Goal: Information Seeking & Learning: Learn about a topic

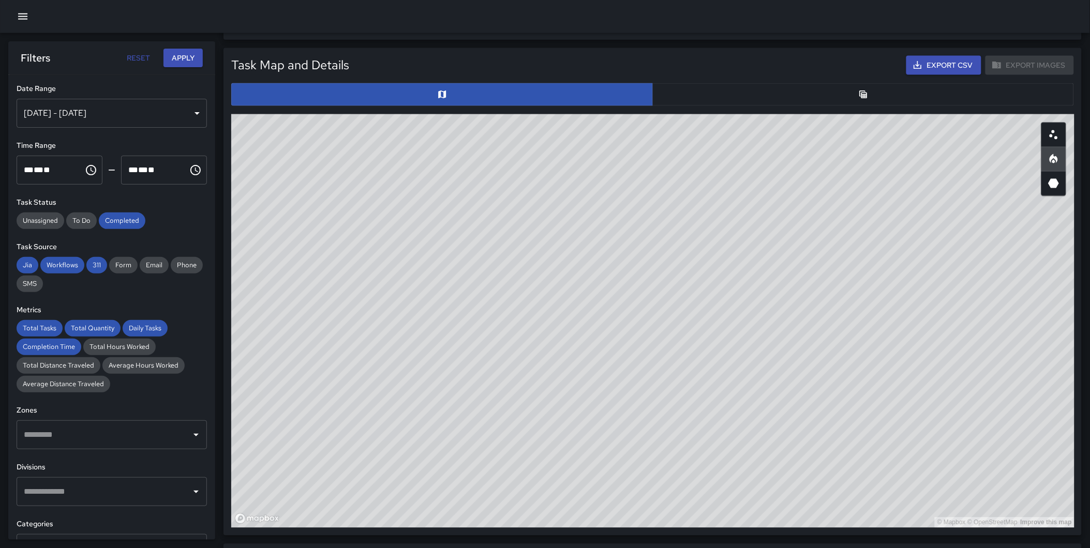
click at [222, 123] on div "Total Tasks 242 -12.00 % 275 Total Quantity 395 + 40.07 % 282 Daily Tasks 8.34 …" at bounding box center [545, 302] width 1090 height 1480
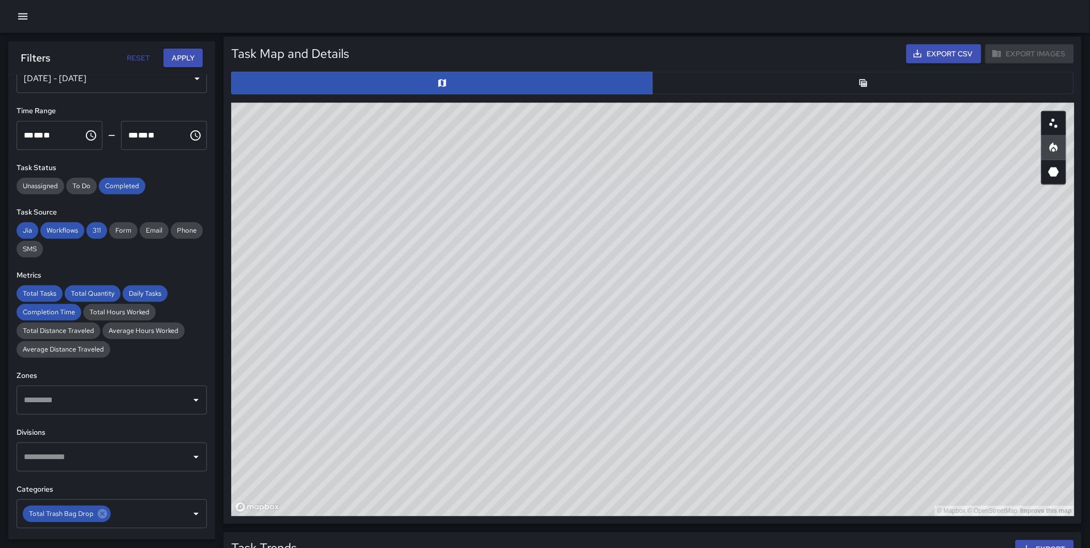
scroll to position [507, 0]
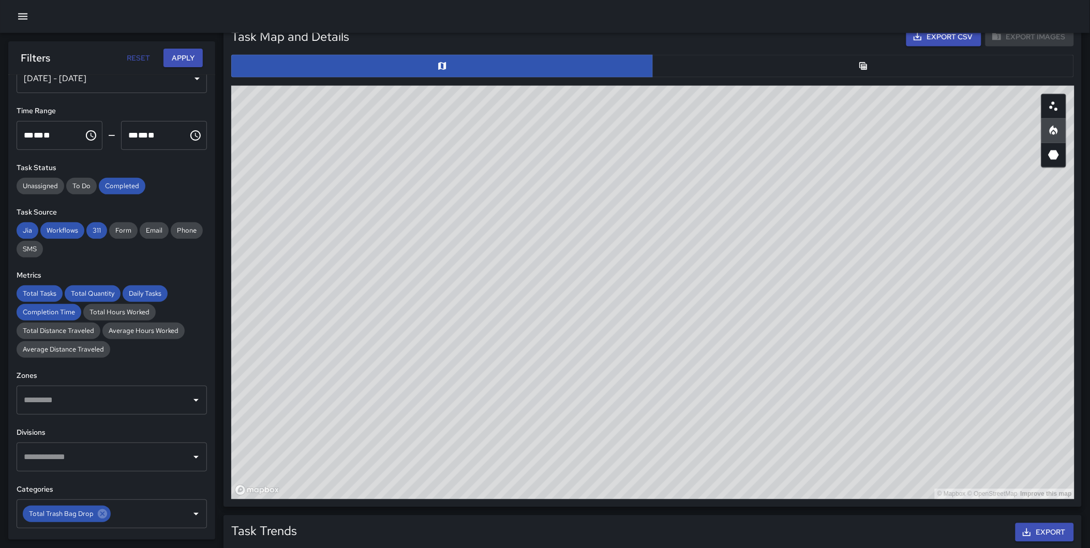
click at [814, 70] on button "button" at bounding box center [863, 66] width 422 height 23
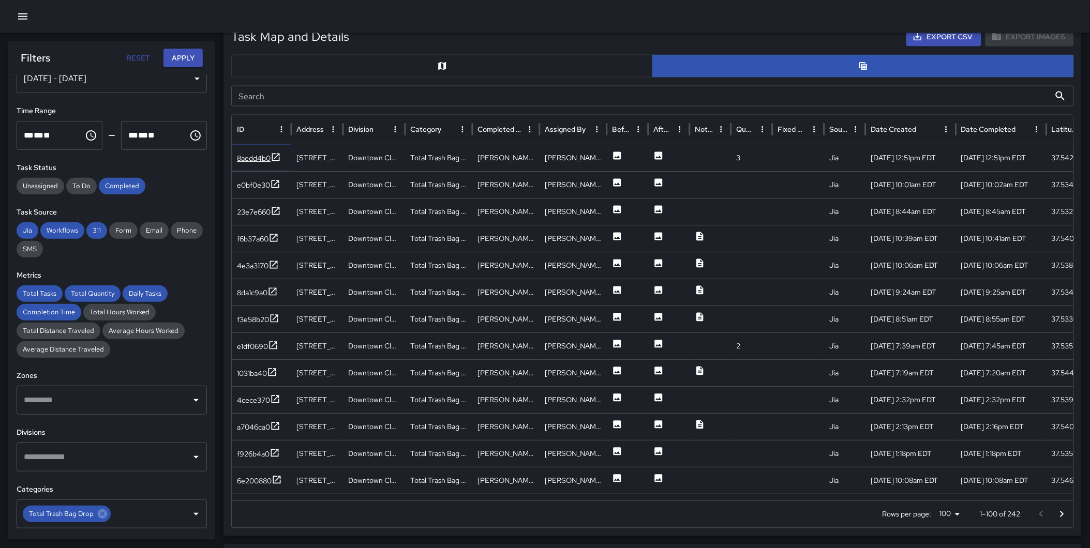
click at [277, 154] on icon at bounding box center [276, 157] width 10 height 10
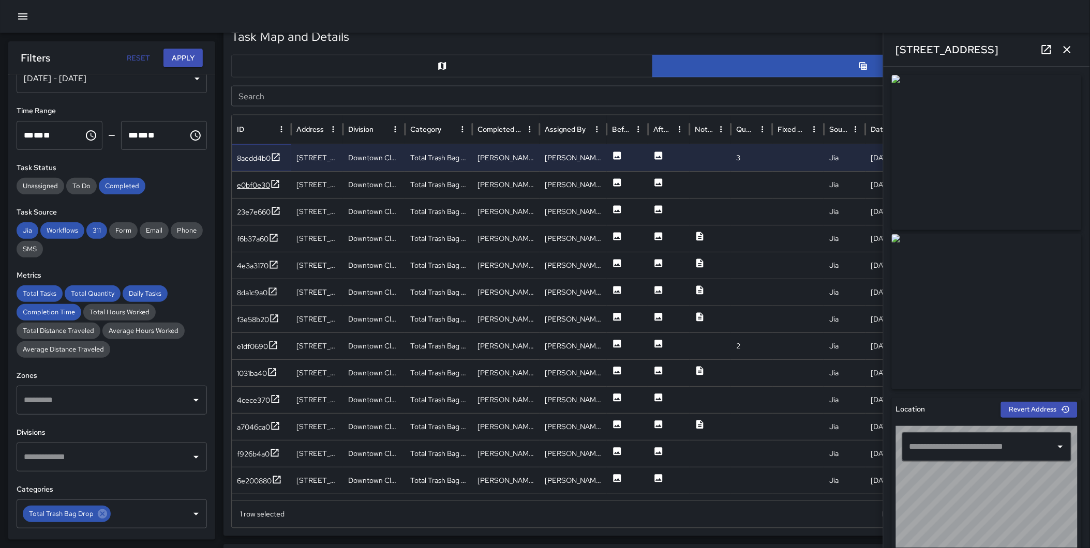
type input "**********"
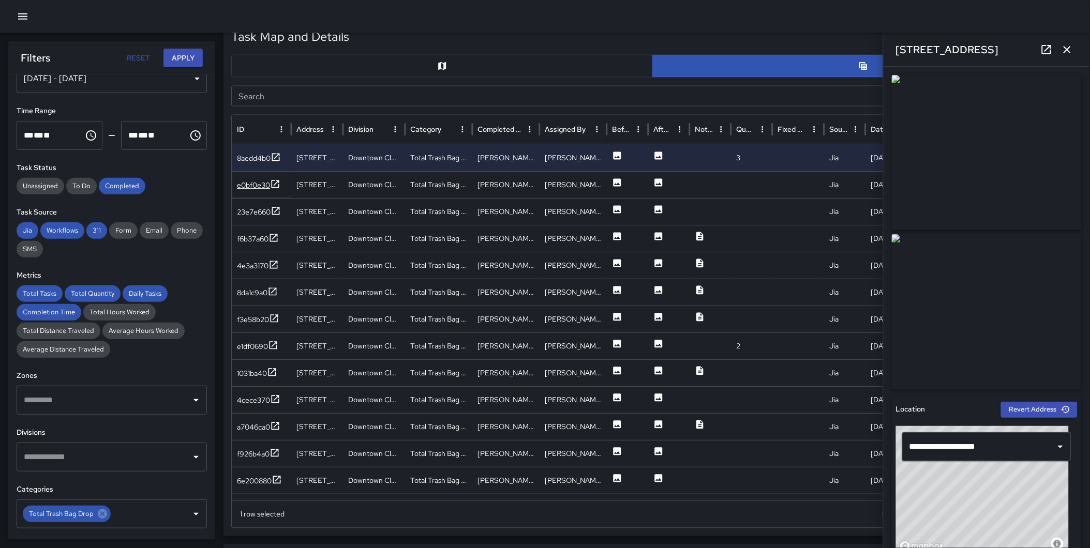
click at [274, 183] on icon at bounding box center [275, 184] width 10 height 10
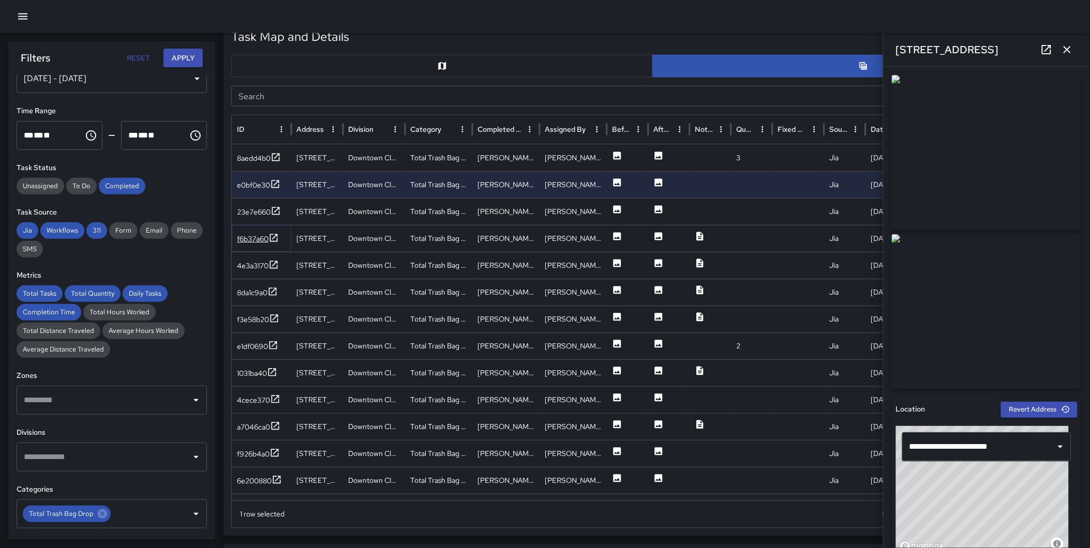
click at [275, 236] on icon at bounding box center [274, 238] width 8 height 8
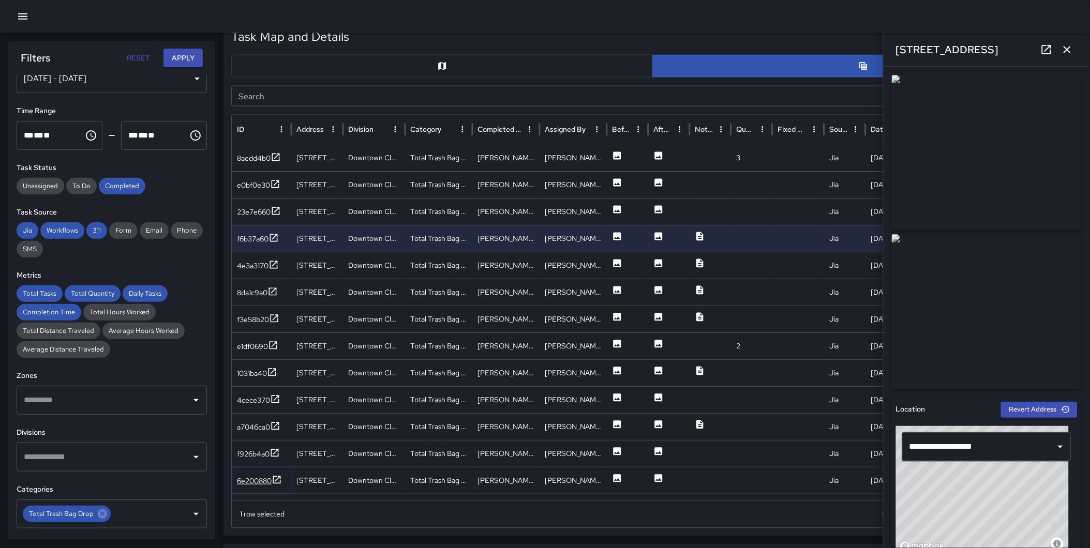
click at [280, 475] on icon at bounding box center [277, 480] width 10 height 10
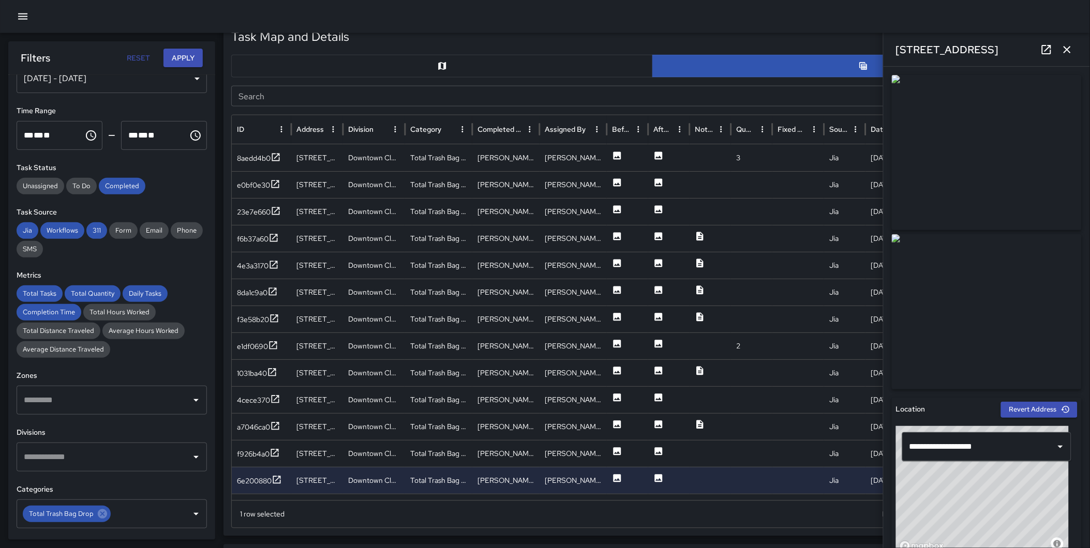
click at [1068, 53] on icon "button" at bounding box center [1067, 49] width 12 height 12
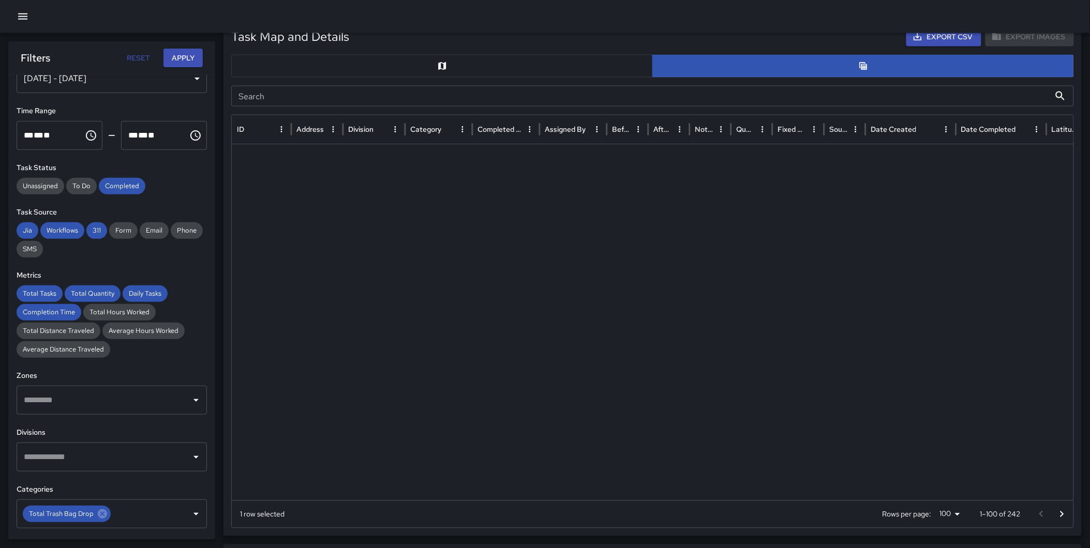
scroll to position [2333, 0]
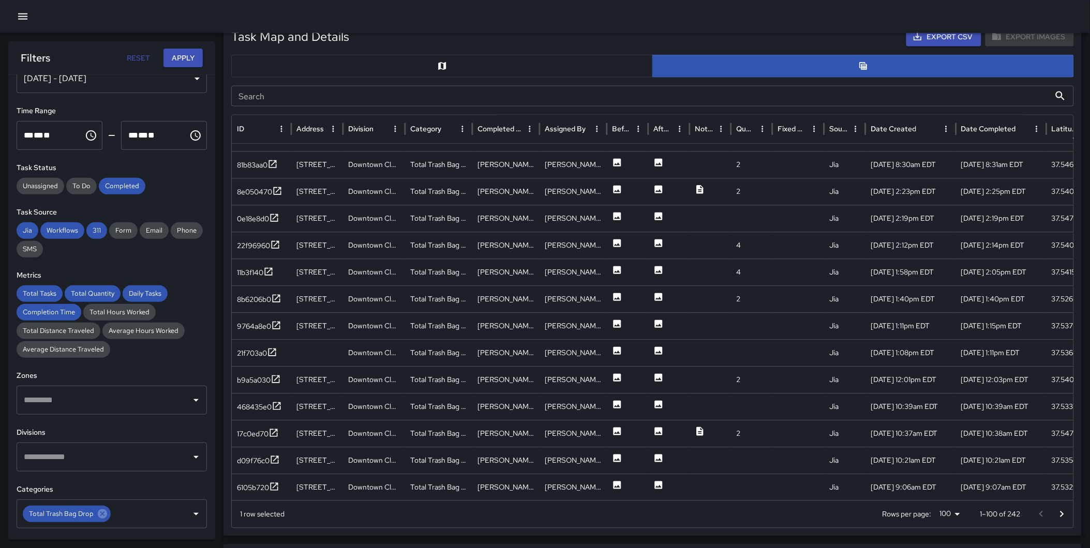
click at [1063, 511] on icon "Go to next page" at bounding box center [1062, 514] width 12 height 12
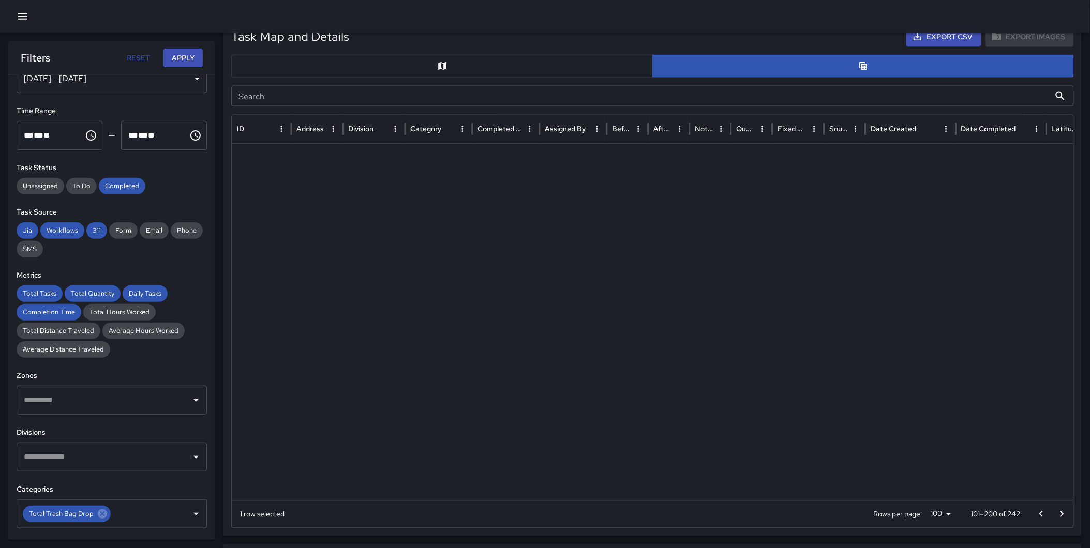
scroll to position [0, 0]
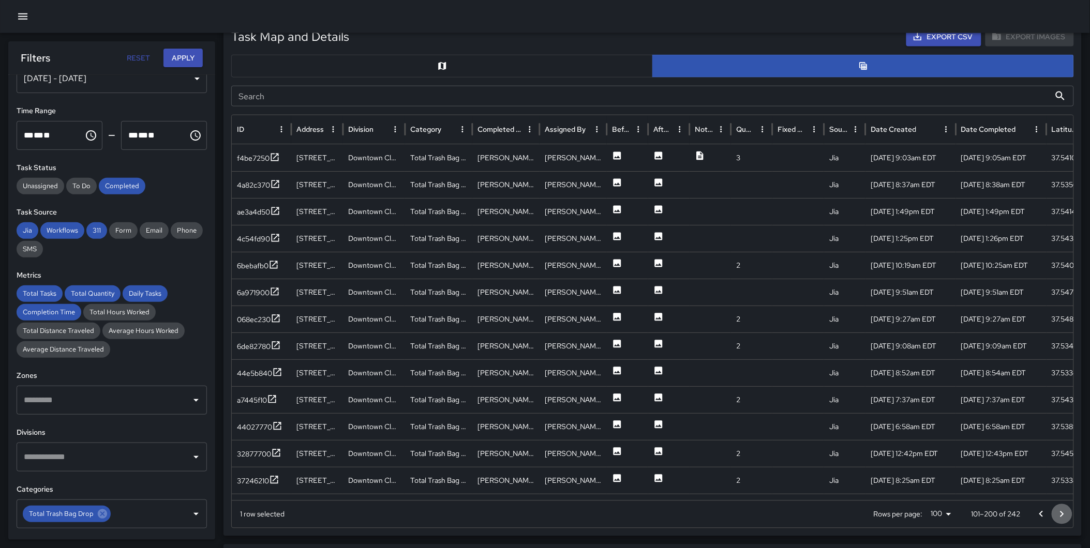
click at [1063, 511] on icon "Go to next page" at bounding box center [1062, 514] width 12 height 12
click at [275, 477] on icon at bounding box center [273, 480] width 10 height 10
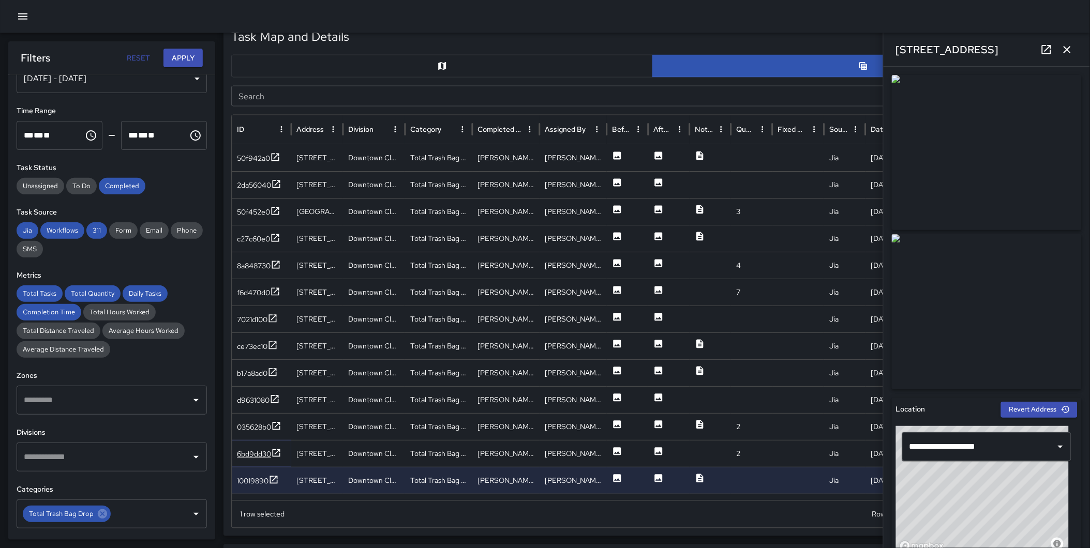
click at [275, 450] on icon at bounding box center [276, 453] width 10 height 10
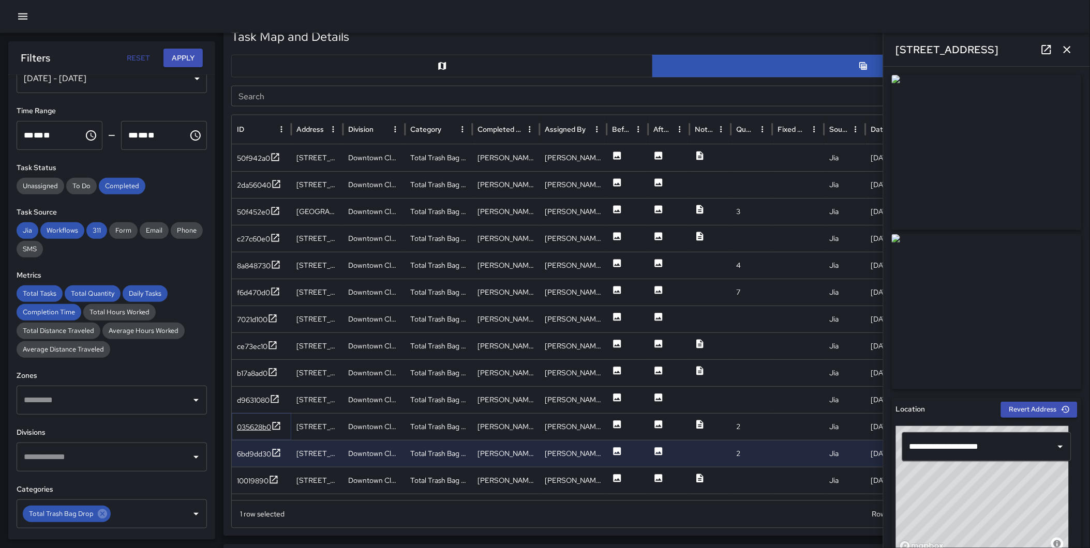
click at [279, 423] on icon at bounding box center [276, 426] width 10 height 10
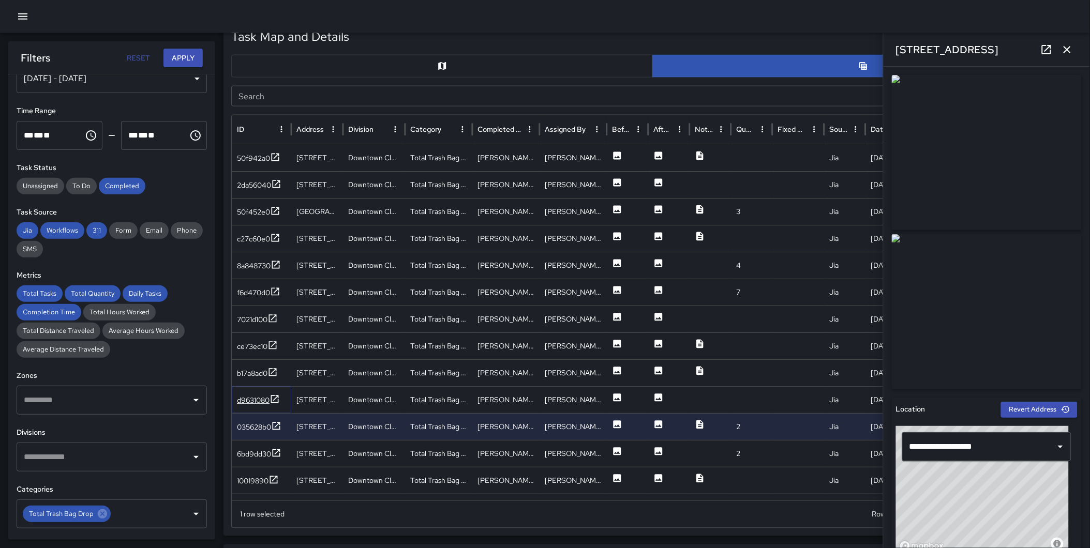
click at [272, 396] on icon at bounding box center [275, 399] width 8 height 8
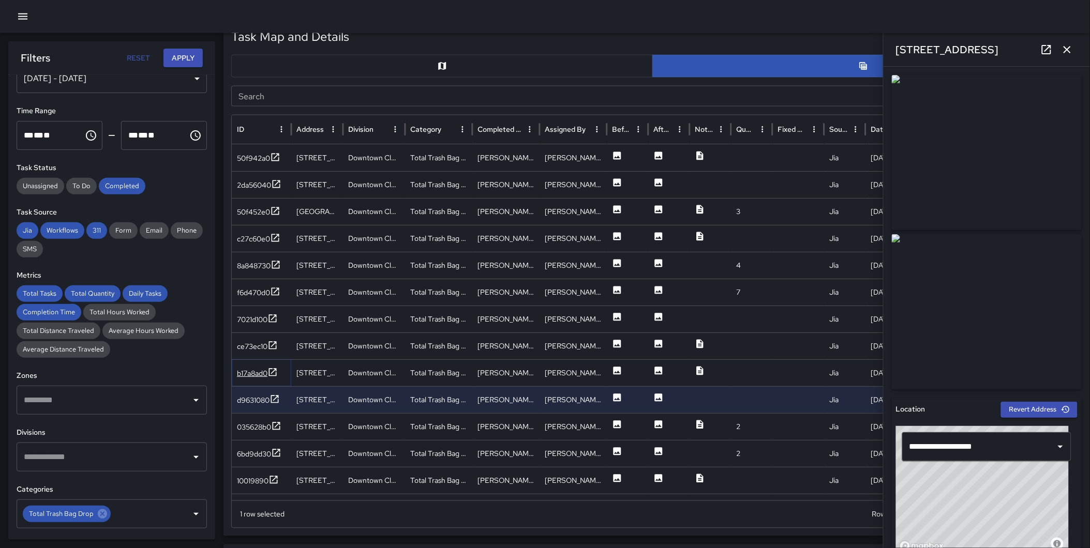
click at [276, 371] on icon at bounding box center [272, 372] width 10 height 10
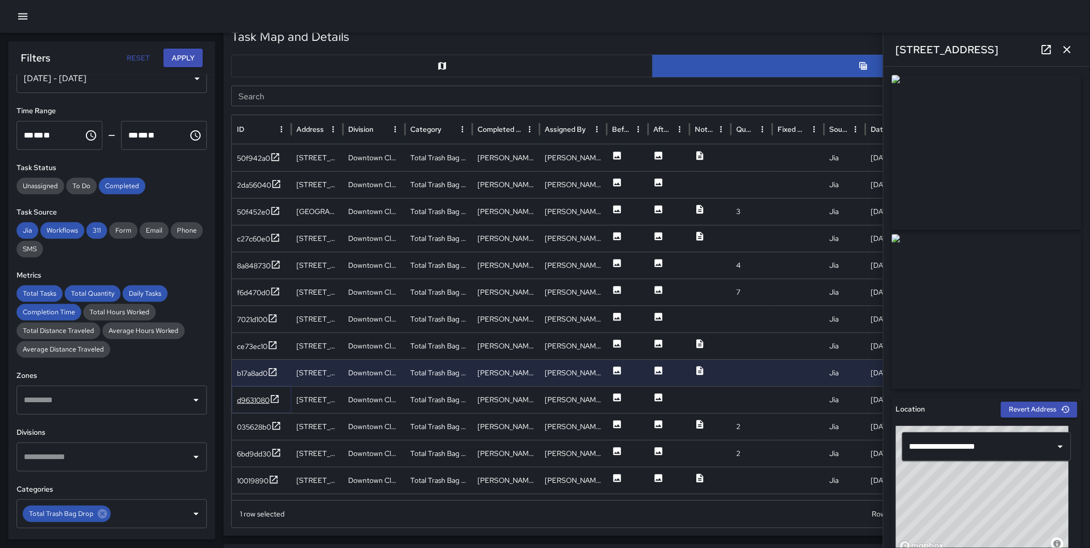
click at [273, 395] on icon at bounding box center [275, 399] width 8 height 8
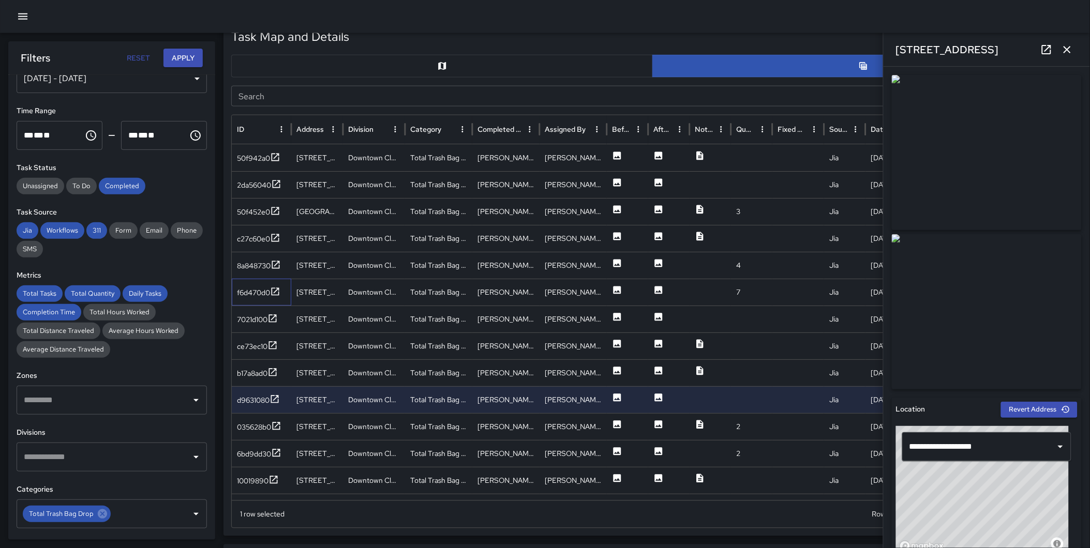
click at [277, 283] on div "f6d470d0" at bounding box center [261, 292] width 59 height 27
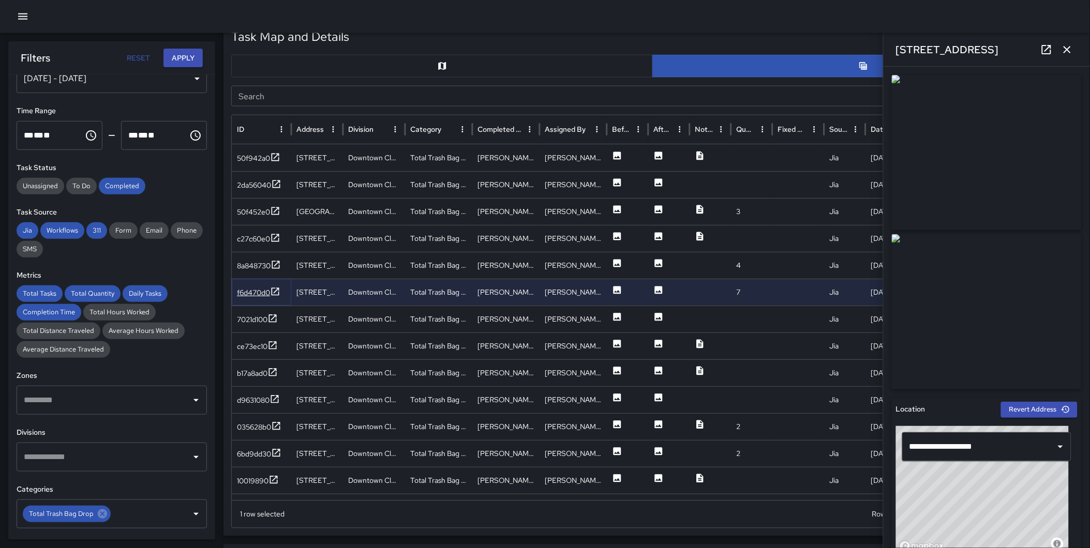
click at [275, 293] on icon at bounding box center [275, 292] width 10 height 10
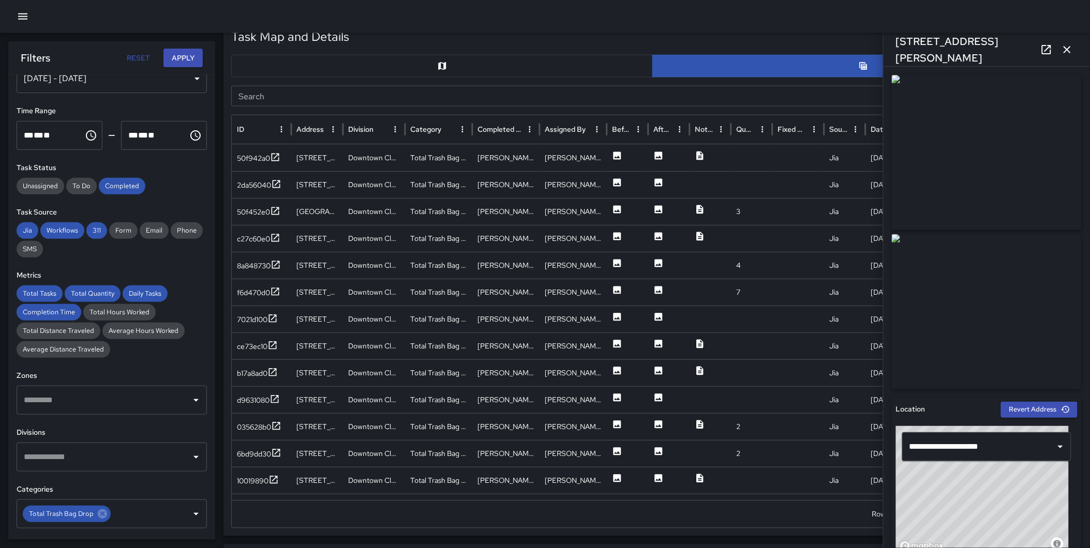
click at [1069, 48] on icon "button" at bounding box center [1067, 49] width 7 height 7
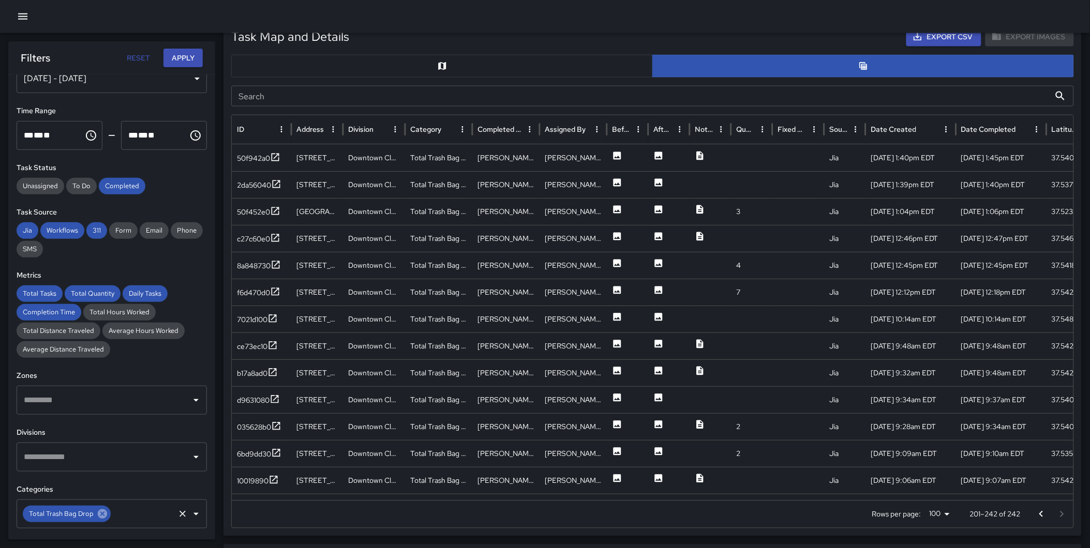
click at [102, 511] on icon at bounding box center [102, 514] width 9 height 9
click at [95, 508] on input "text" at bounding box center [104, 514] width 166 height 20
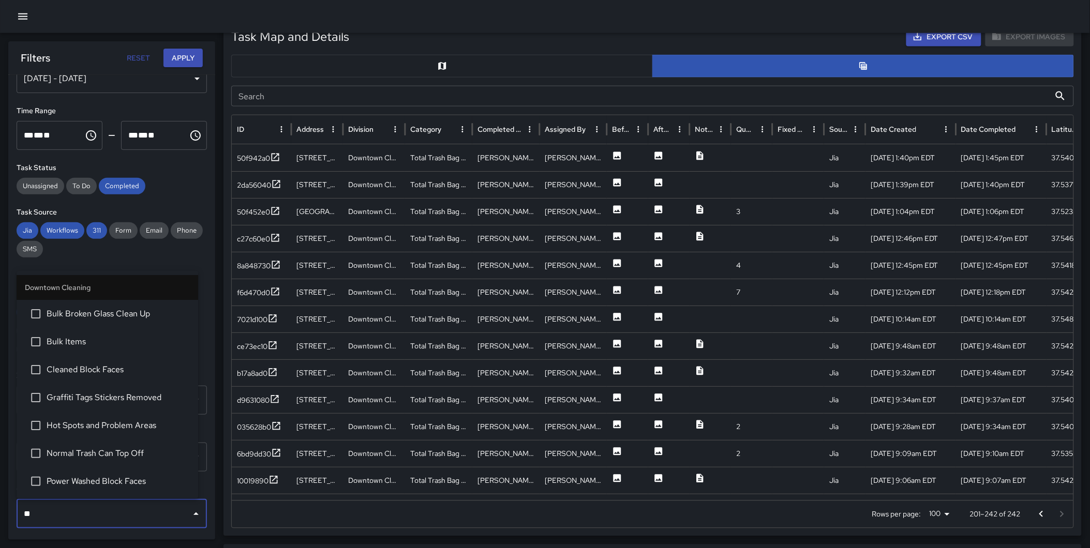
type input "***"
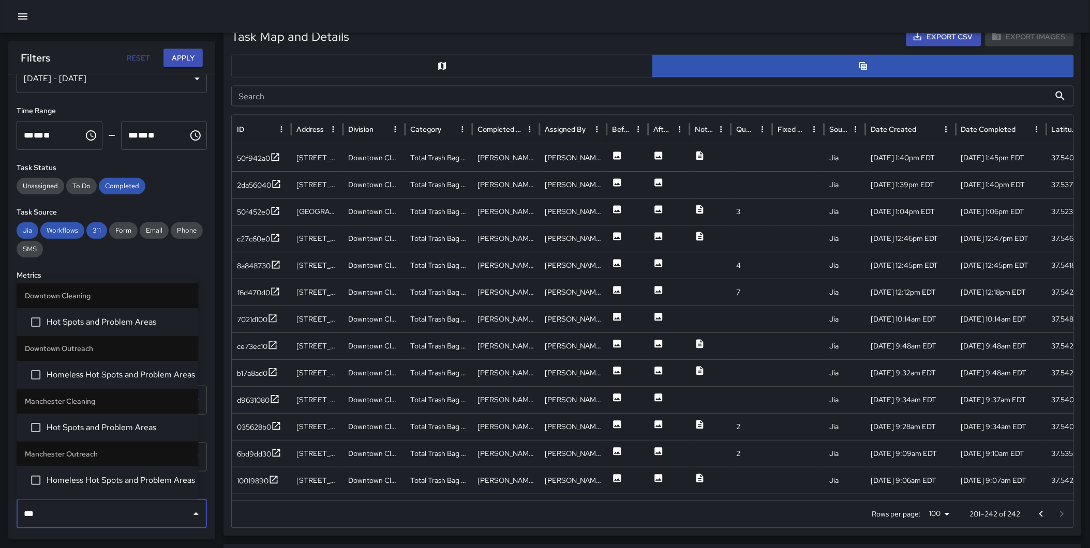
click at [132, 322] on span "Hot Spots and Problem Areas" at bounding box center [118, 323] width 143 height 12
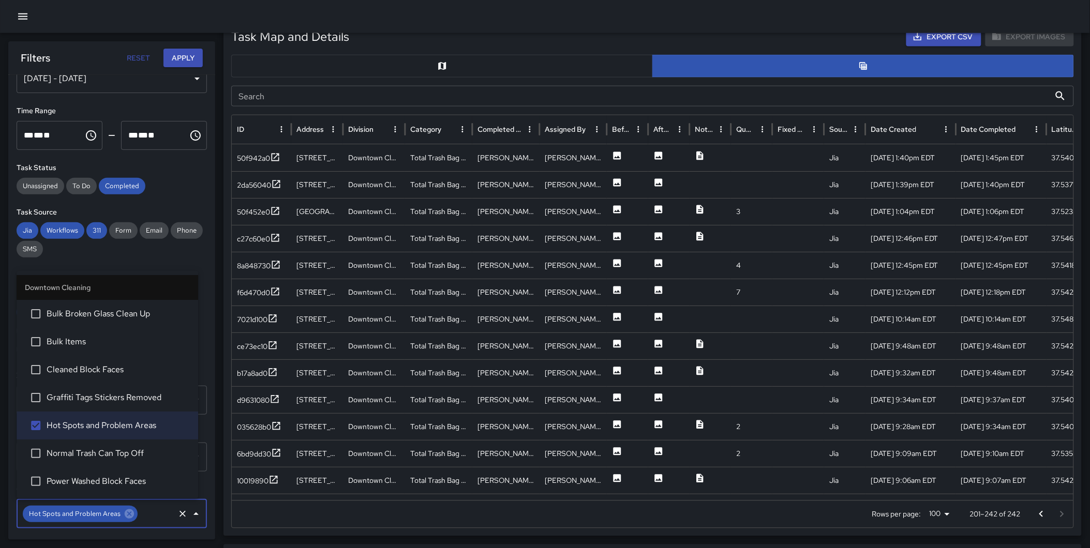
click at [188, 55] on button "Apply" at bounding box center [182, 58] width 39 height 19
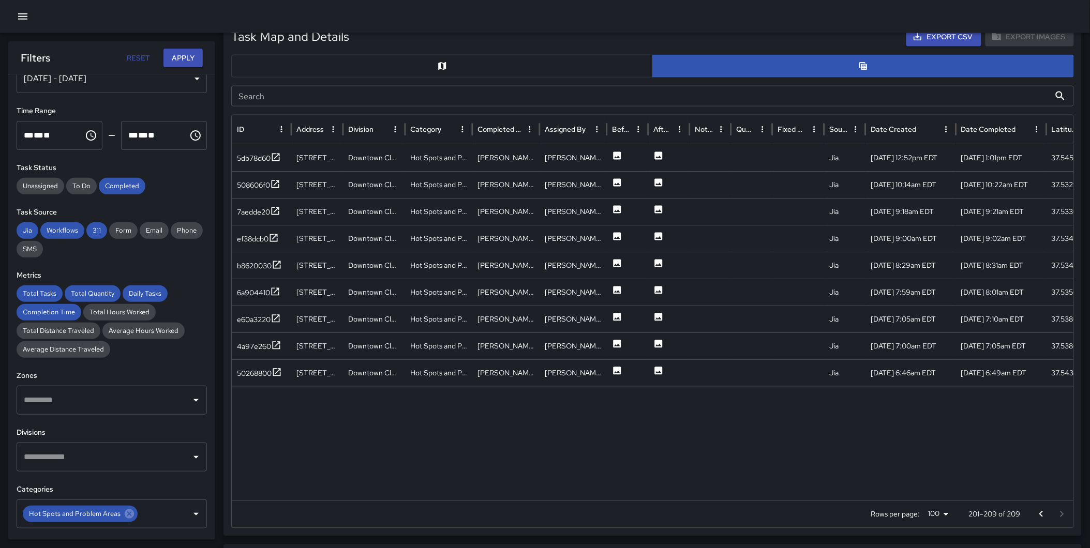
scroll to position [507, 0]
click at [218, 182] on div "Total Tasks 209 + 464.86 % 37 Total Quantity 213 + 432.50 % 40 Daily Tasks 13.0…" at bounding box center [545, 288] width 1090 height 1509
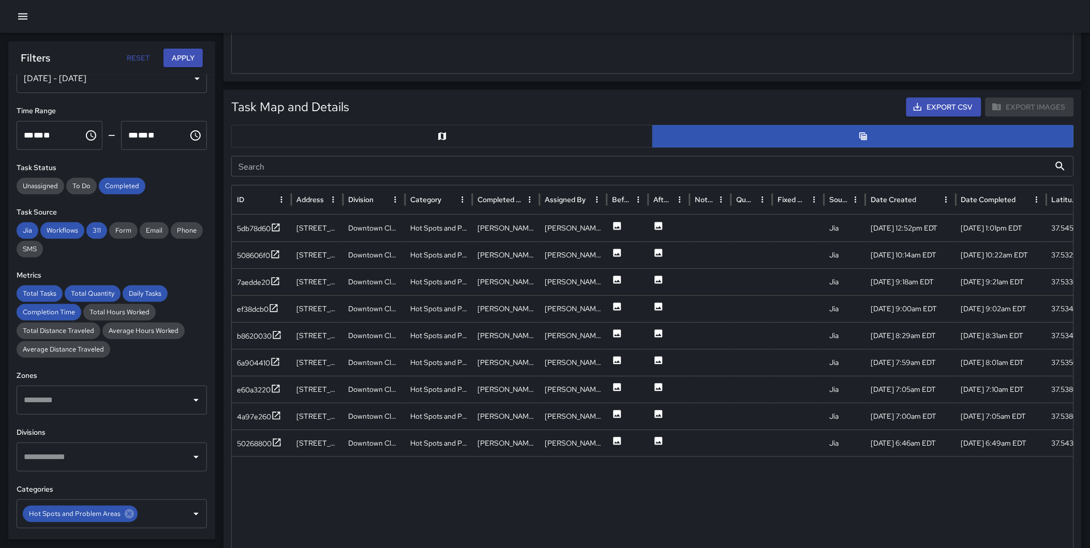
scroll to position [433, 0]
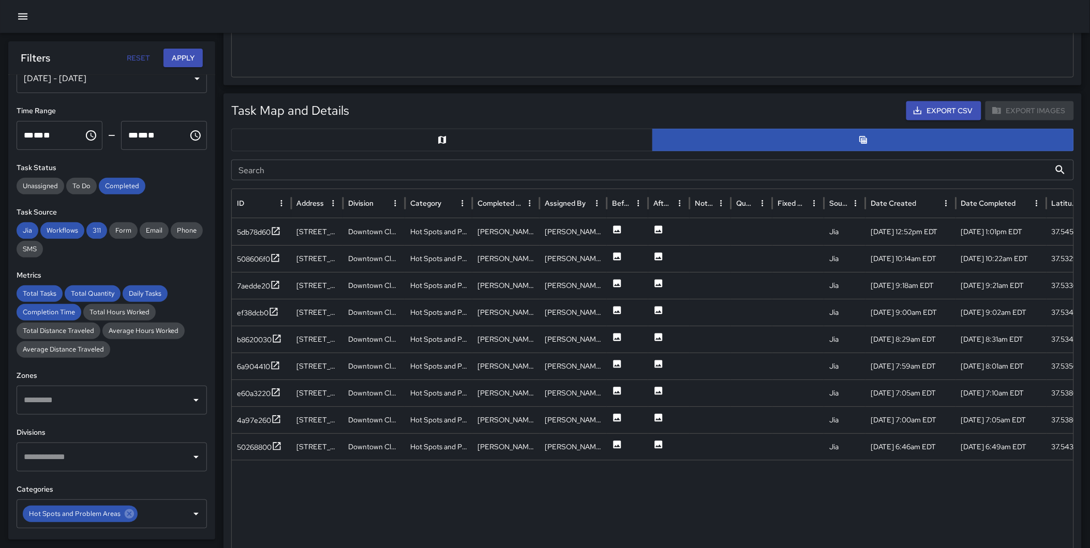
click at [421, 134] on button "button" at bounding box center [442, 140] width 422 height 23
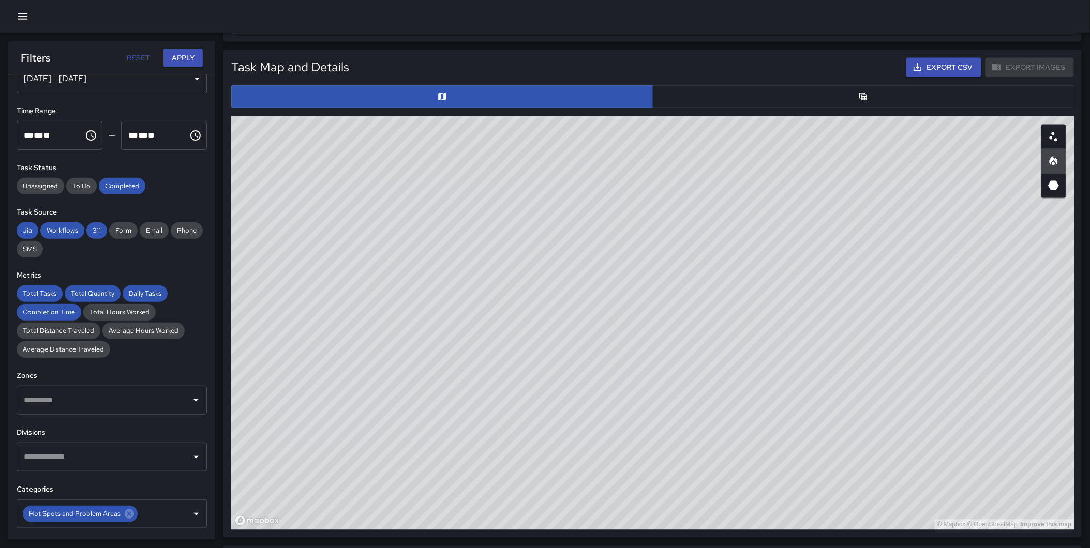
scroll to position [490, 0]
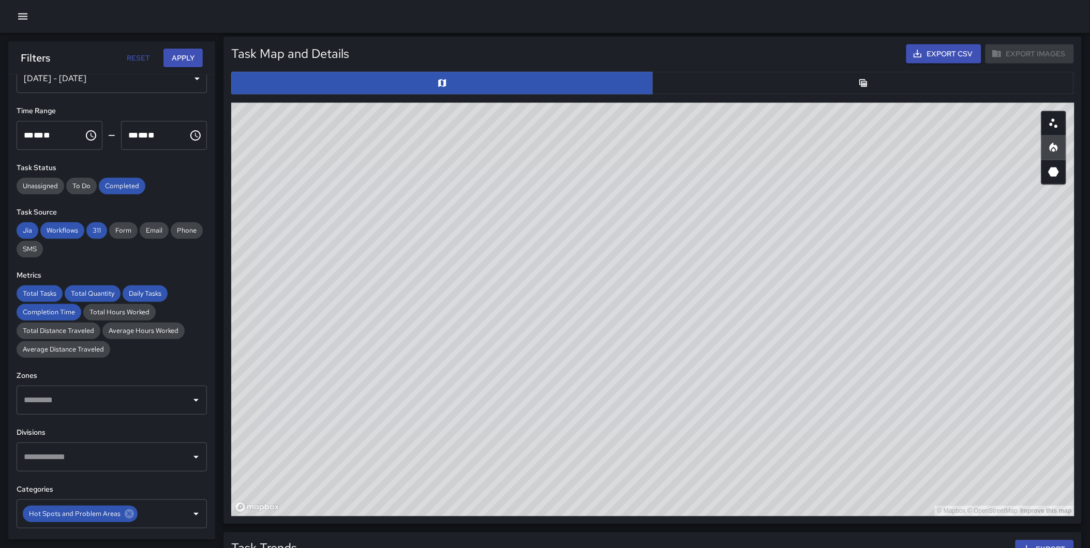
drag, startPoint x: 787, startPoint y: 337, endPoint x: 792, endPoint y: 304, distance: 33.5
click at [792, 304] on div "© Mapbox © OpenStreetMap Improve this map" at bounding box center [652, 310] width 843 height 414
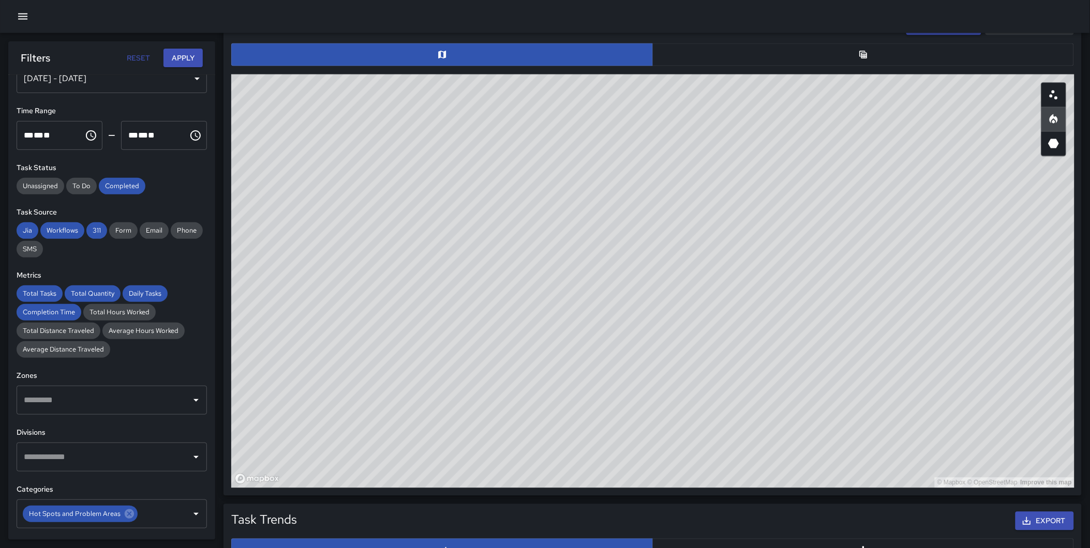
scroll to position [526, 0]
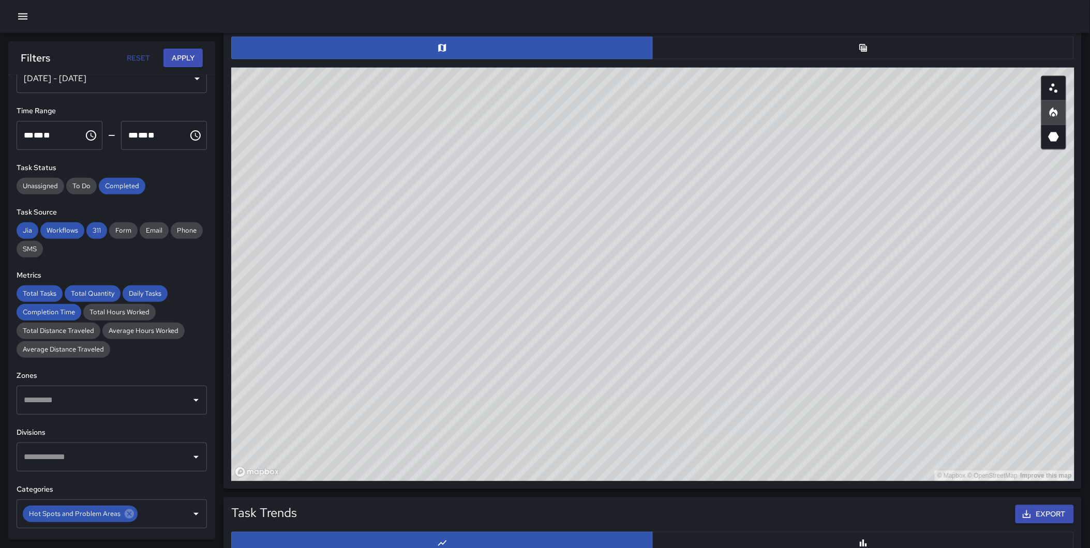
drag, startPoint x: 837, startPoint y: 243, endPoint x: 844, endPoint y: 243, distance: 7.2
click at [844, 243] on div "© Mapbox © OpenStreetMap Improve this map" at bounding box center [652, 275] width 843 height 414
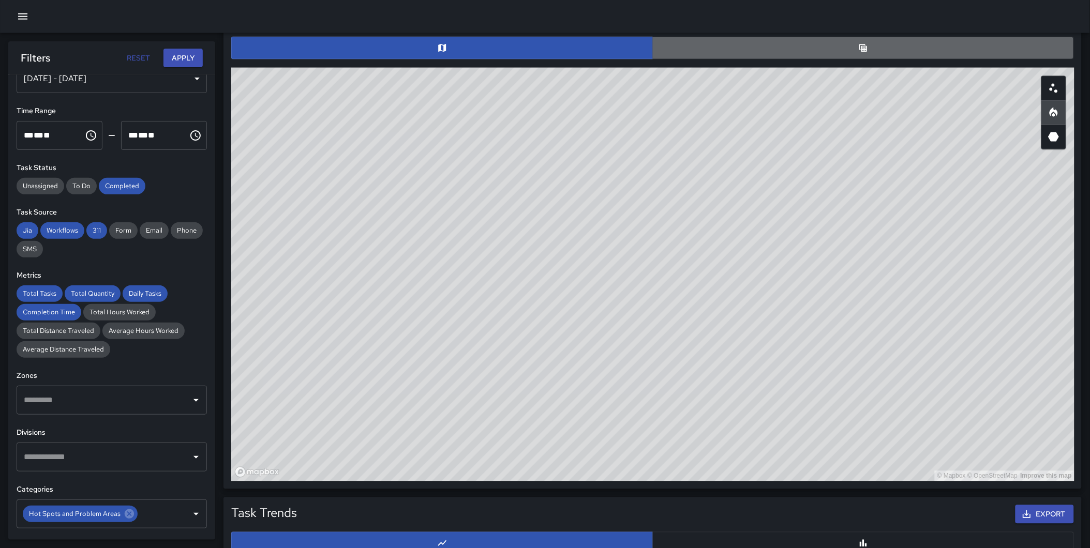
click at [880, 38] on button "button" at bounding box center [863, 48] width 422 height 23
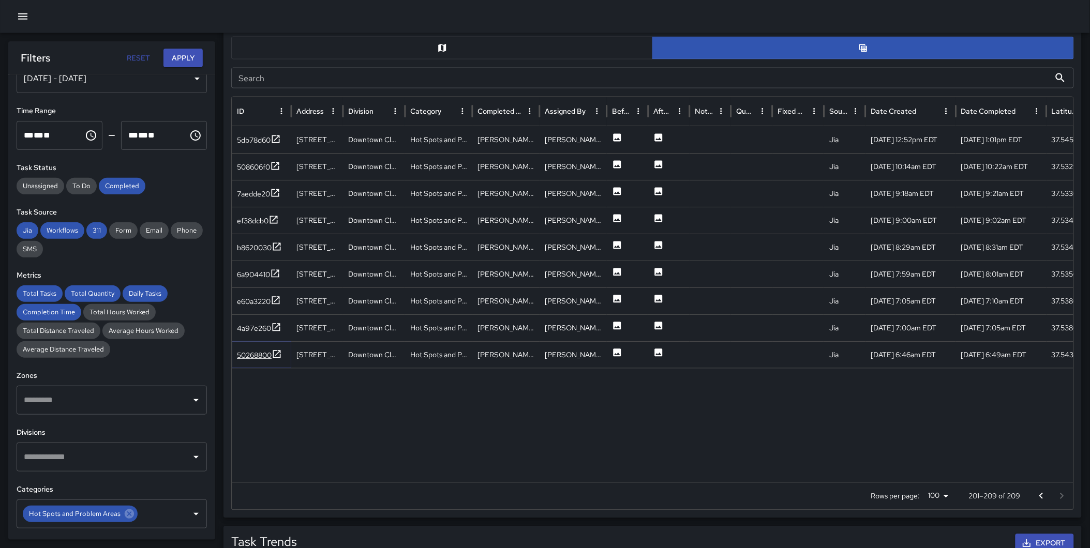
click at [277, 354] on icon at bounding box center [277, 354] width 8 height 8
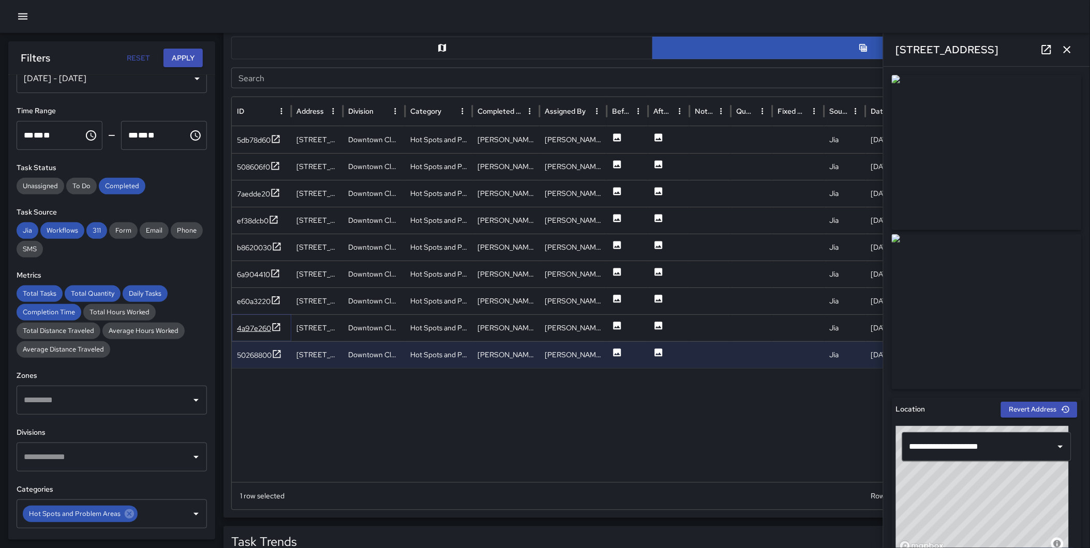
click at [278, 325] on icon at bounding box center [277, 327] width 8 height 8
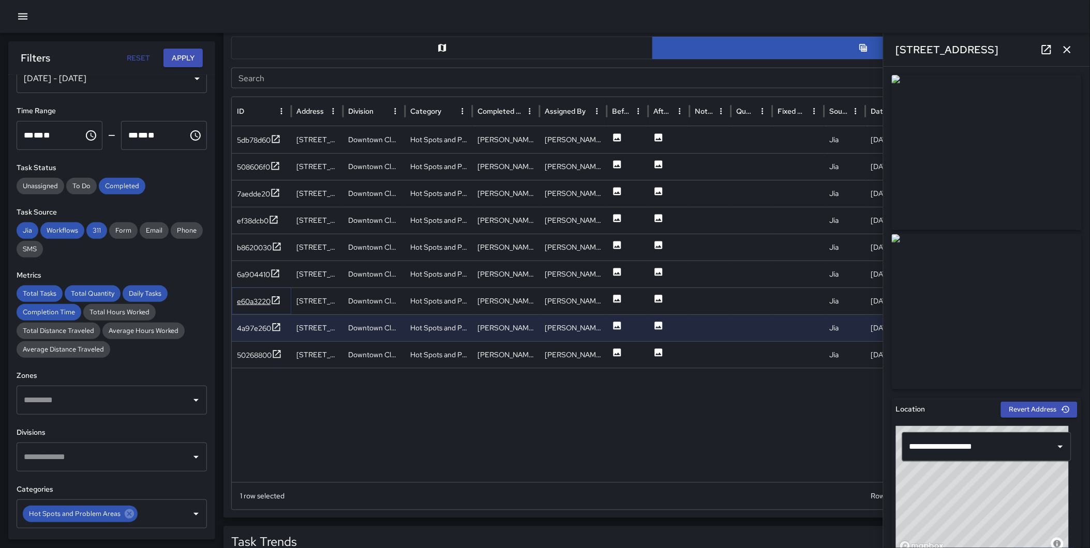
click at [277, 298] on icon at bounding box center [276, 300] width 10 height 10
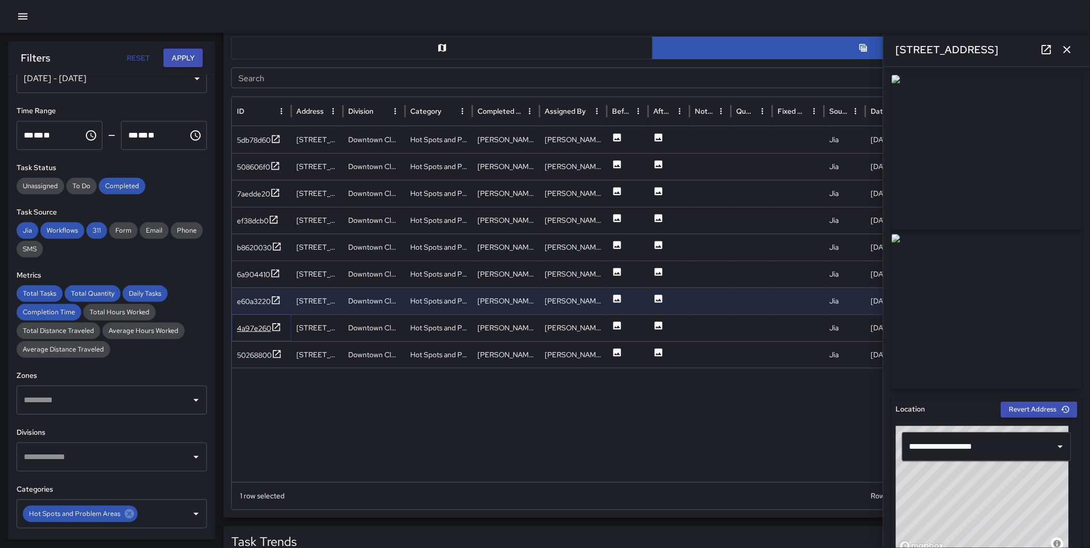
click at [277, 326] on icon at bounding box center [276, 327] width 10 height 10
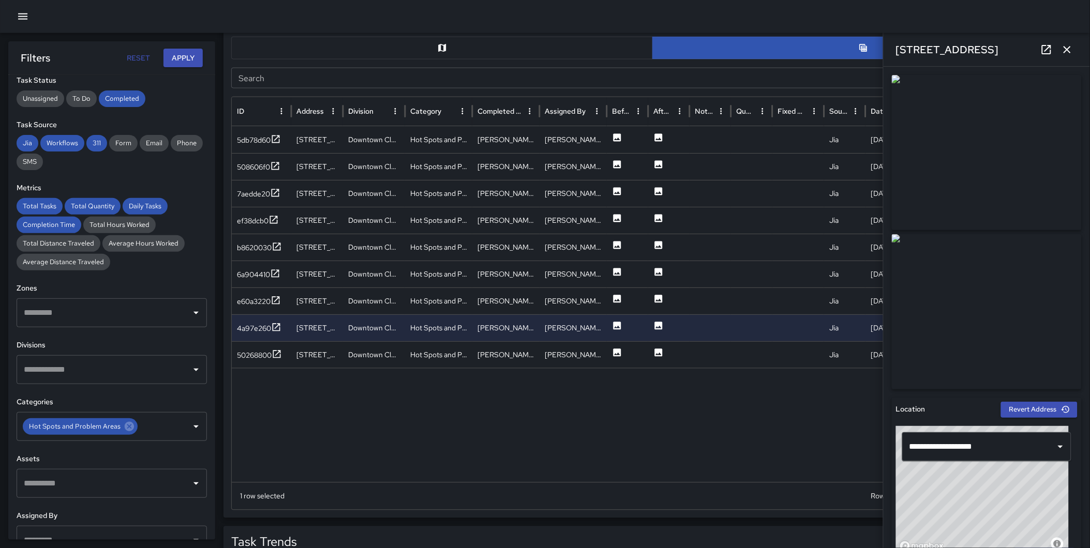
scroll to position [146, 0]
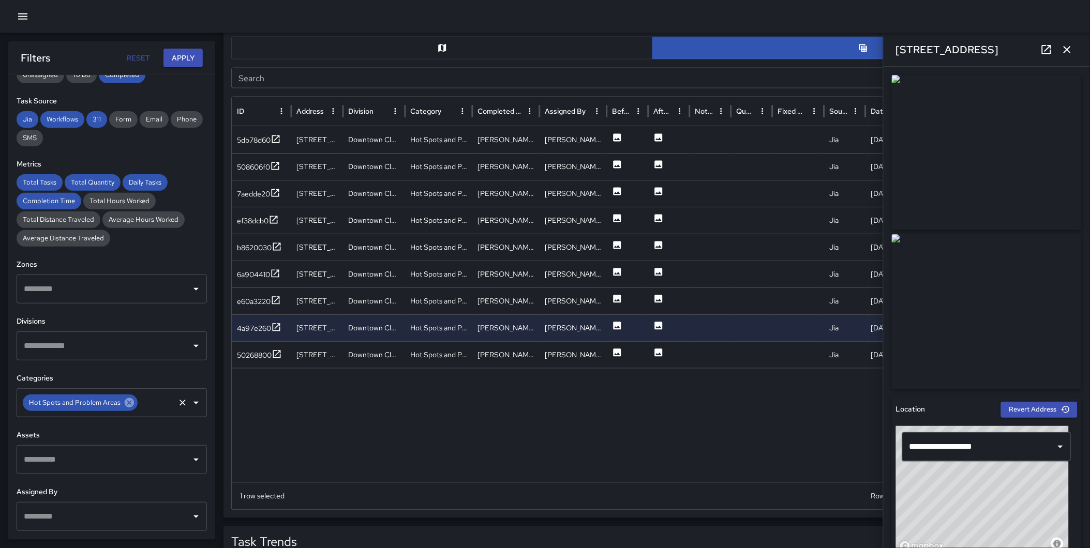
click at [125, 401] on icon at bounding box center [129, 402] width 9 height 9
click at [101, 399] on input "text" at bounding box center [104, 403] width 166 height 20
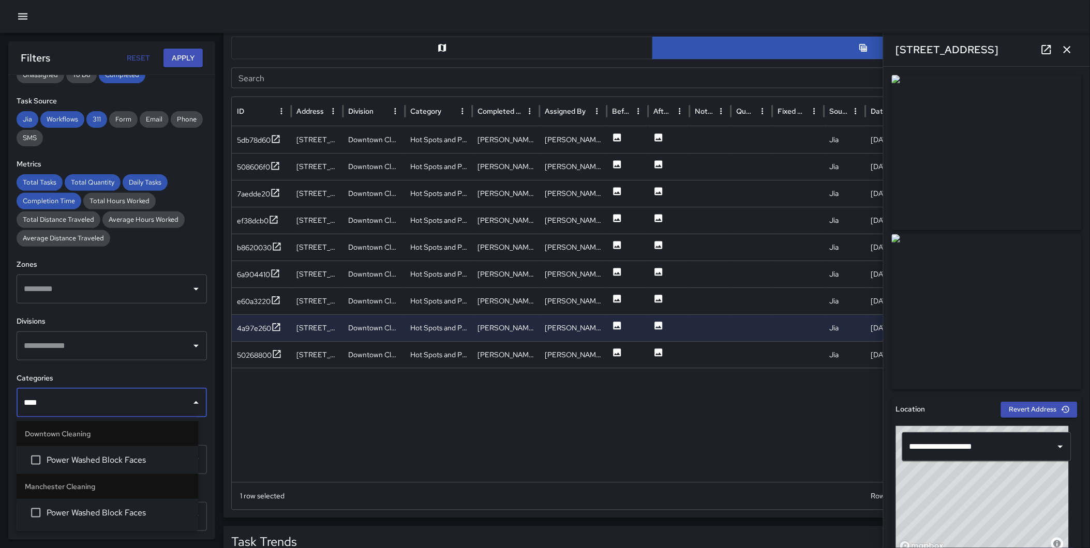
type input "*****"
click at [100, 459] on span "Power Washed Block Faces" at bounding box center [118, 460] width 143 height 12
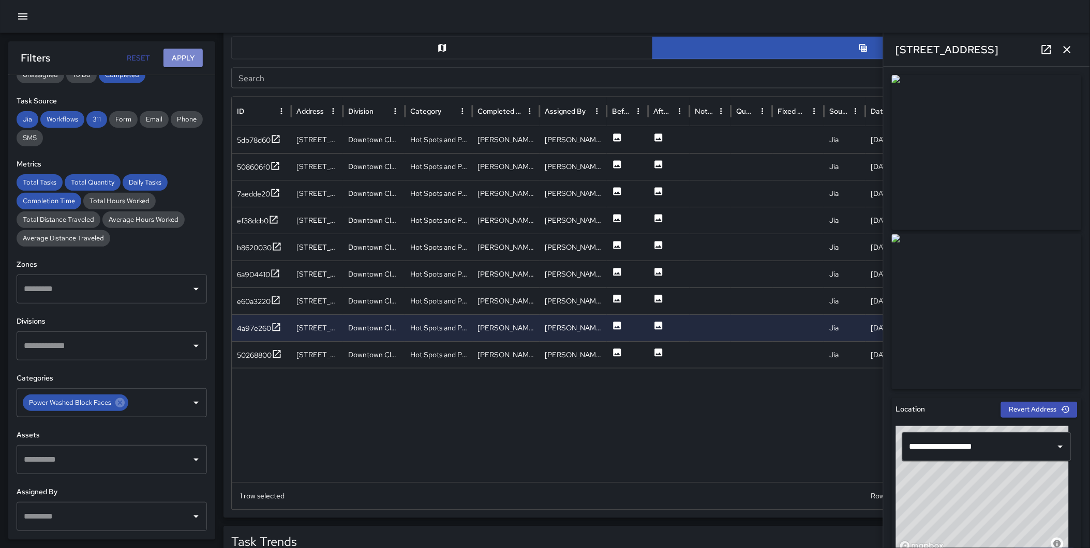
click at [195, 51] on button "Apply" at bounding box center [182, 58] width 39 height 19
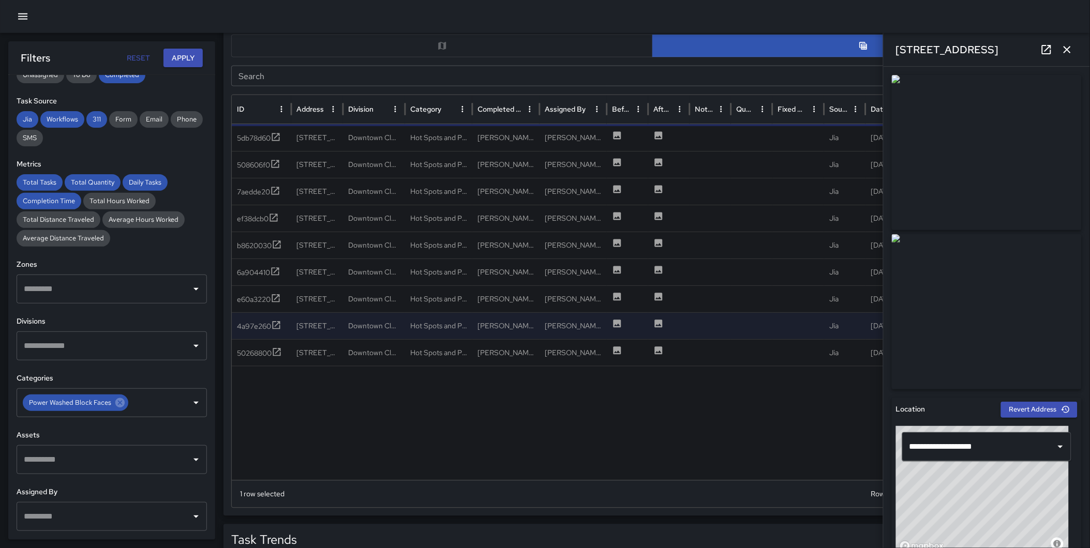
scroll to position [524, 0]
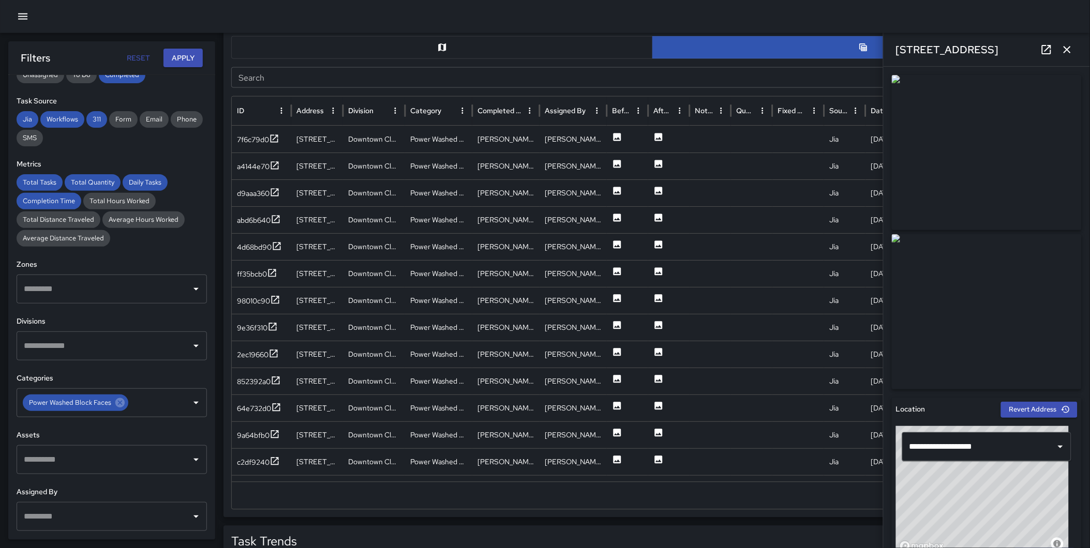
click at [215, 73] on div "Total Tasks Total Quantity Daily Tasks Completion Time Task Breakdown by Catego…" at bounding box center [545, 270] width 1090 height 1507
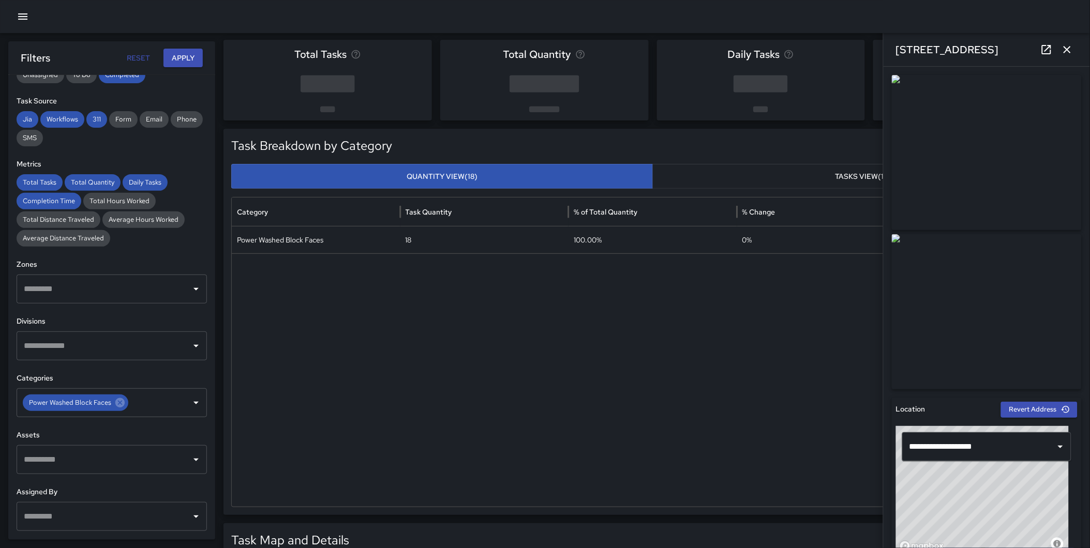
scroll to position [0, 0]
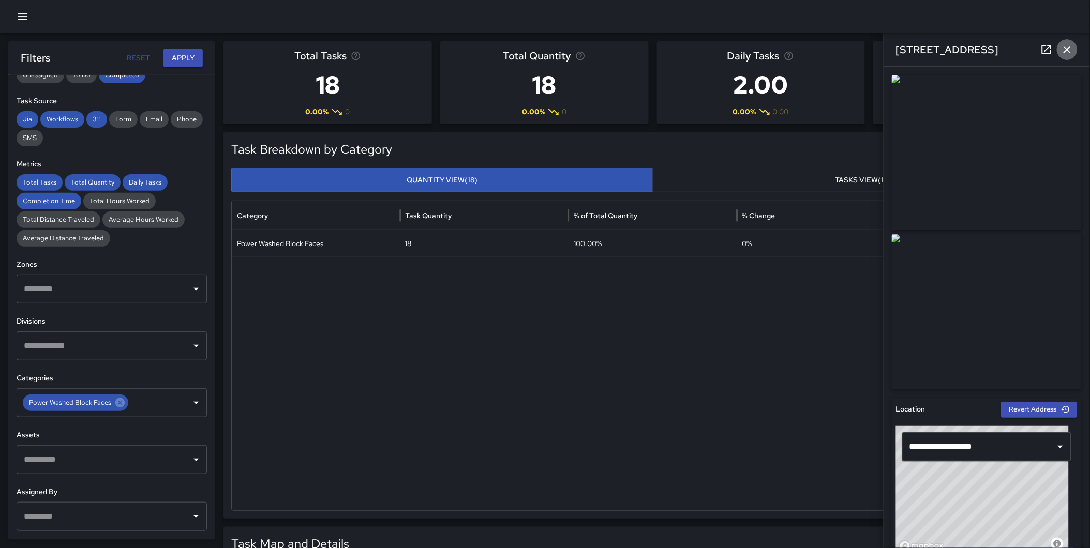
click at [1066, 49] on icon "button" at bounding box center [1067, 49] width 12 height 12
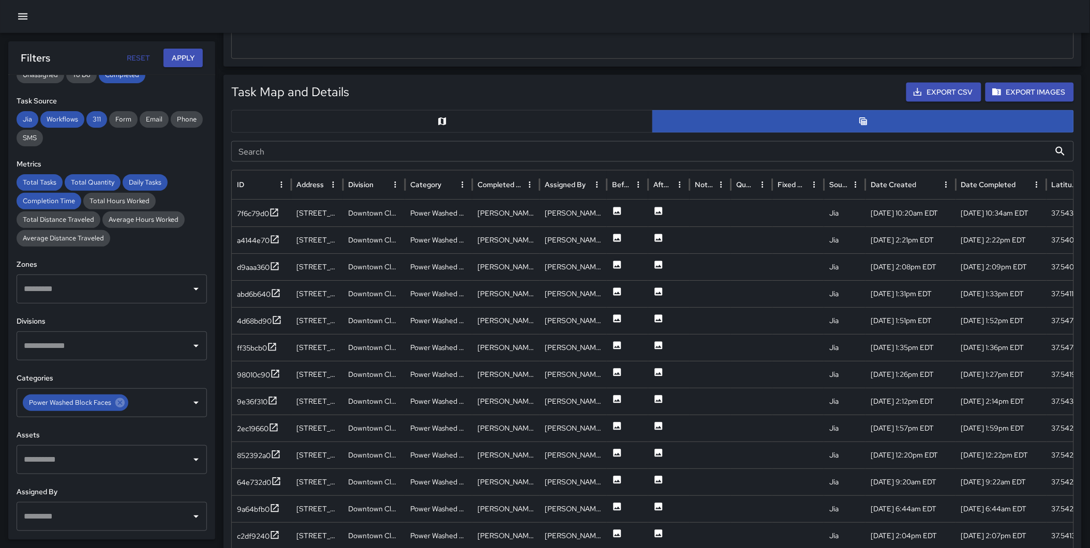
scroll to position [451, 0]
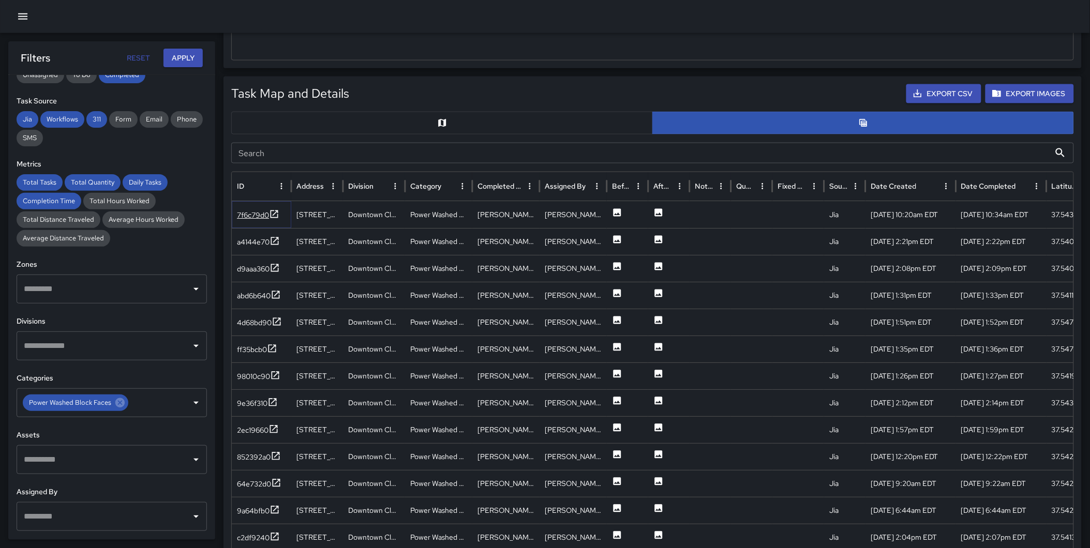
click at [272, 210] on icon at bounding box center [274, 214] width 10 height 10
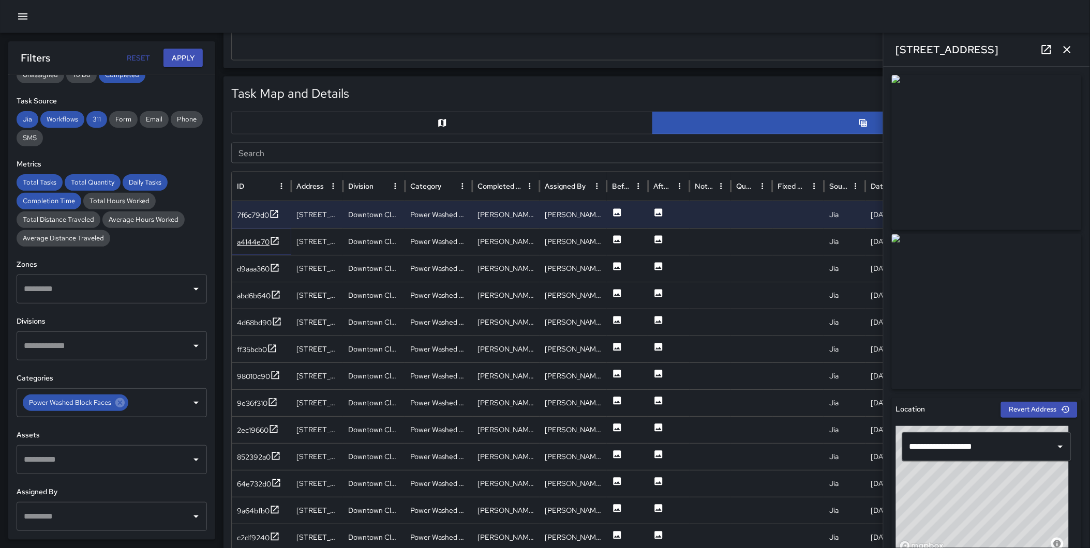
click at [272, 243] on icon at bounding box center [275, 241] width 10 height 10
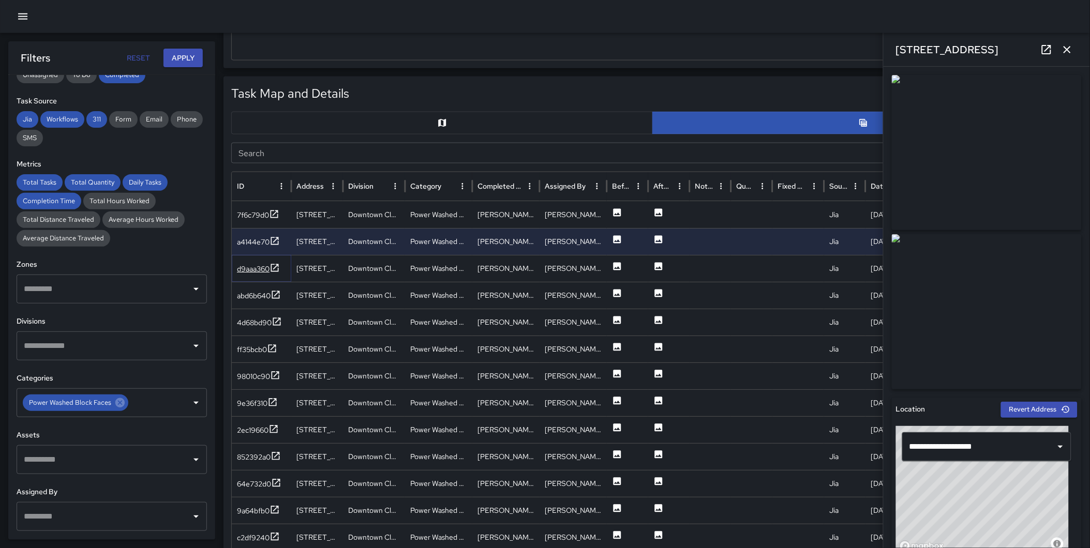
click at [277, 267] on icon at bounding box center [275, 268] width 10 height 10
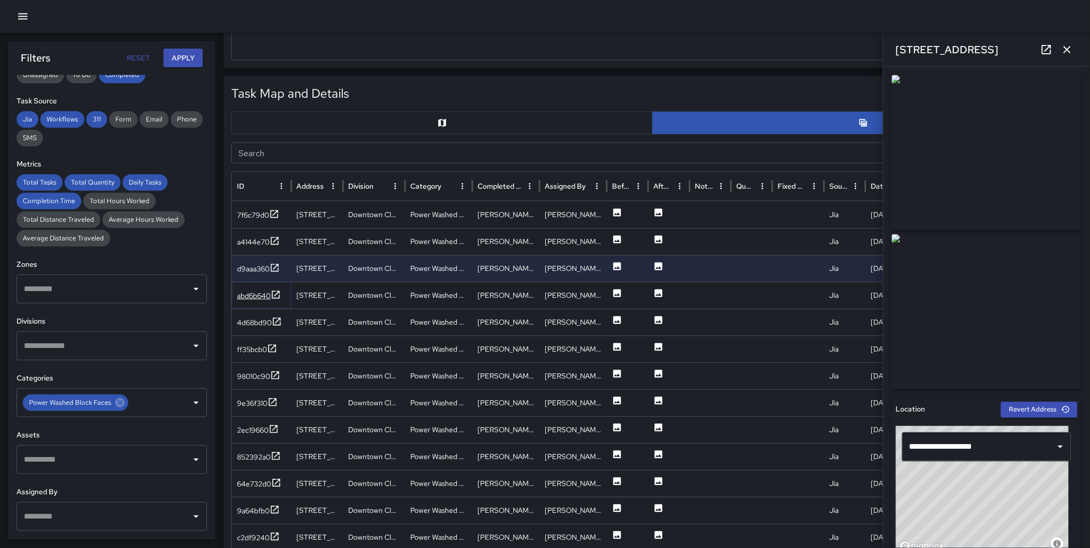
drag, startPoint x: 278, startPoint y: 292, endPoint x: 277, endPoint y: 300, distance: 8.3
click at [278, 293] on icon at bounding box center [276, 295] width 10 height 10
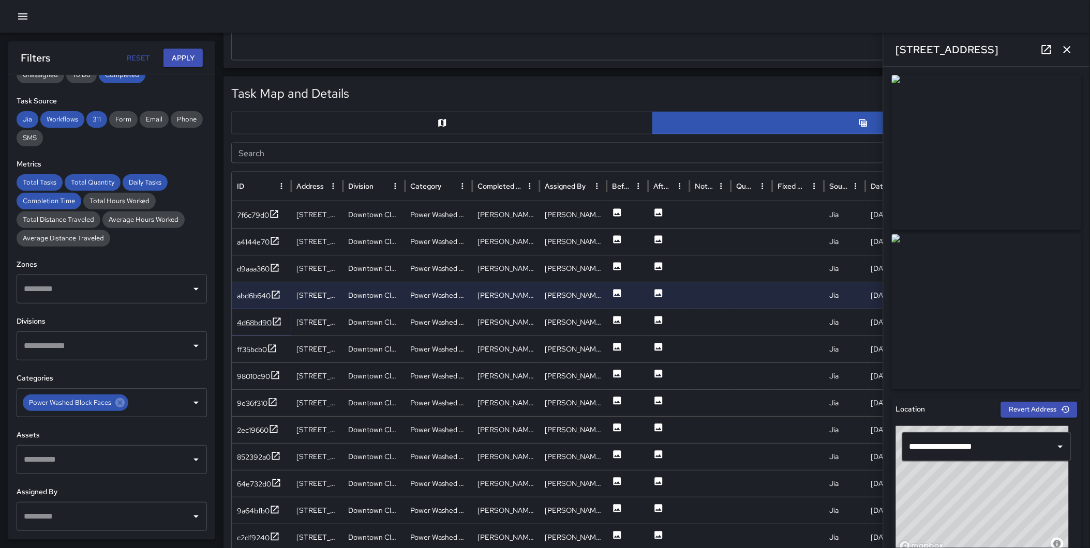
click at [276, 321] on icon at bounding box center [277, 322] width 10 height 10
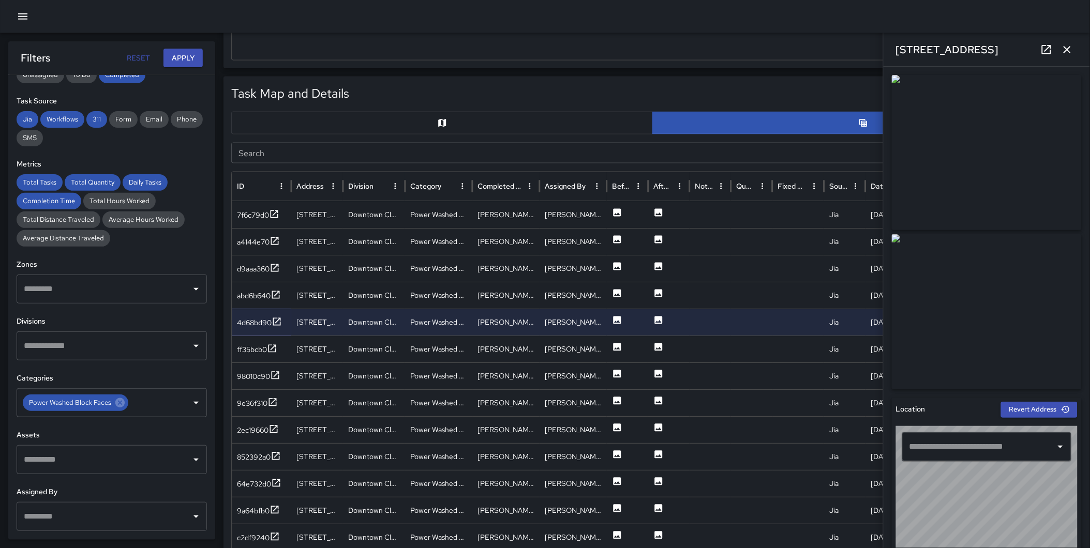
type input "**********"
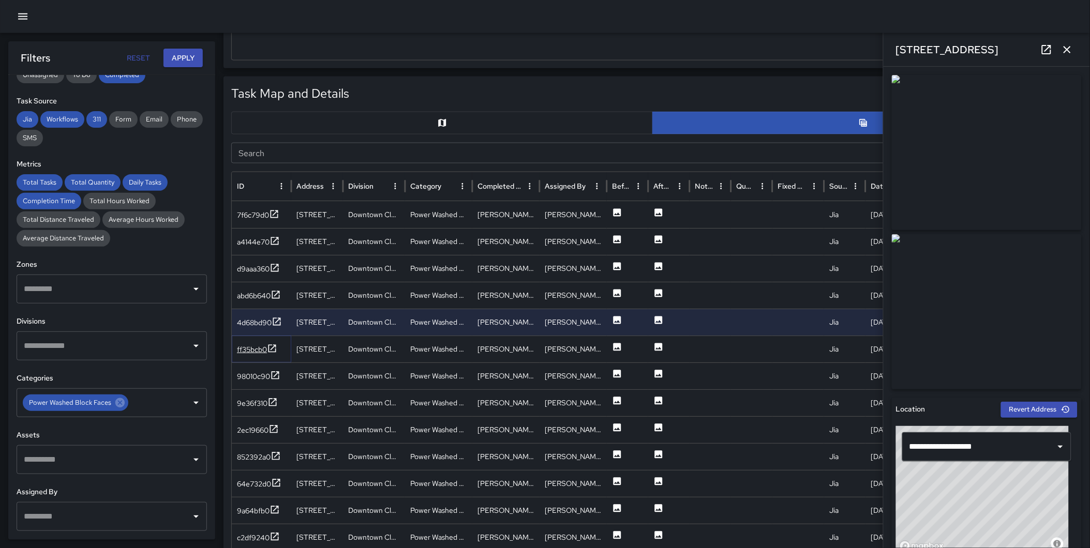
click at [273, 348] on icon at bounding box center [272, 349] width 8 height 8
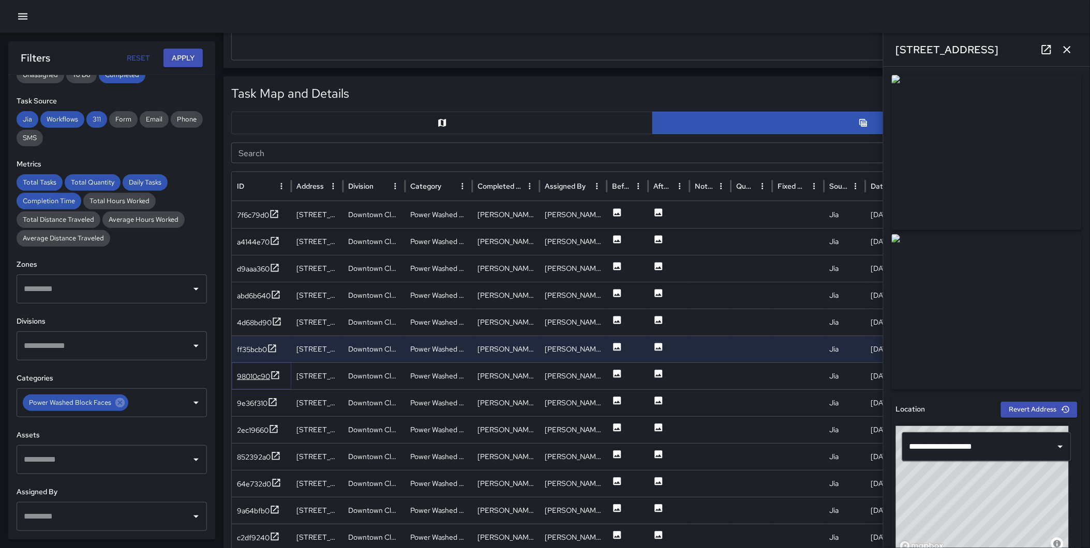
click at [276, 373] on icon at bounding box center [275, 375] width 10 height 10
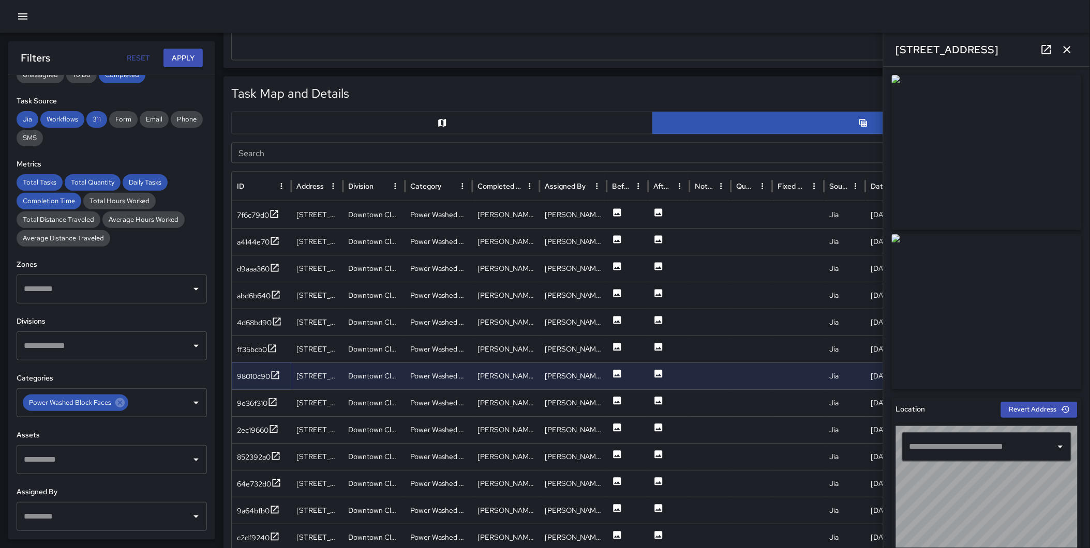
type input "**********"
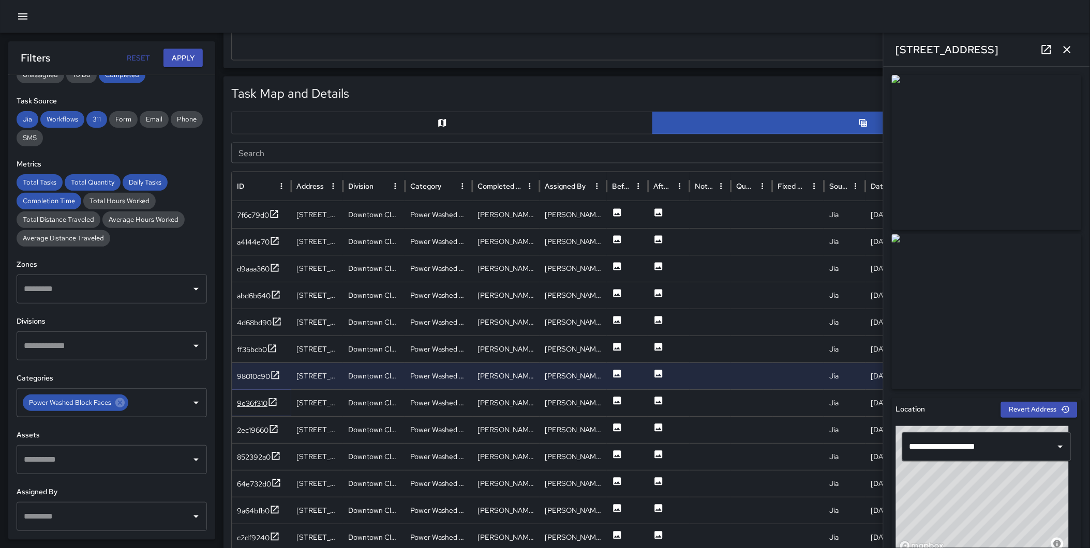
click at [273, 403] on icon at bounding box center [272, 402] width 10 height 10
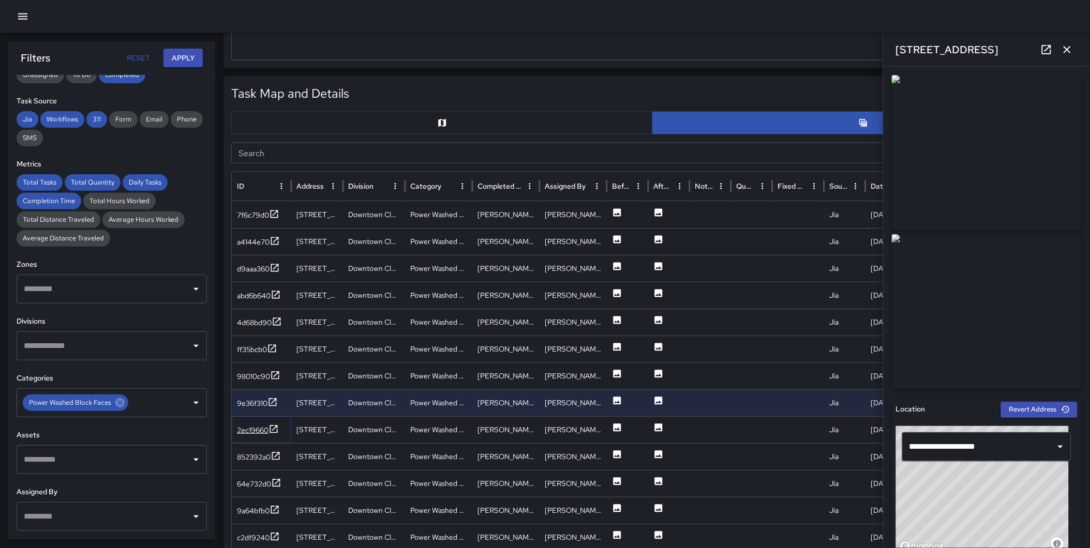
click at [276, 427] on icon at bounding box center [274, 429] width 8 height 8
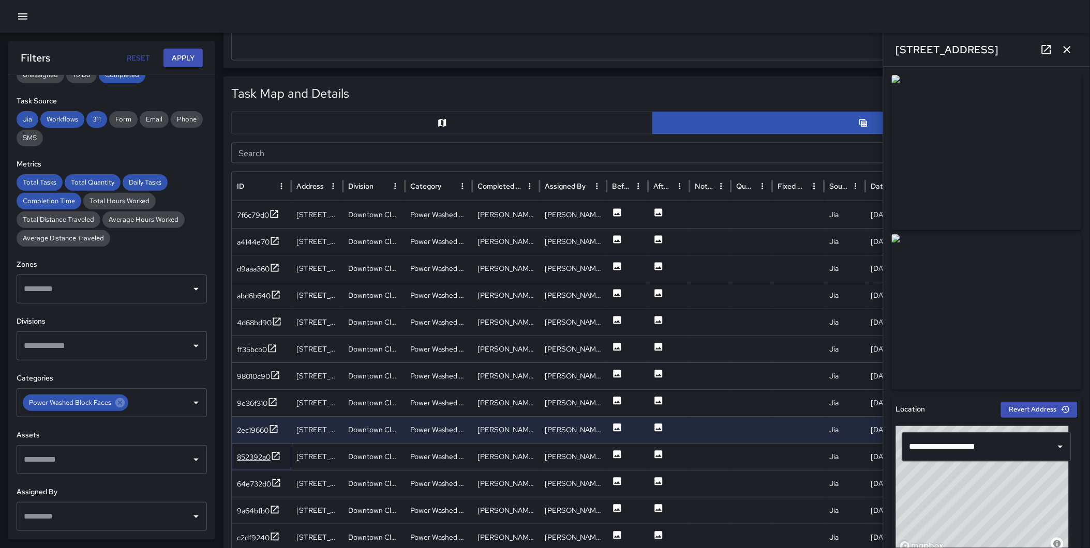
click at [276, 456] on icon at bounding box center [276, 456] width 8 height 8
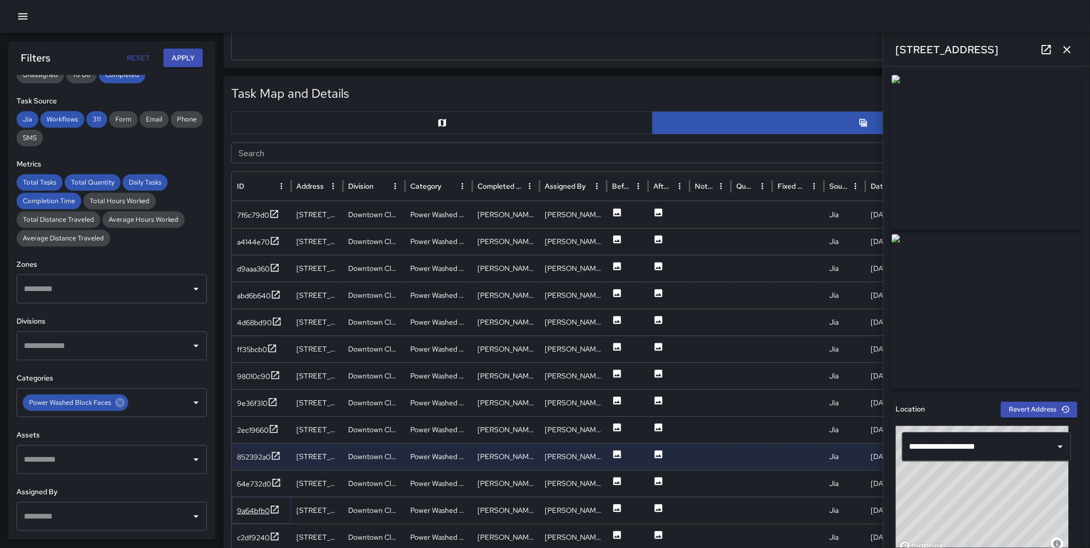
click at [273, 509] on icon at bounding box center [275, 510] width 10 height 10
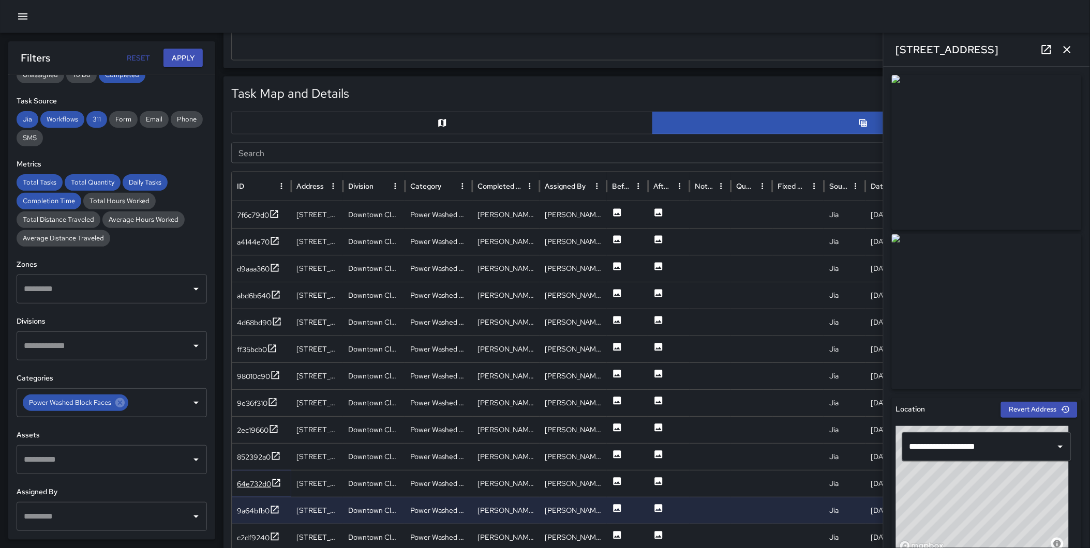
click at [276, 480] on icon at bounding box center [276, 483] width 10 height 10
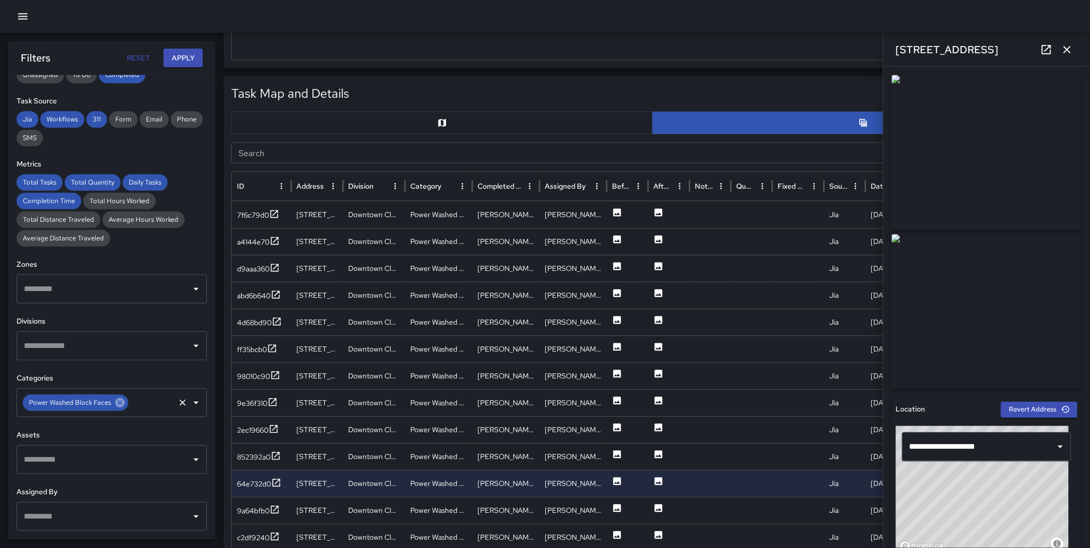
click at [121, 407] on icon at bounding box center [119, 402] width 11 height 11
click at [71, 348] on input "text" at bounding box center [104, 346] width 166 height 20
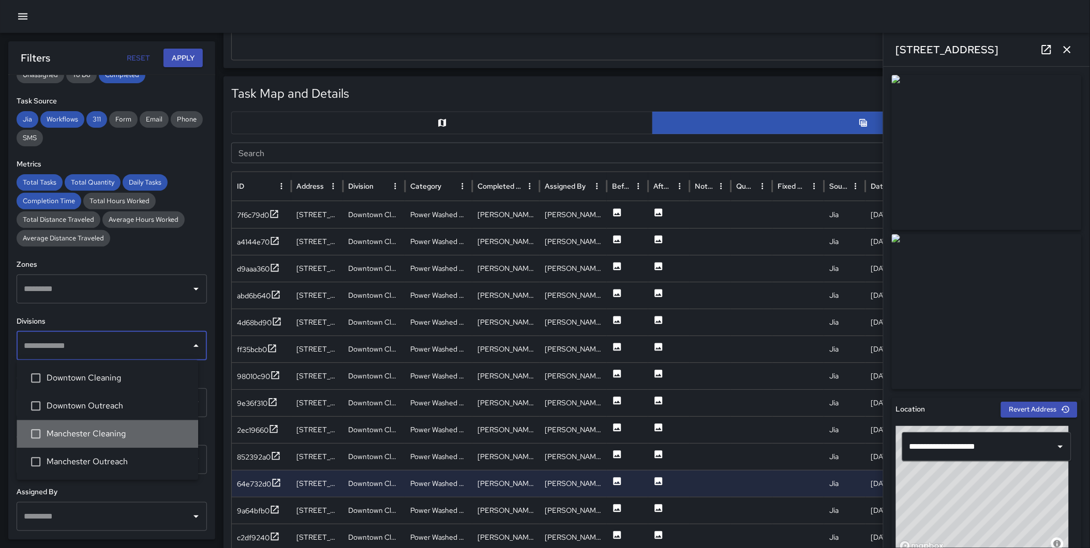
click at [102, 432] on span "Manchester Cleaning" at bounding box center [118, 434] width 143 height 12
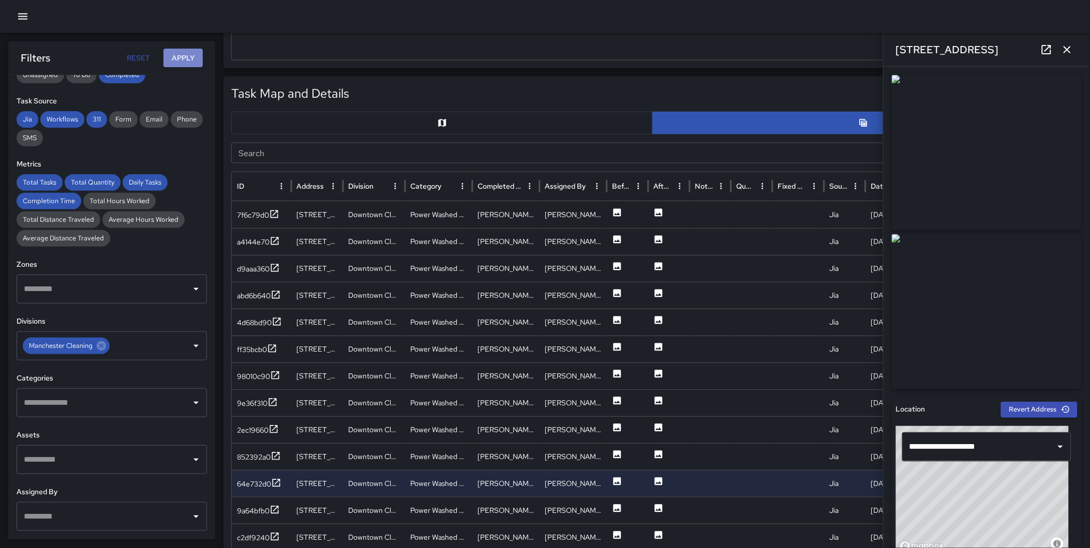
click at [177, 55] on button "Apply" at bounding box center [182, 58] width 39 height 19
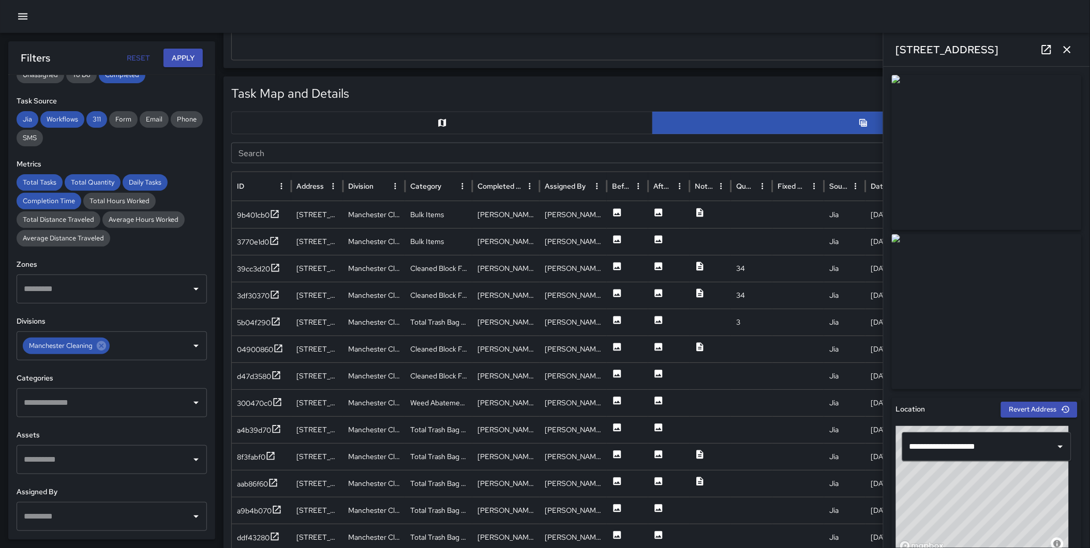
click at [1071, 45] on icon "button" at bounding box center [1067, 49] width 12 height 12
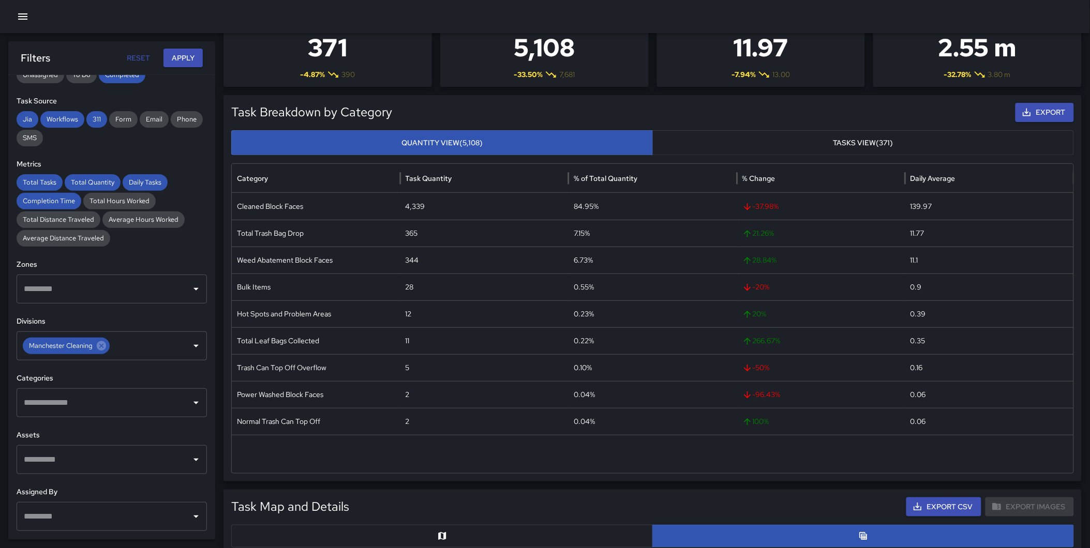
scroll to position [24, 0]
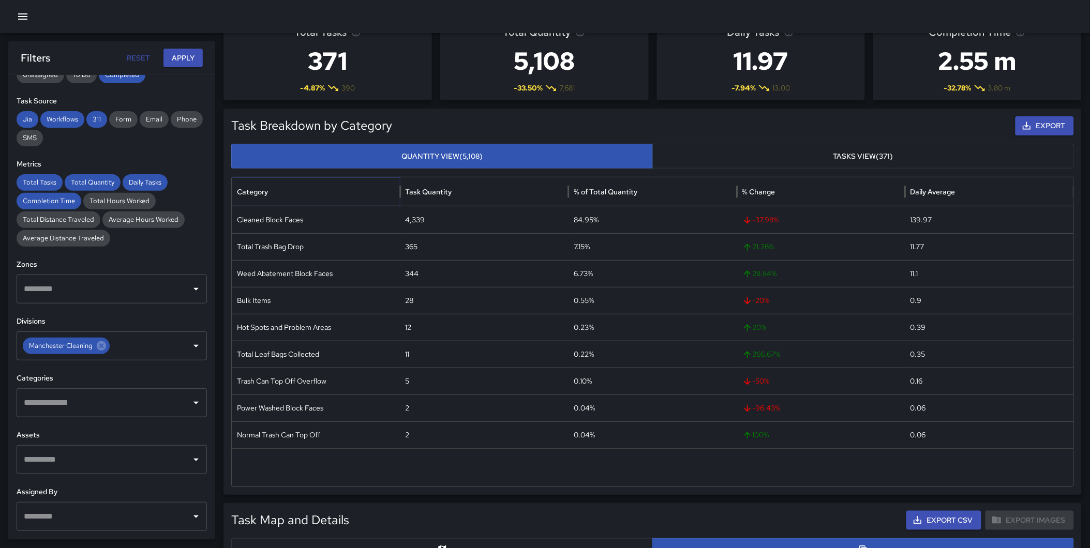
click at [276, 190] on icon "Sort" at bounding box center [276, 192] width 6 height 6
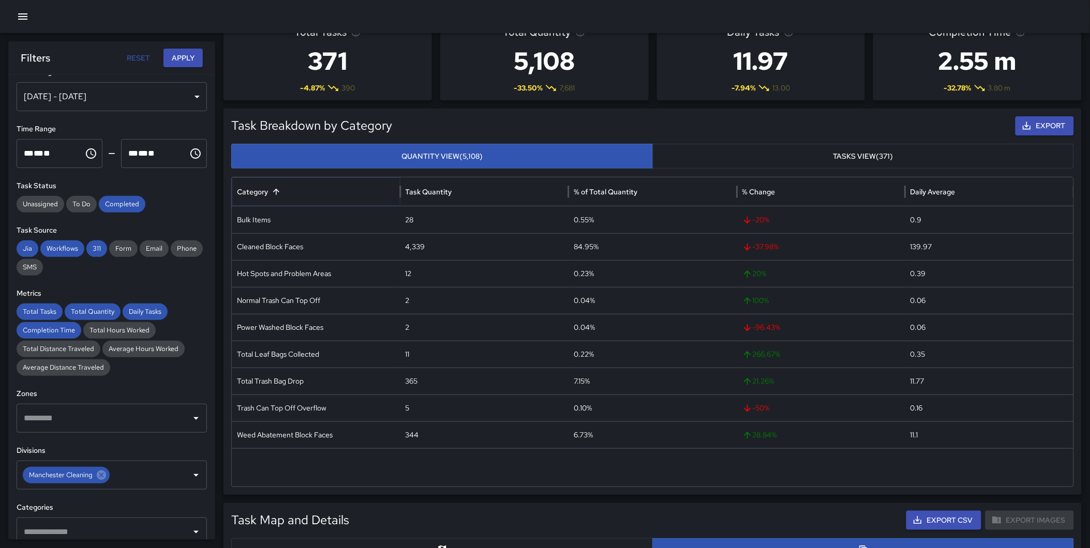
scroll to position [0, 0]
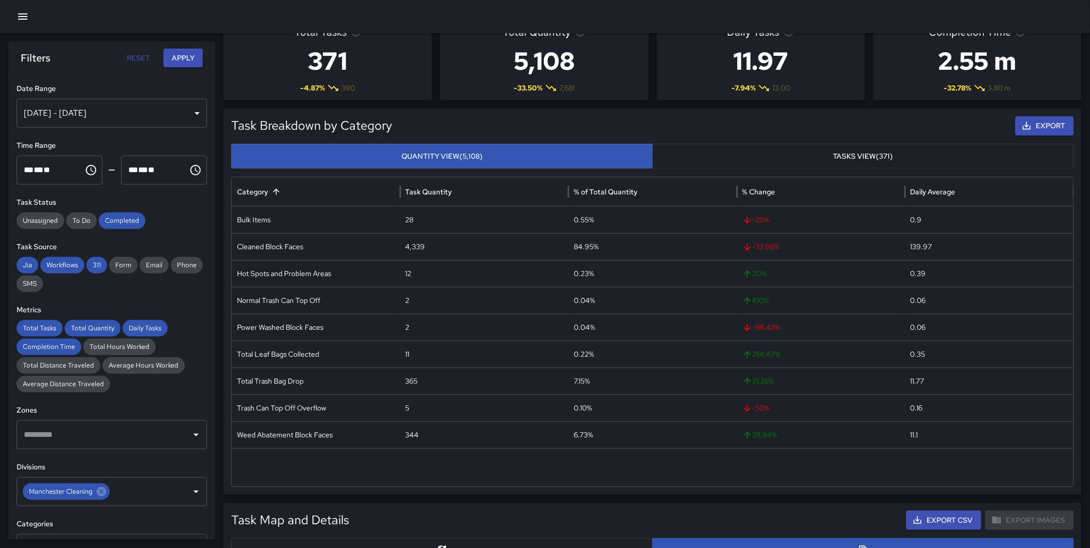
click at [1022, 124] on icon "button" at bounding box center [1027, 126] width 10 height 10
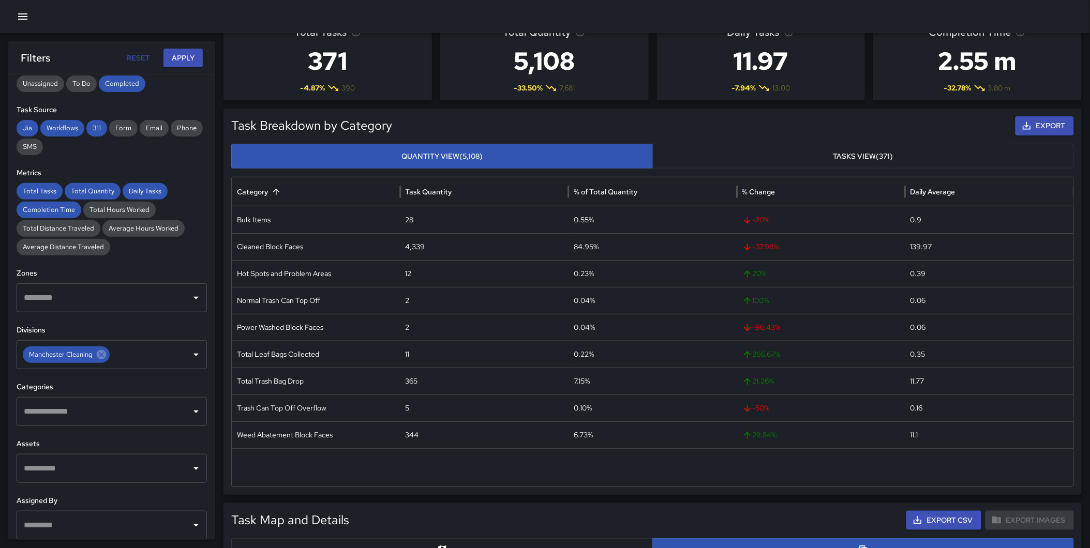
scroll to position [139, 0]
click at [86, 414] on input "text" at bounding box center [104, 410] width 166 height 20
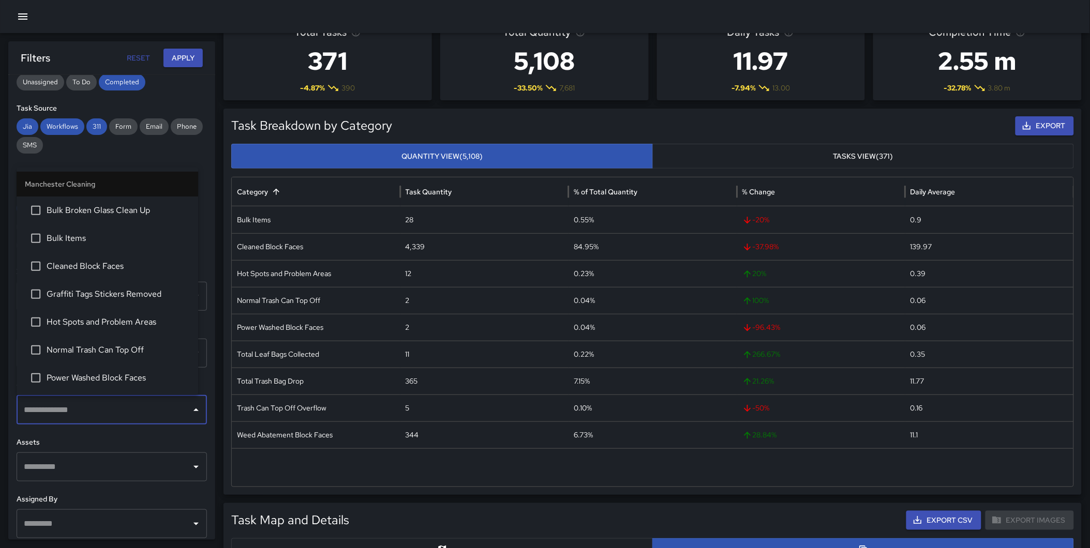
type input "*"
click at [113, 213] on span "Bulk Broken Glass Clean Up" at bounding box center [118, 210] width 143 height 12
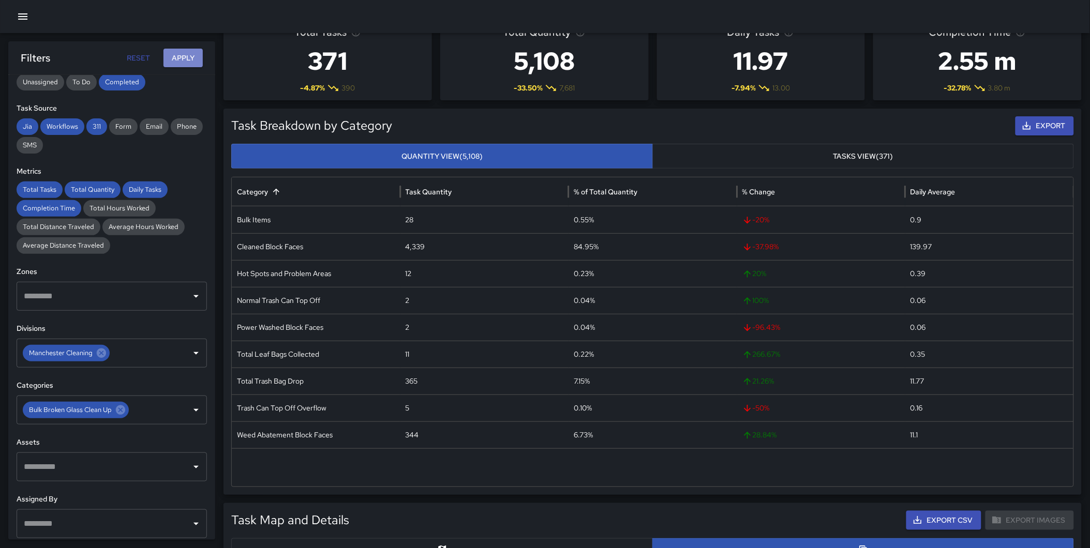
click at [176, 52] on button "Apply" at bounding box center [182, 58] width 39 height 19
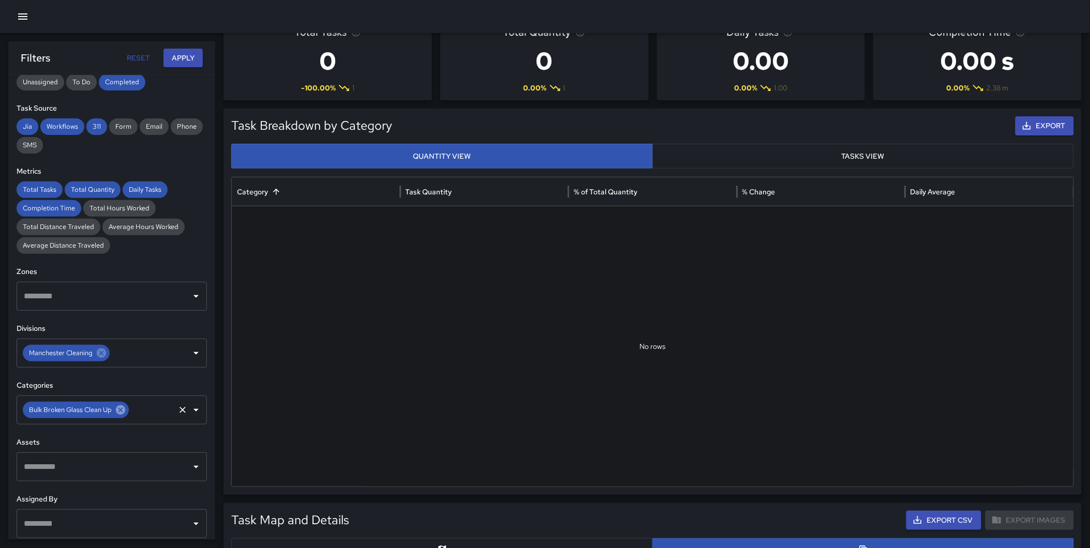
click at [117, 409] on icon at bounding box center [120, 410] width 9 height 9
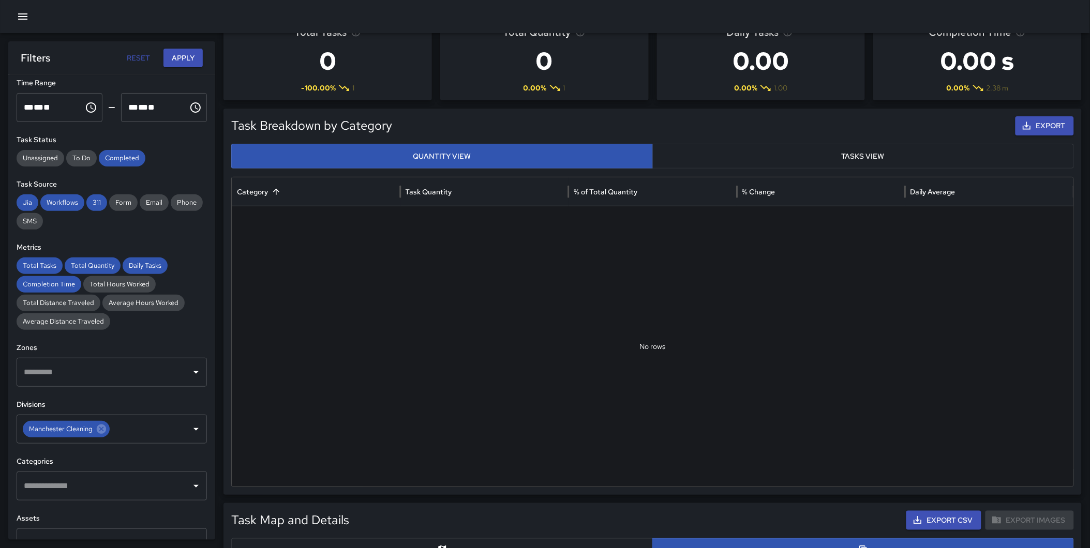
scroll to position [76, 0]
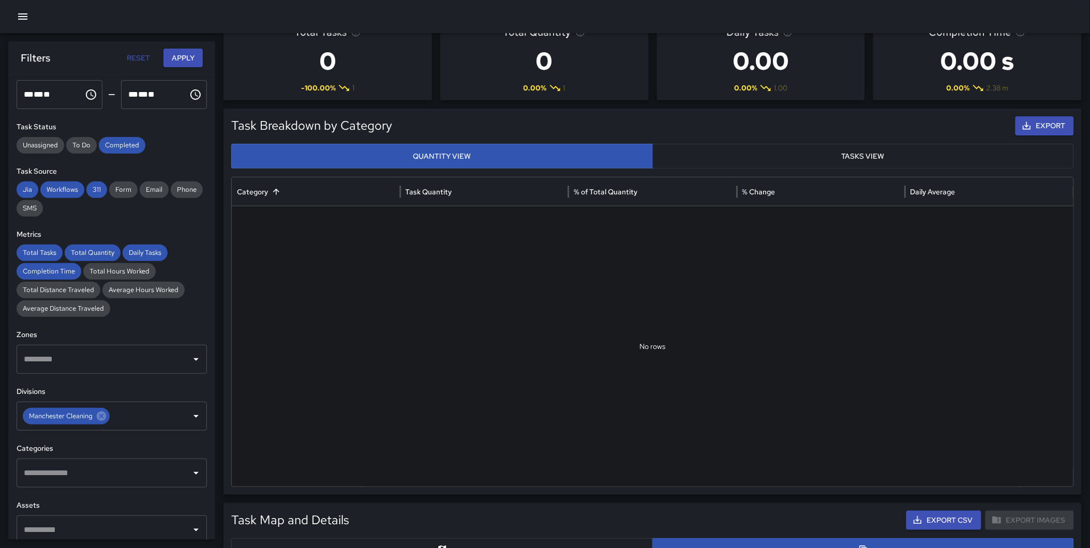
click at [93, 478] on input "text" at bounding box center [104, 473] width 166 height 20
type input "*****"
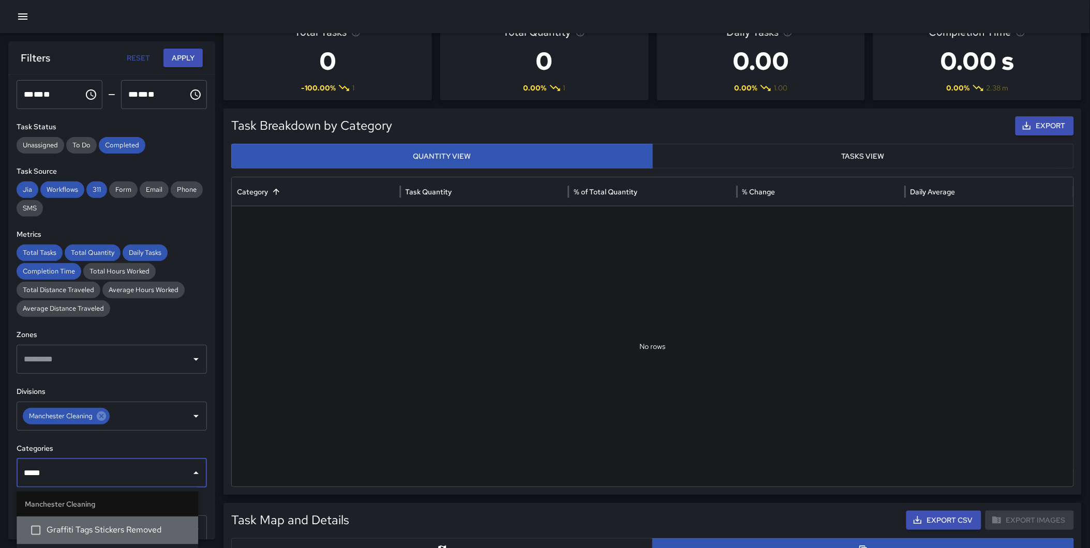
click at [104, 523] on li "Graffiti Tags Stickers Removed" at bounding box center [108, 531] width 182 height 28
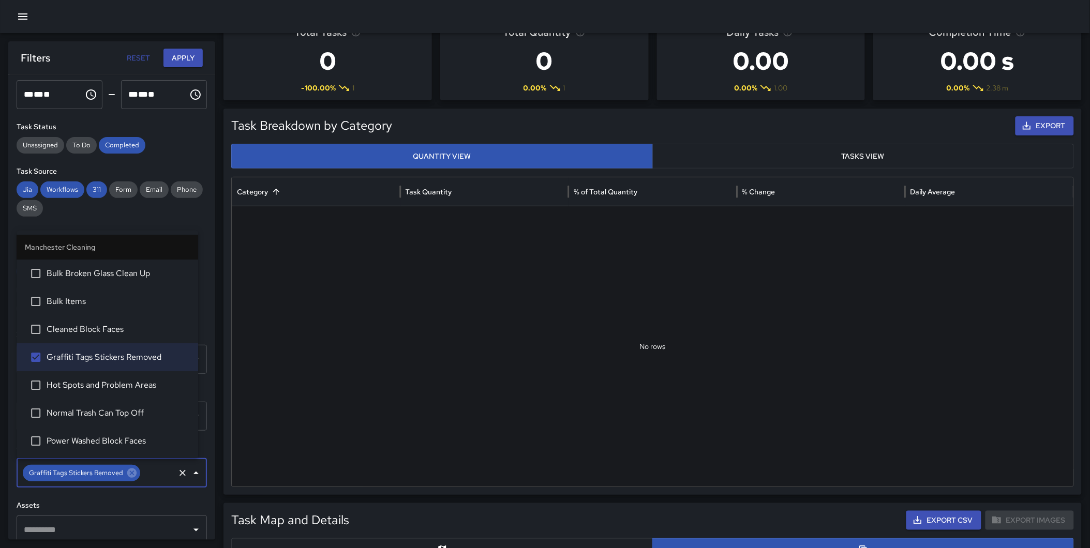
click at [172, 61] on button "Apply" at bounding box center [182, 58] width 39 height 19
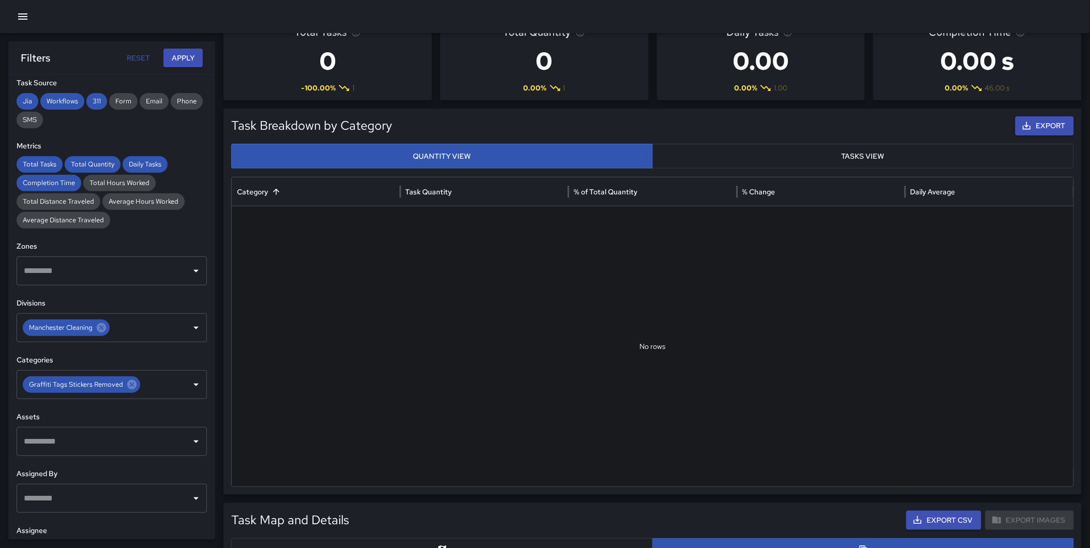
scroll to position [164, 0]
click at [129, 386] on icon at bounding box center [131, 384] width 9 height 9
click at [115, 383] on input "text" at bounding box center [104, 385] width 166 height 20
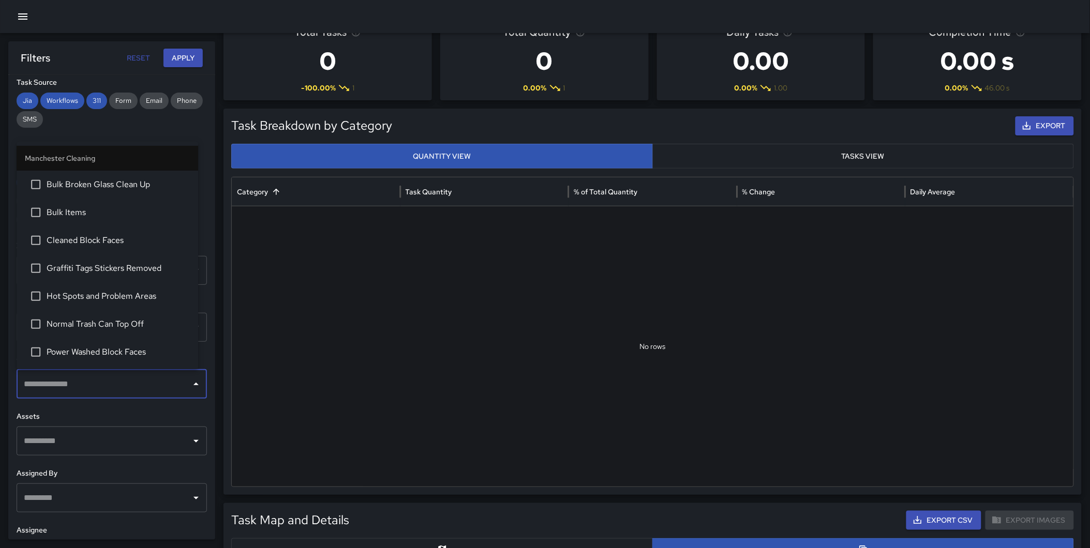
click at [124, 187] on span "Bulk Broken Glass Clean Up" at bounding box center [118, 184] width 143 height 12
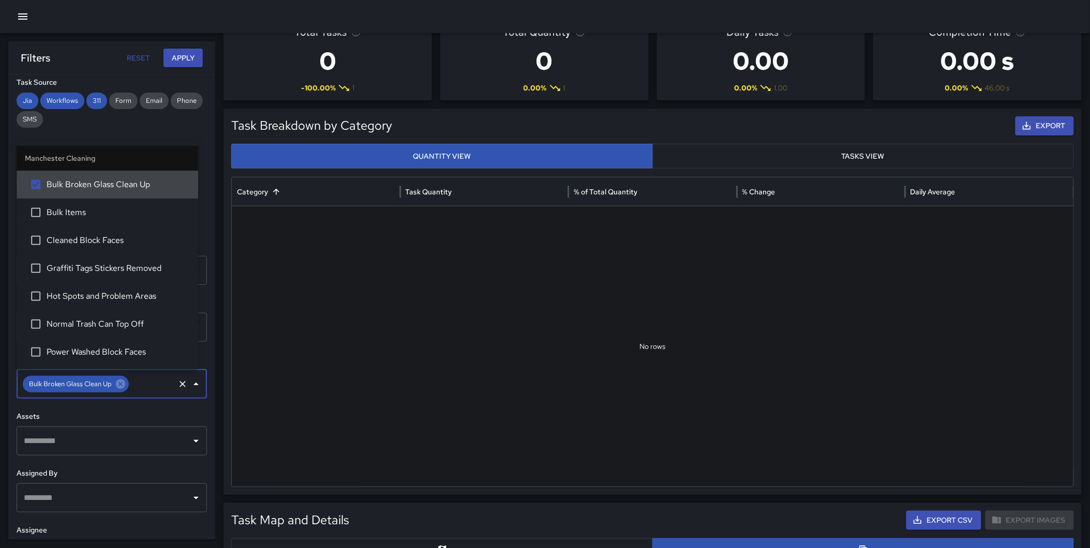
click at [204, 173] on div "**********" at bounding box center [111, 307] width 207 height 465
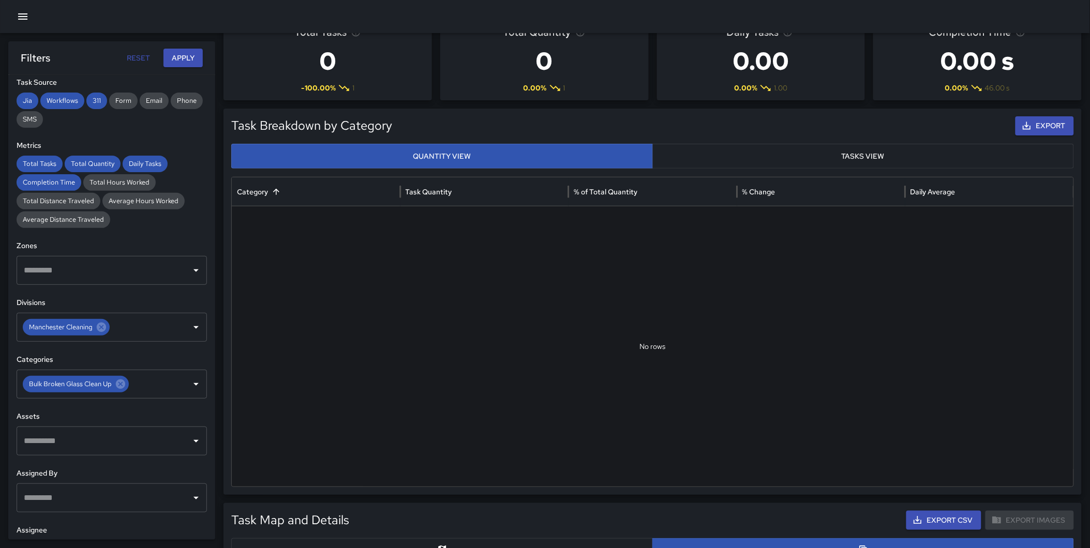
scroll to position [0, 0]
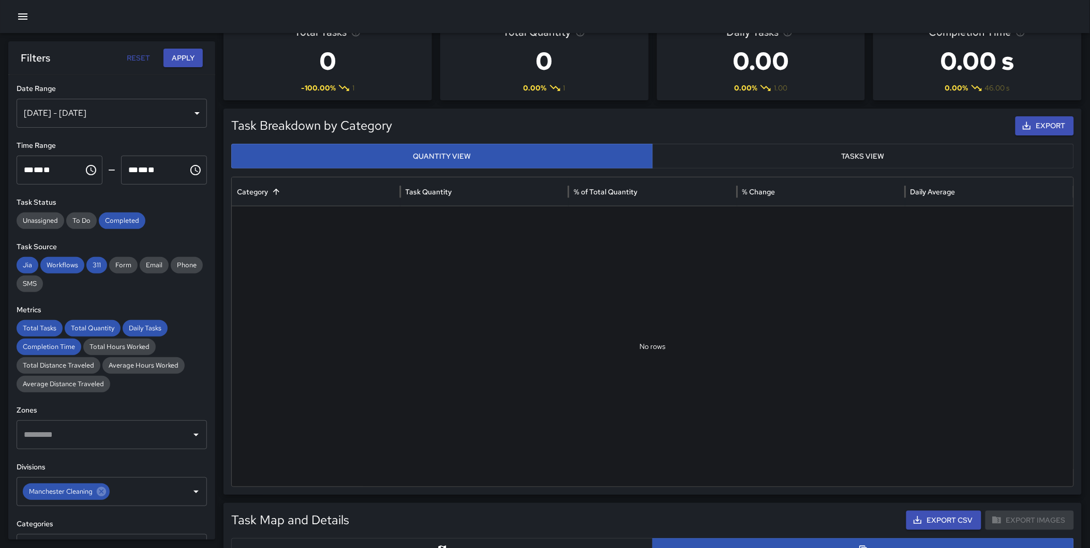
click at [109, 123] on div "[DATE] - [DATE]" at bounding box center [112, 113] width 190 height 29
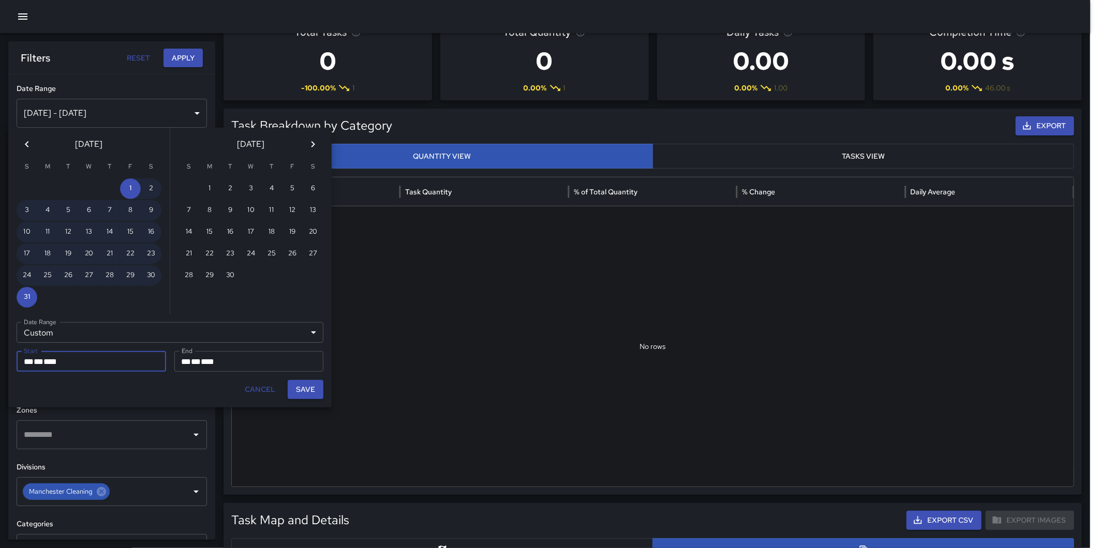
click at [27, 147] on icon "Previous month" at bounding box center [27, 144] width 12 height 12
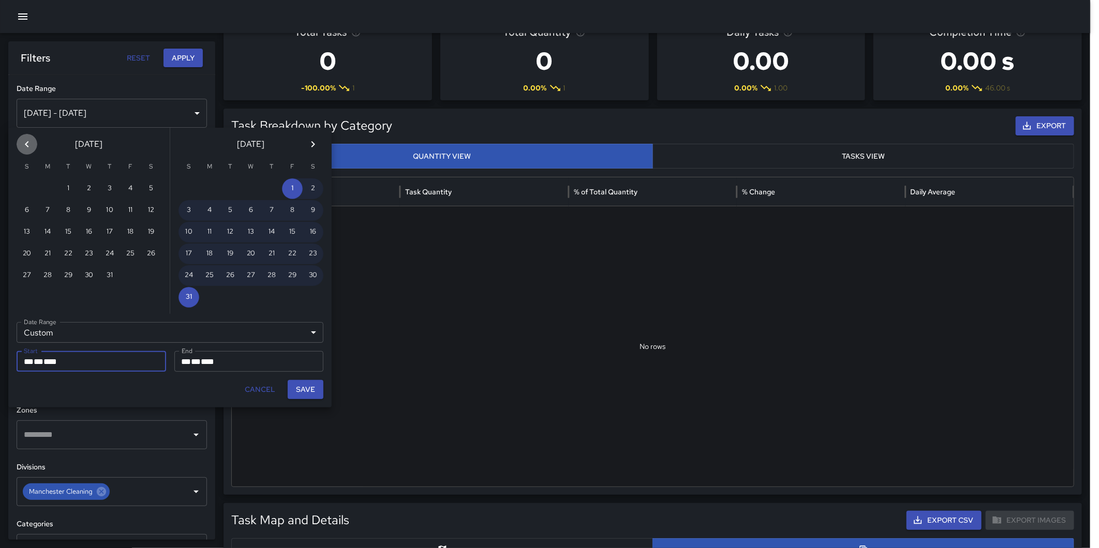
click at [27, 147] on icon "Previous month" at bounding box center [27, 144] width 12 height 12
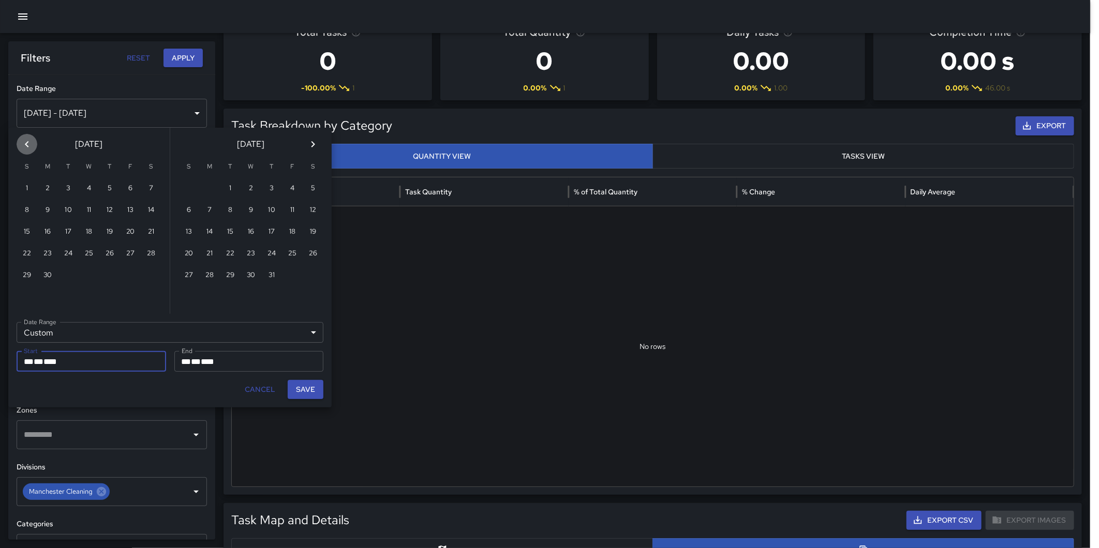
click at [27, 147] on icon "Previous month" at bounding box center [27, 144] width 12 height 12
click at [108, 185] on button "1" at bounding box center [109, 188] width 21 height 21
type input "**********"
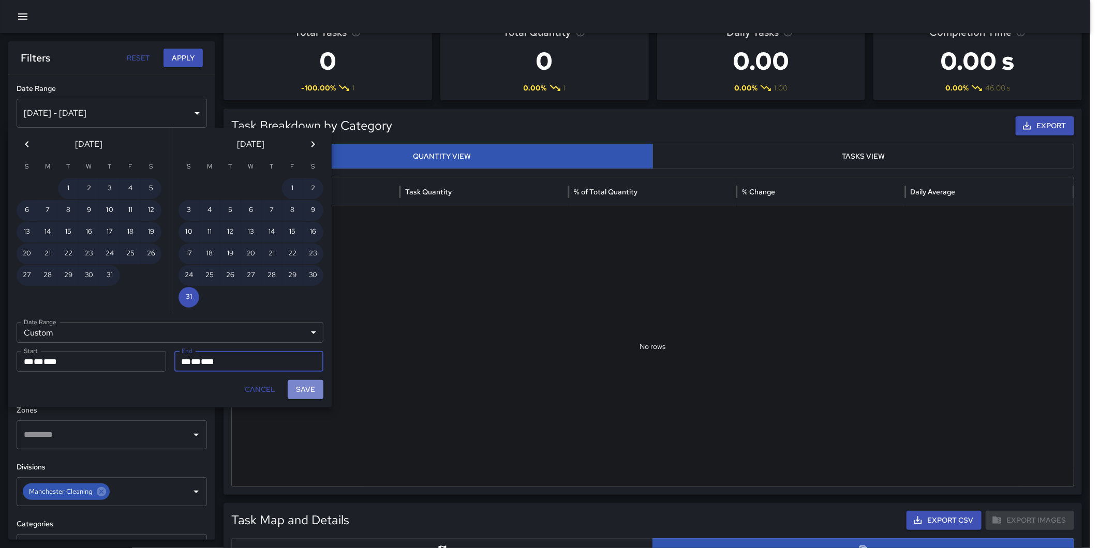
click at [314, 387] on button "Save" at bounding box center [306, 389] width 36 height 19
type input "**********"
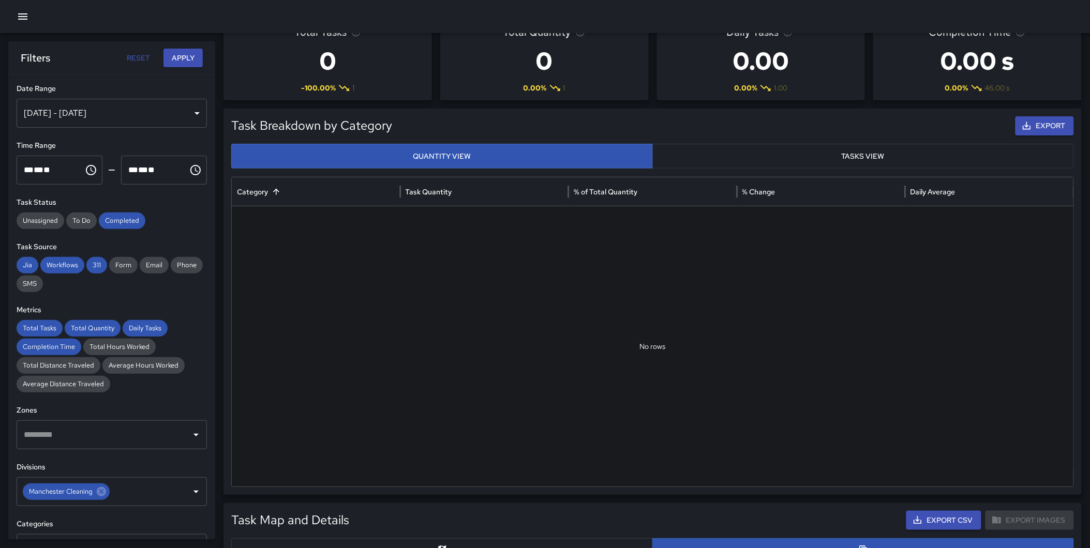
click at [179, 55] on button "Apply" at bounding box center [182, 58] width 39 height 19
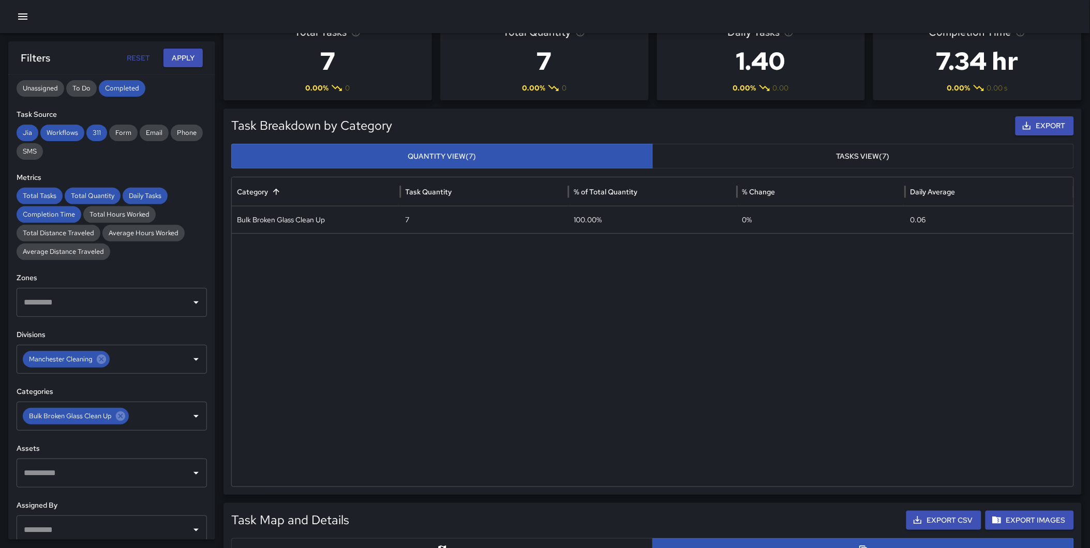
scroll to position [138, 0]
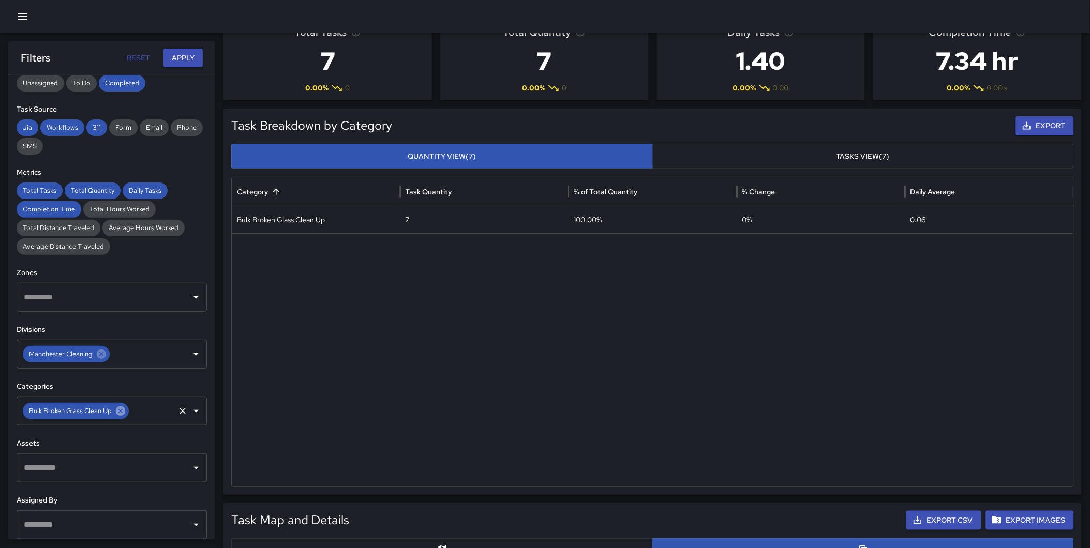
click at [122, 414] on icon at bounding box center [120, 411] width 9 height 9
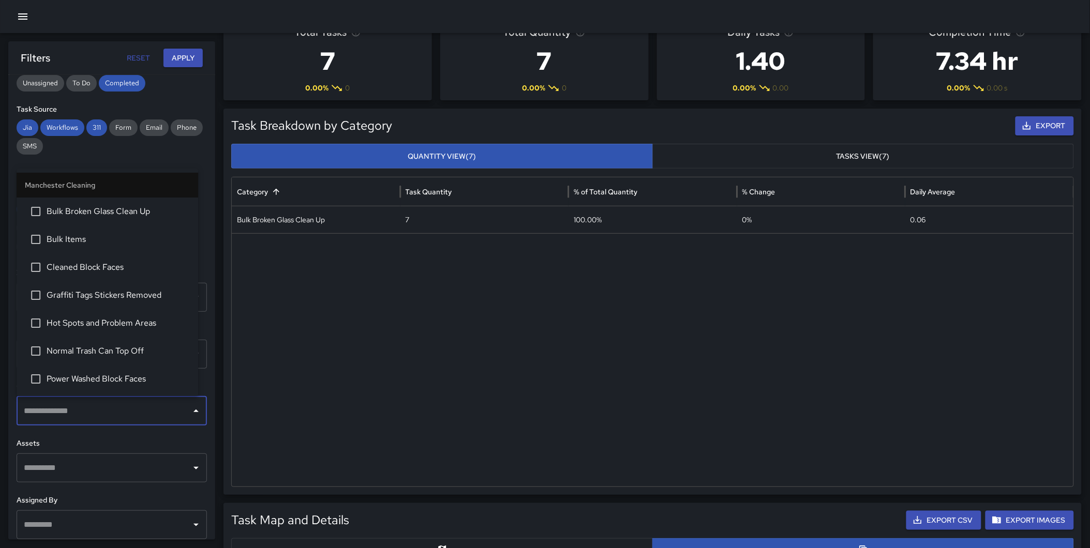
click at [110, 413] on input "text" at bounding box center [104, 411] width 166 height 20
type input "*"
click at [91, 238] on span "Bulk Items" at bounding box center [118, 239] width 143 height 12
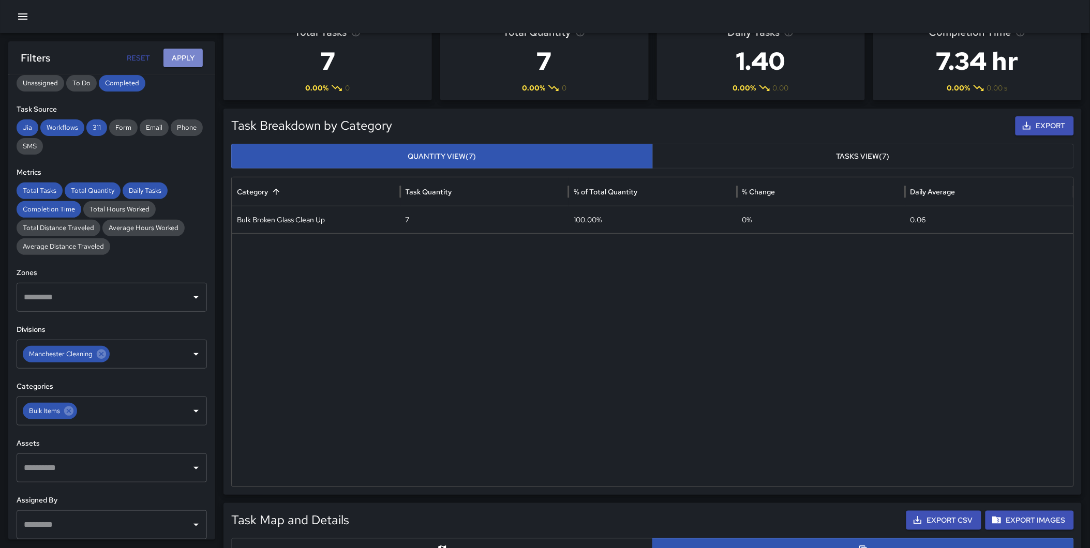
click at [171, 54] on button "Apply" at bounding box center [182, 58] width 39 height 19
click at [66, 410] on icon at bounding box center [68, 411] width 9 height 9
click at [79, 410] on input "text" at bounding box center [126, 411] width 95 height 20
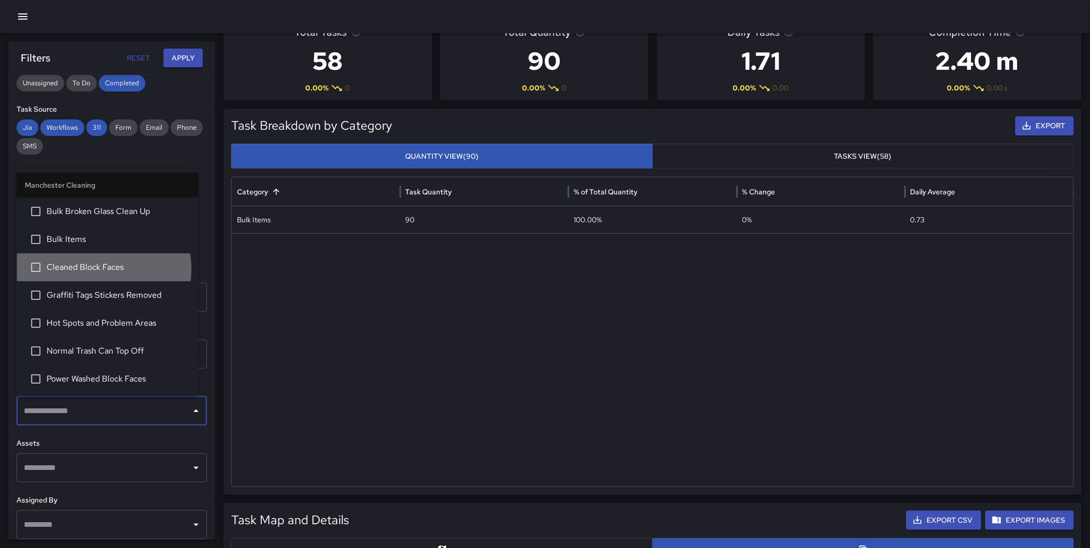
click at [97, 268] on span "Cleaned Block Faces" at bounding box center [118, 267] width 143 height 12
click at [176, 57] on button "Apply" at bounding box center [182, 58] width 39 height 19
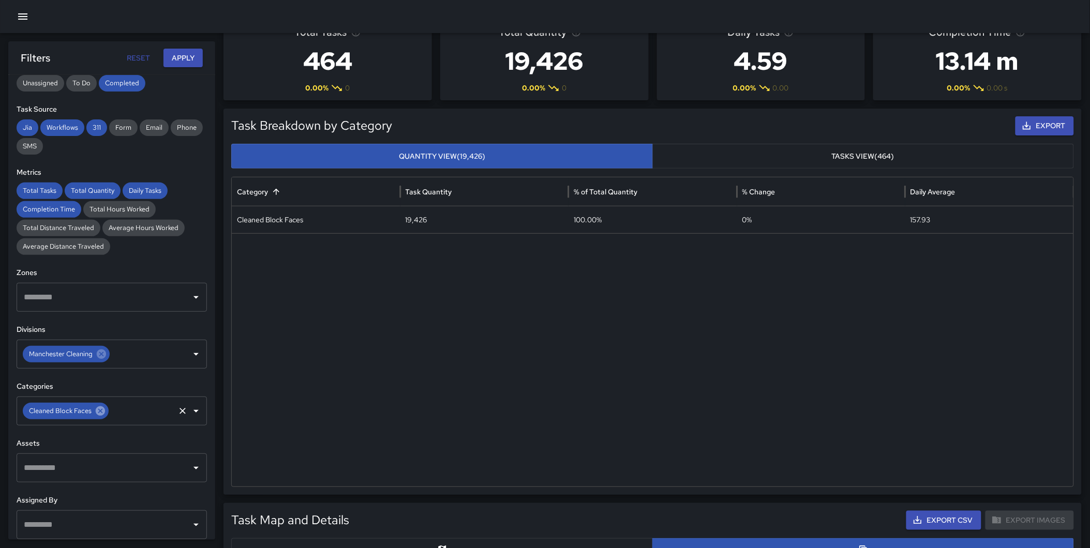
click at [100, 409] on icon at bounding box center [100, 411] width 9 height 9
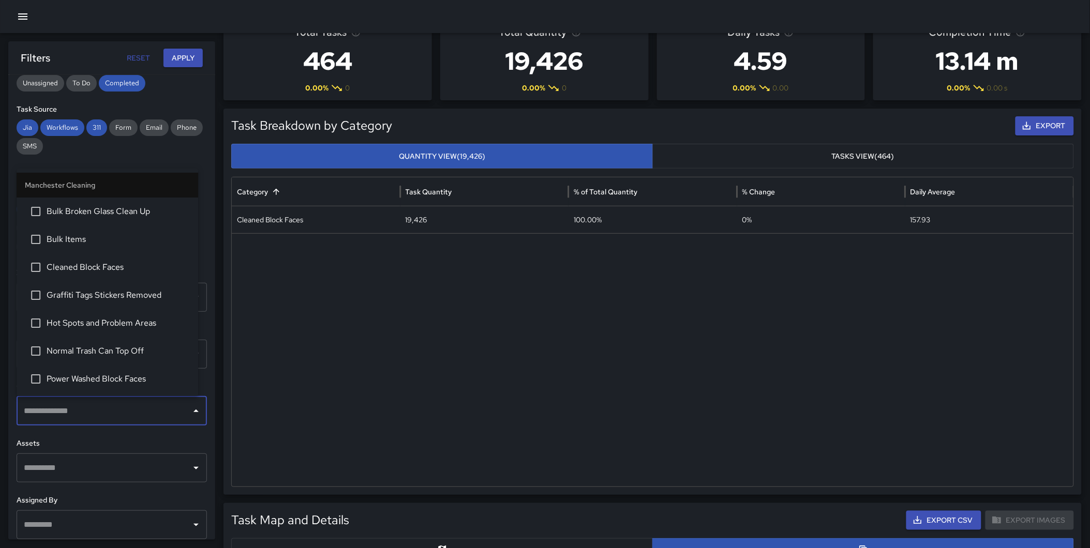
click at [100, 409] on input "text" at bounding box center [104, 411] width 166 height 20
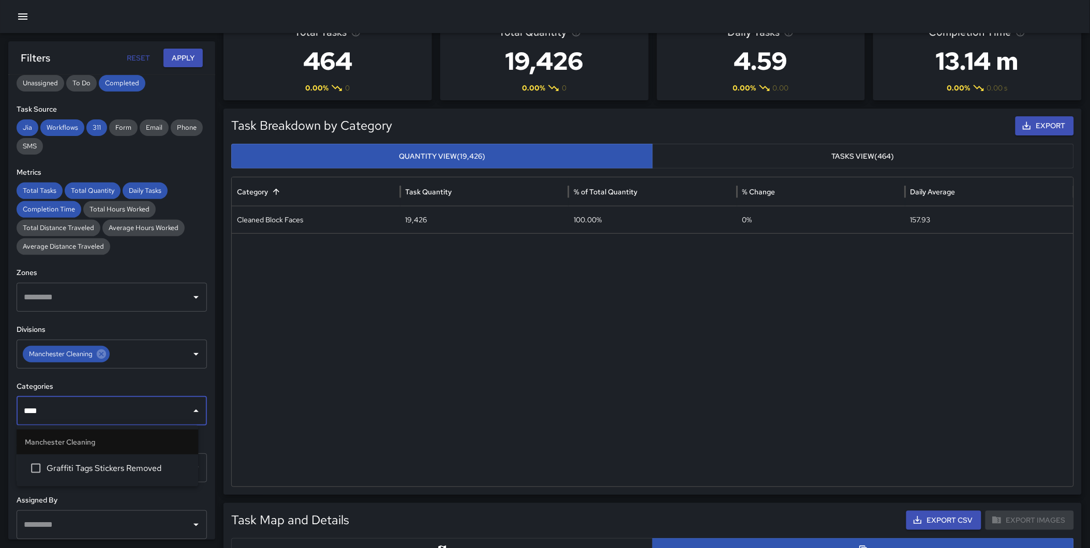
type input "*****"
click at [100, 466] on span "Graffiti Tags Stickers Removed" at bounding box center [118, 468] width 143 height 12
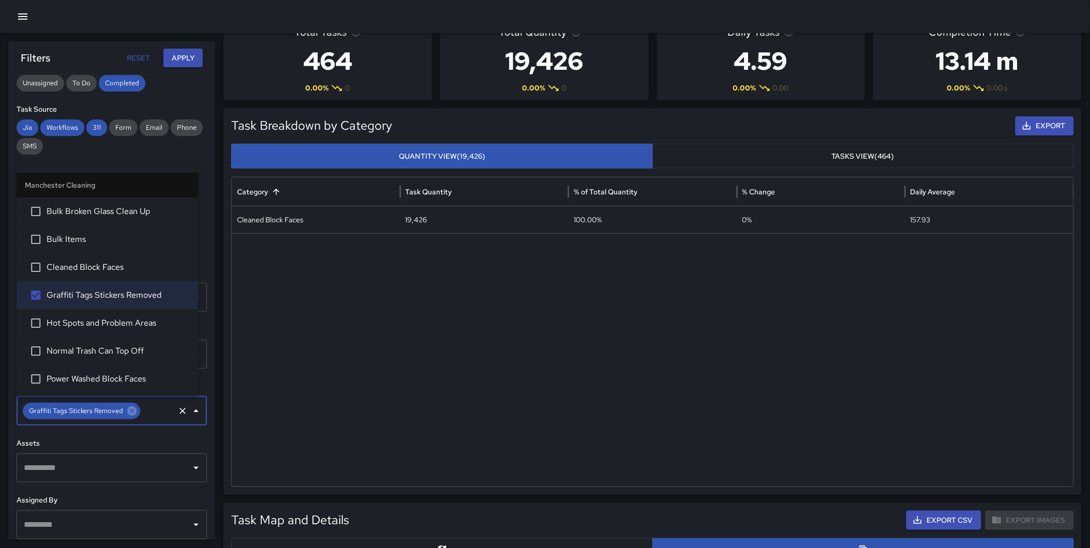
click at [175, 57] on button "Apply" at bounding box center [182, 58] width 39 height 19
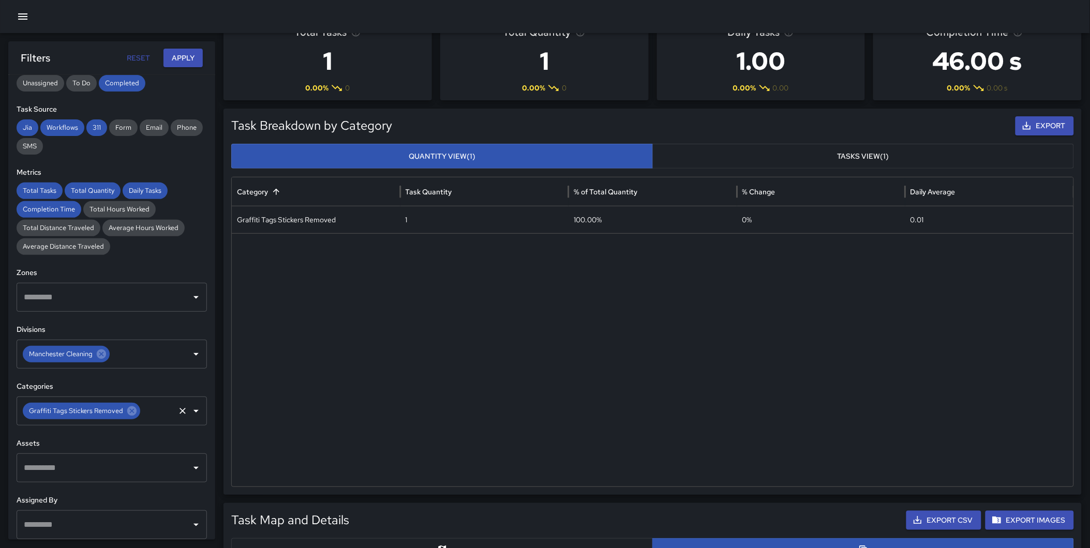
drag, startPoint x: 126, startPoint y: 412, endPoint x: 99, endPoint y: 409, distance: 27.6
click at [127, 412] on icon at bounding box center [131, 411] width 9 height 9
click at [87, 408] on input "text" at bounding box center [104, 411] width 166 height 20
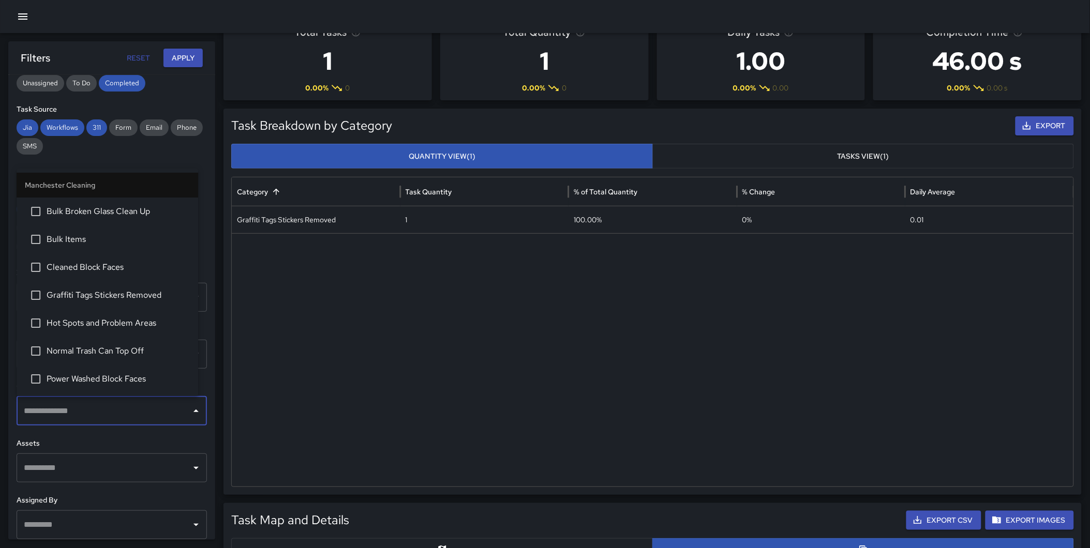
click at [98, 316] on li "Hot Spots and Problem Areas" at bounding box center [108, 323] width 182 height 28
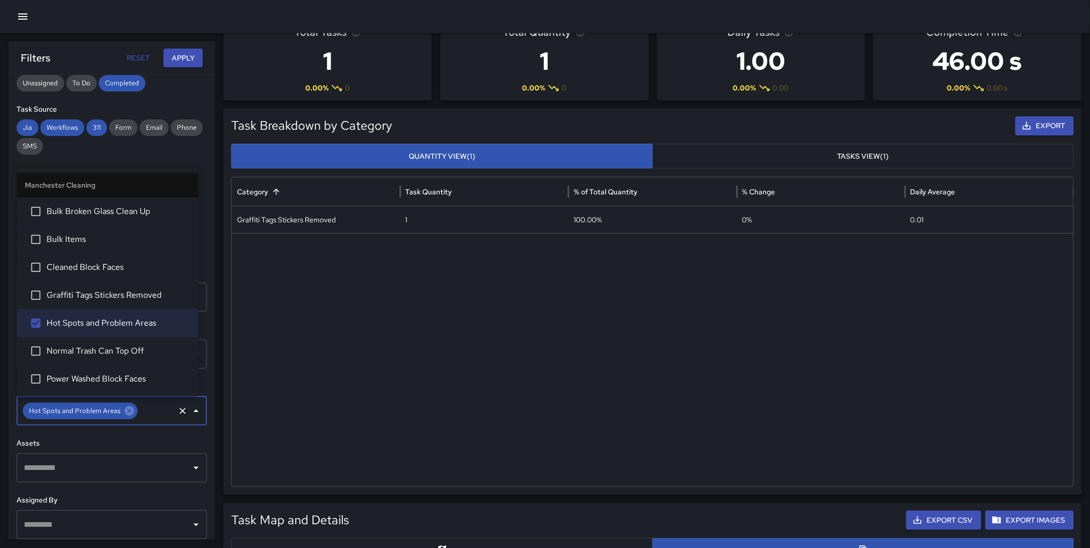
click at [187, 61] on button "Apply" at bounding box center [182, 58] width 39 height 19
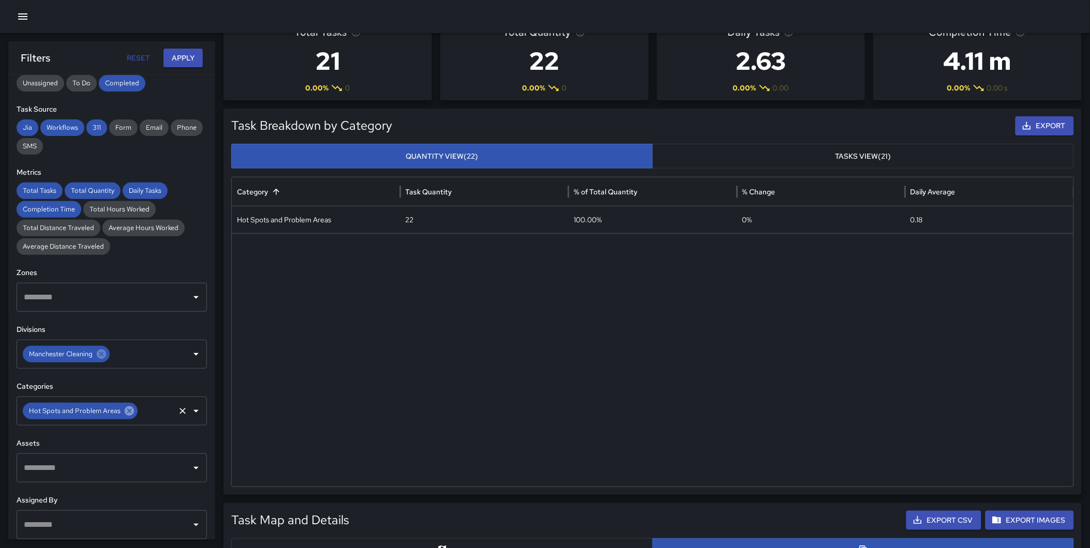
click at [127, 413] on icon at bounding box center [129, 411] width 9 height 9
click at [87, 410] on input "text" at bounding box center [104, 411] width 166 height 20
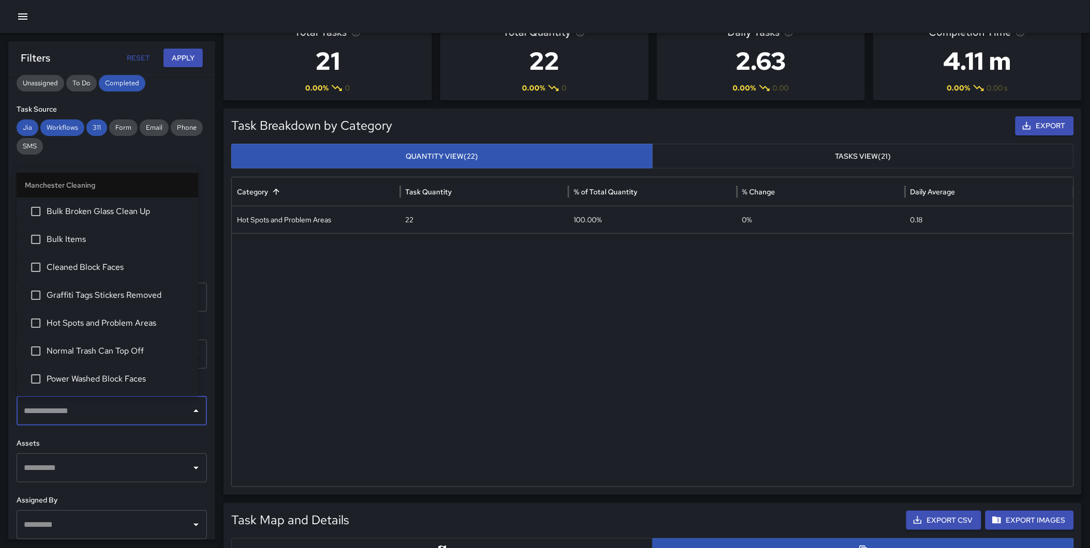
click at [106, 350] on span "Normal Trash Can Top Off" at bounding box center [118, 351] width 143 height 12
click at [185, 54] on button "Apply" at bounding box center [182, 58] width 39 height 19
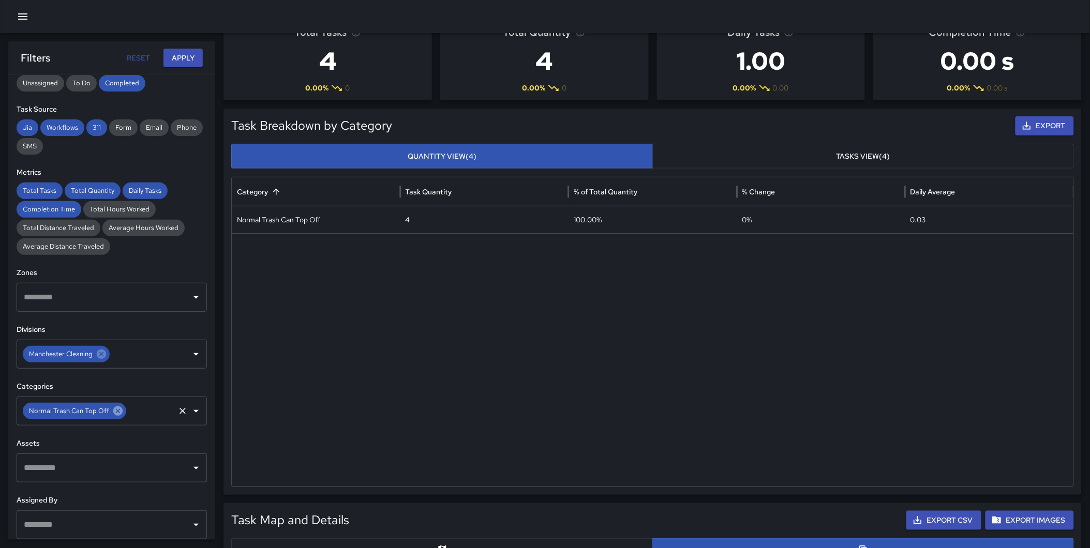
click at [114, 414] on icon at bounding box center [117, 411] width 9 height 9
click at [128, 413] on input "text" at bounding box center [151, 411] width 46 height 20
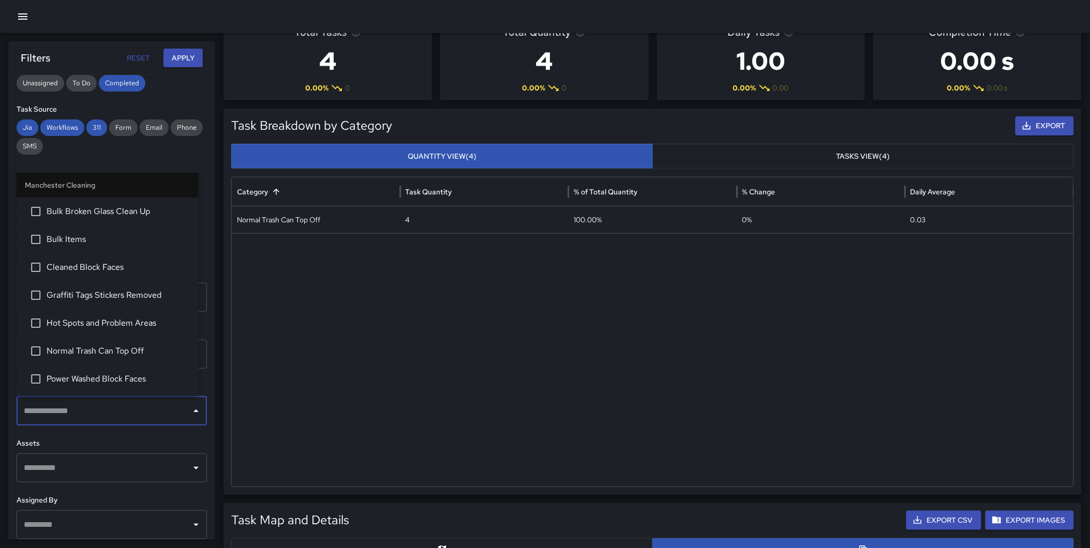
click at [101, 406] on input "text" at bounding box center [104, 411] width 166 height 20
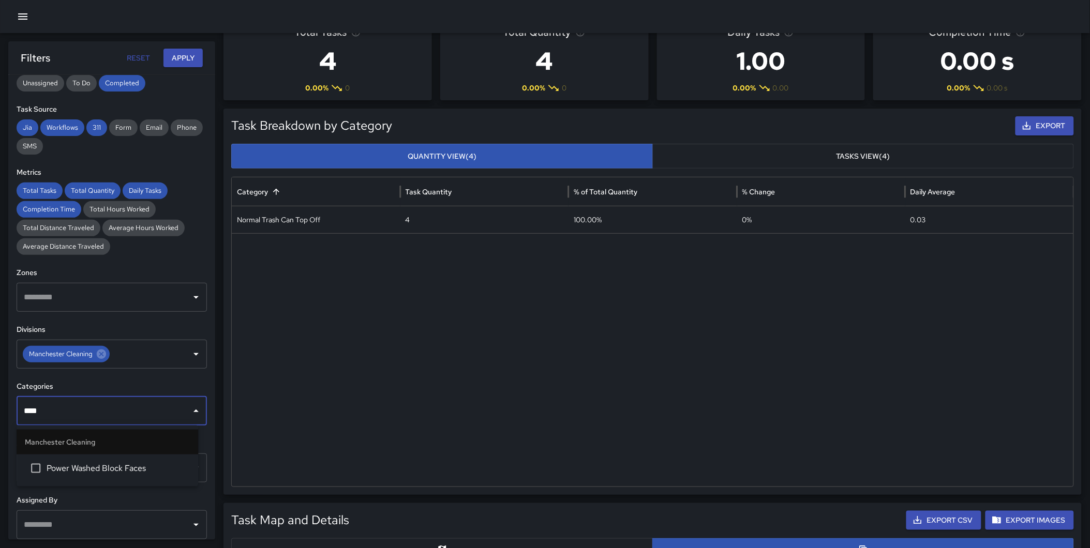
type input "*****"
click at [97, 476] on li "Power Washed Block Faces" at bounding box center [108, 469] width 182 height 28
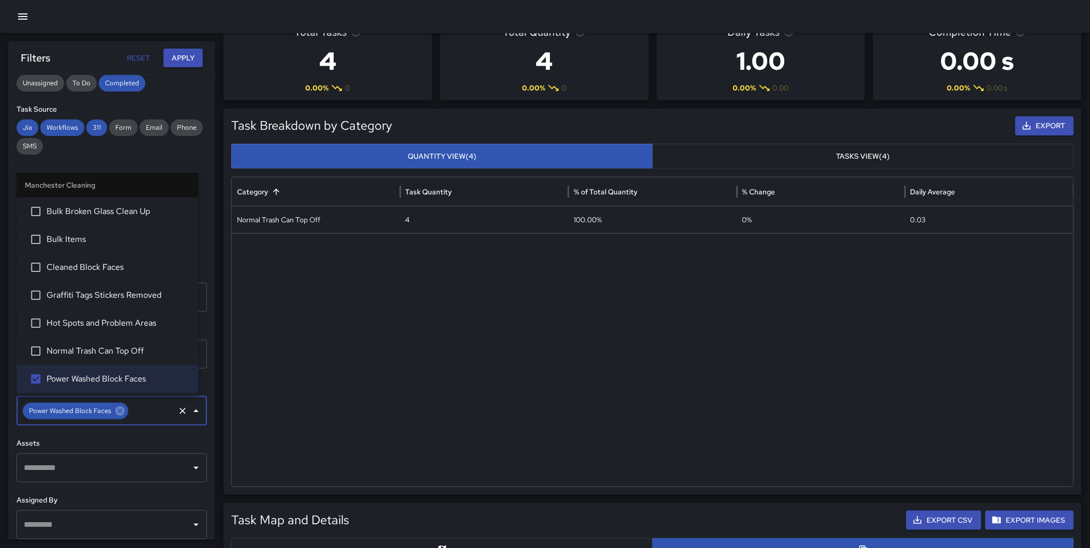
click at [184, 57] on button "Apply" at bounding box center [182, 58] width 39 height 19
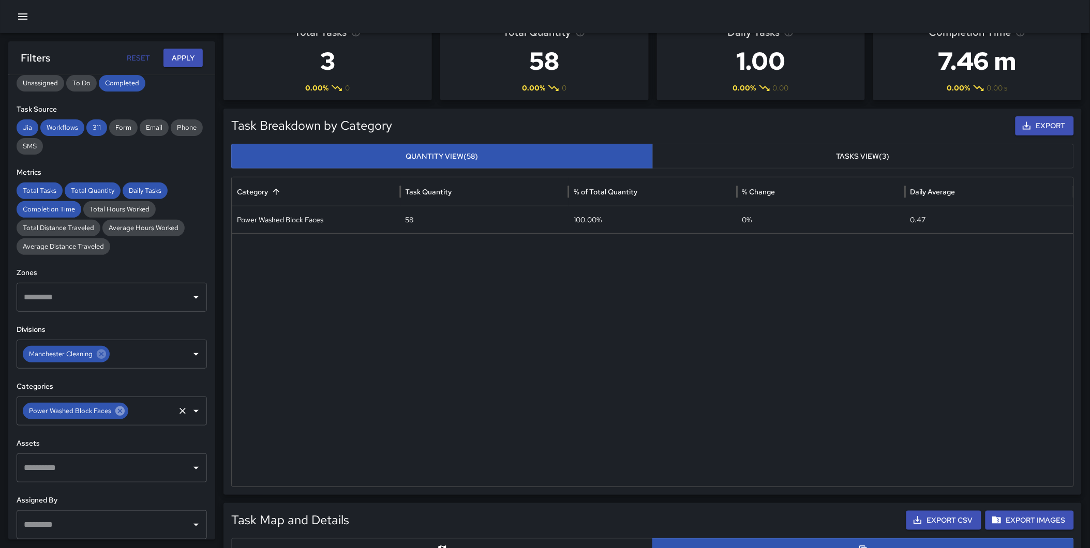
click at [121, 410] on icon at bounding box center [119, 411] width 11 height 11
click at [130, 412] on input "text" at bounding box center [151, 411] width 43 height 20
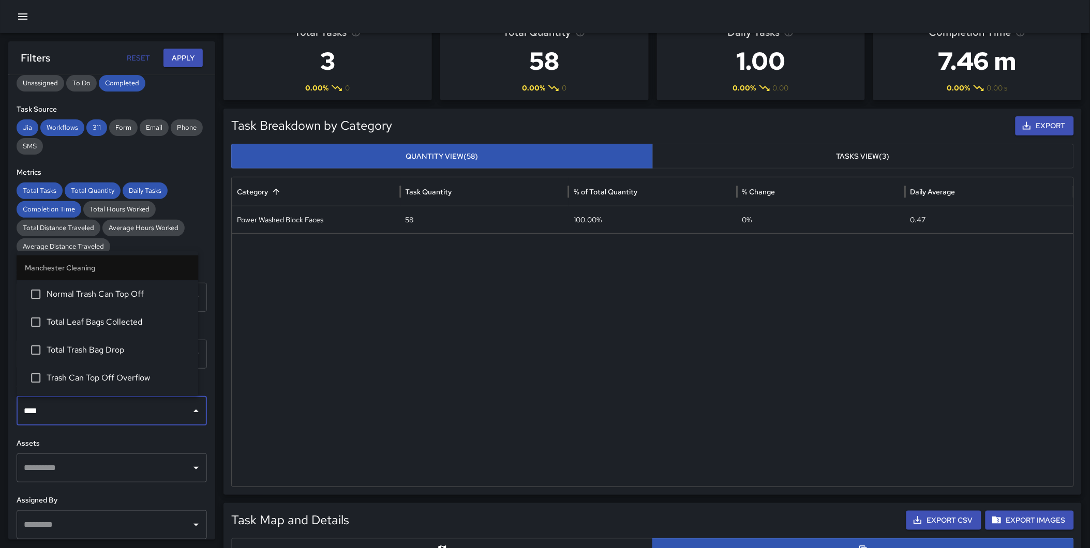
type input "*****"
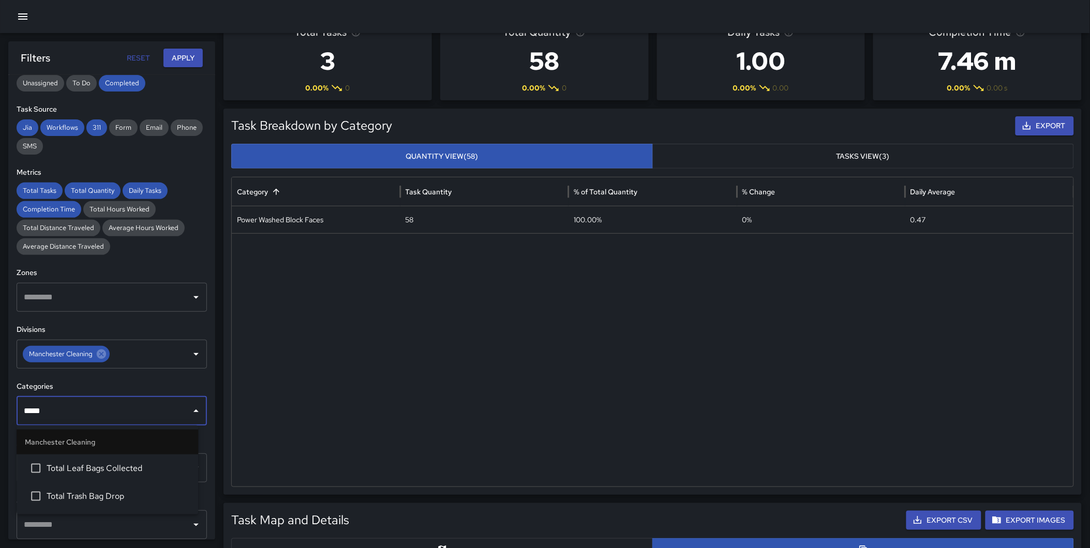
click at [114, 459] on li "Total Leaf Bags Collected" at bounding box center [108, 469] width 182 height 28
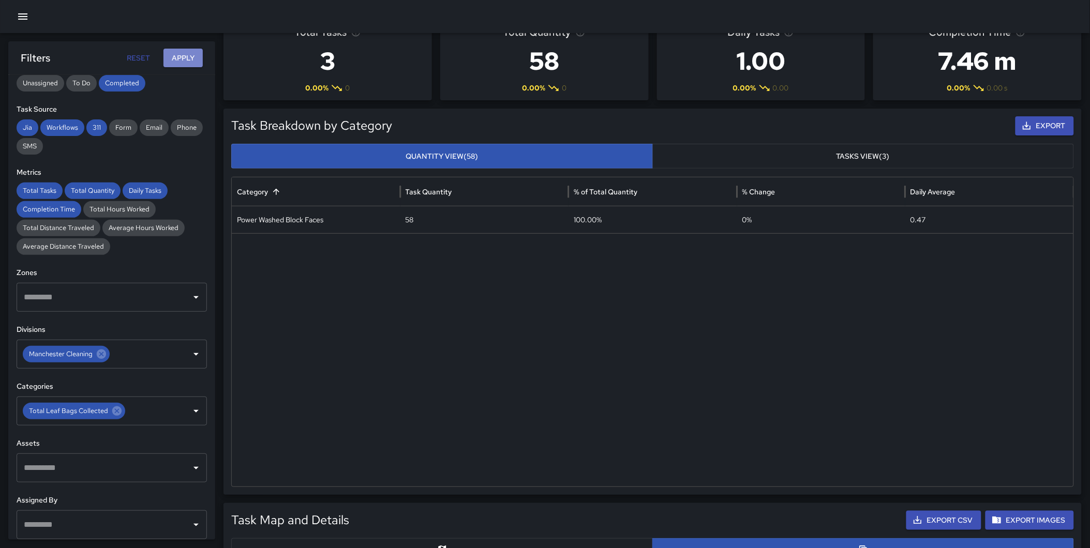
click at [183, 57] on button "Apply" at bounding box center [182, 58] width 39 height 19
click at [119, 411] on icon at bounding box center [116, 411] width 9 height 9
click at [109, 409] on input "text" at bounding box center [104, 411] width 166 height 20
type input "*"
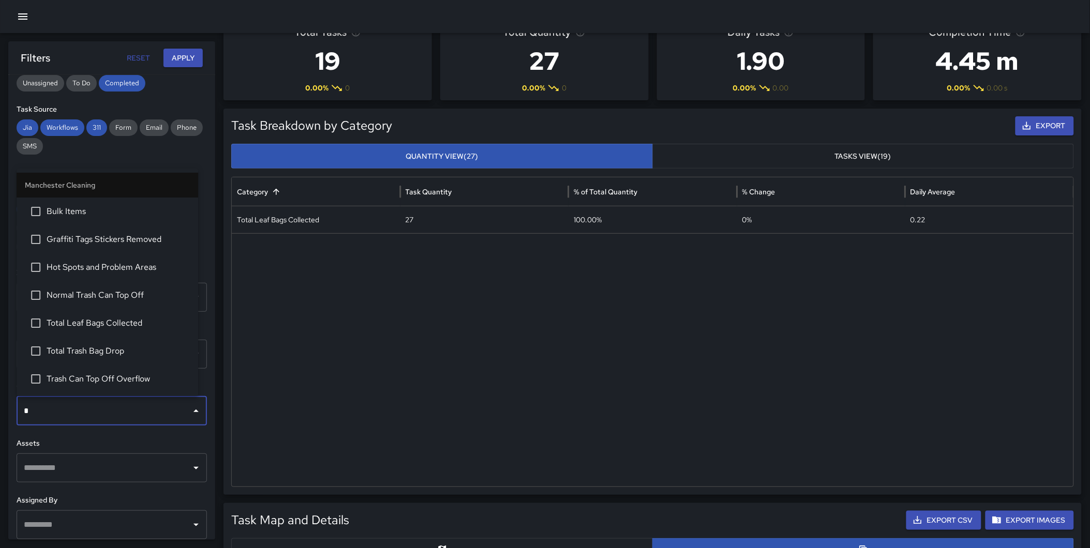
click at [115, 350] on span "Total Trash Bag Drop" at bounding box center [118, 351] width 143 height 12
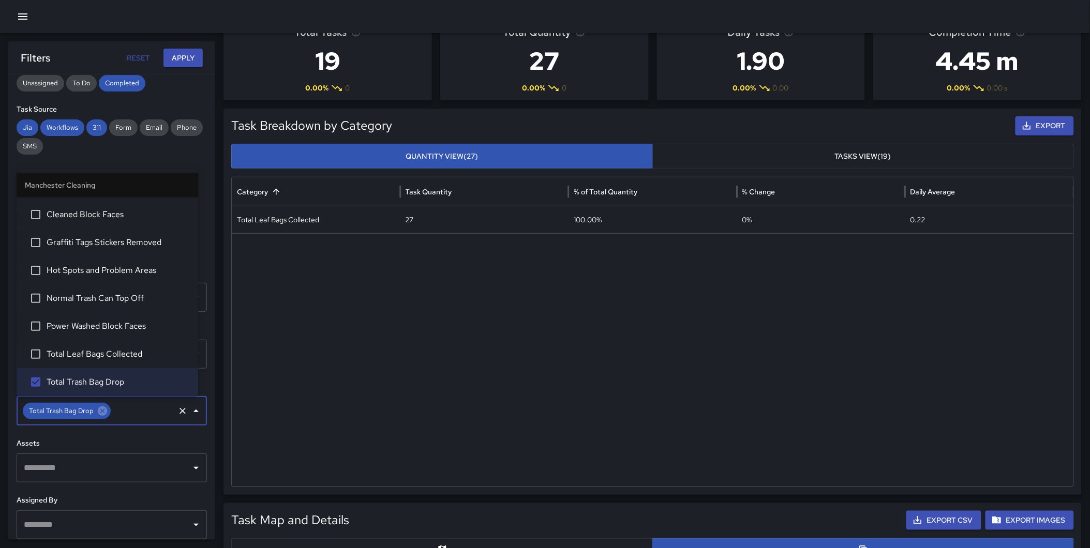
click at [190, 50] on button "Apply" at bounding box center [182, 58] width 39 height 19
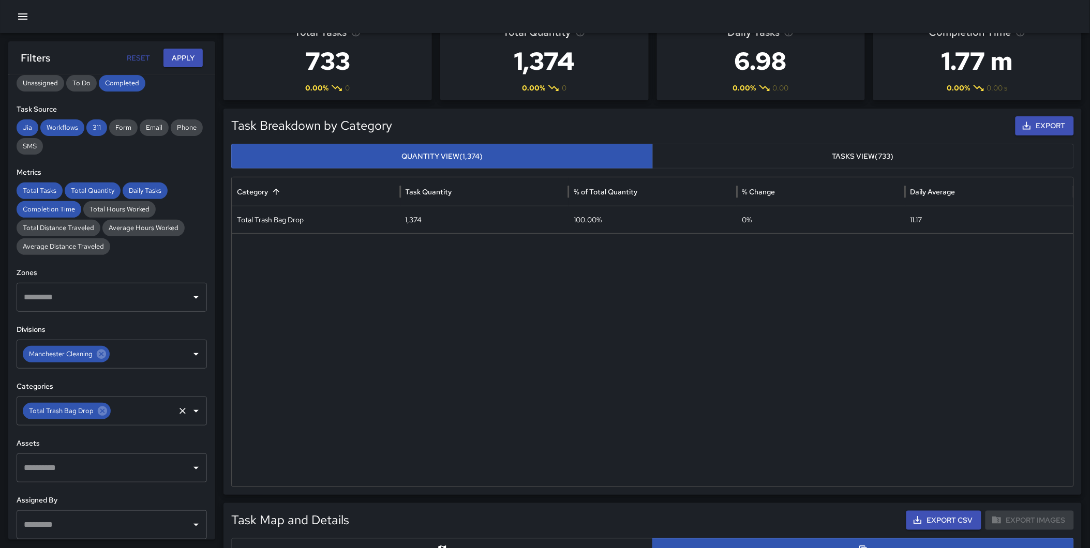
drag, startPoint x: 106, startPoint y: 411, endPoint x: 96, endPoint y: 411, distance: 9.3
click at [105, 411] on icon at bounding box center [102, 411] width 11 height 11
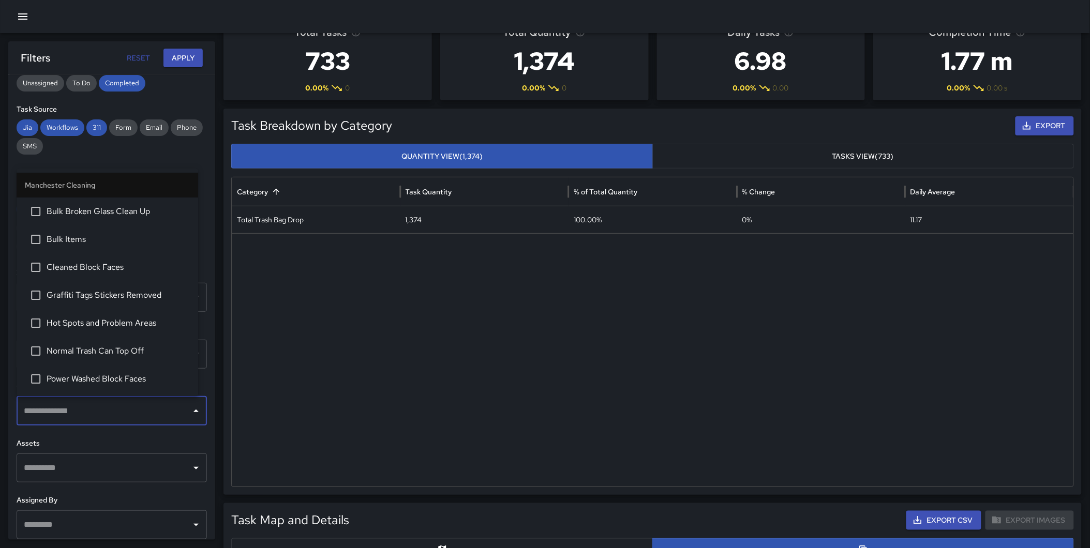
click at [96, 411] on input "text" at bounding box center [104, 411] width 166 height 20
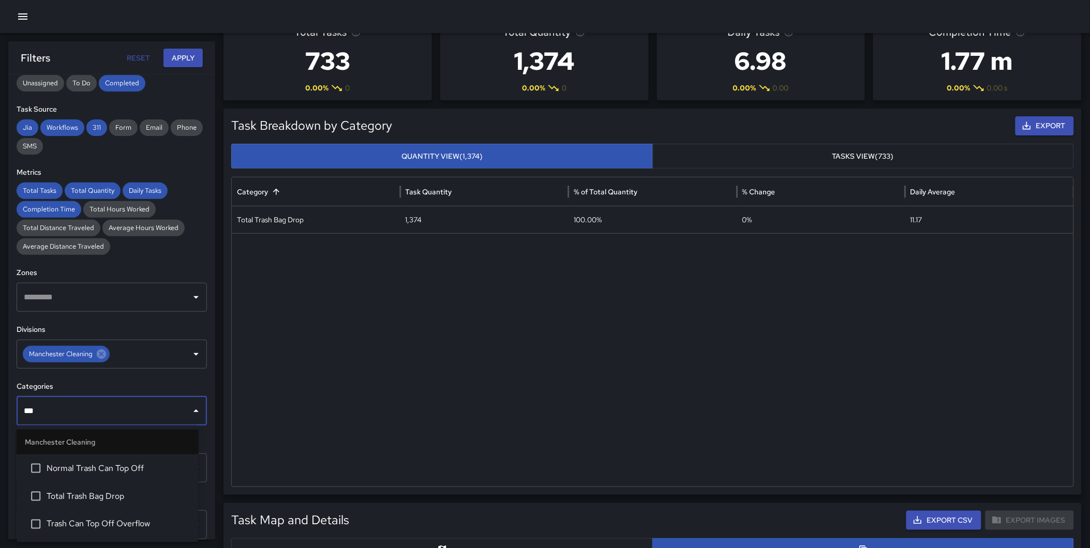
type input "****"
click at [130, 520] on span "Trash Can Top Off Overflow" at bounding box center [118, 524] width 143 height 12
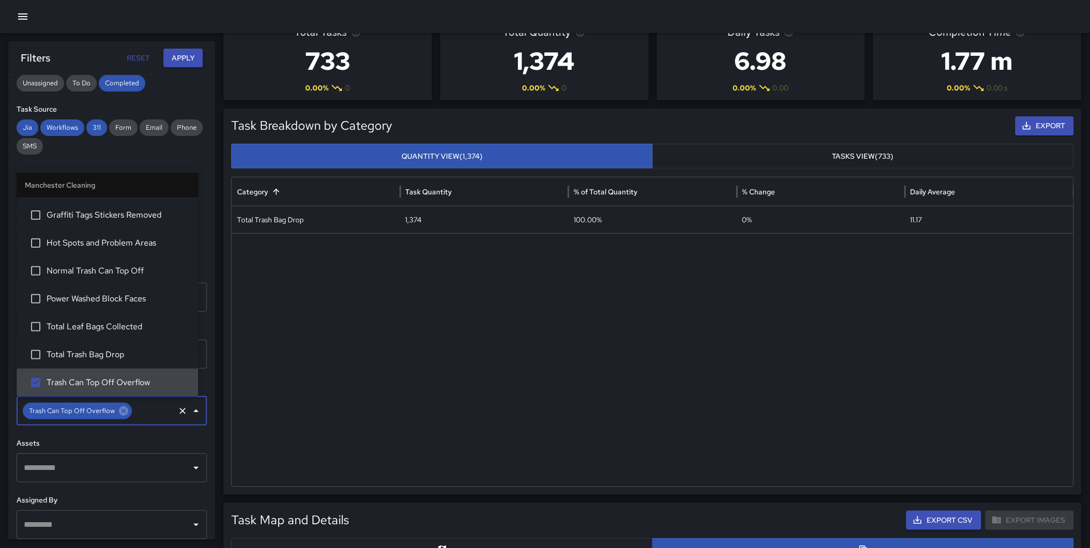
click at [183, 55] on button "Apply" at bounding box center [182, 58] width 39 height 19
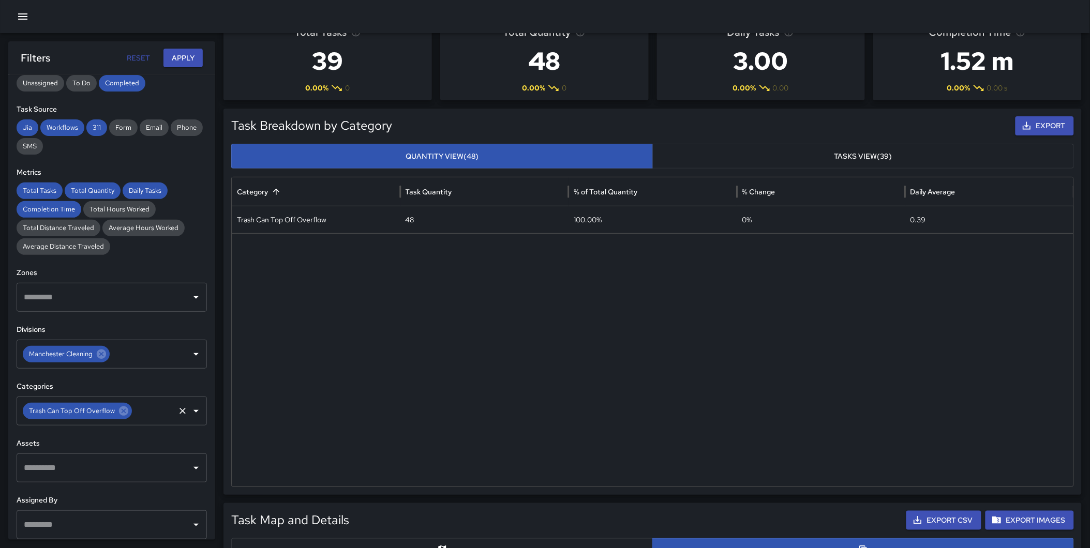
drag, startPoint x: 123, startPoint y: 407, endPoint x: 114, endPoint y: 412, distance: 10.4
click at [123, 407] on icon at bounding box center [123, 411] width 9 height 9
click at [106, 414] on input "text" at bounding box center [104, 411] width 166 height 20
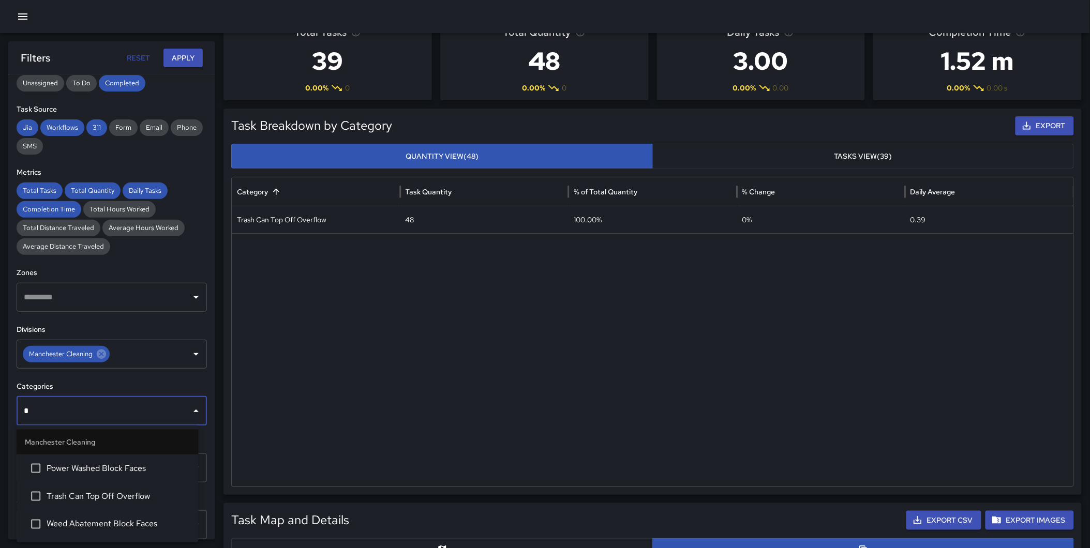
type input "**"
click at [128, 490] on span "Weed Abatement Block Faces" at bounding box center [118, 496] width 143 height 12
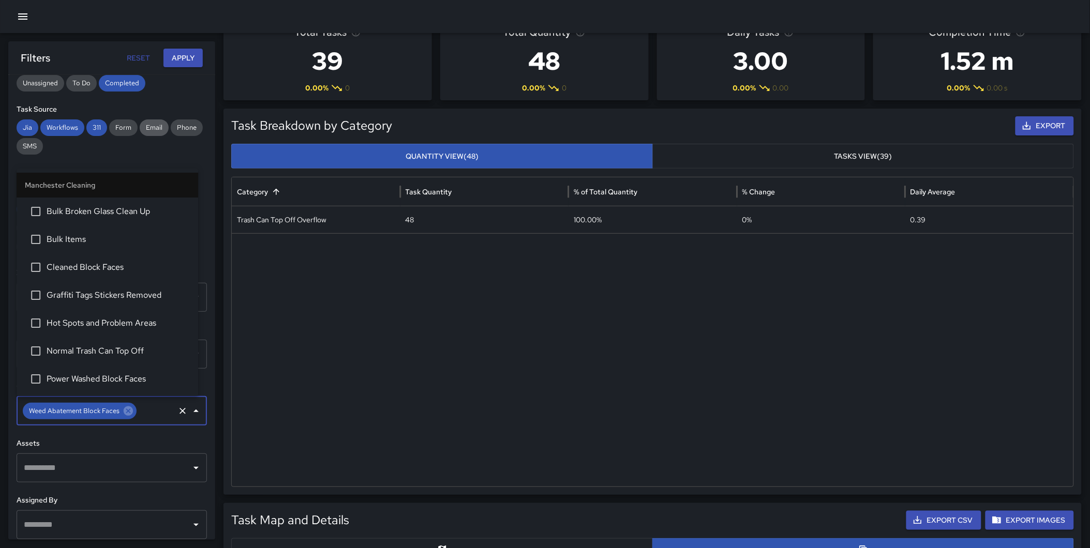
scroll to position [109, 0]
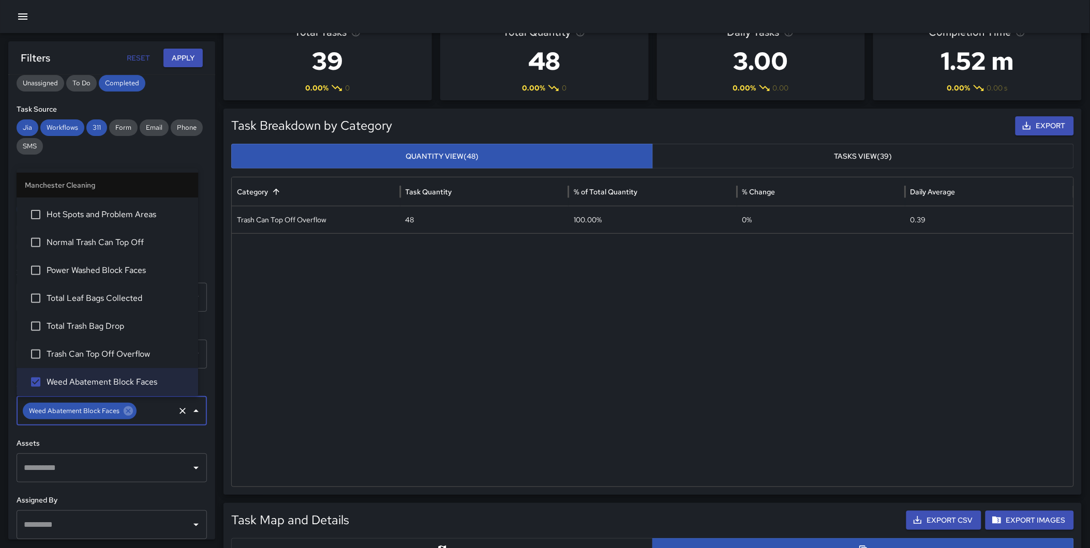
click at [182, 60] on button "Apply" at bounding box center [182, 58] width 39 height 19
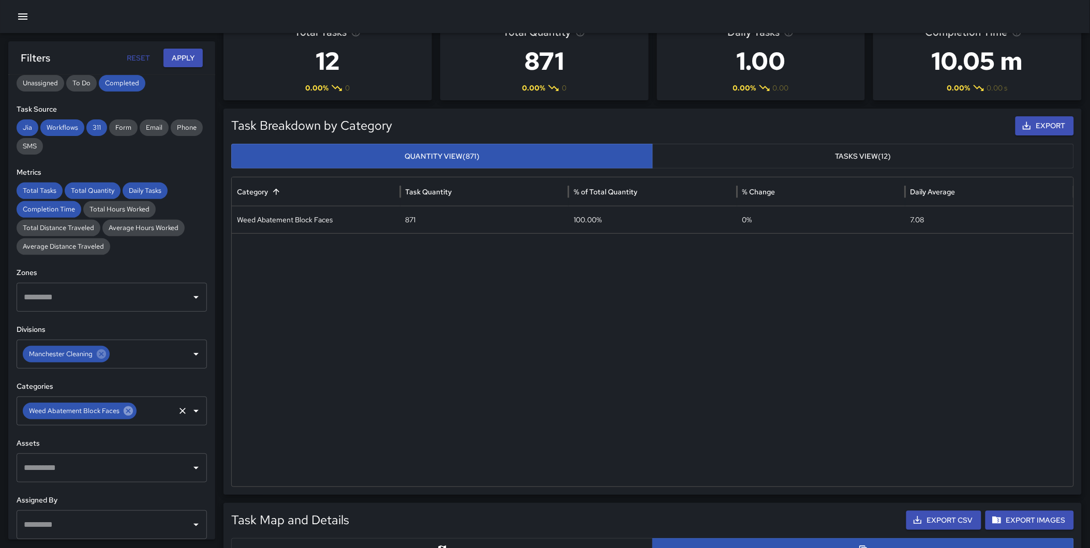
click at [128, 411] on icon at bounding box center [128, 411] width 11 height 11
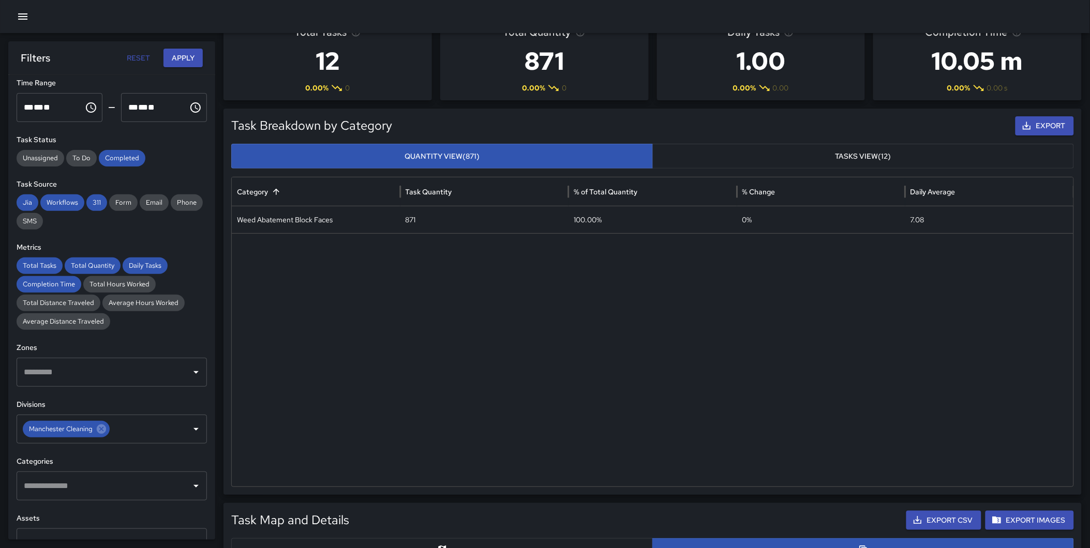
scroll to position [0, 0]
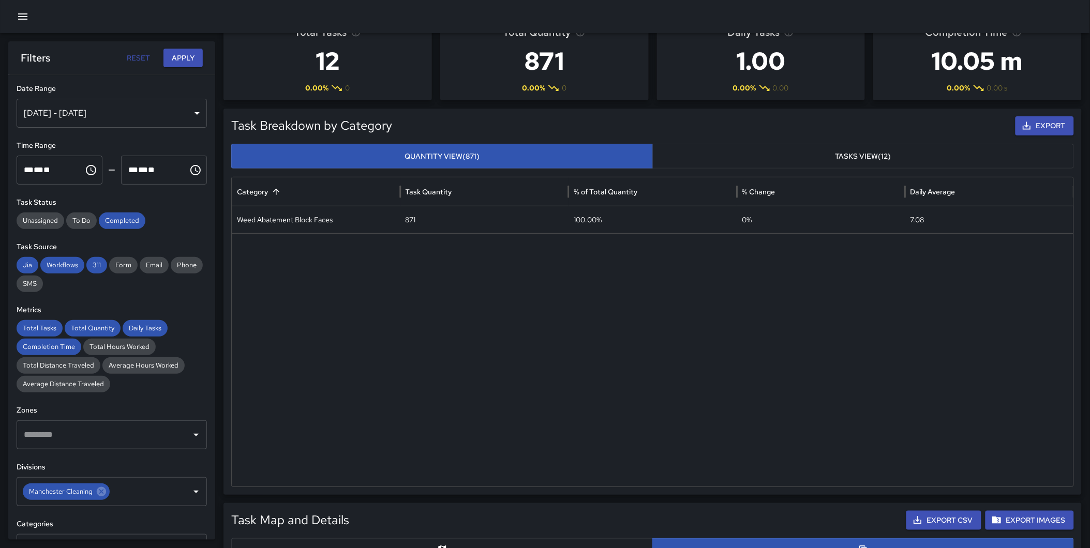
click at [188, 57] on button "Apply" at bounding box center [182, 58] width 39 height 19
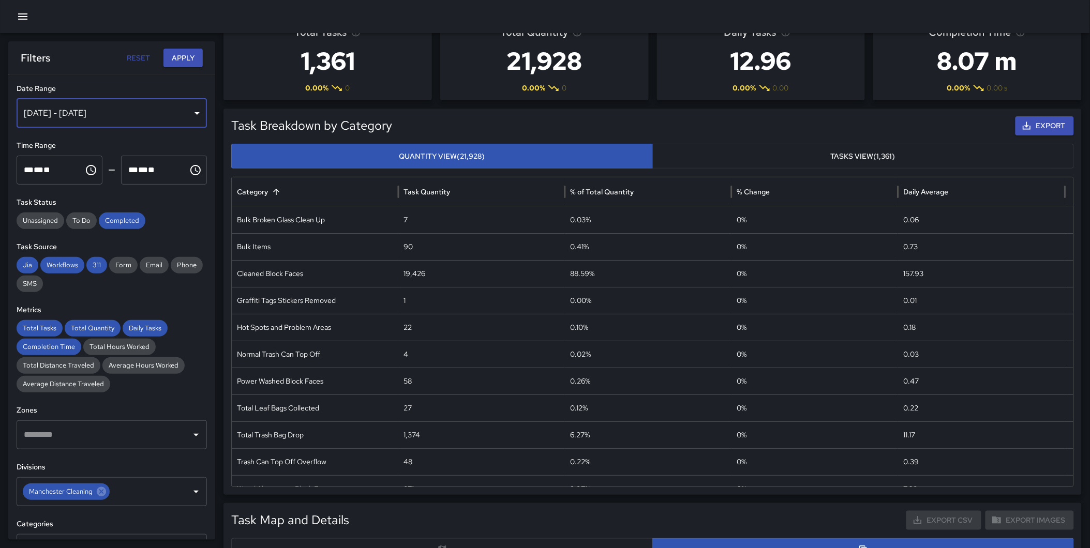
click at [145, 111] on div "[DATE] - [DATE]" at bounding box center [112, 113] width 190 height 29
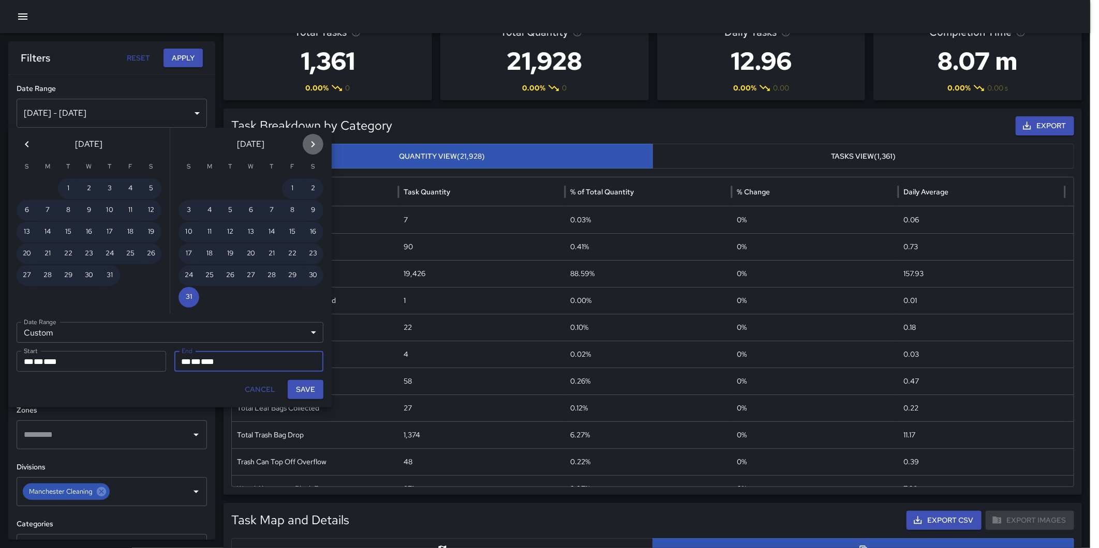
click at [309, 144] on icon "Next month" at bounding box center [313, 144] width 12 height 12
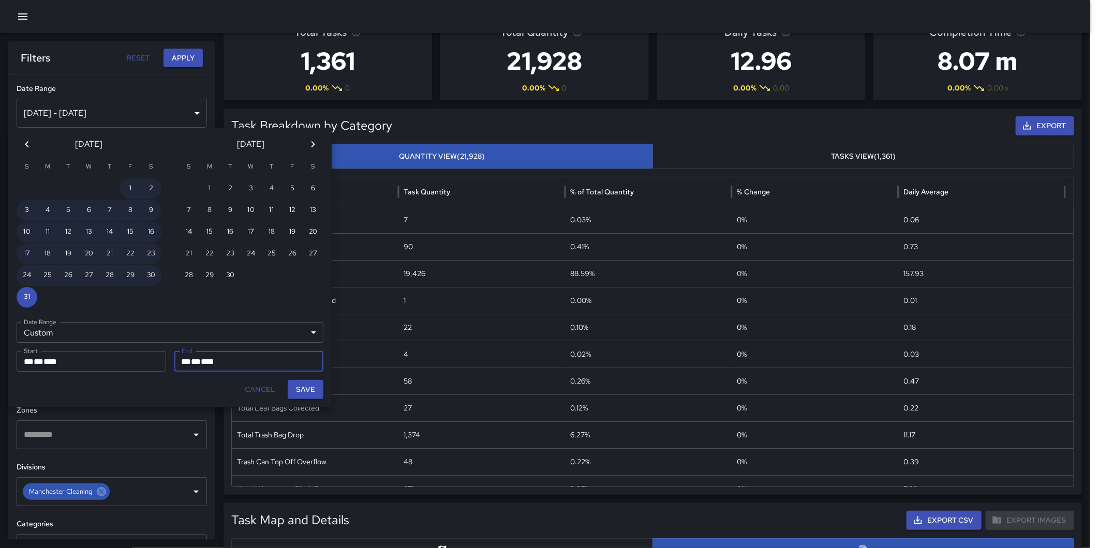
click at [26, 142] on icon "Previous month" at bounding box center [27, 144] width 12 height 12
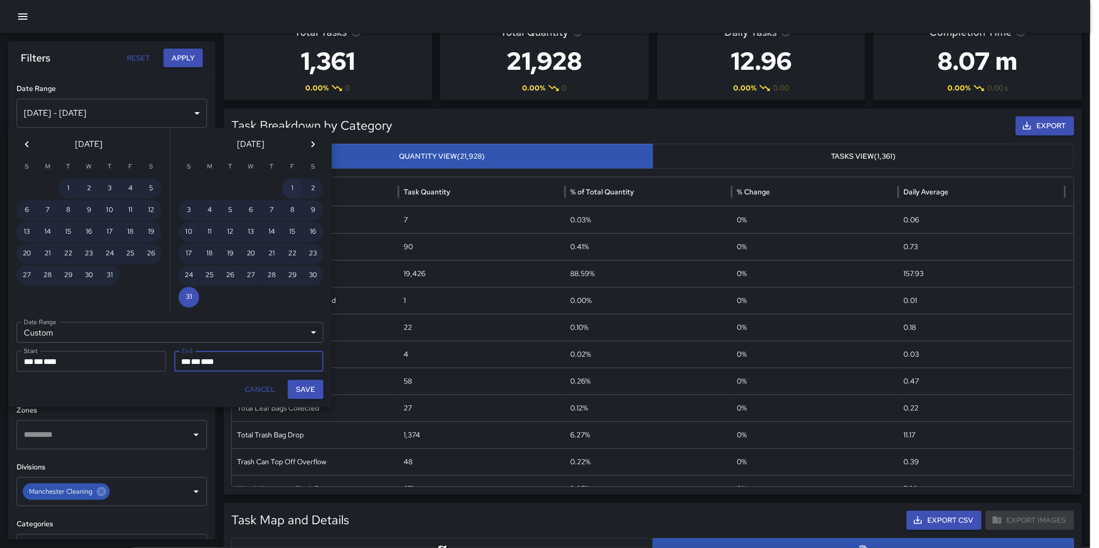
click at [287, 185] on button "1" at bounding box center [292, 188] width 21 height 21
type input "**********"
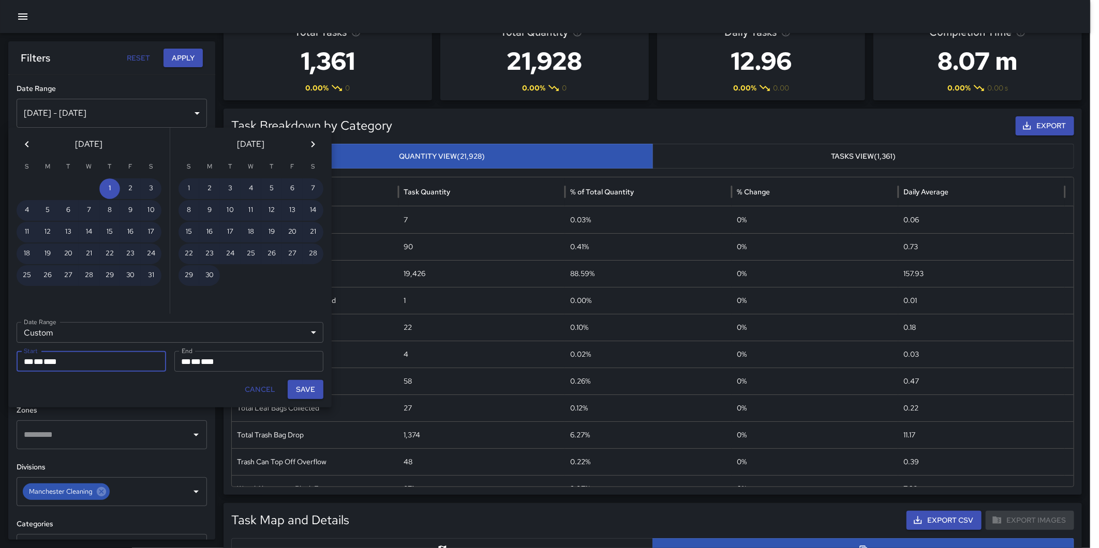
click at [311, 141] on icon "Next month" at bounding box center [313, 144] width 12 height 12
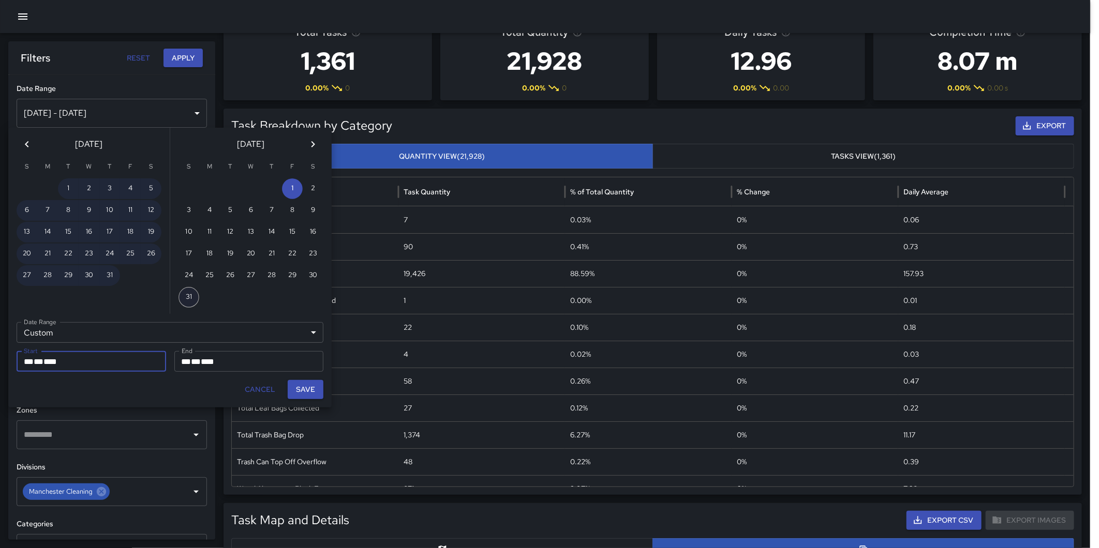
click at [192, 291] on button "31" at bounding box center [188, 297] width 21 height 21
type input "**********"
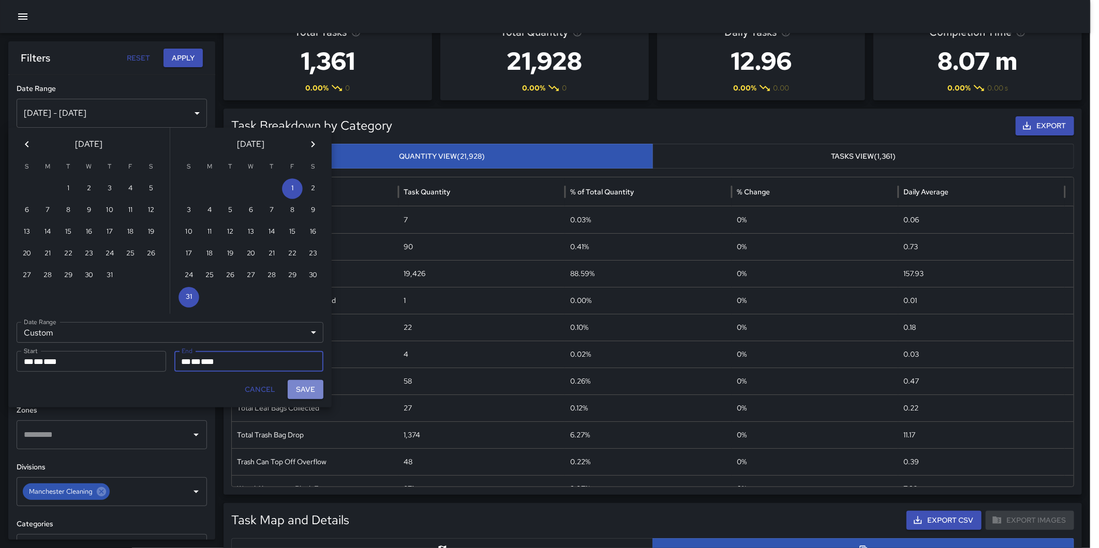
click at [312, 388] on button "Save" at bounding box center [306, 389] width 36 height 19
type input "**********"
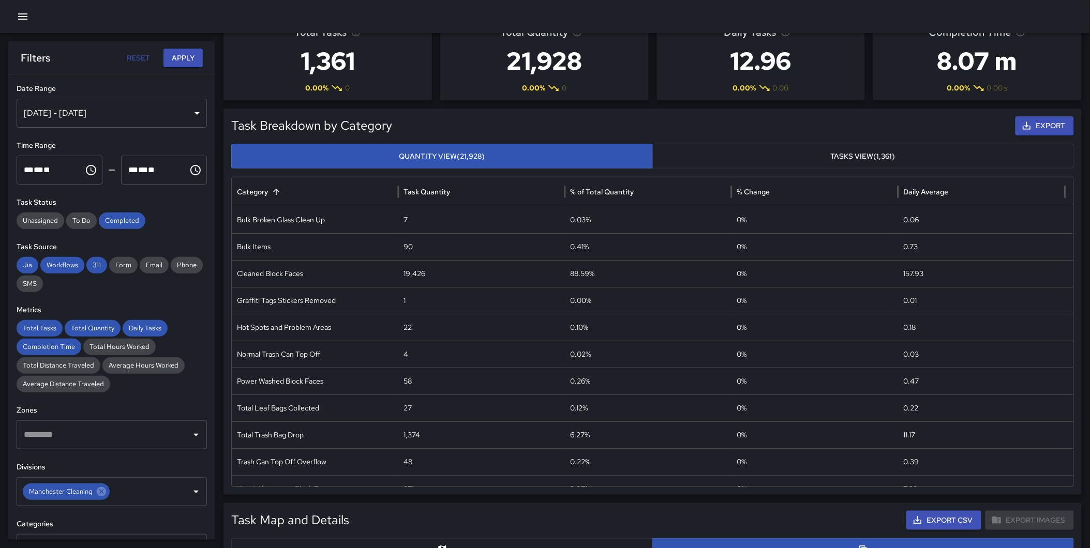
click at [176, 58] on button "Apply" at bounding box center [182, 58] width 39 height 19
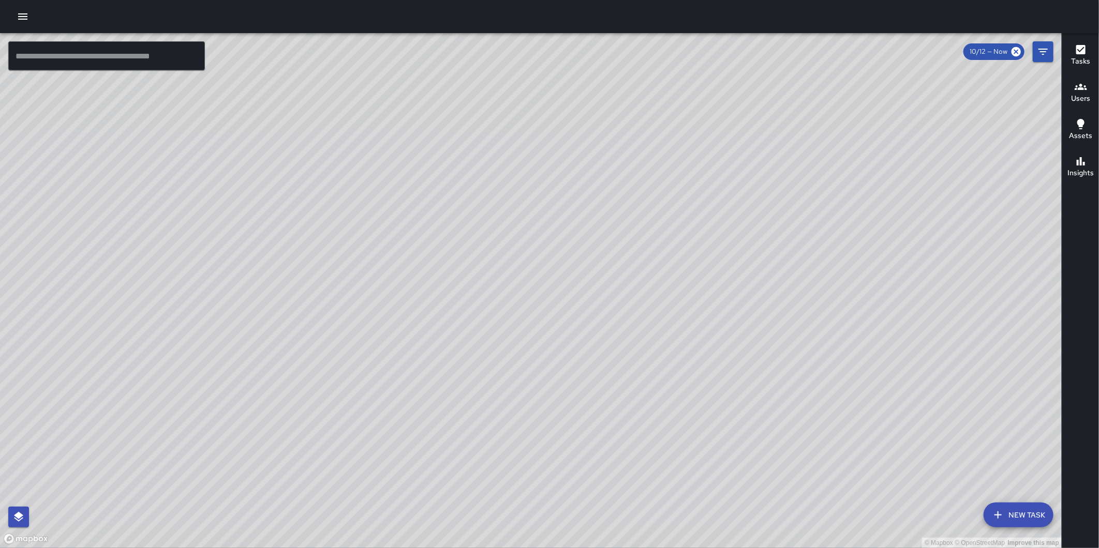
click at [22, 18] on icon "button" at bounding box center [23, 16] width 12 height 12
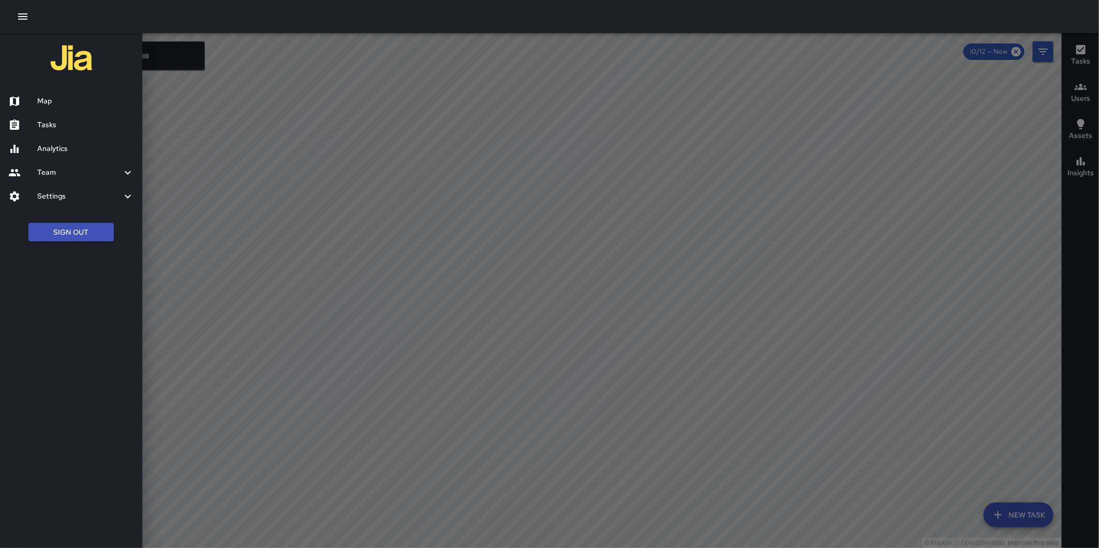
click at [73, 146] on h6 "Analytics" at bounding box center [85, 148] width 97 height 11
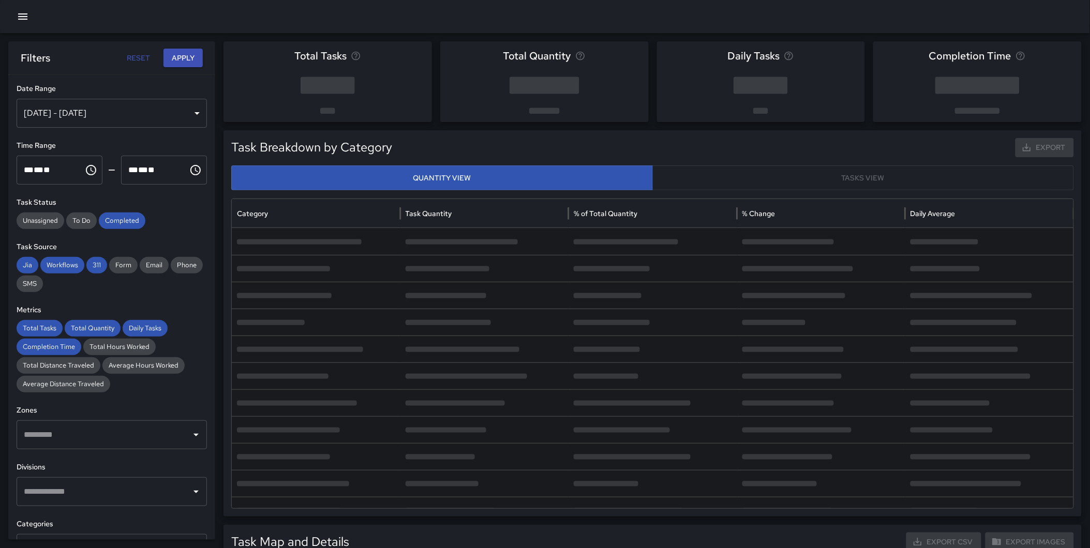
click at [134, 110] on div "Oct 06, 2025 - Oct 12, 2025" at bounding box center [112, 113] width 190 height 29
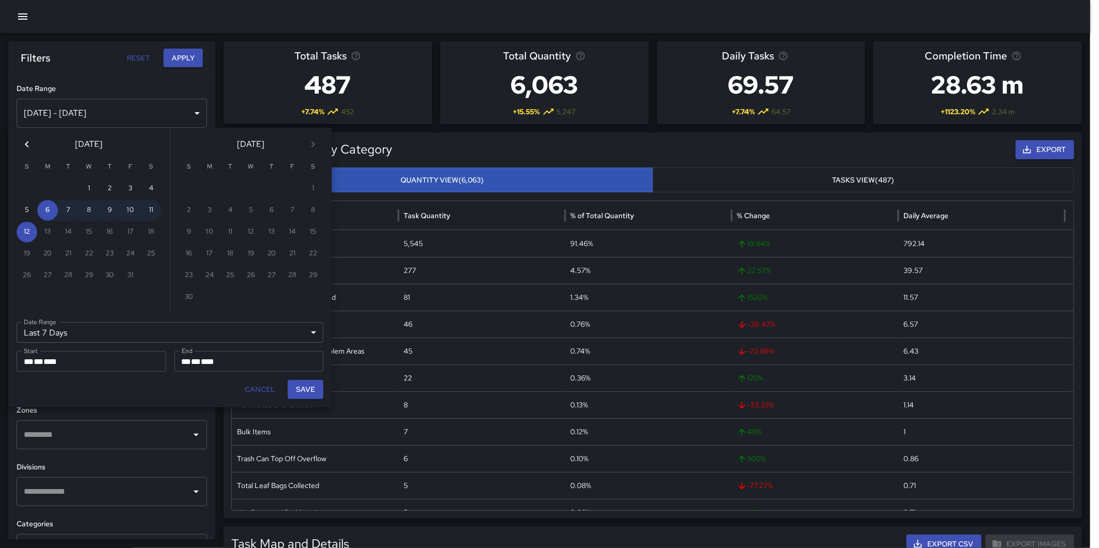
click at [27, 142] on icon "Previous month" at bounding box center [27, 144] width 4 height 6
click at [207, 185] on button "1" at bounding box center [209, 188] width 21 height 21
type input "******"
type input "**********"
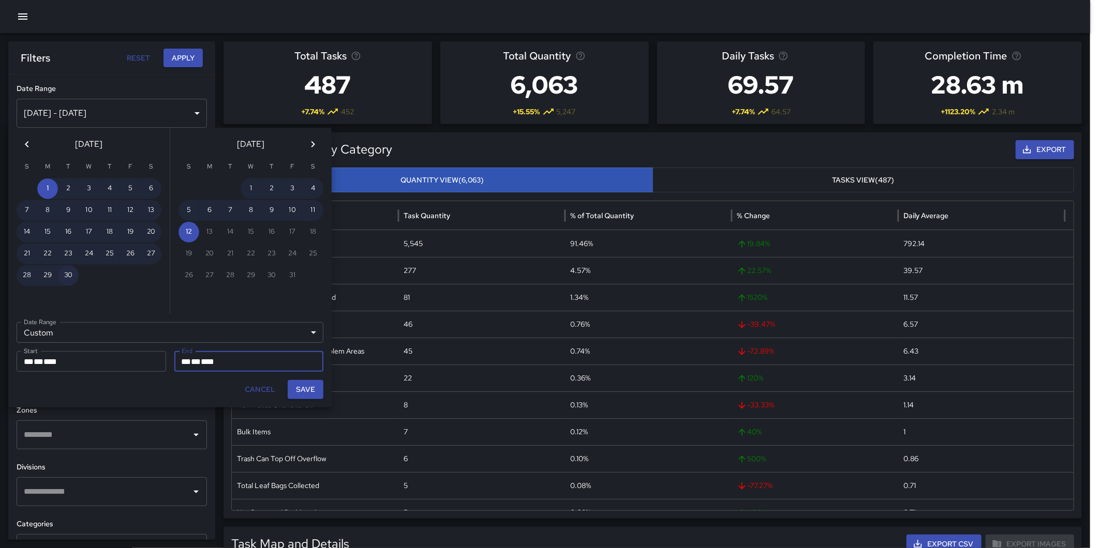
click at [69, 271] on button "30" at bounding box center [68, 275] width 21 height 21
type input "**********"
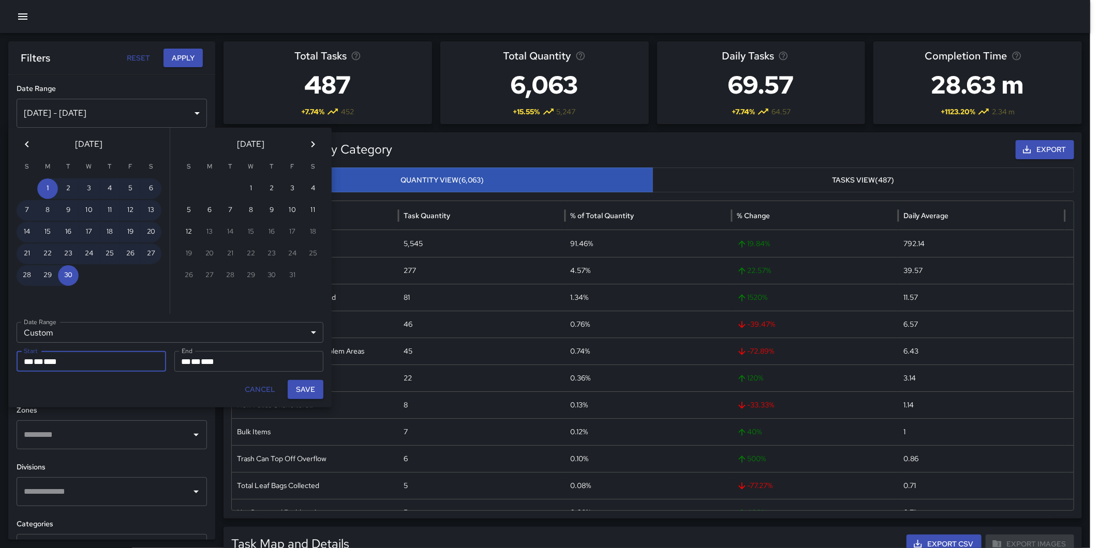
click at [300, 389] on button "Save" at bounding box center [306, 389] width 36 height 19
type input "**********"
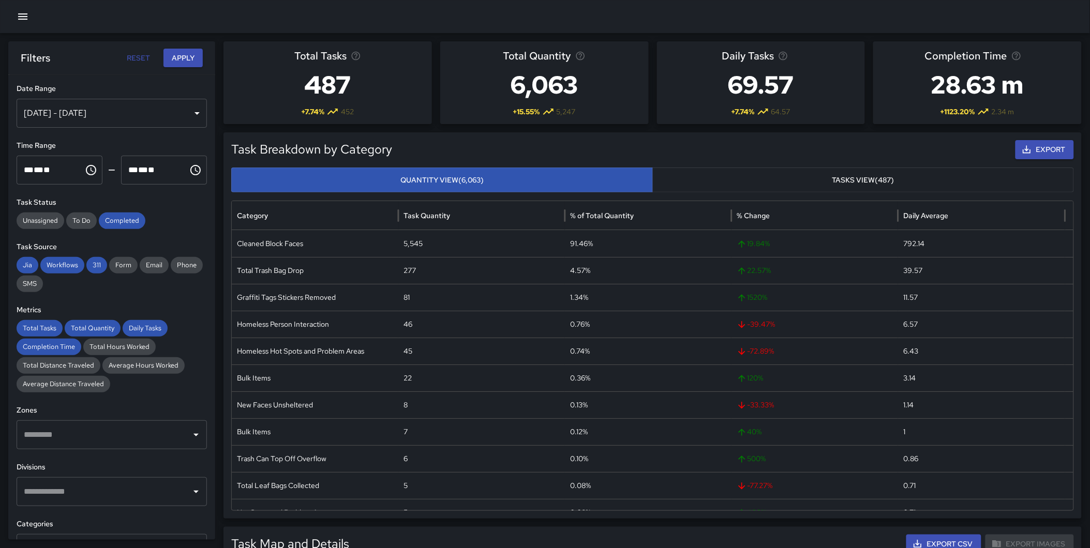
click at [171, 58] on button "Apply" at bounding box center [182, 58] width 39 height 19
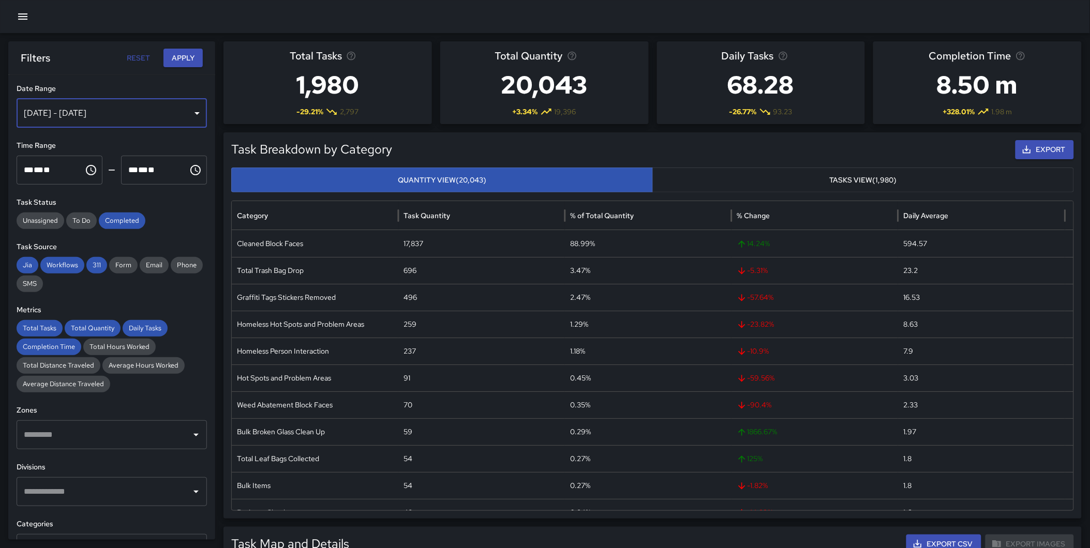
click at [141, 114] on div "Sep 01, 2025 - Sep 30, 2025" at bounding box center [112, 113] width 190 height 29
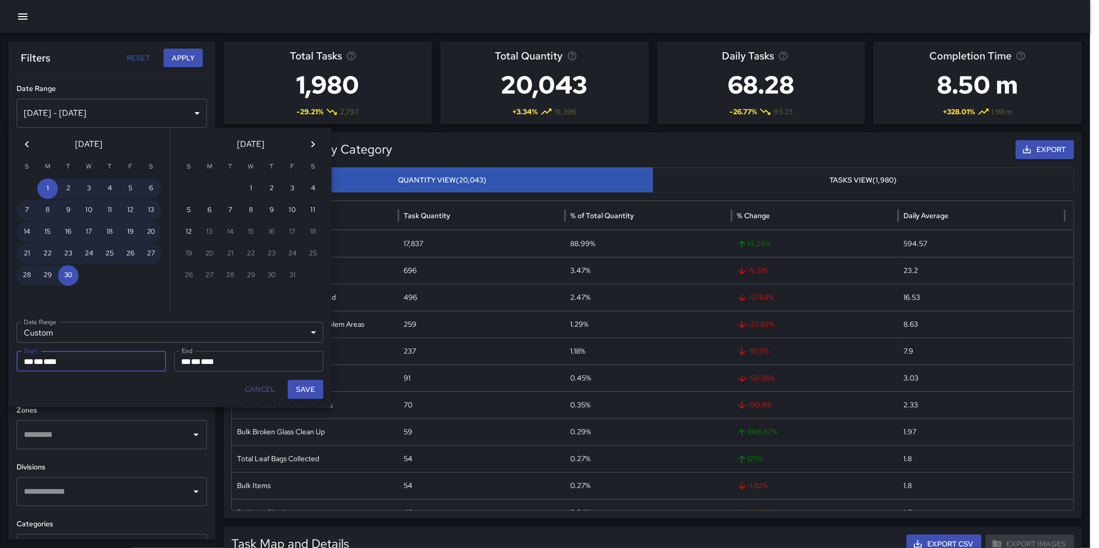
click at [24, 142] on icon "Previous month" at bounding box center [27, 144] width 12 height 12
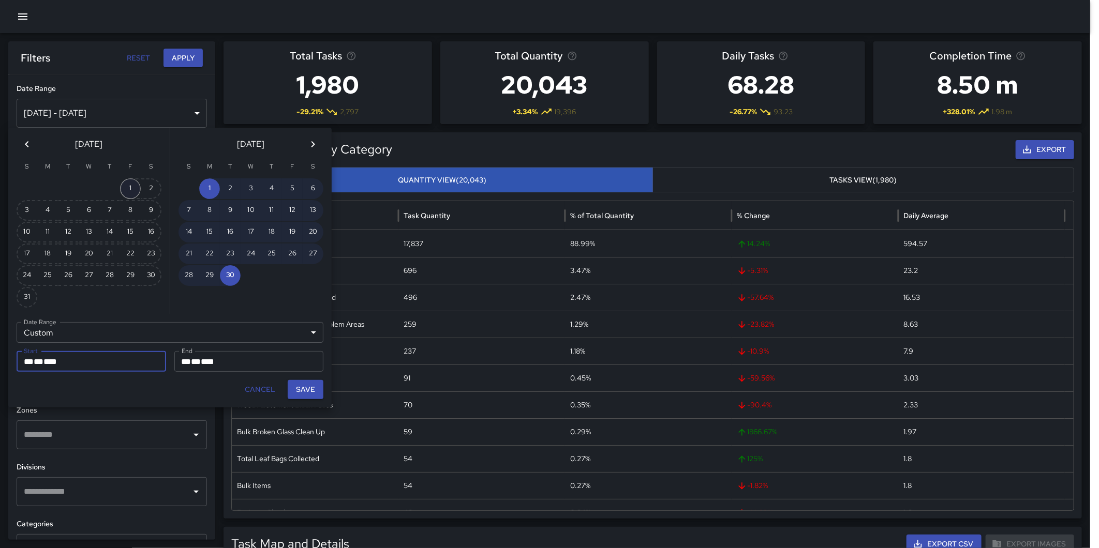
click at [125, 189] on button "1" at bounding box center [130, 188] width 21 height 21
type input "**********"
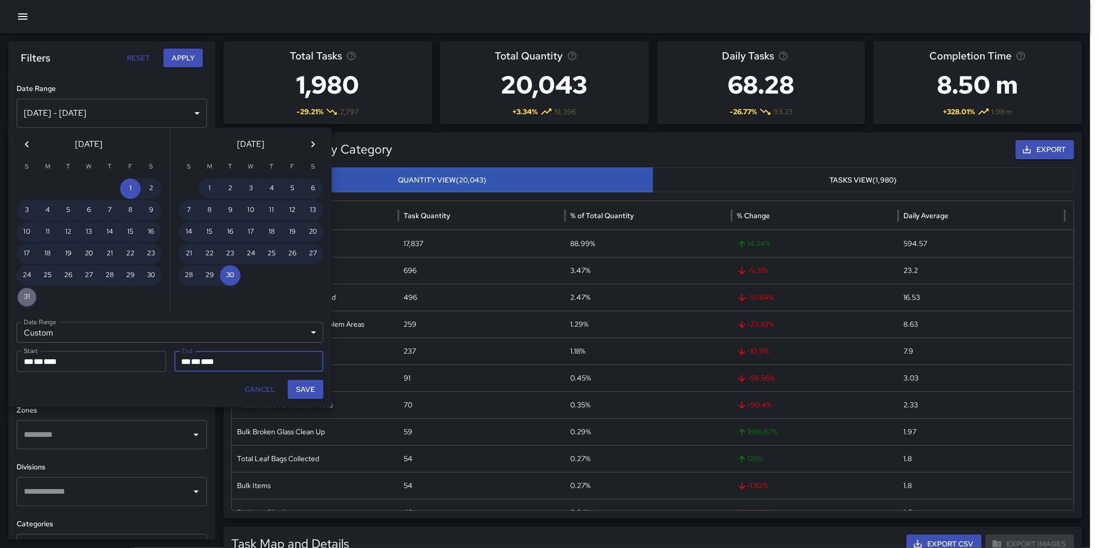
click at [30, 292] on button "31" at bounding box center [27, 297] width 21 height 21
type input "**********"
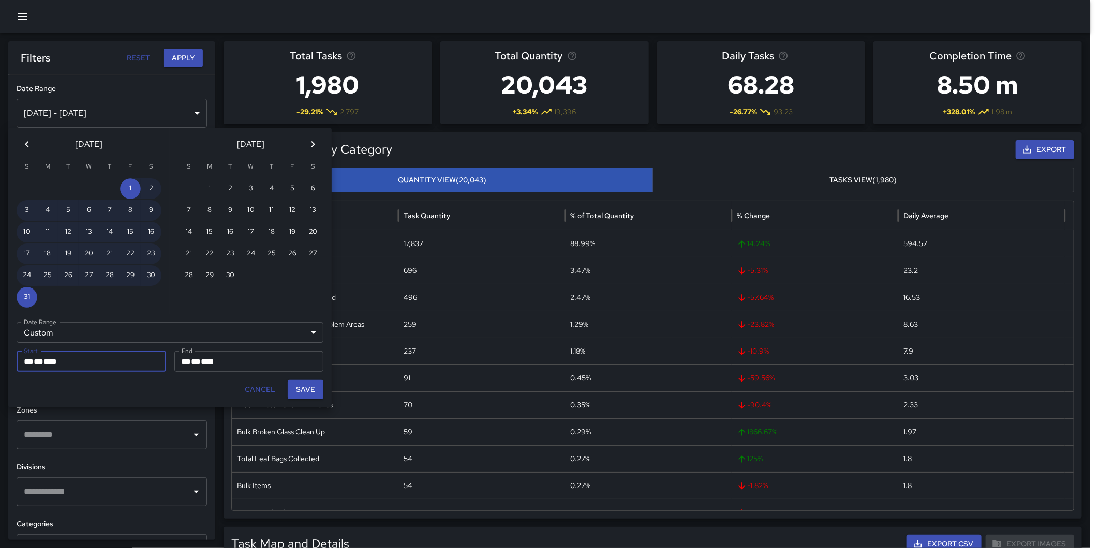
click at [307, 388] on button "Save" at bounding box center [306, 389] width 36 height 19
type input "**********"
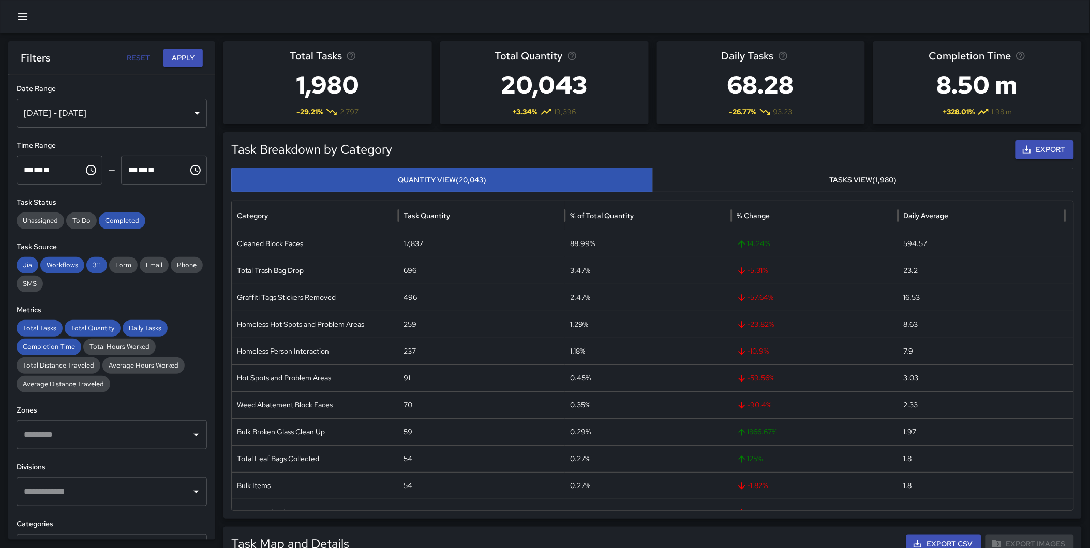
click at [179, 56] on button "Apply" at bounding box center [182, 58] width 39 height 19
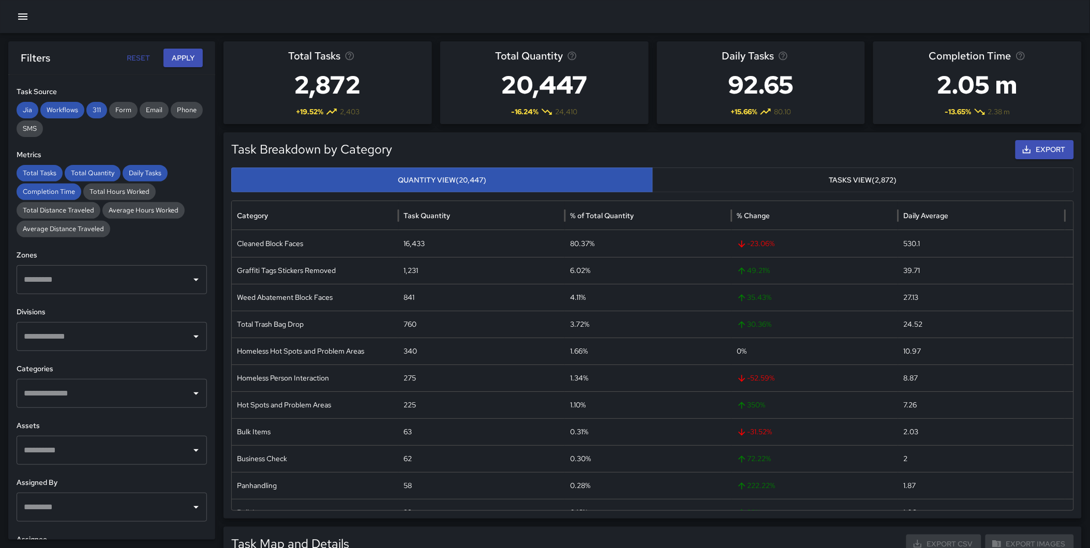
scroll to position [202, 0]
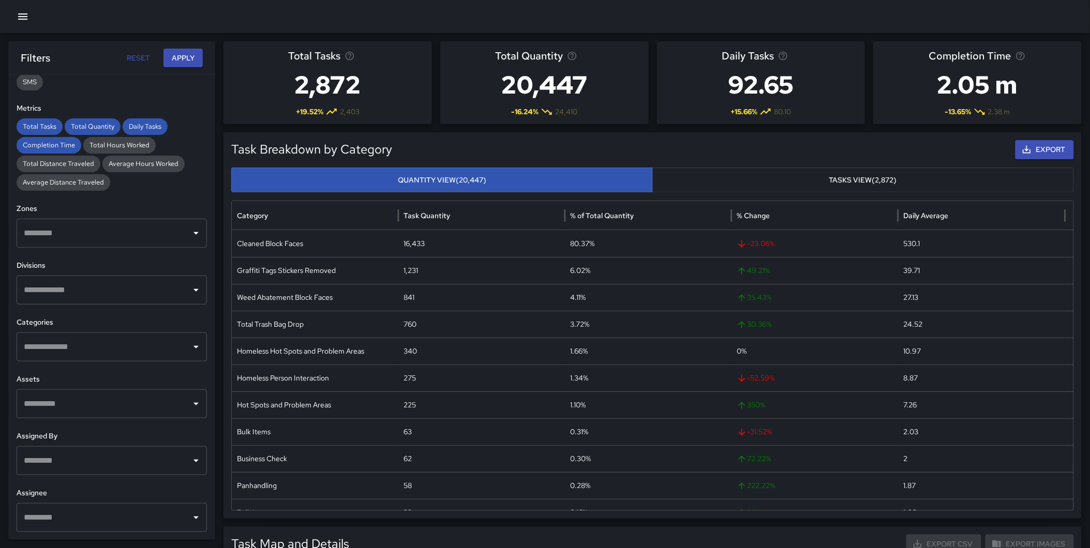
click at [114, 281] on input "text" at bounding box center [104, 290] width 166 height 20
click at [102, 370] on li "Manchester Cleaning" at bounding box center [108, 379] width 182 height 28
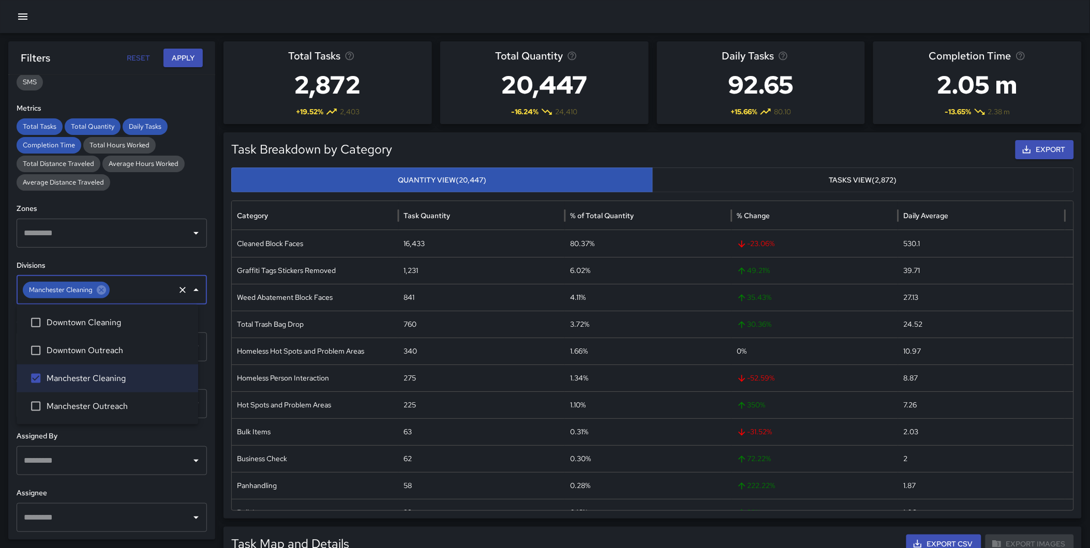
click at [188, 59] on button "Apply" at bounding box center [182, 58] width 39 height 19
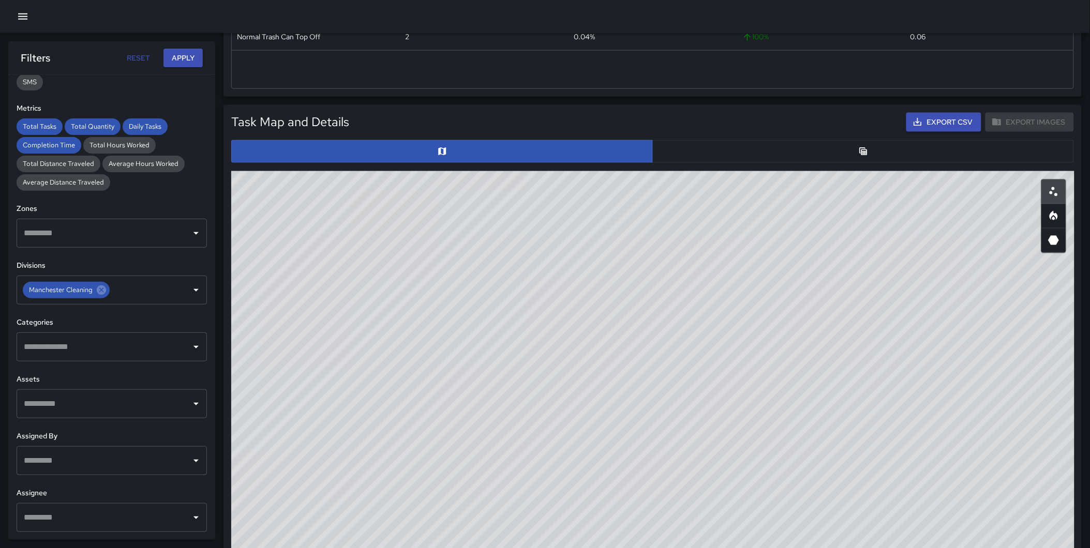
scroll to position [427, 0]
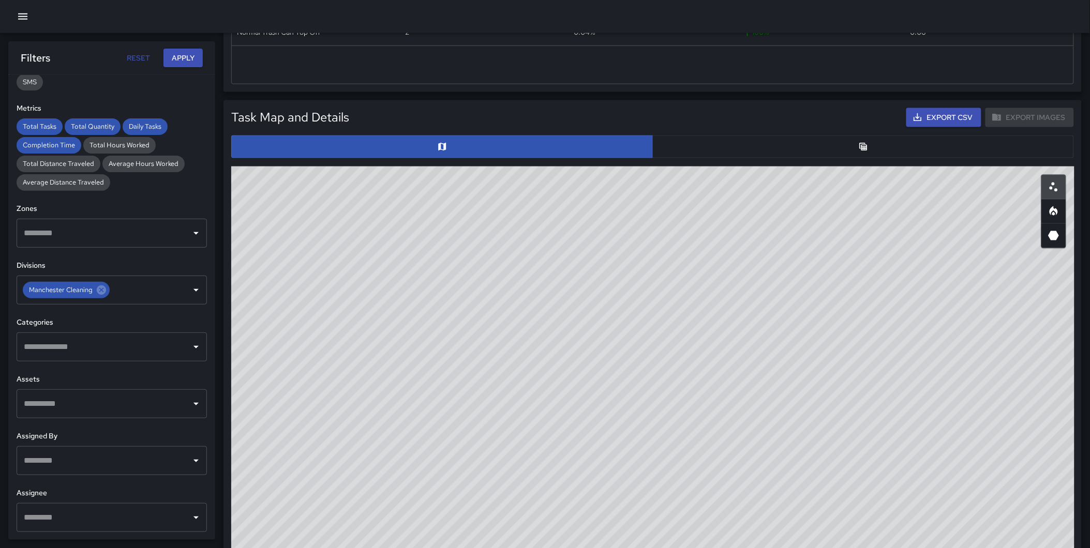
click at [1059, 215] on icon "Heatmap" at bounding box center [1054, 211] width 12 height 12
click at [1057, 234] on icon "3D Heatmap" at bounding box center [1054, 235] width 11 height 9
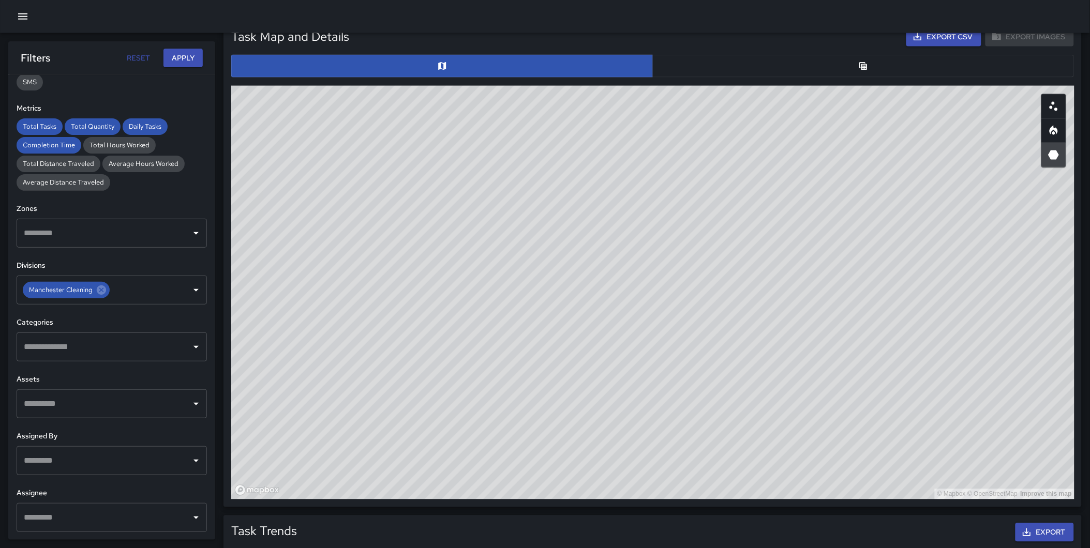
scroll to position [514, 0]
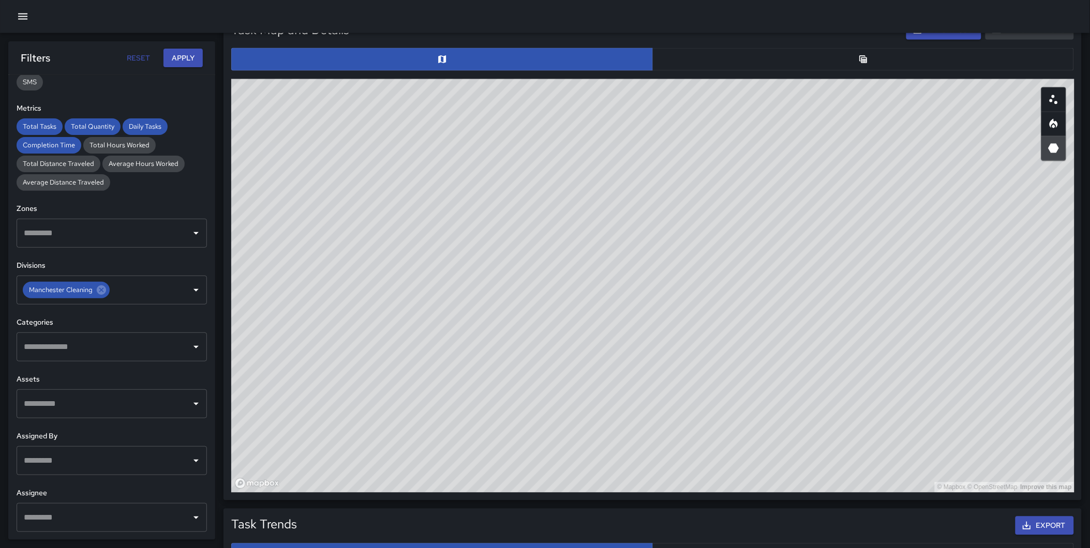
drag, startPoint x: 890, startPoint y: 271, endPoint x: 567, endPoint y: 266, distance: 323.3
click at [576, 177] on div "© Mapbox © OpenStreetMap Improve this map" at bounding box center [652, 286] width 843 height 414
drag, startPoint x: 776, startPoint y: 206, endPoint x: 650, endPoint y: 88, distance: 173.1
click at [650, 88] on div "© Mapbox © OpenStreetMap Improve this map" at bounding box center [652, 286] width 843 height 414
drag, startPoint x: 764, startPoint y: 195, endPoint x: 702, endPoint y: 101, distance: 112.1
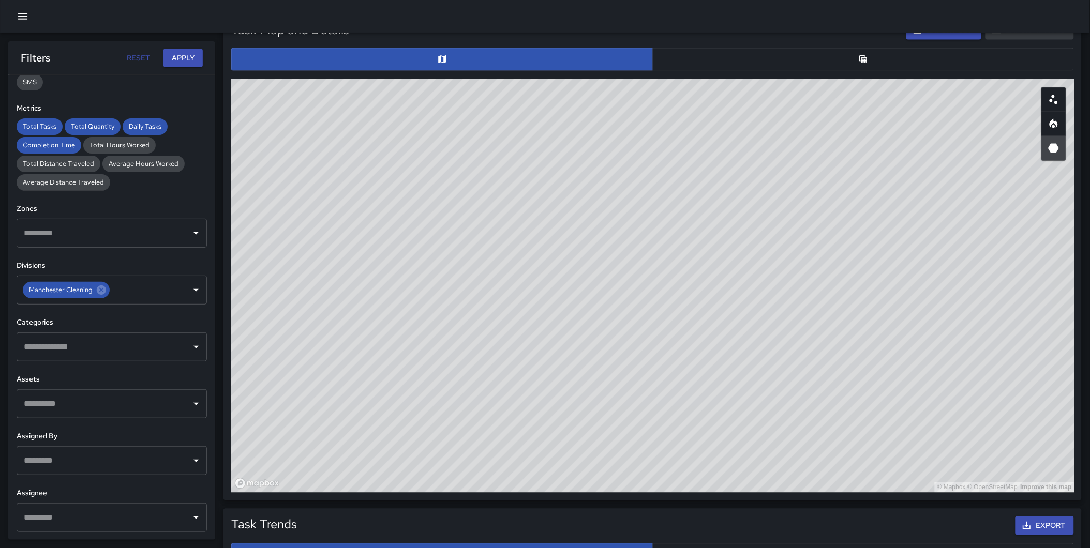
click at [702, 101] on div "© Mapbox © OpenStreetMap Improve this map" at bounding box center [652, 286] width 843 height 414
drag, startPoint x: 506, startPoint y: 389, endPoint x: 534, endPoint y: 398, distance: 29.4
click at [534, 398] on div "© Mapbox © OpenStreetMap Improve this map" at bounding box center [652, 286] width 843 height 414
drag, startPoint x: 607, startPoint y: 321, endPoint x: 626, endPoint y: 273, distance: 51.6
click at [626, 273] on div "© Mapbox © OpenStreetMap Improve this map" at bounding box center [652, 286] width 843 height 414
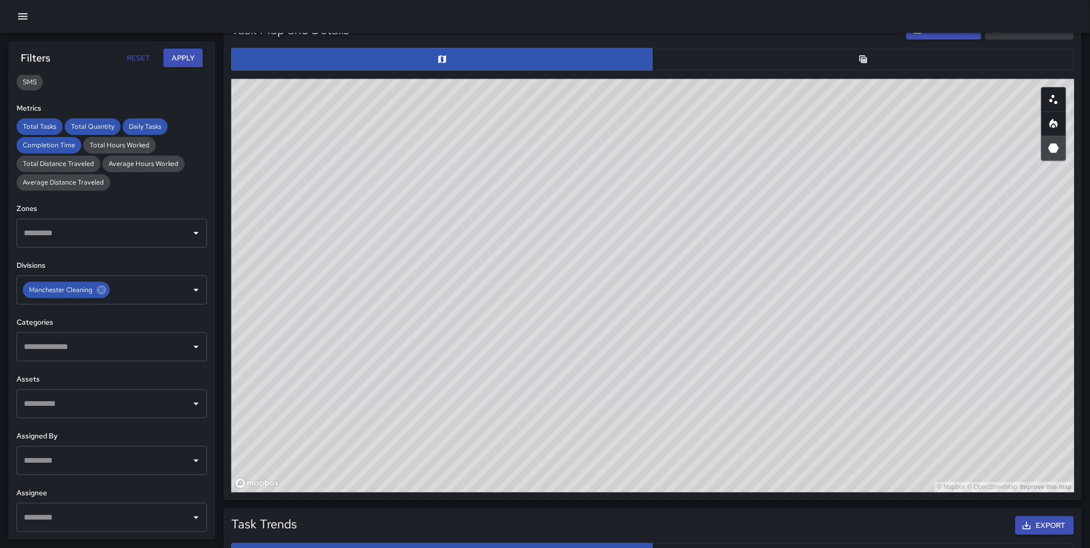
drag, startPoint x: 758, startPoint y: 286, endPoint x: 721, endPoint y: 207, distance: 86.3
click at [721, 207] on div "© Mapbox © OpenStreetMap Improve this map" at bounding box center [652, 286] width 843 height 414
drag, startPoint x: 710, startPoint y: 224, endPoint x: 721, endPoint y: 232, distance: 12.9
click at [721, 232] on div "© Mapbox © OpenStreetMap Improve this map" at bounding box center [652, 286] width 843 height 414
drag, startPoint x: 673, startPoint y: 276, endPoint x: 670, endPoint y: 262, distance: 14.8
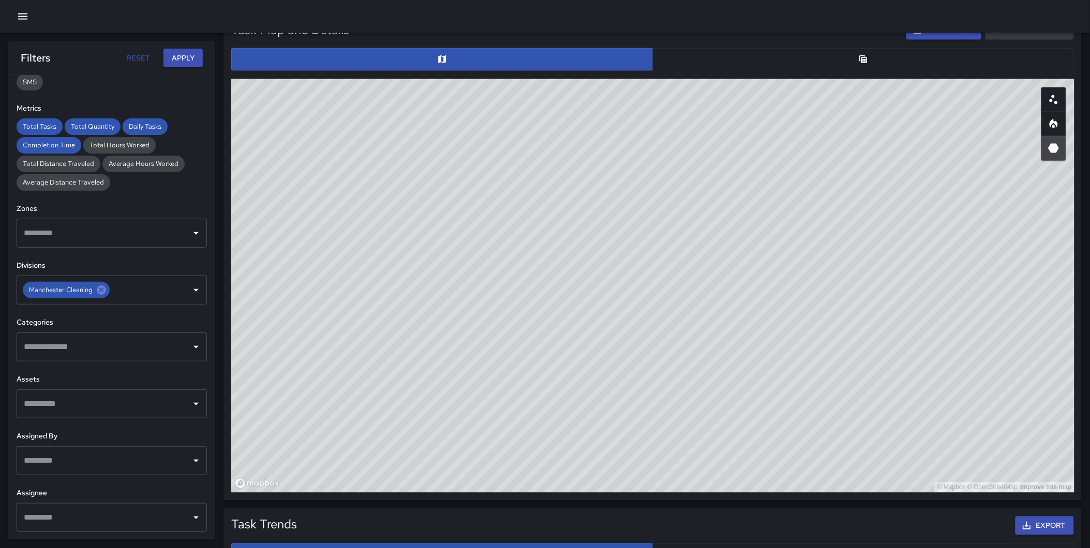
click at [670, 262] on div "© Mapbox © OpenStreetMap Improve this map" at bounding box center [652, 286] width 843 height 414
drag, startPoint x: 722, startPoint y: 248, endPoint x: 735, endPoint y: 241, distance: 14.8
click at [735, 241] on div "© Mapbox © OpenStreetMap Improve this map" at bounding box center [652, 286] width 843 height 414
click at [798, 264] on div "© Mapbox © OpenStreetMap Improve this map" at bounding box center [652, 286] width 843 height 414
click at [87, 339] on input "text" at bounding box center [104, 347] width 166 height 20
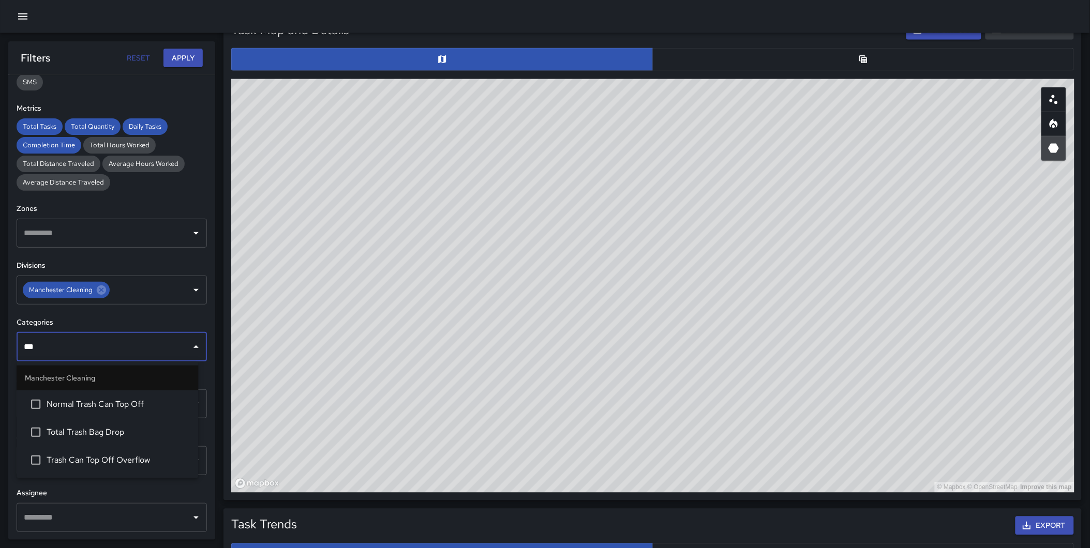
type input "****"
click at [96, 430] on span "Total Trash Bag Drop" at bounding box center [118, 432] width 143 height 12
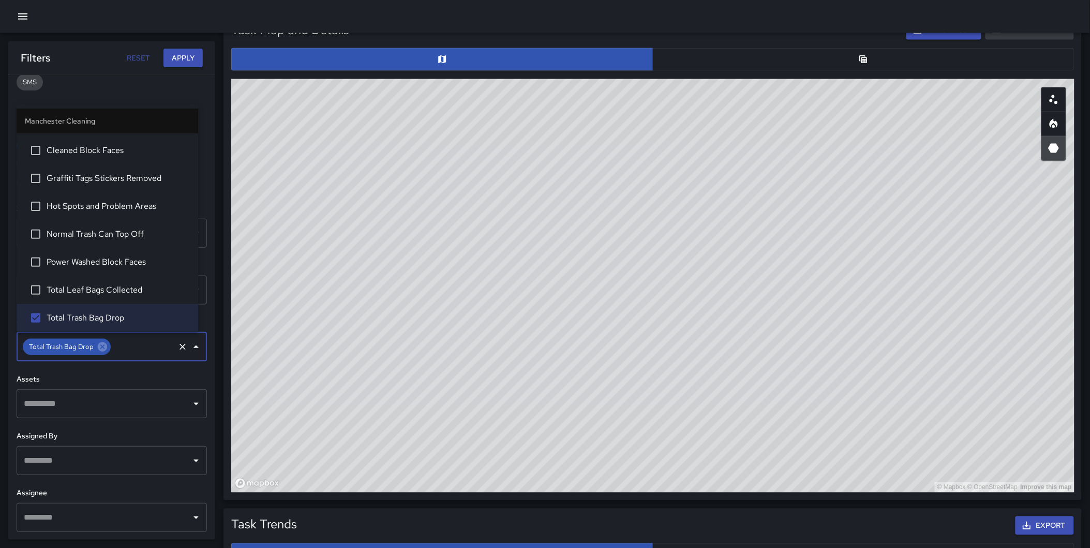
click at [181, 67] on button "Apply" at bounding box center [182, 58] width 39 height 19
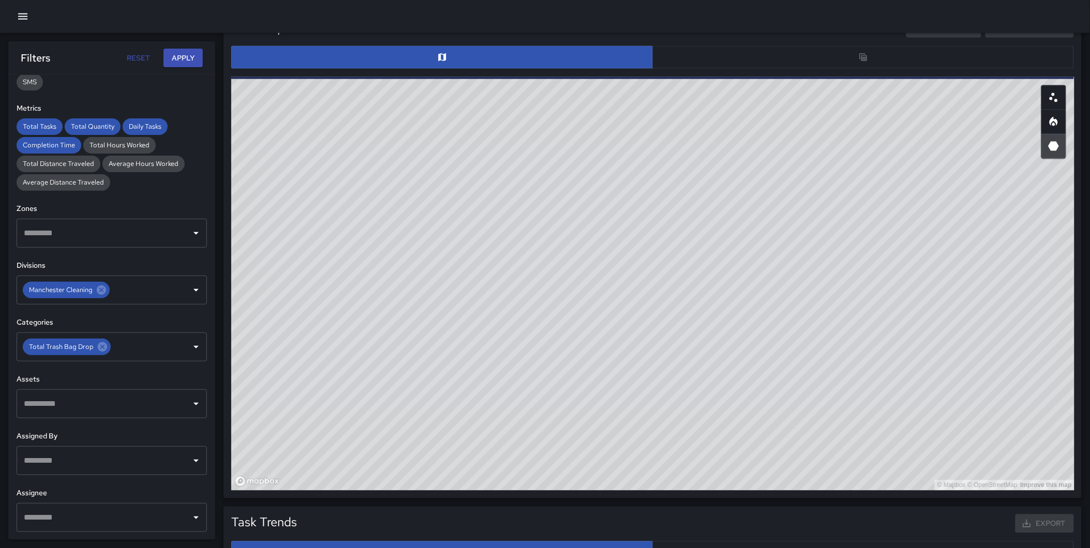
scroll to position [513, 0]
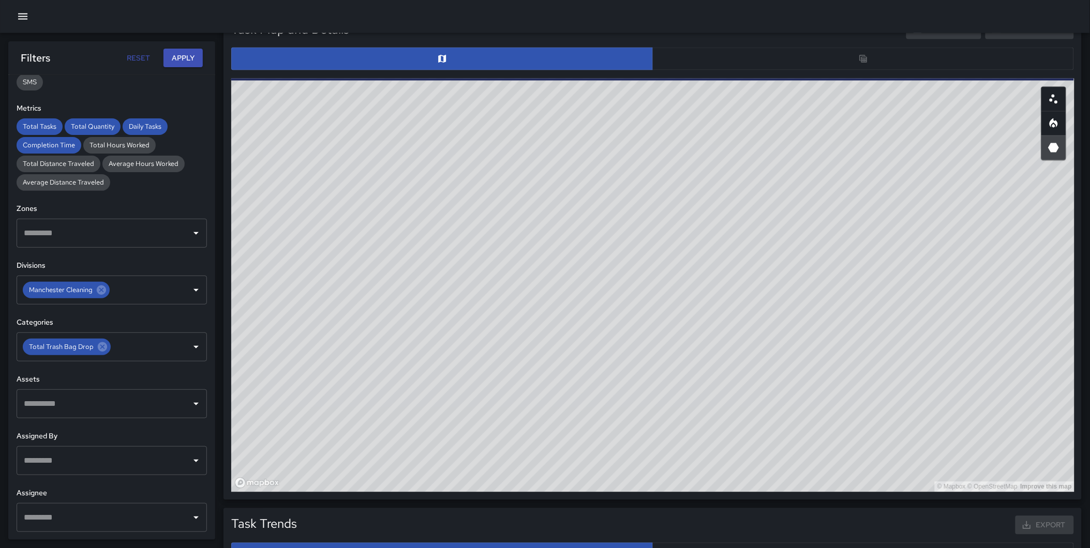
click at [219, 143] on div "Total Tasks Total Quantity Daily Tasks Completion Time Task Breakdown by Catego…" at bounding box center [545, 268] width 1090 height 1478
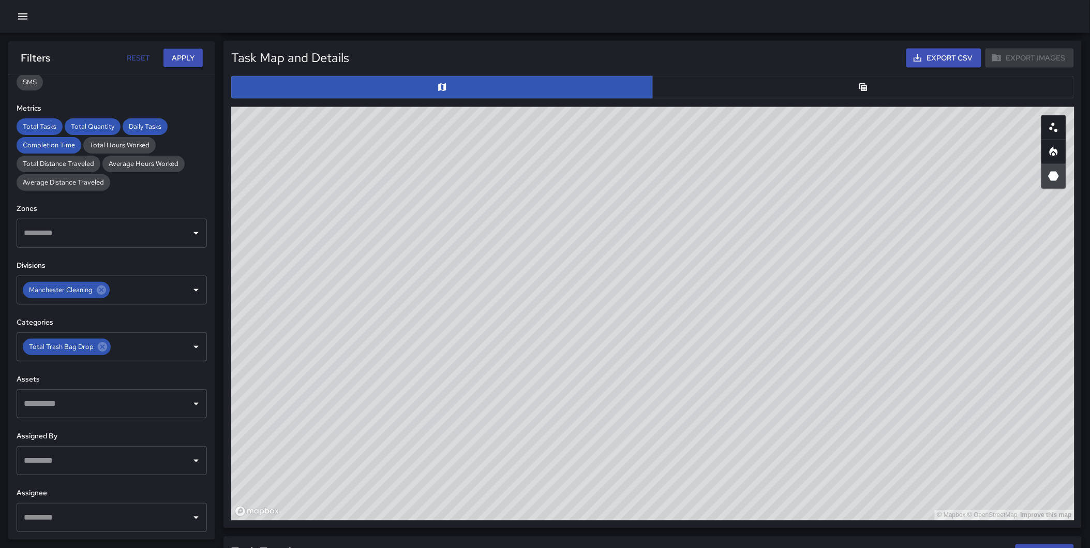
scroll to position [483, 0]
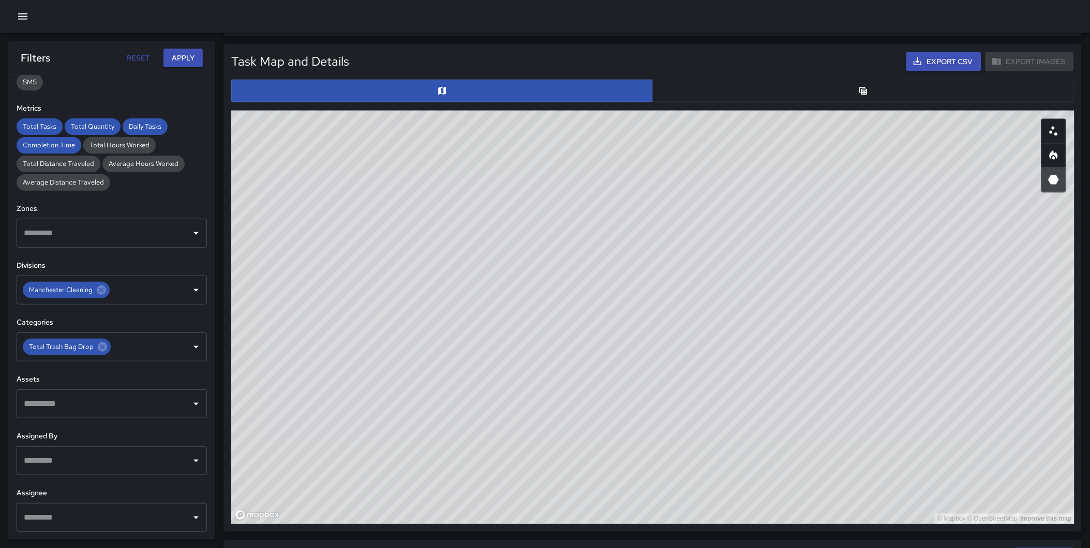
click at [862, 94] on icon "Table" at bounding box center [863, 91] width 8 height 8
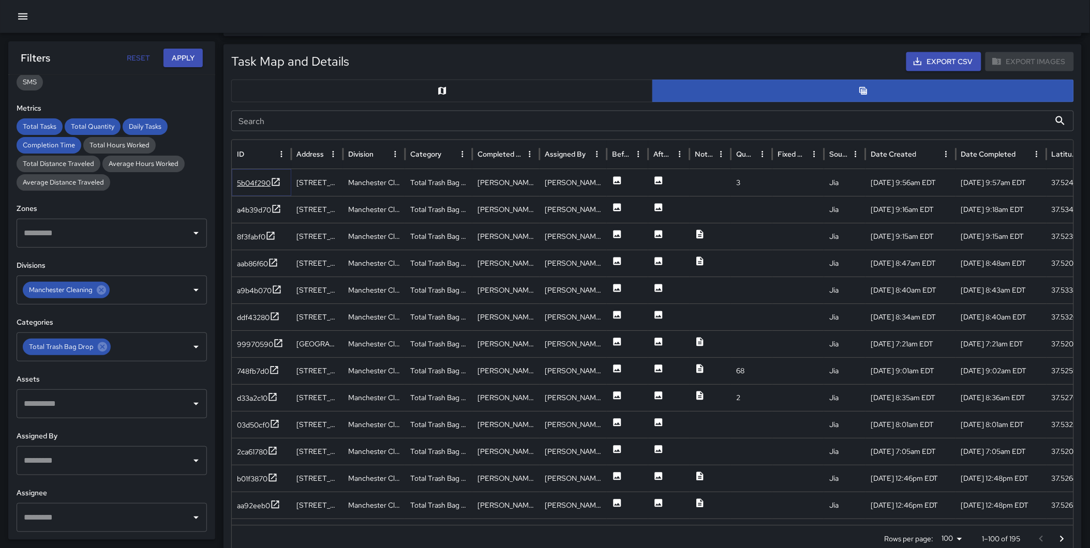
click at [278, 182] on icon at bounding box center [276, 182] width 10 height 10
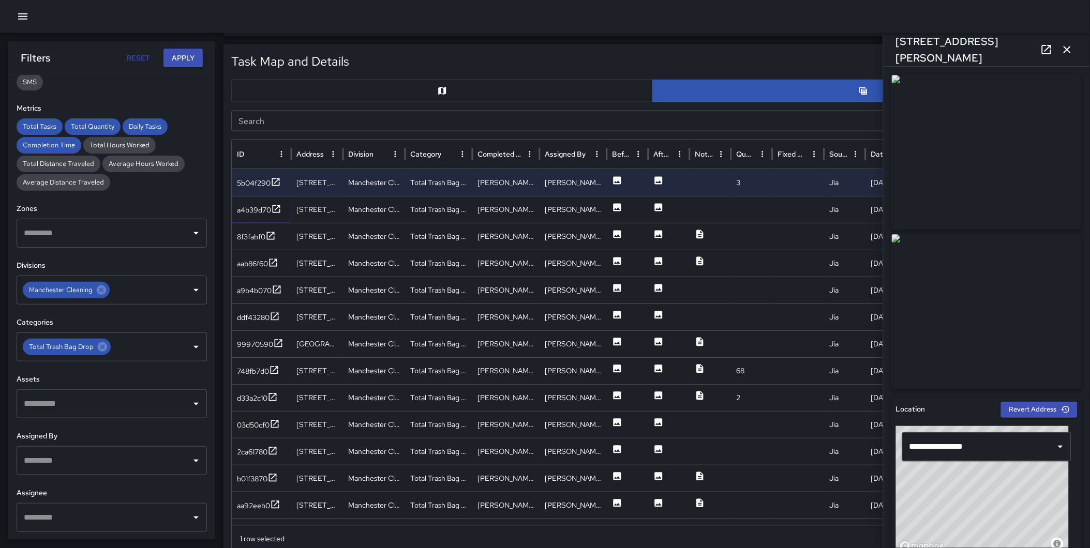
drag, startPoint x: 272, startPoint y: 208, endPoint x: 273, endPoint y: 222, distance: 14.0
click at [272, 208] on icon at bounding box center [276, 209] width 10 height 10
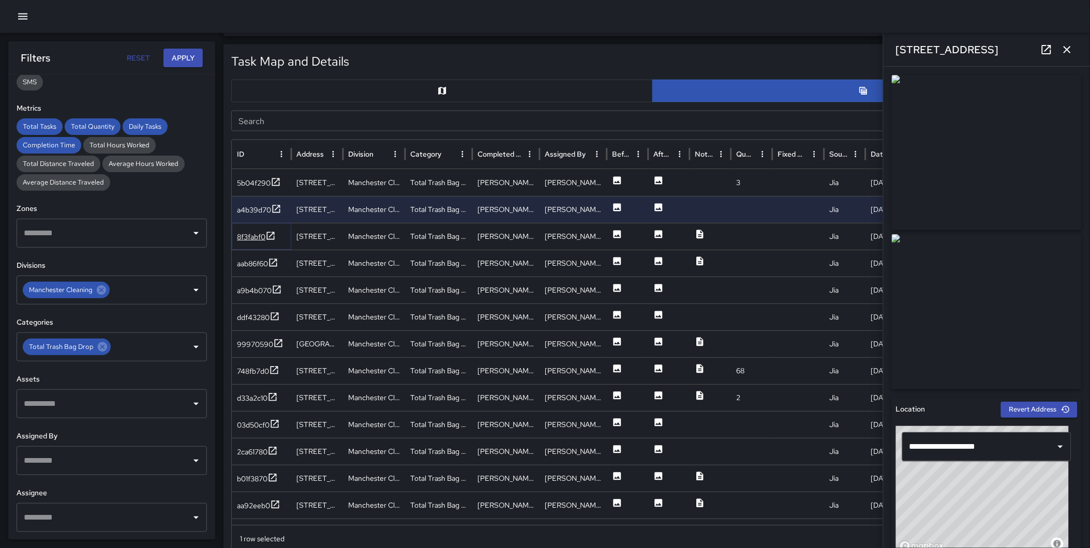
click at [271, 232] on icon at bounding box center [271, 236] width 8 height 8
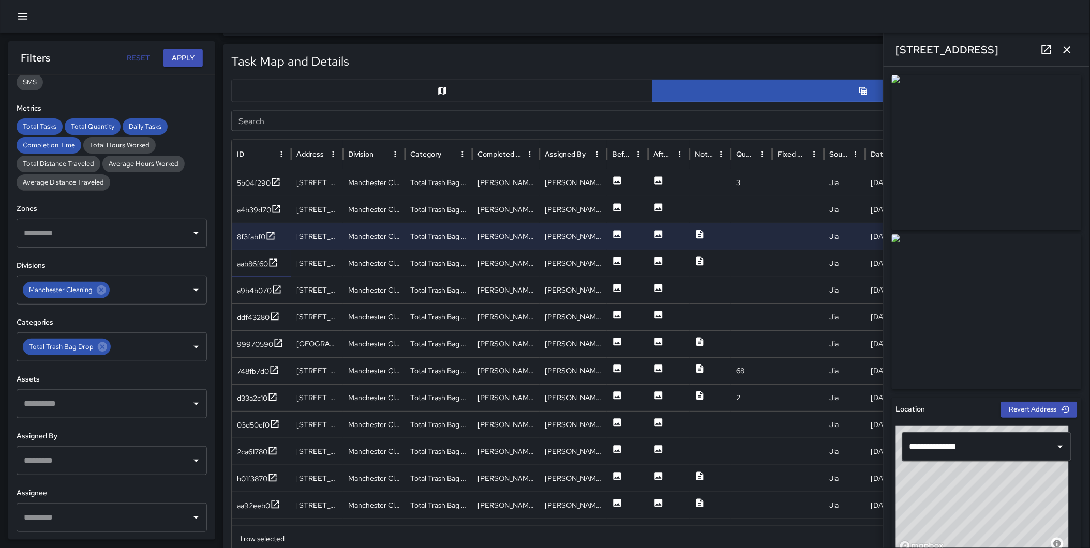
click at [273, 261] on icon at bounding box center [273, 263] width 10 height 10
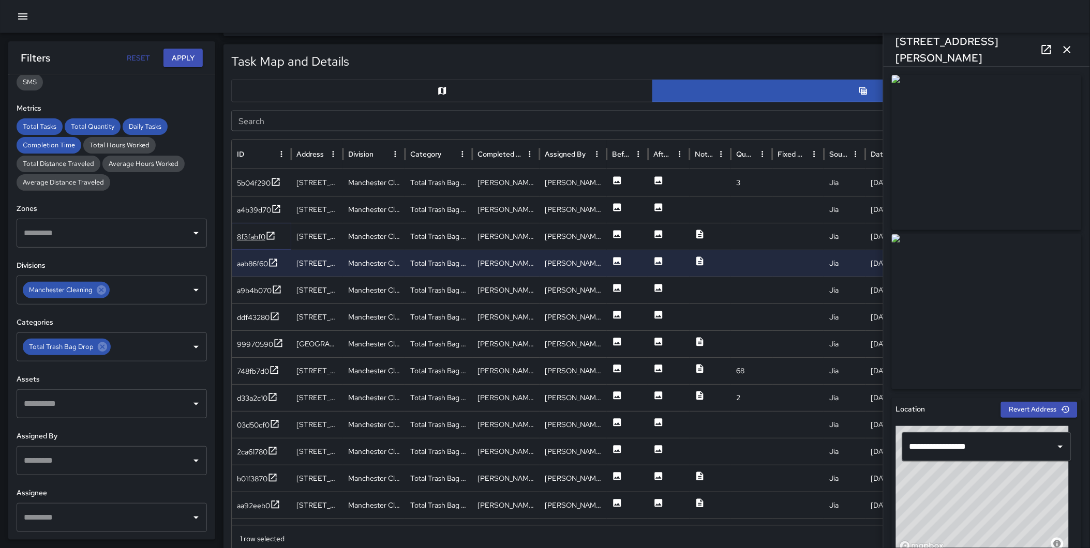
click at [272, 235] on icon at bounding box center [270, 236] width 10 height 10
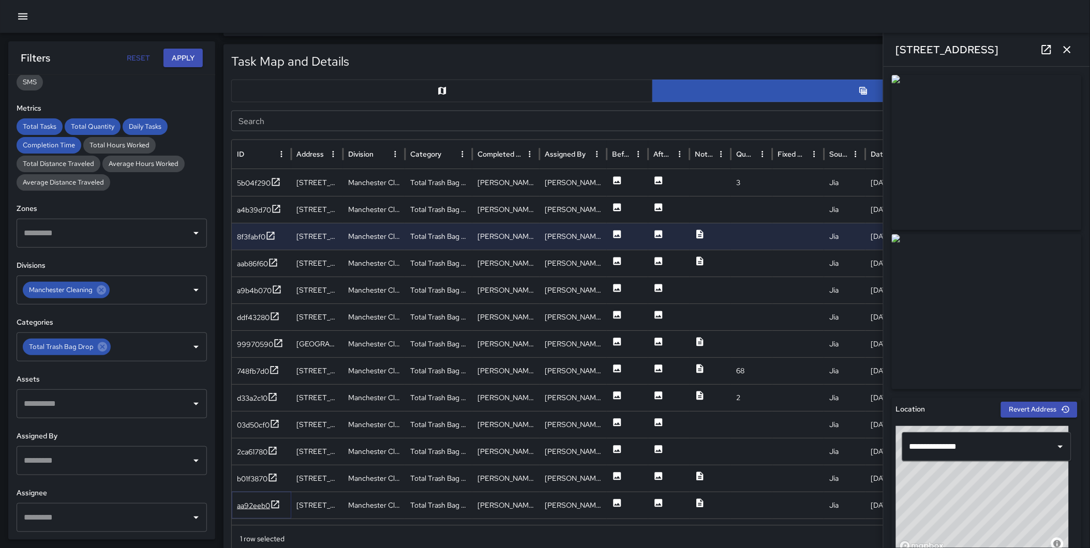
click at [280, 503] on icon at bounding box center [275, 505] width 10 height 10
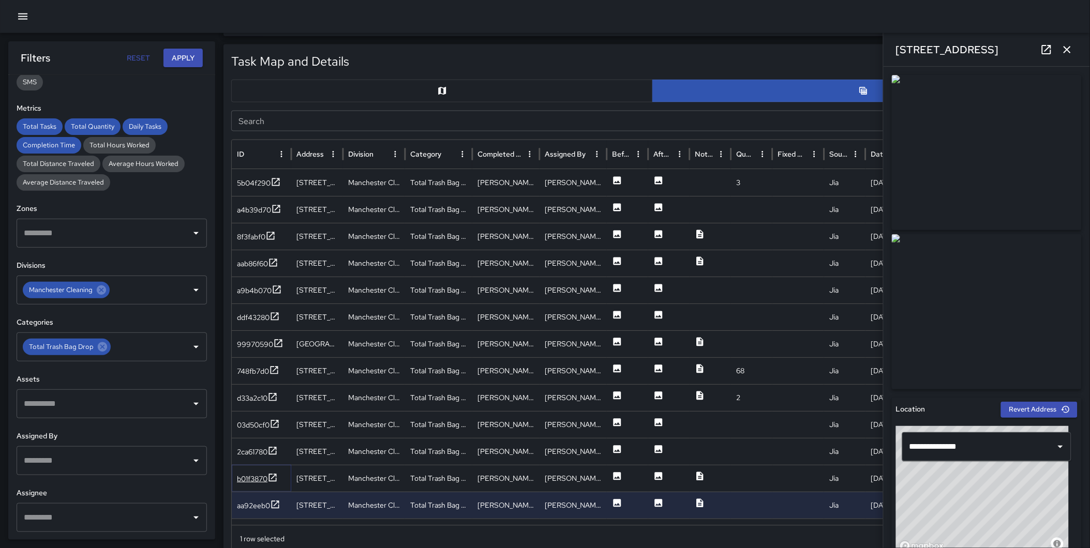
click at [272, 476] on icon at bounding box center [272, 478] width 10 height 10
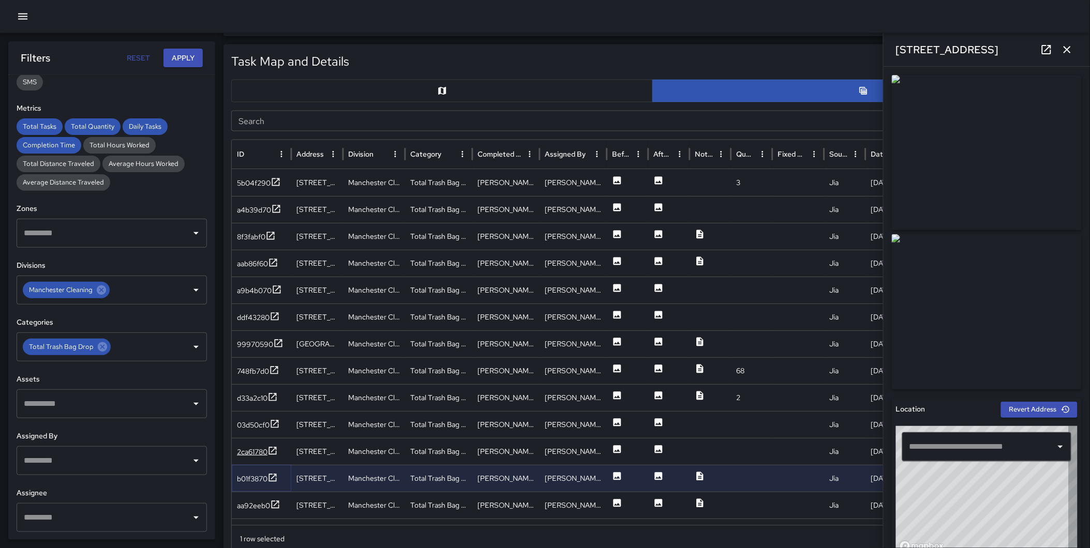
type input "**********"
click at [270, 262] on icon at bounding box center [273, 263] width 10 height 10
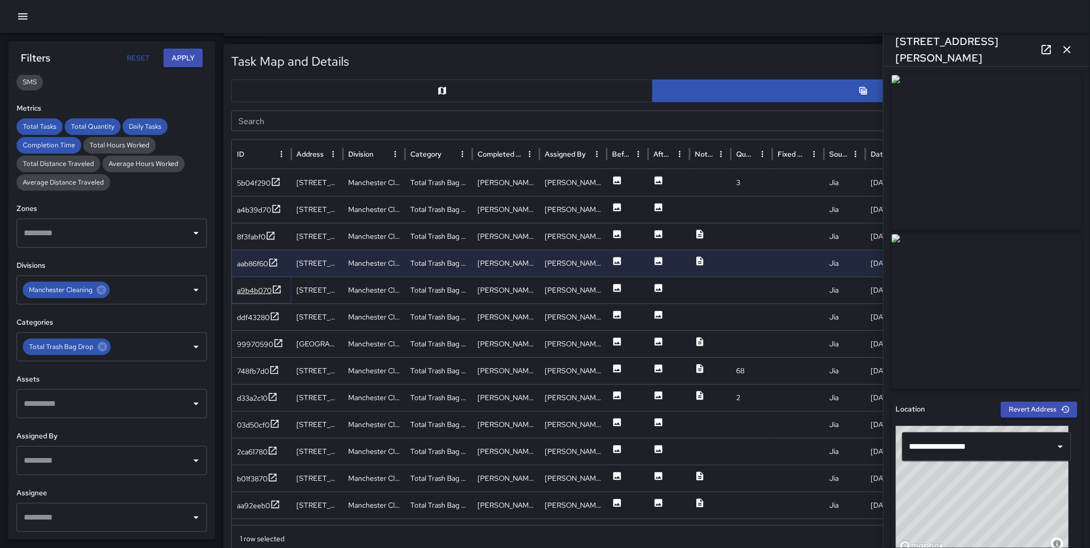
click at [277, 287] on icon at bounding box center [277, 290] width 10 height 10
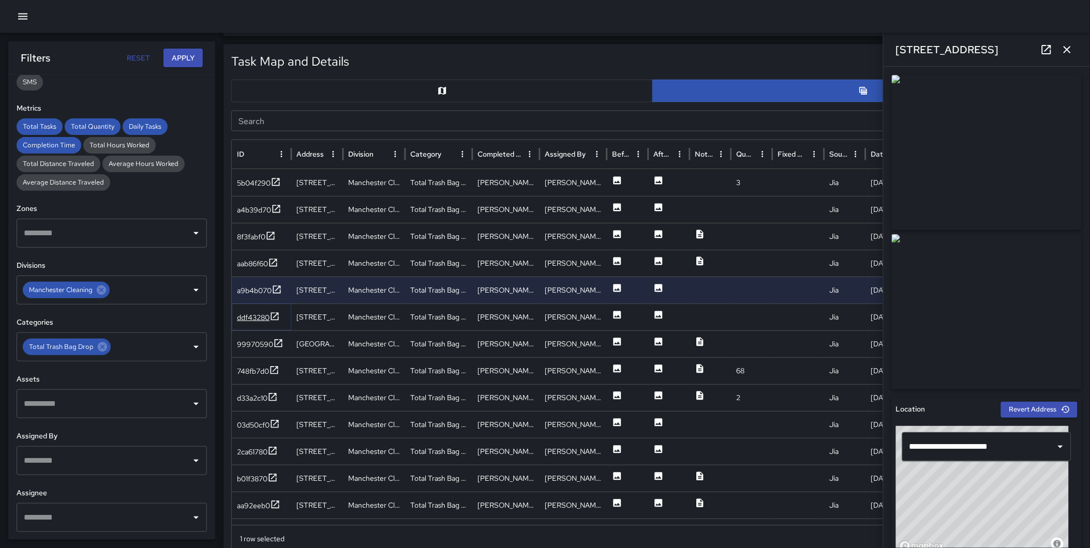
click at [271, 311] on icon at bounding box center [275, 316] width 10 height 10
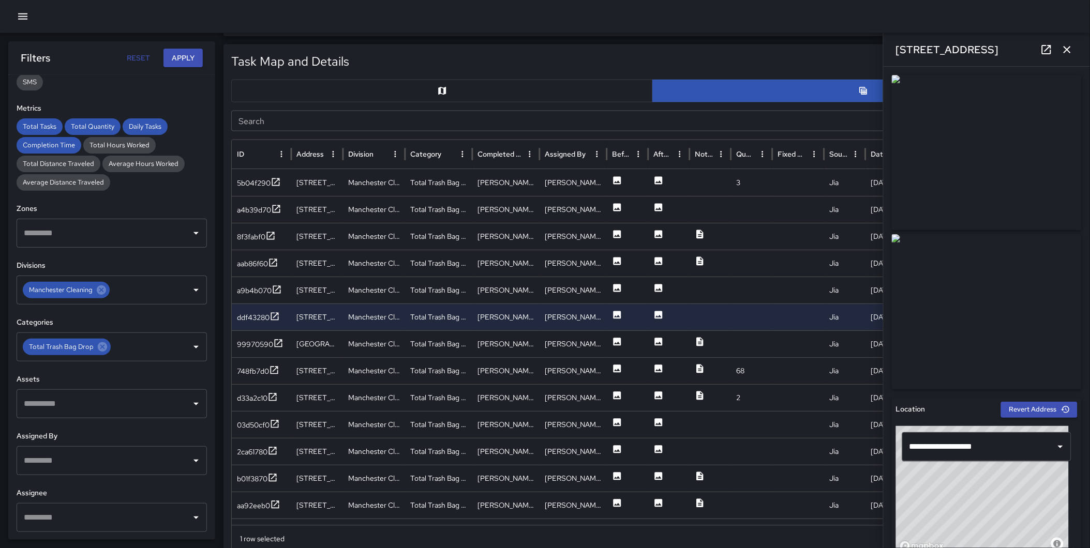
drag, startPoint x: 1066, startPoint y: 39, endPoint x: 1066, endPoint y: 64, distance: 24.8
click at [1066, 64] on div "[STREET_ADDRESS]" at bounding box center [987, 49] width 206 height 33
click at [1064, 49] on icon "button" at bounding box center [1067, 49] width 12 height 12
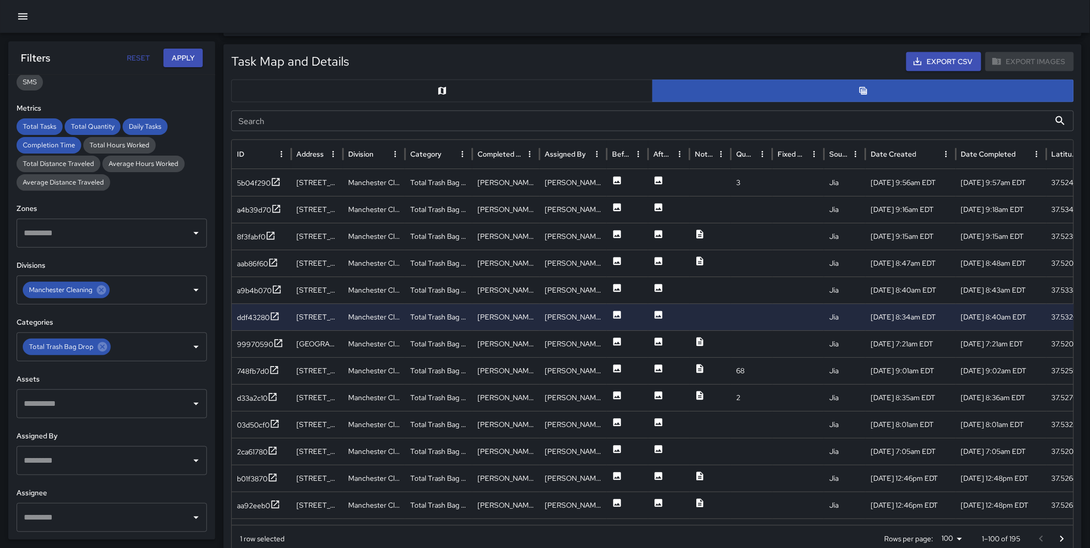
click at [1064, 538] on icon "Go to next page" at bounding box center [1062, 539] width 12 height 12
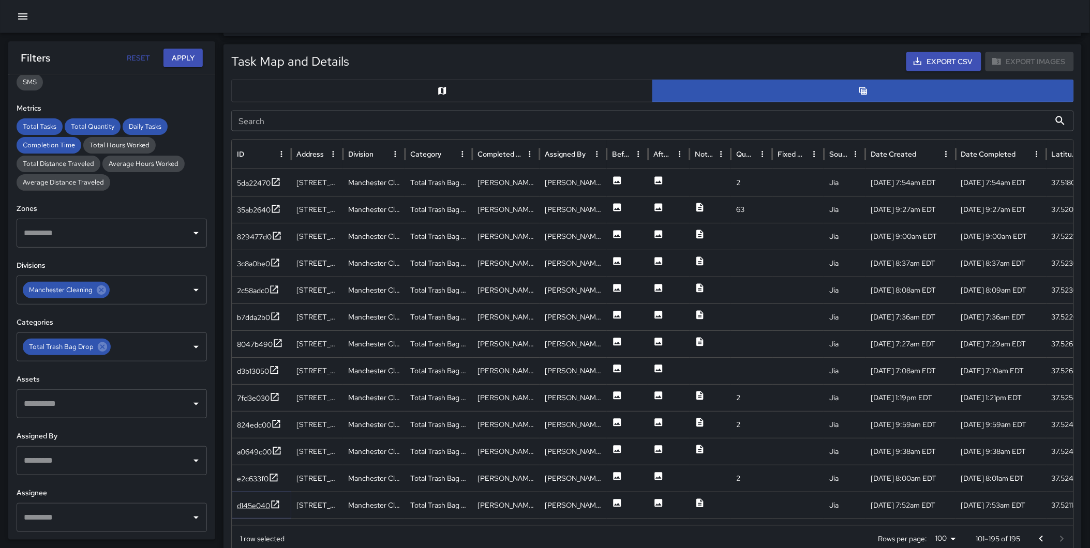
click at [277, 502] on icon at bounding box center [275, 505] width 10 height 10
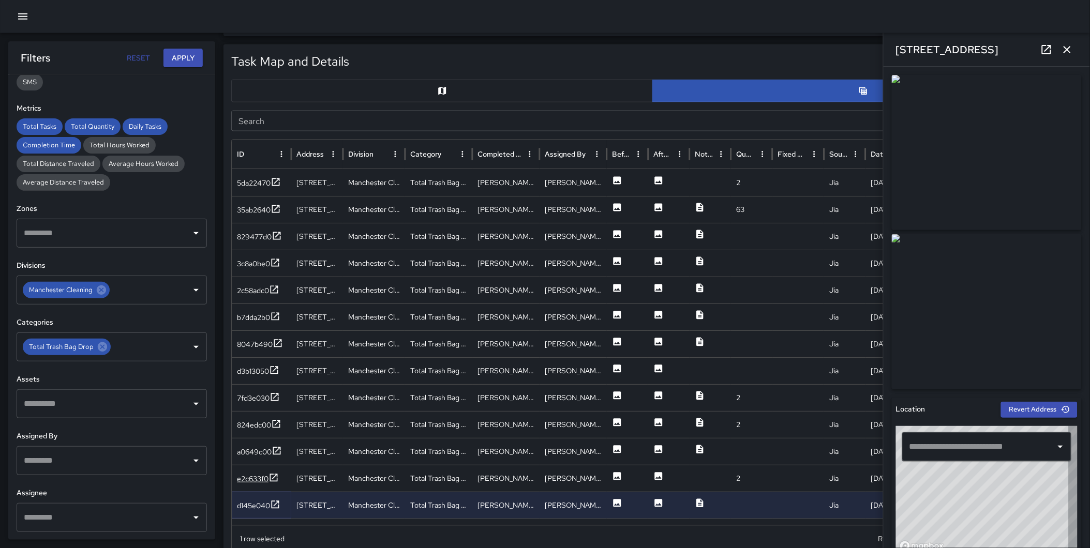
type input "**********"
click at [270, 476] on icon at bounding box center [273, 478] width 10 height 10
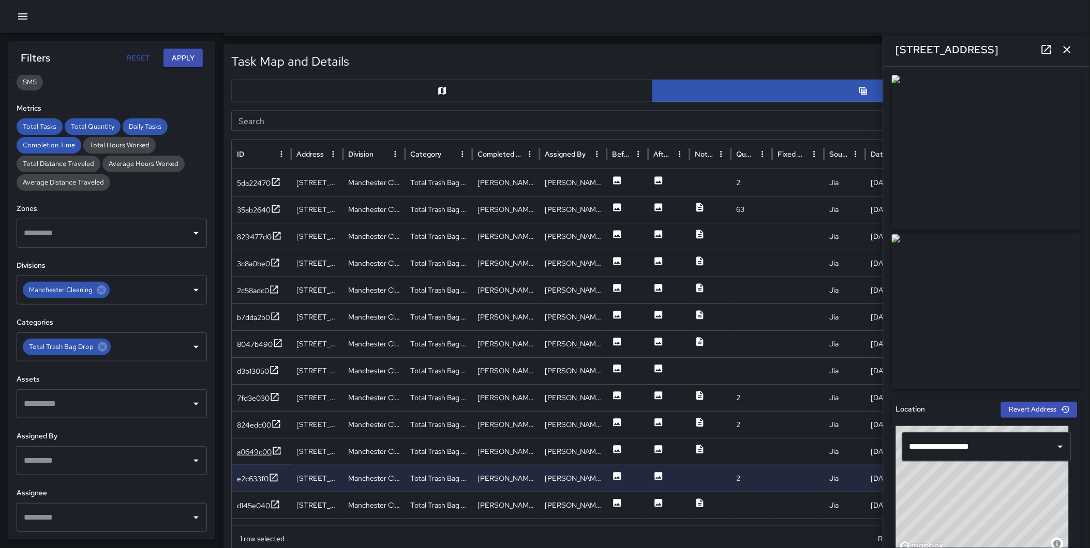
click at [277, 447] on icon at bounding box center [277, 451] width 10 height 10
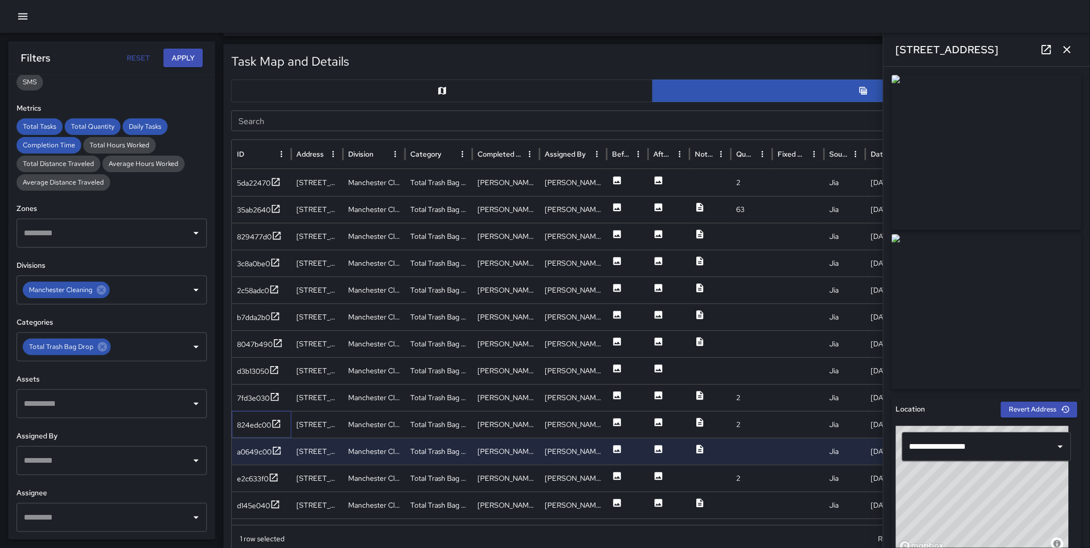
click at [270, 415] on div "824edc00" at bounding box center [261, 424] width 59 height 27
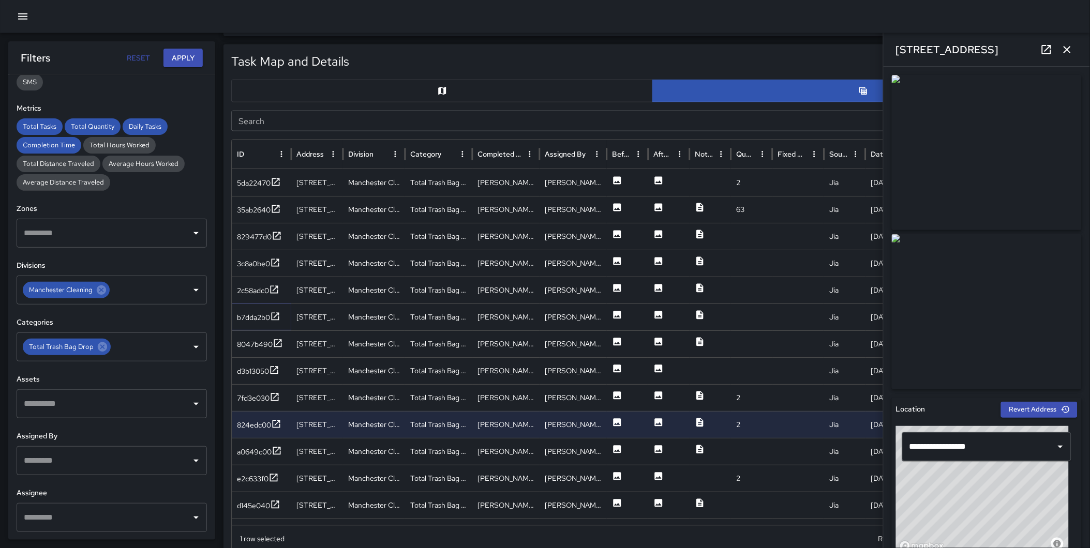
click at [277, 313] on icon at bounding box center [275, 316] width 10 height 10
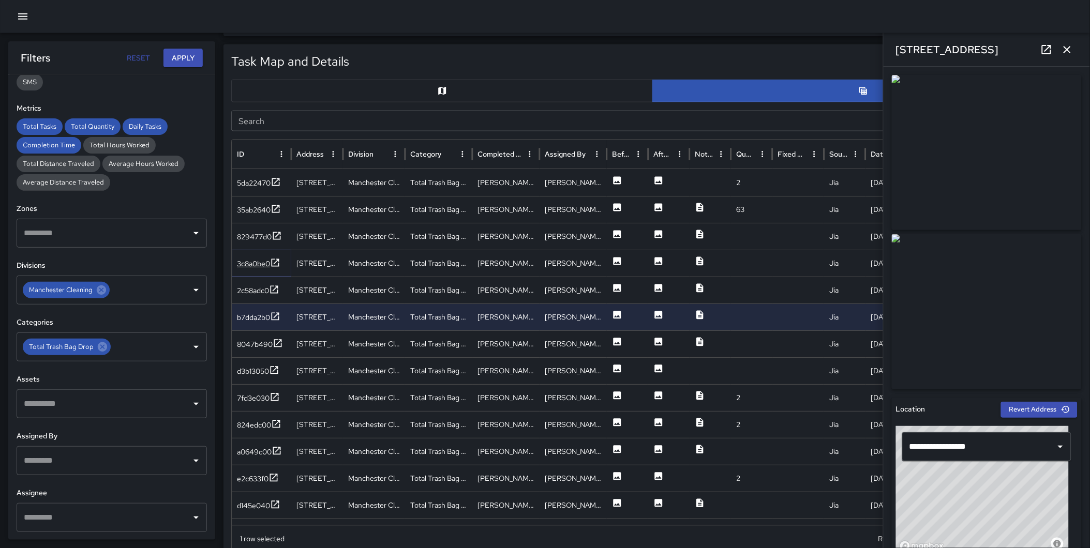
click at [270, 262] on div "3c8a0be0" at bounding box center [253, 264] width 33 height 10
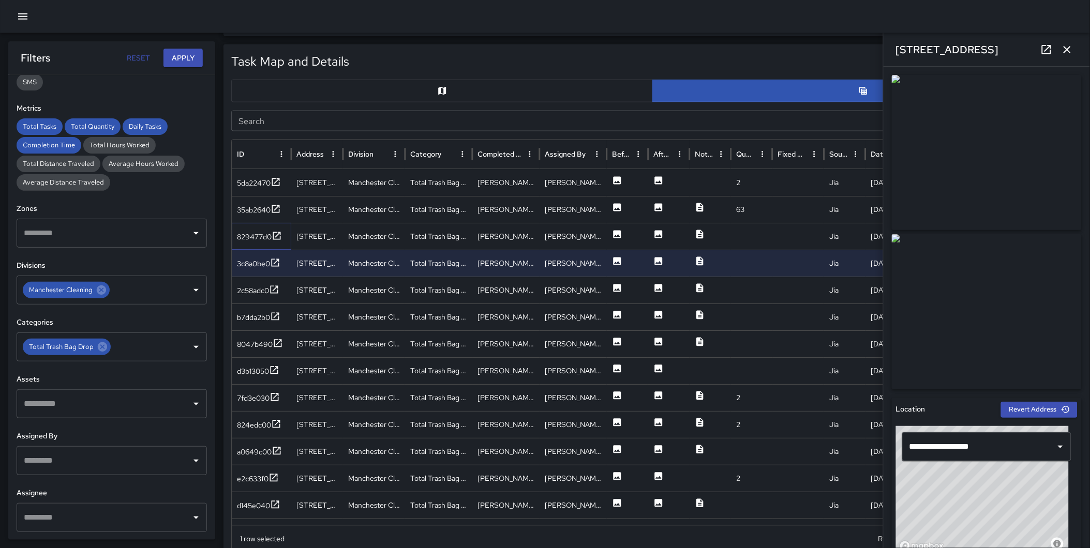
click at [287, 234] on div "829477d0" at bounding box center [261, 236] width 59 height 27
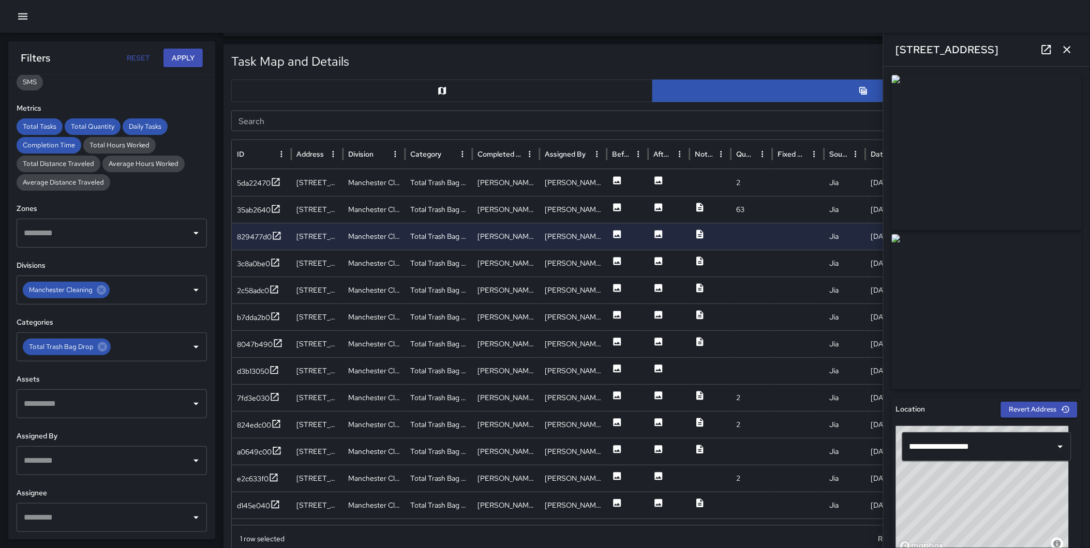
click at [1069, 48] on icon "button" at bounding box center [1067, 49] width 12 height 12
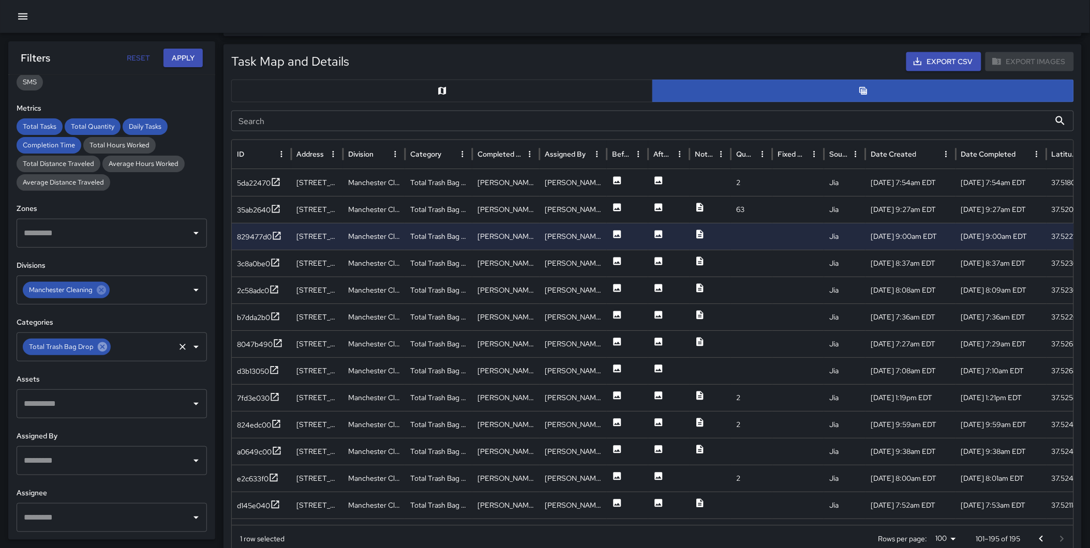
click at [104, 345] on icon at bounding box center [102, 346] width 9 height 9
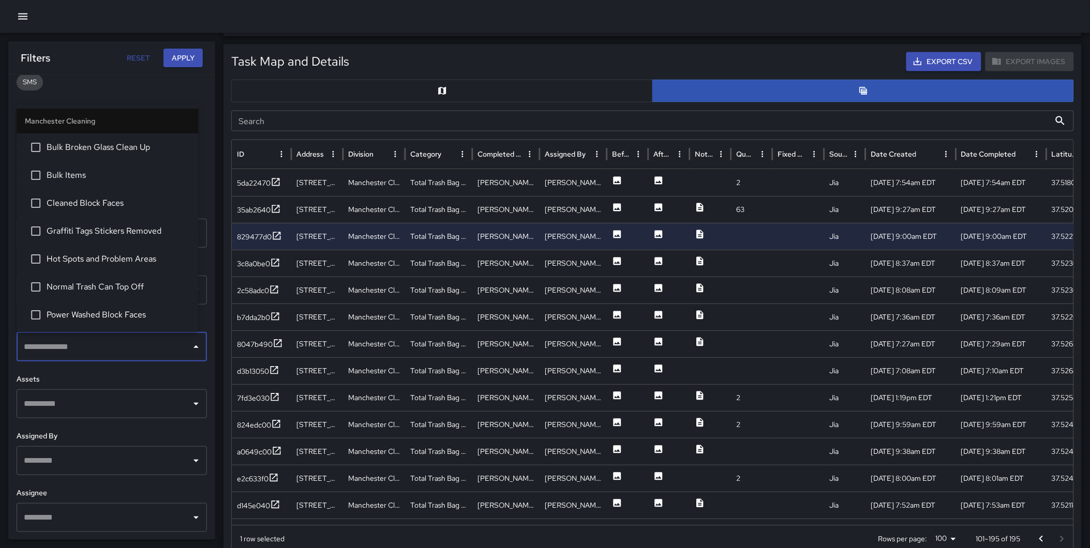
click at [78, 345] on input "text" at bounding box center [104, 347] width 166 height 20
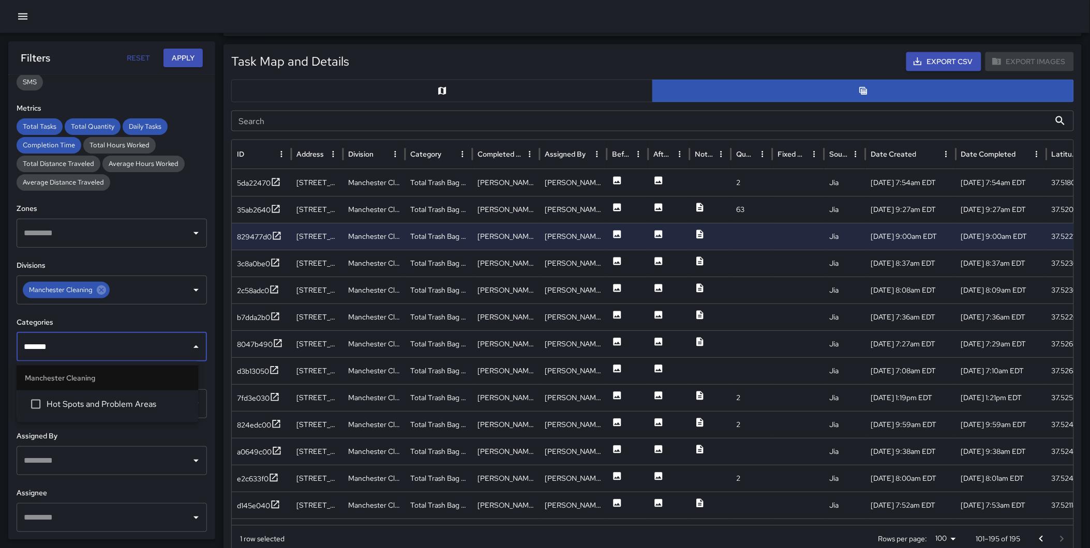
type input "********"
click at [93, 408] on span "Hot Spots and Problem Areas" at bounding box center [118, 404] width 143 height 12
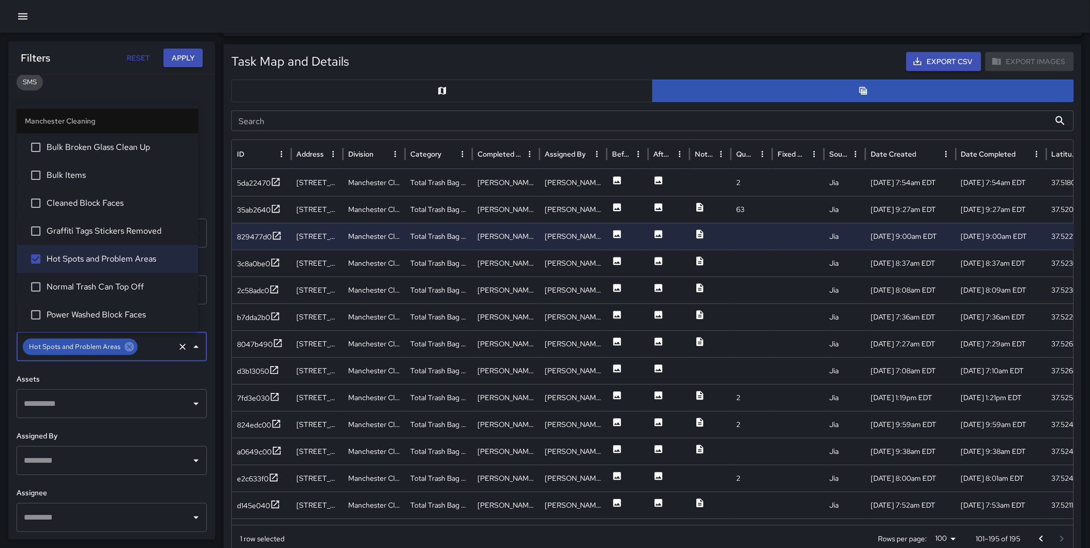
click at [179, 54] on button "Apply" at bounding box center [182, 58] width 39 height 19
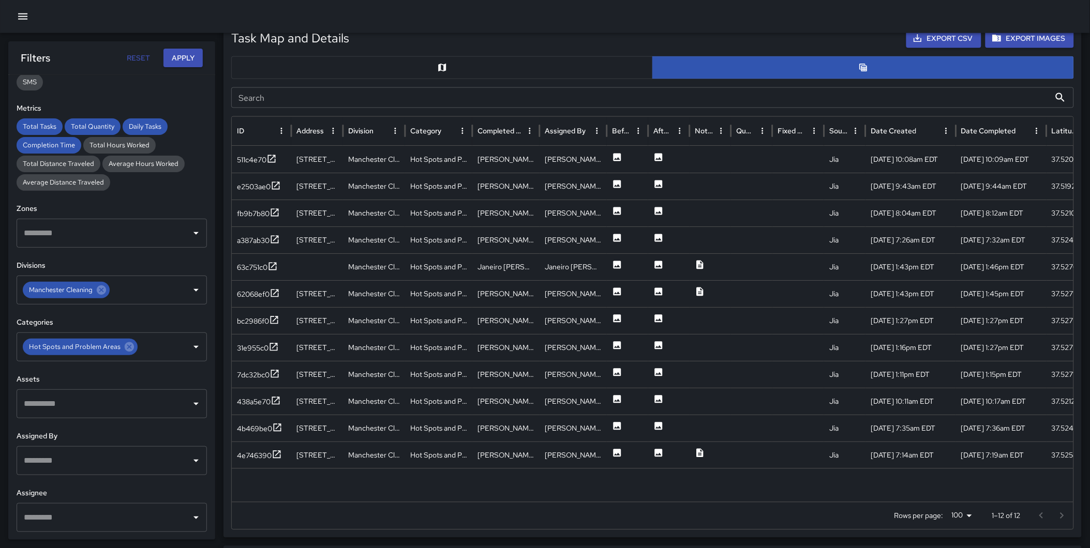
scroll to position [510, 0]
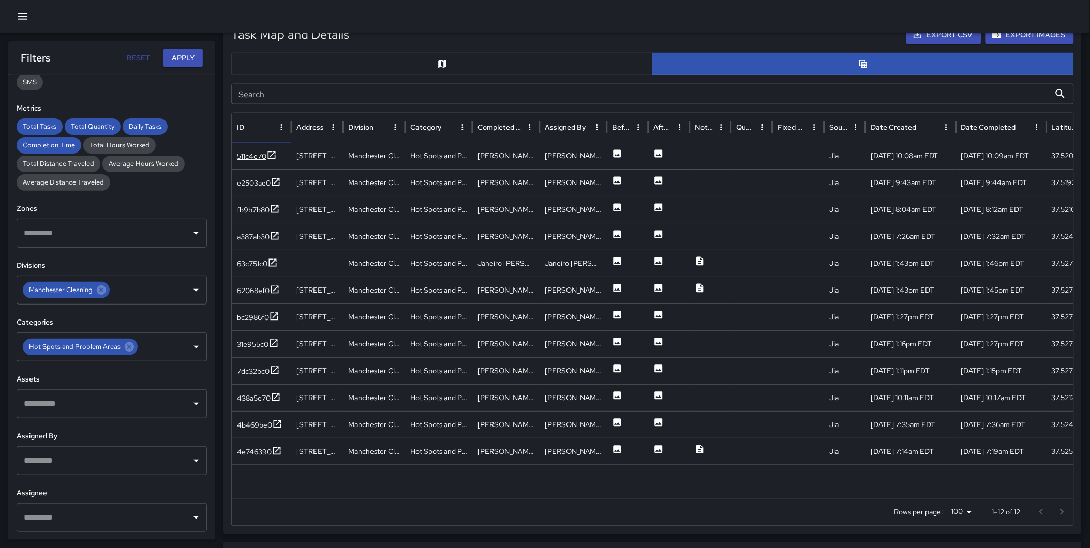
click at [269, 152] on icon at bounding box center [271, 155] width 10 height 10
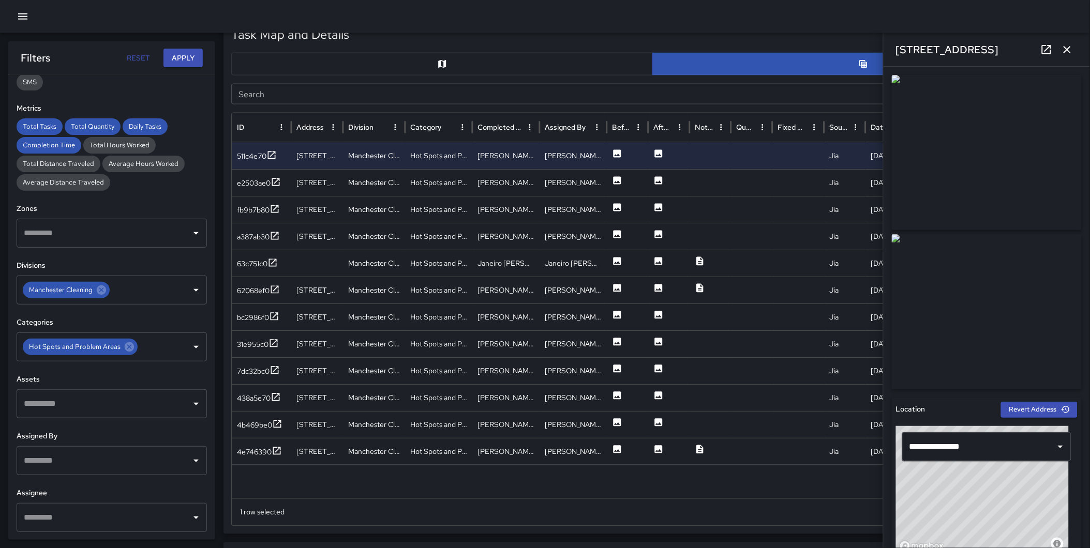
click at [220, 95] on div "Total Tasks 12 + 33.33 % 9 Total Quantity 12 + 20.00 % 10 Daily Tasks 2.40 -20.…" at bounding box center [545, 286] width 1090 height 1509
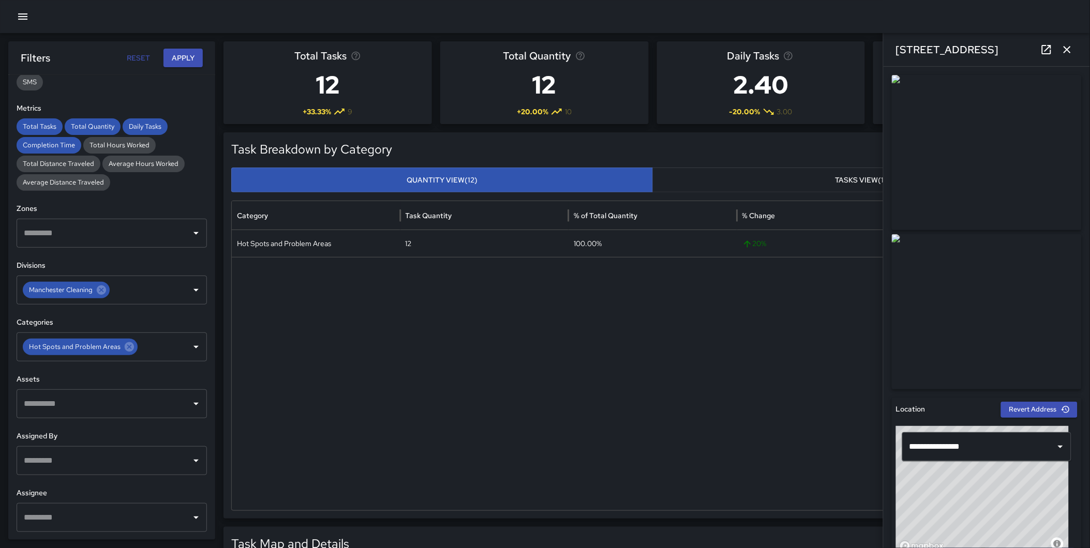
drag, startPoint x: 1071, startPoint y: 43, endPoint x: 1083, endPoint y: 82, distance: 40.7
click at [1071, 43] on icon "button" at bounding box center [1067, 49] width 12 height 12
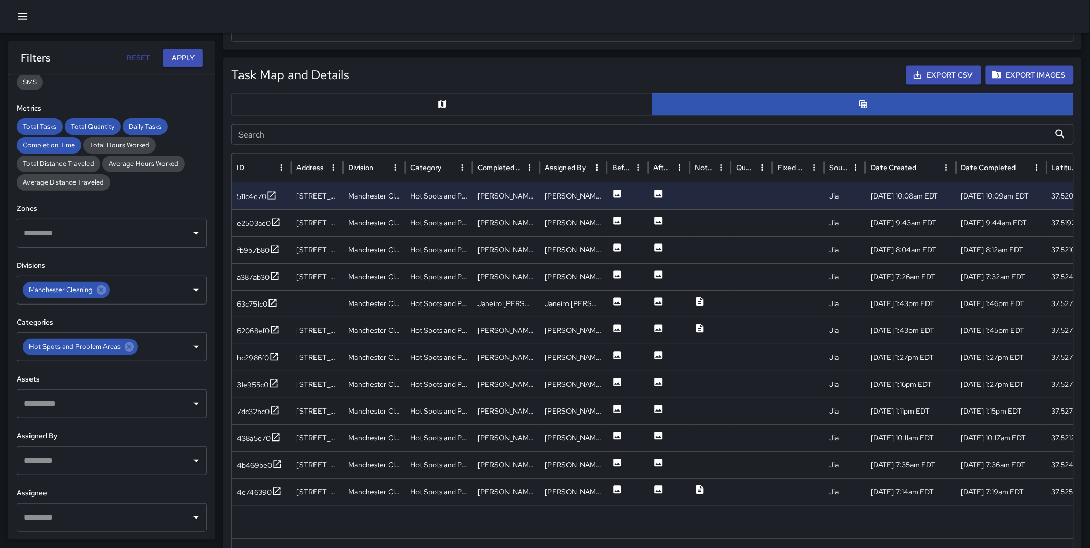
scroll to position [471, 0]
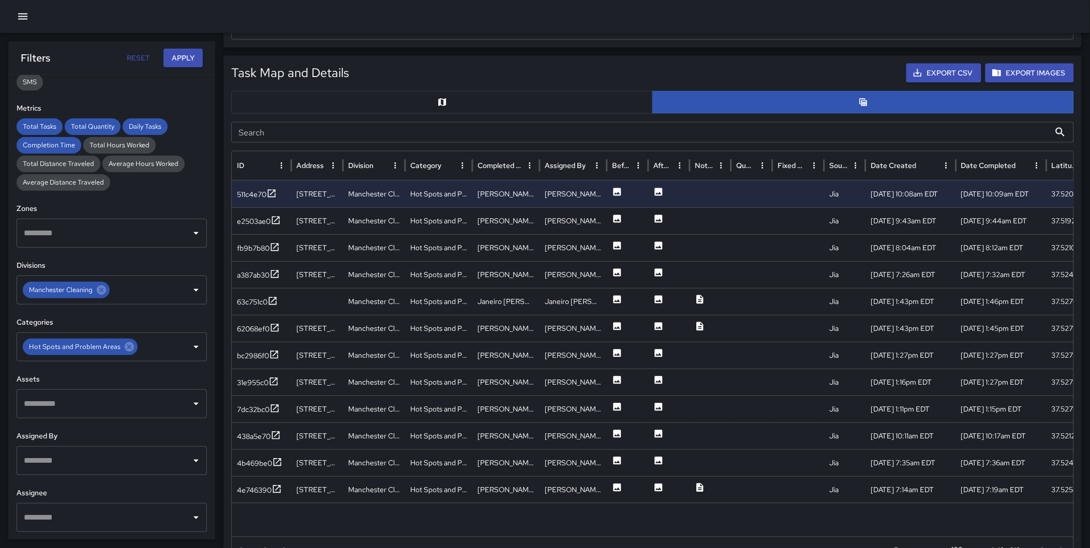
click at [464, 100] on button "button" at bounding box center [442, 102] width 422 height 23
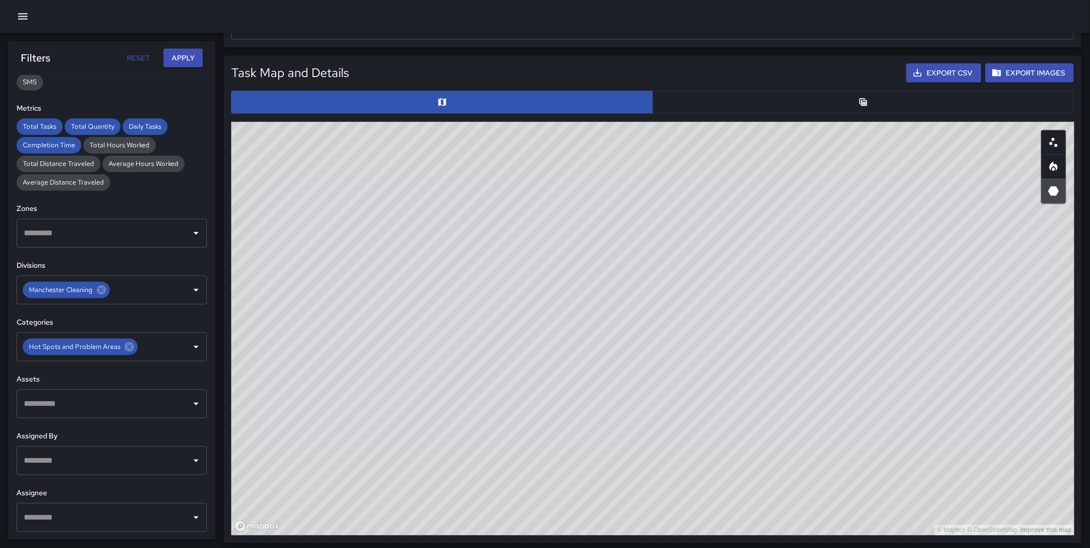
click at [1055, 173] on icon "Heatmap" at bounding box center [1054, 167] width 12 height 12
type button "heatmap"
drag, startPoint x: 698, startPoint y: 359, endPoint x: 672, endPoint y: 577, distance: 219.8
click at [672, 548] on html "**********" at bounding box center [545, 290] width 1090 height 1522
drag, startPoint x: 786, startPoint y: 428, endPoint x: 792, endPoint y: 409, distance: 20.6
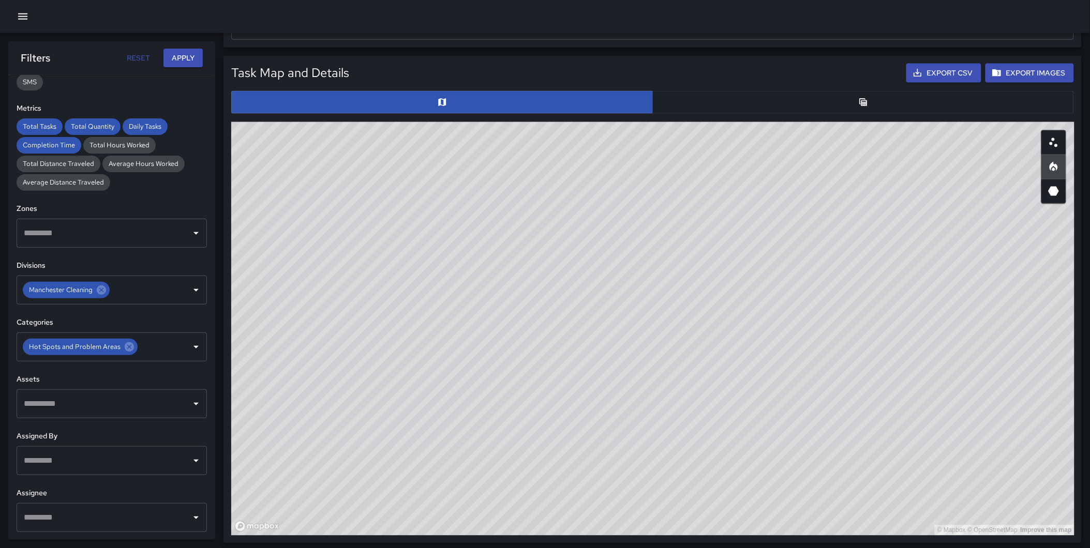
click at [792, 409] on div "© Mapbox © OpenStreetMap Improve this map" at bounding box center [652, 329] width 843 height 414
drag, startPoint x: 633, startPoint y: 422, endPoint x: 653, endPoint y: 456, distance: 38.9
click at [653, 456] on div "© Mapbox © OpenStreetMap Improve this map" at bounding box center [652, 329] width 843 height 414
click at [664, 446] on div "© Mapbox © OpenStreetMap Improve this map" at bounding box center [652, 329] width 843 height 414
click at [666, 456] on div "© Mapbox © OpenStreetMap Improve this map" at bounding box center [652, 329] width 843 height 414
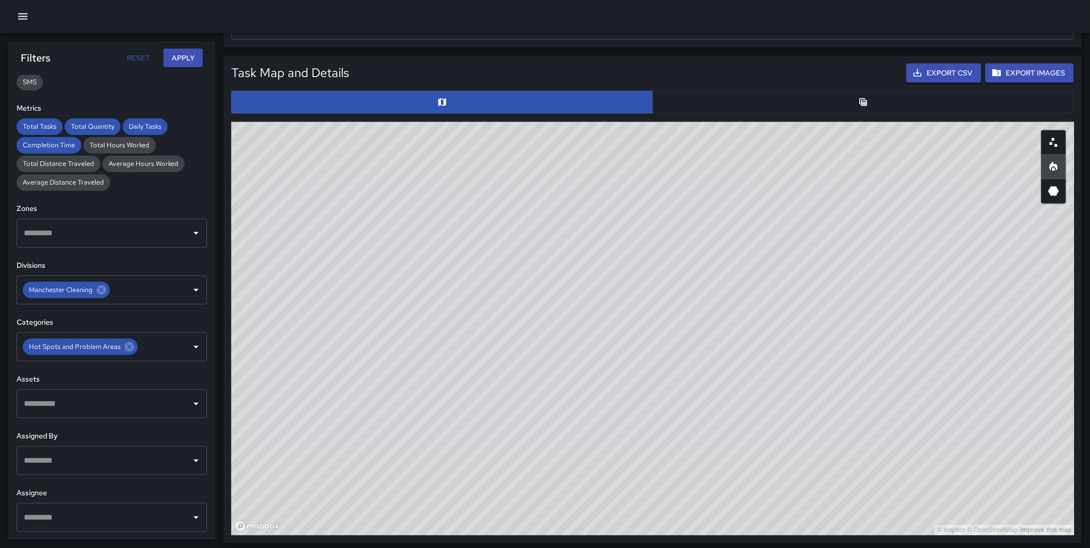
click at [695, 415] on div "© Mapbox © OpenStreetMap Improve this map" at bounding box center [652, 329] width 843 height 414
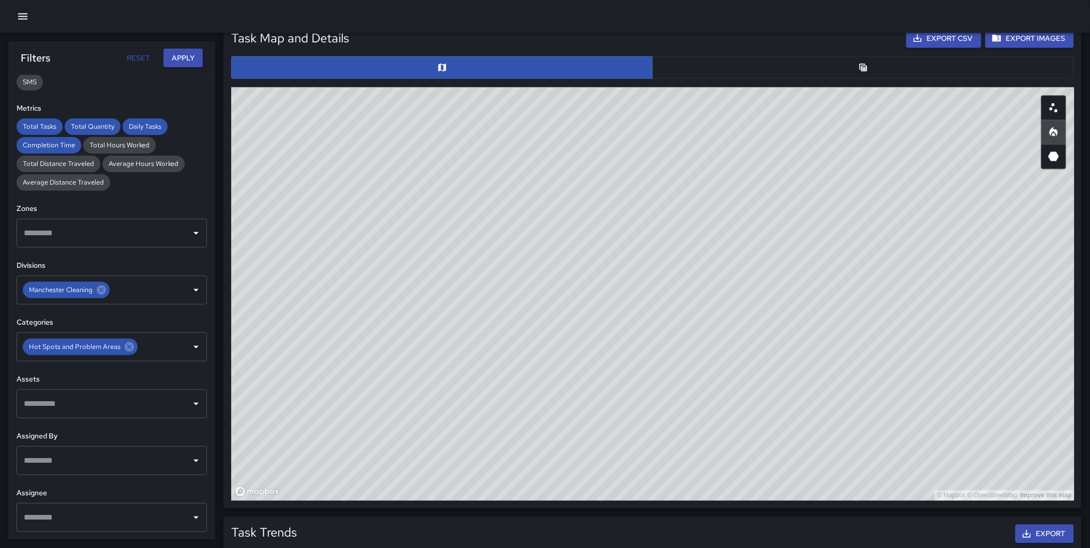
scroll to position [462, 0]
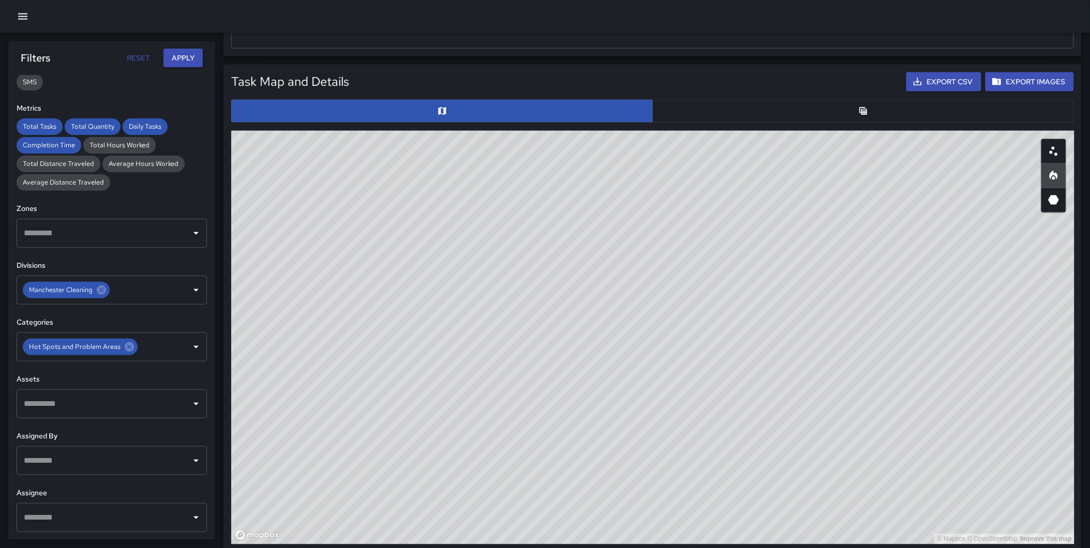
click at [856, 110] on button "button" at bounding box center [863, 111] width 422 height 23
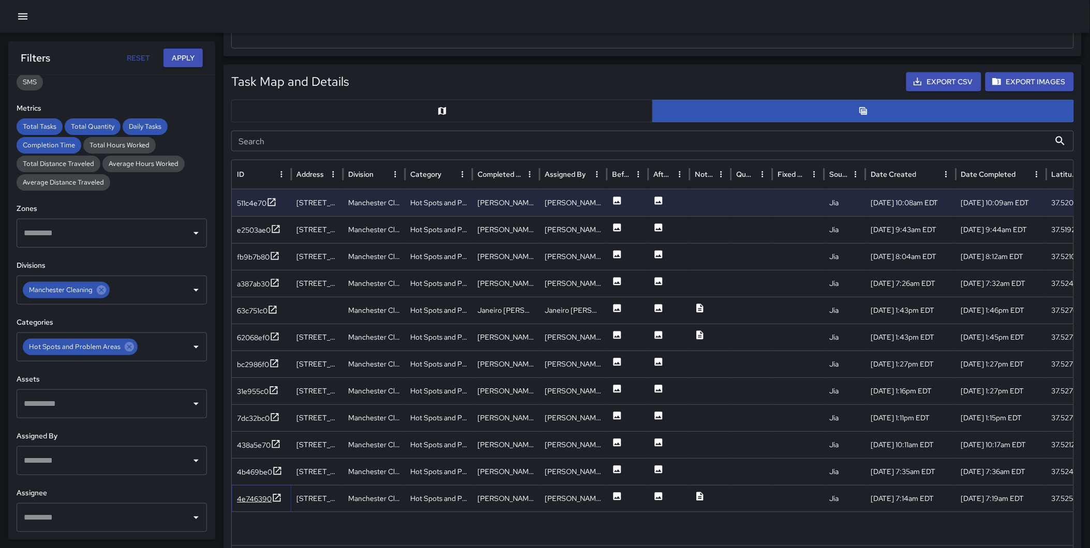
click at [273, 497] on icon at bounding box center [277, 498] width 10 height 10
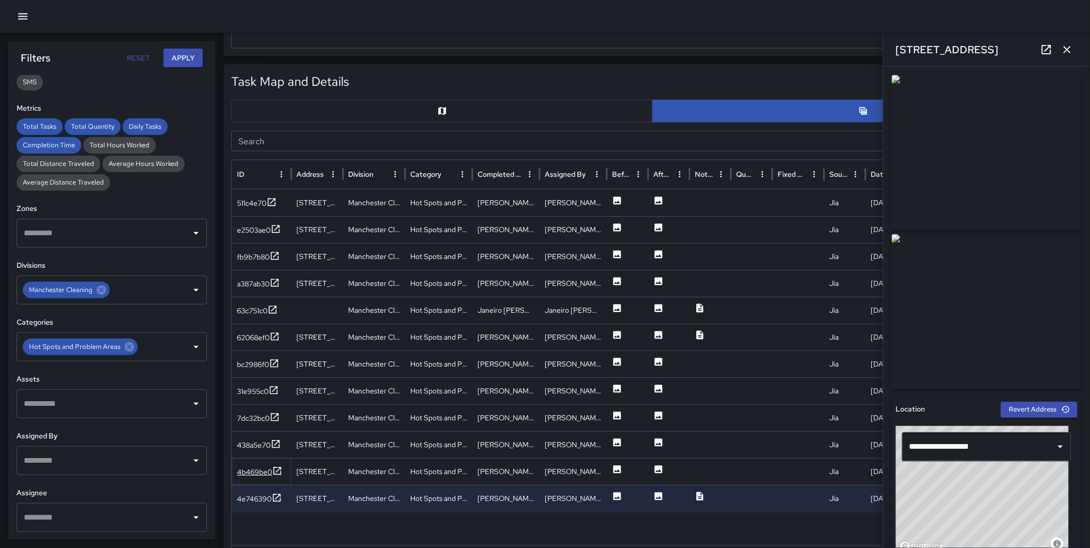
click at [280, 469] on icon at bounding box center [278, 471] width 8 height 8
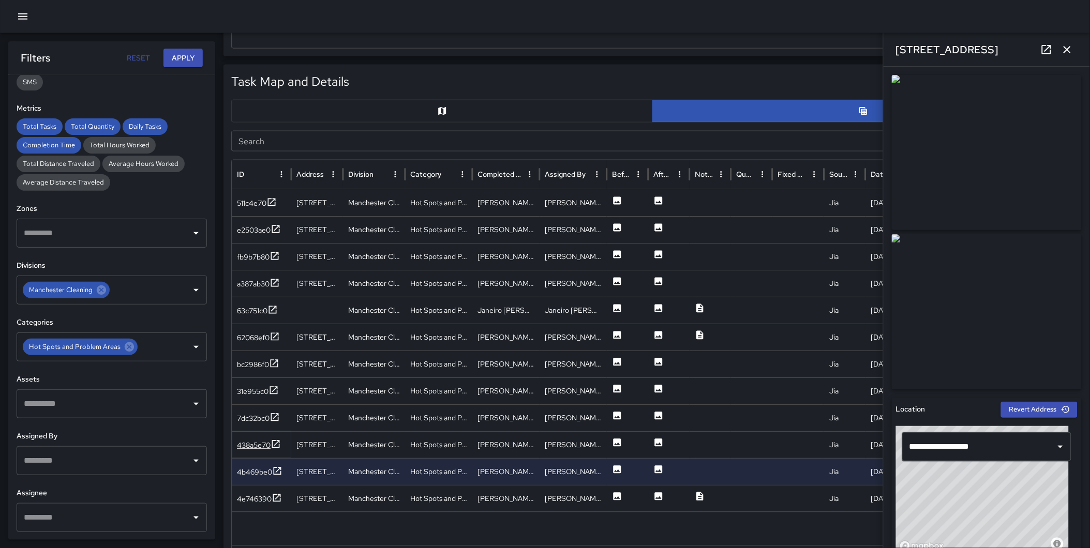
click at [277, 445] on icon at bounding box center [276, 444] width 10 height 10
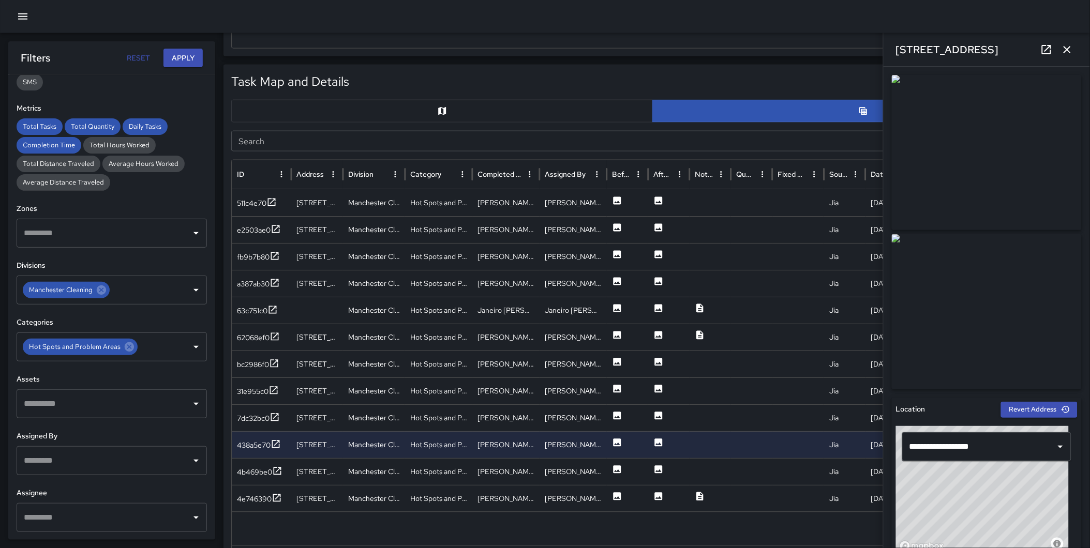
drag, startPoint x: -4, startPoint y: 357, endPoint x: -8, endPoint y: 379, distance: 21.6
click at [0, 379] on html "Total Tasks 12 + 33.33 % 9 Total Quantity 12 + 20.00 % 10 Daily Tasks 2.40 -20.…" at bounding box center [545, 313] width 1090 height 1551
click at [124, 348] on icon at bounding box center [129, 346] width 11 height 11
click at [120, 348] on input "text" at bounding box center [104, 347] width 166 height 20
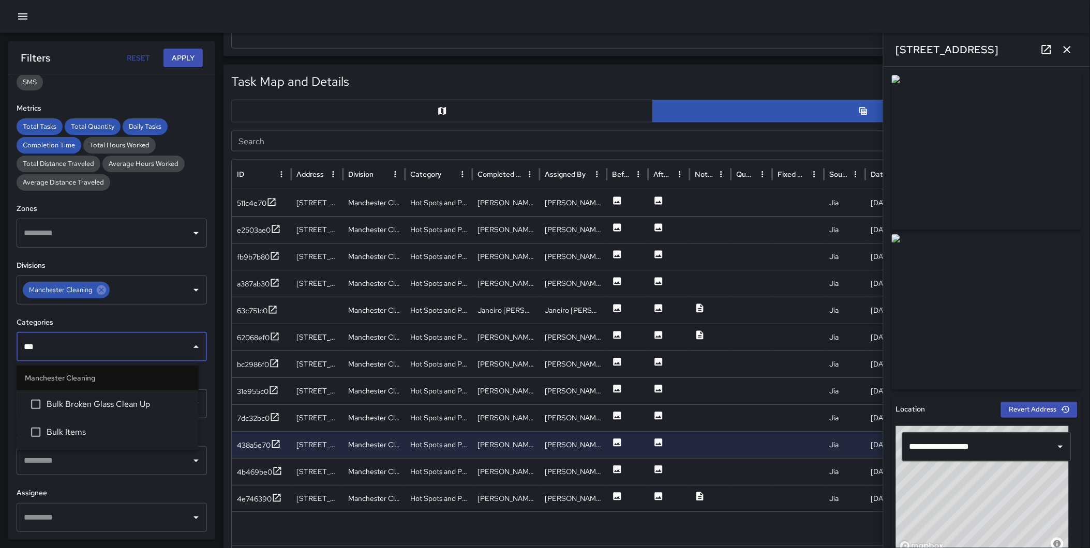
type input "****"
drag, startPoint x: 84, startPoint y: 428, endPoint x: 100, endPoint y: 370, distance: 60.0
click at [84, 428] on span "Bulk Items" at bounding box center [118, 432] width 143 height 12
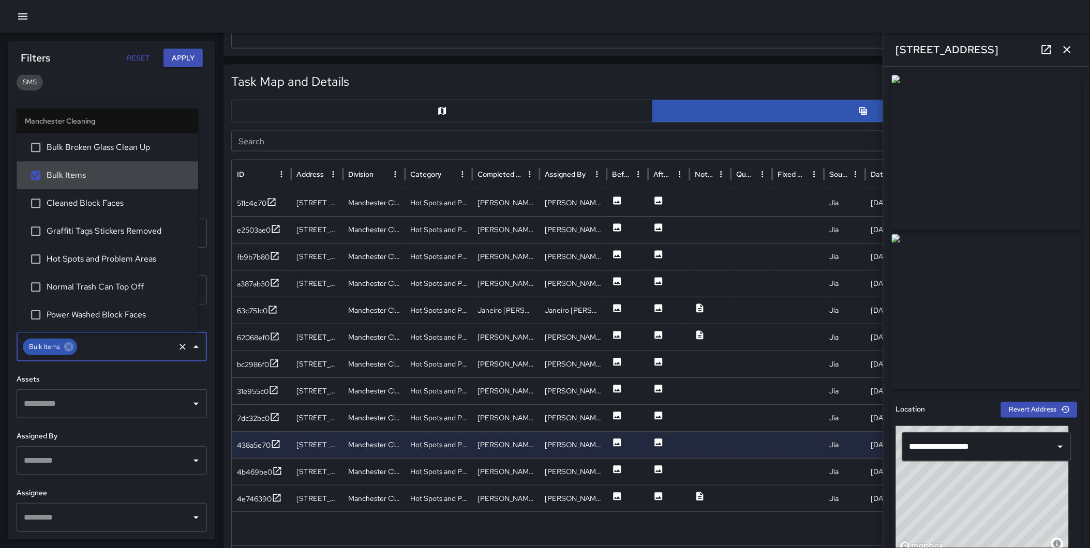
click at [186, 55] on button "Apply" at bounding box center [182, 58] width 39 height 19
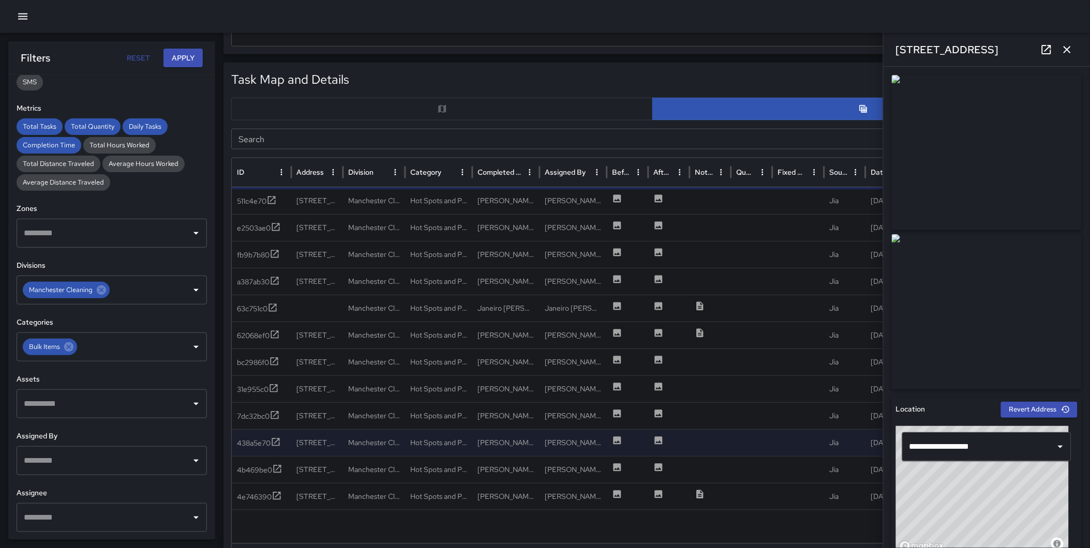
scroll to position [461, 0]
click at [1067, 47] on icon "button" at bounding box center [1067, 49] width 12 height 12
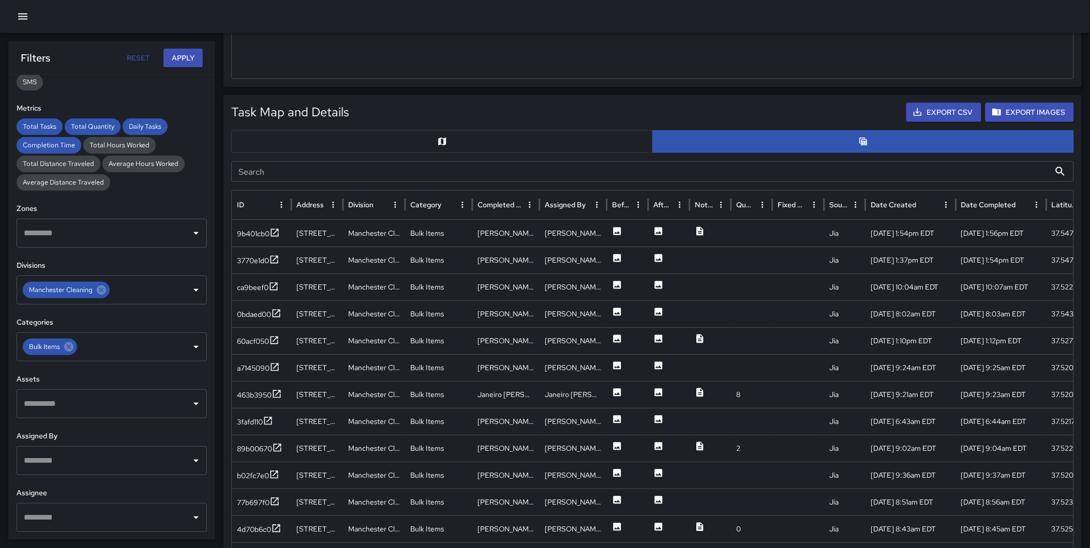
scroll to position [436, 0]
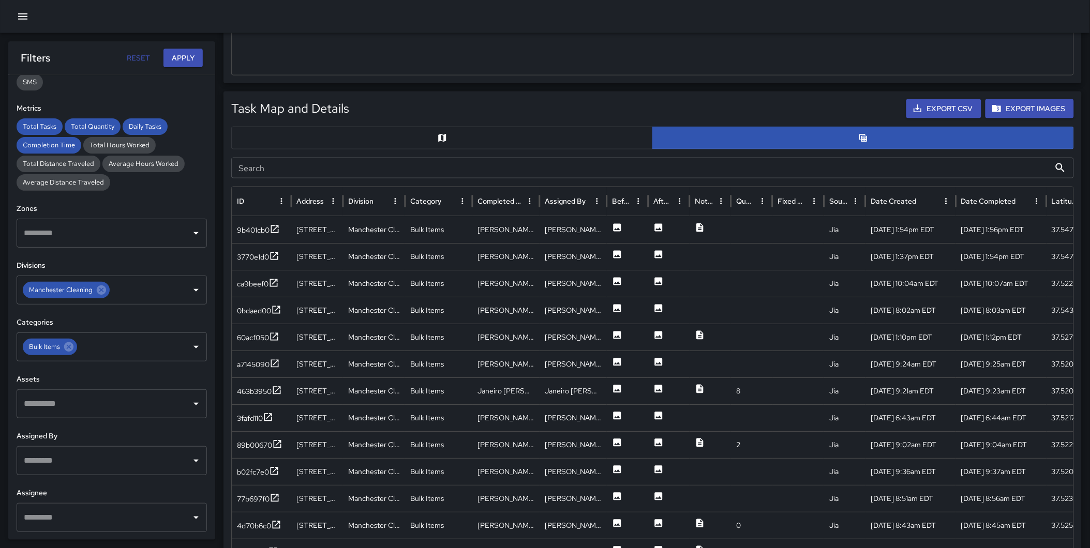
click at [452, 137] on button "button" at bounding box center [442, 138] width 422 height 23
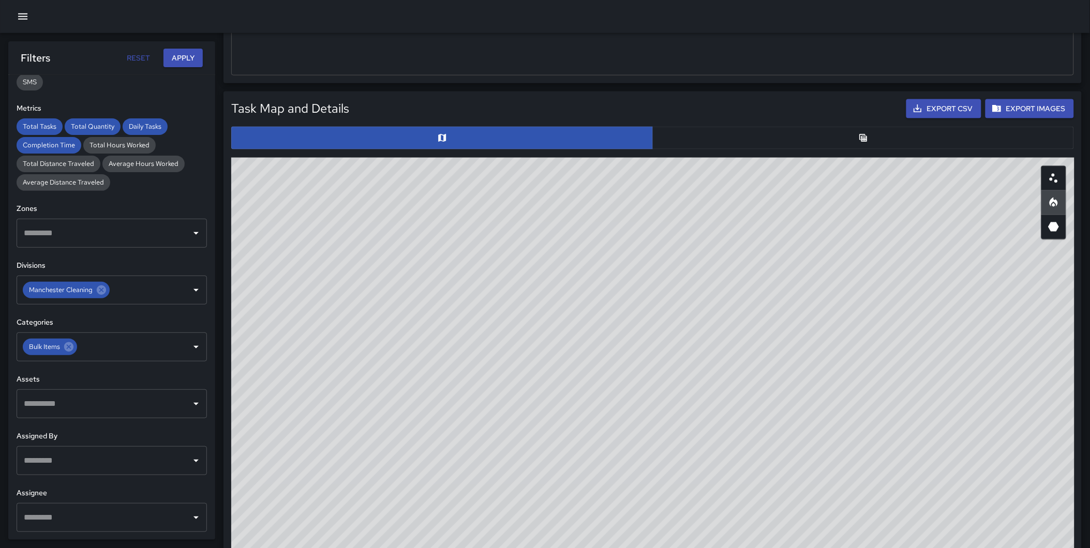
click at [910, 140] on button "button" at bounding box center [863, 138] width 422 height 23
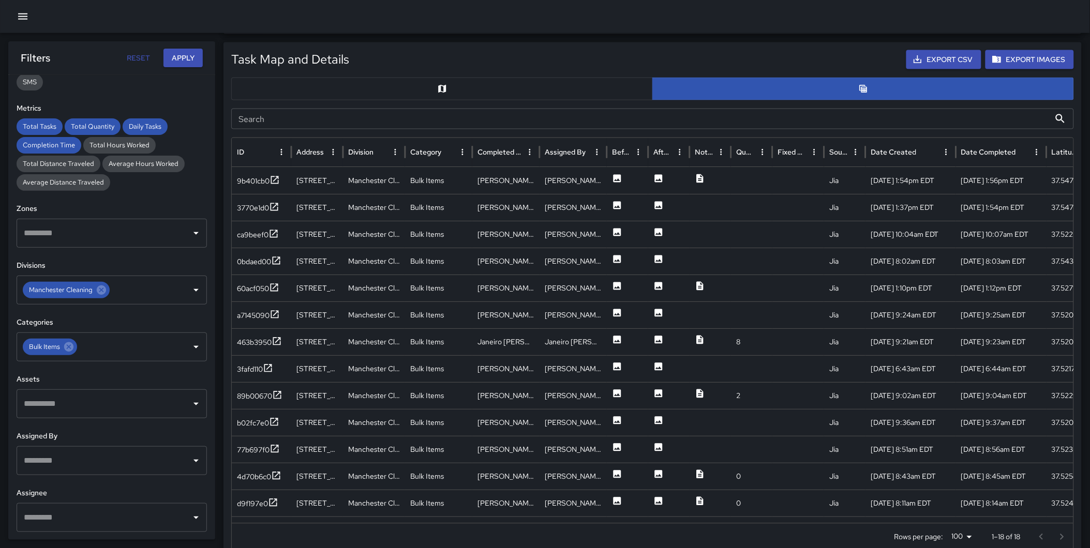
scroll to position [528, 0]
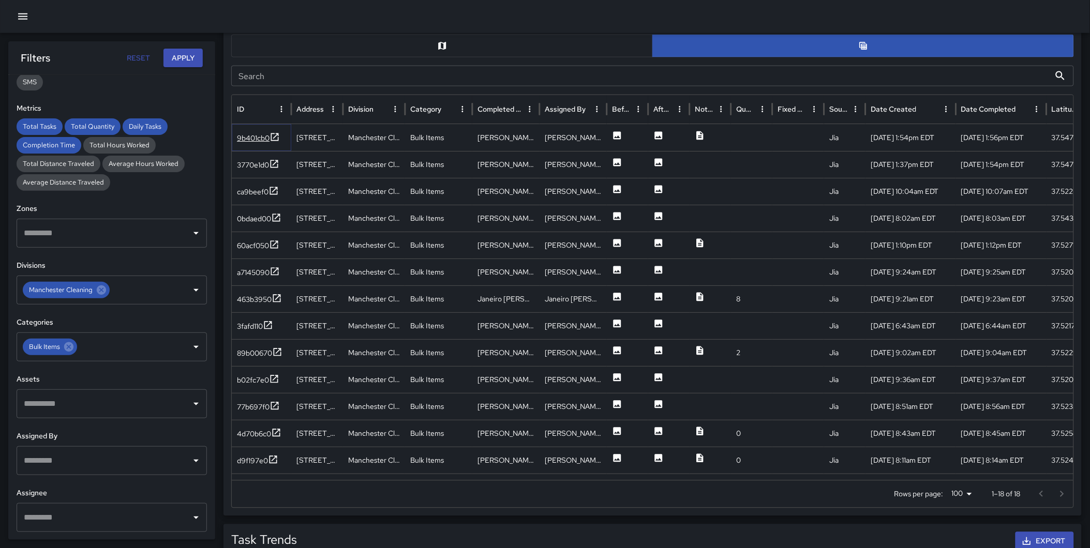
click at [277, 137] on icon at bounding box center [275, 137] width 10 height 10
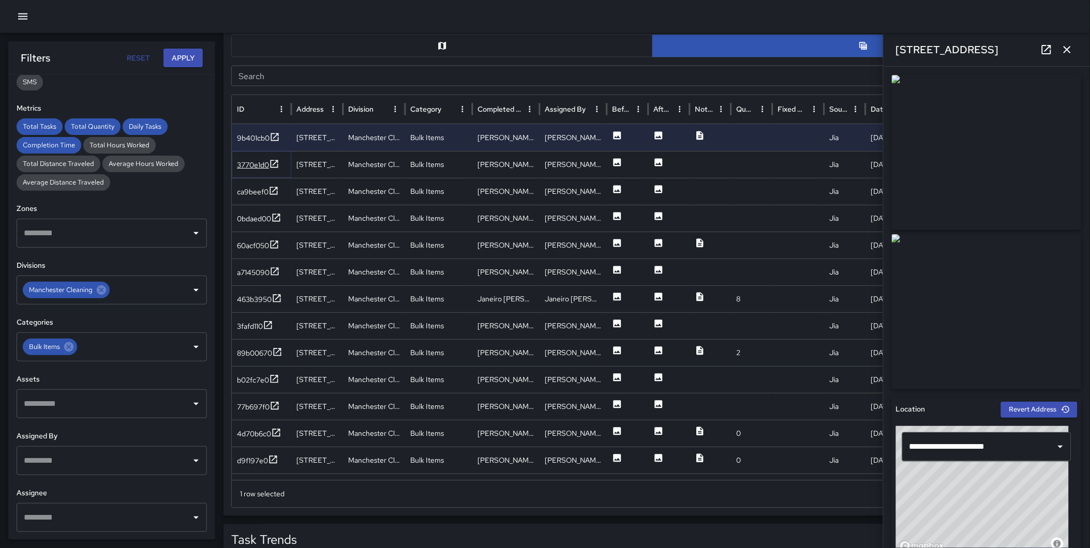
click at [273, 162] on icon at bounding box center [274, 164] width 10 height 10
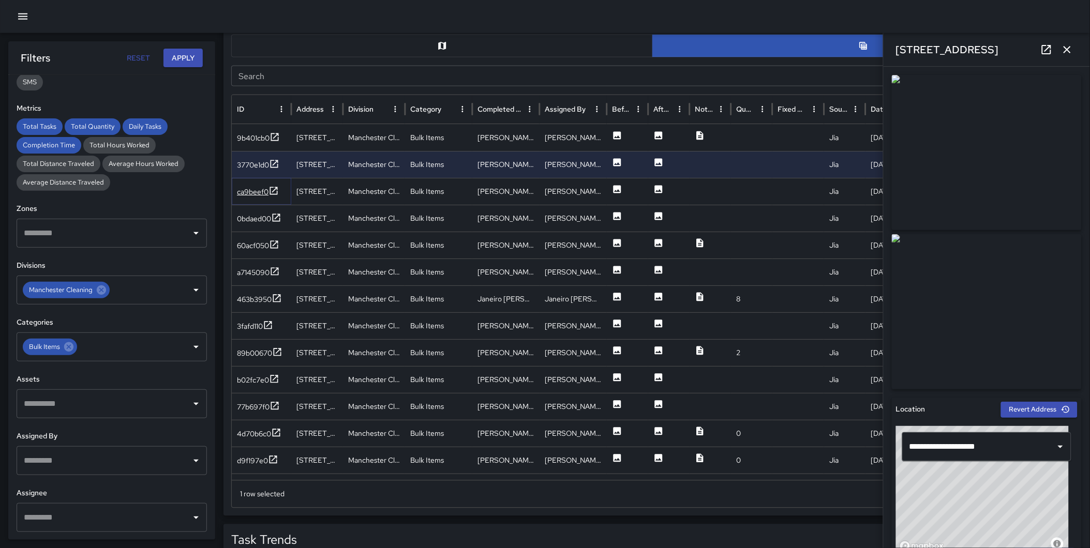
click at [274, 190] on icon at bounding box center [274, 191] width 8 height 8
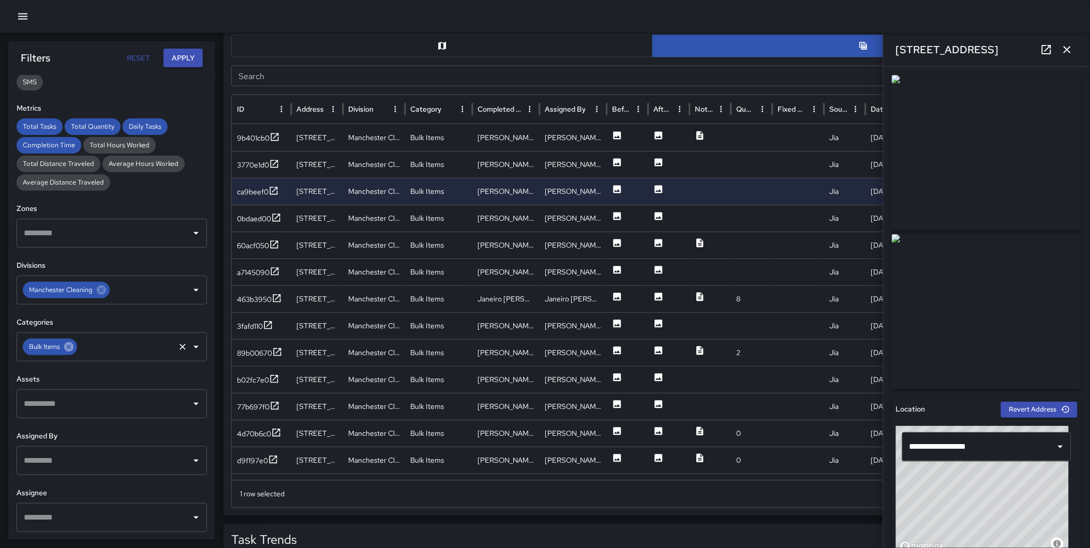
click at [70, 343] on icon at bounding box center [68, 346] width 9 height 9
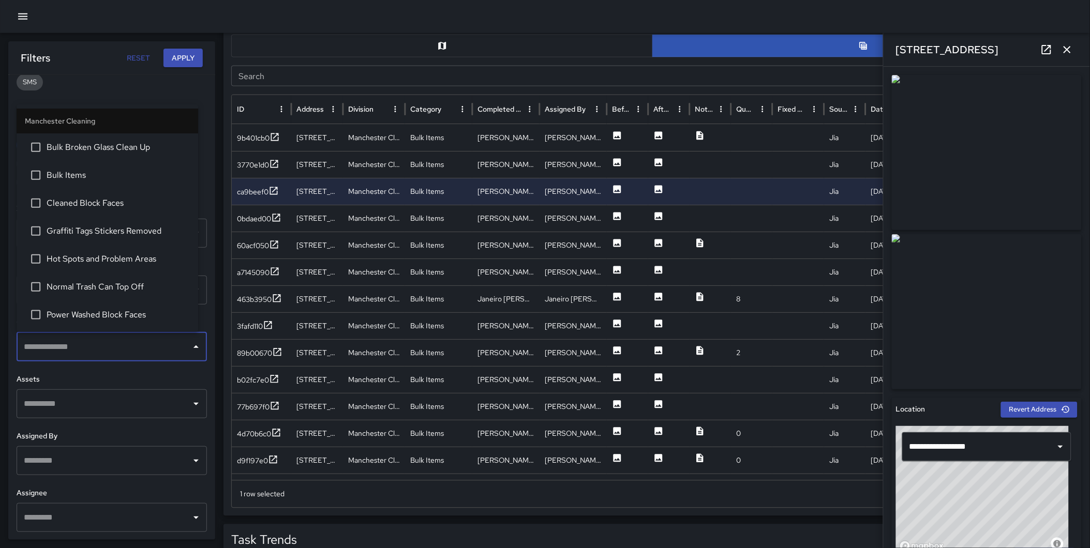
click at [61, 343] on input "text" at bounding box center [104, 347] width 166 height 20
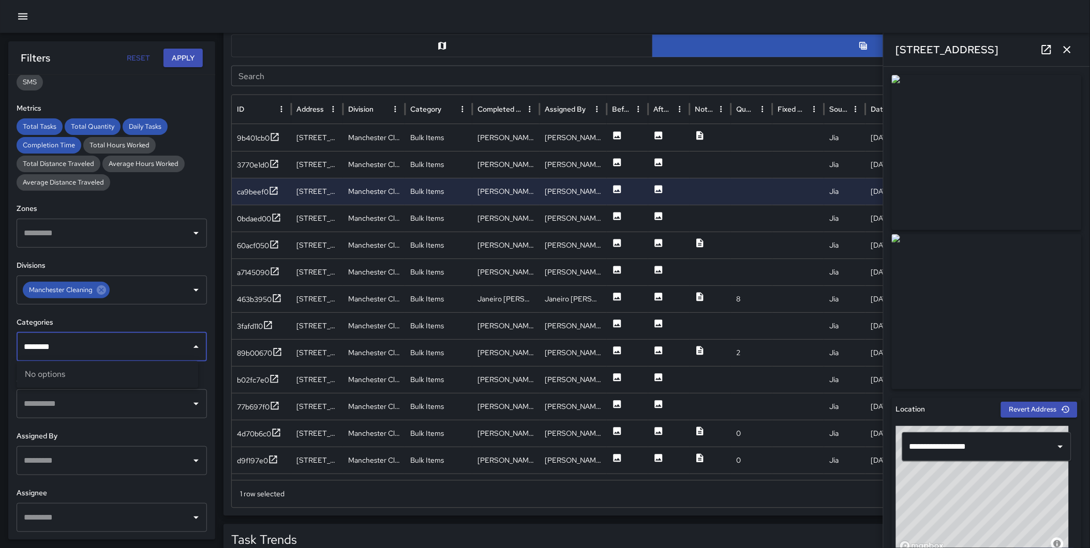
drag, startPoint x: 70, startPoint y: 345, endPoint x: -21, endPoint y: 353, distance: 91.4
click at [0, 353] on html "Total Tasks 18 -10.00 % 20 Total Quantity 28 -20.00 % 35 Daily Tasks 2.00 0.00 …" at bounding box center [545, 247] width 1090 height 1551
type input "*****"
click at [87, 401] on span "Power Washed Block Faces" at bounding box center [118, 404] width 143 height 12
click at [181, 62] on button "Apply" at bounding box center [182, 58] width 39 height 19
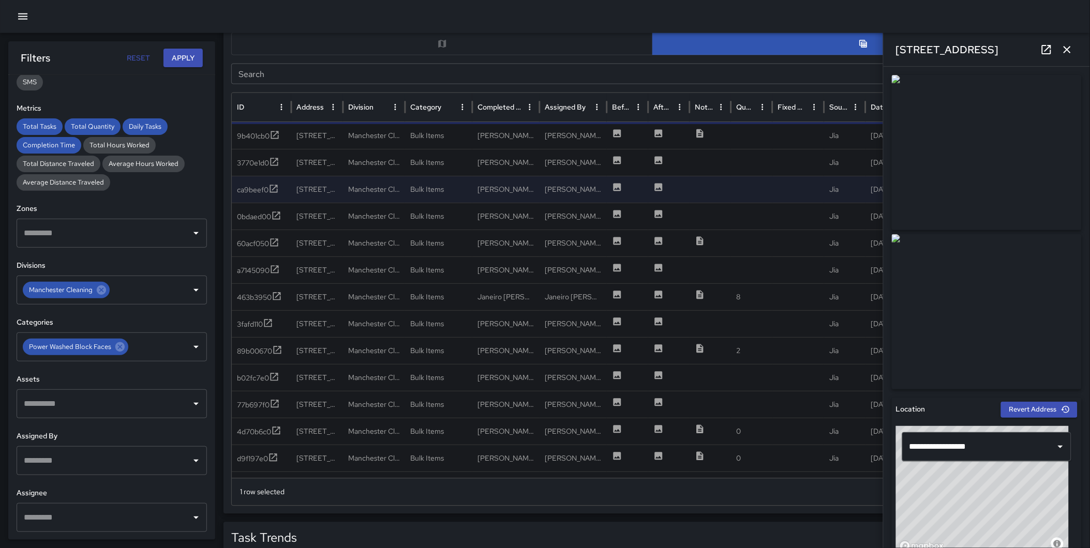
scroll to position [525, 0]
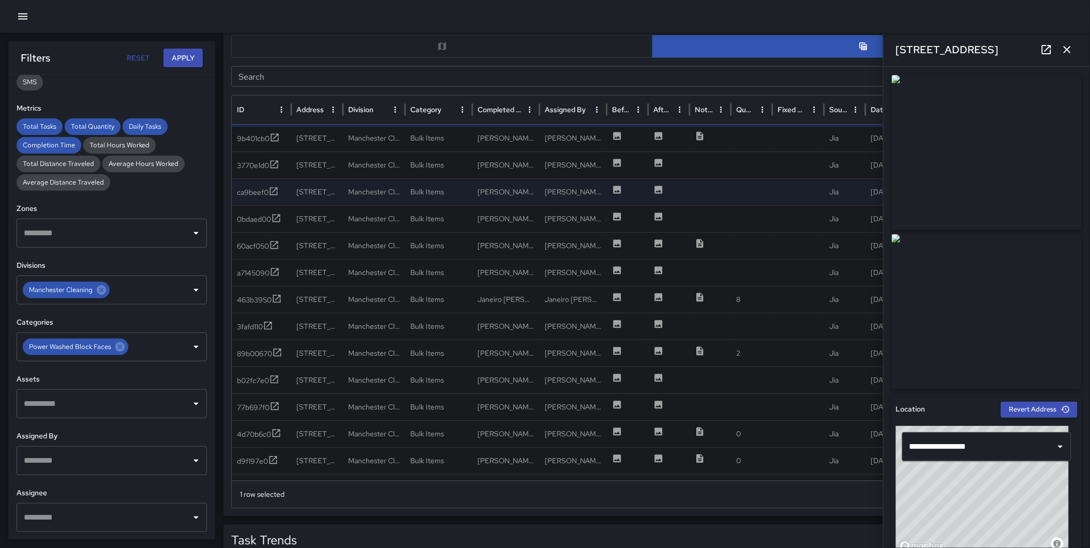
click at [1068, 48] on icon "button" at bounding box center [1067, 49] width 12 height 12
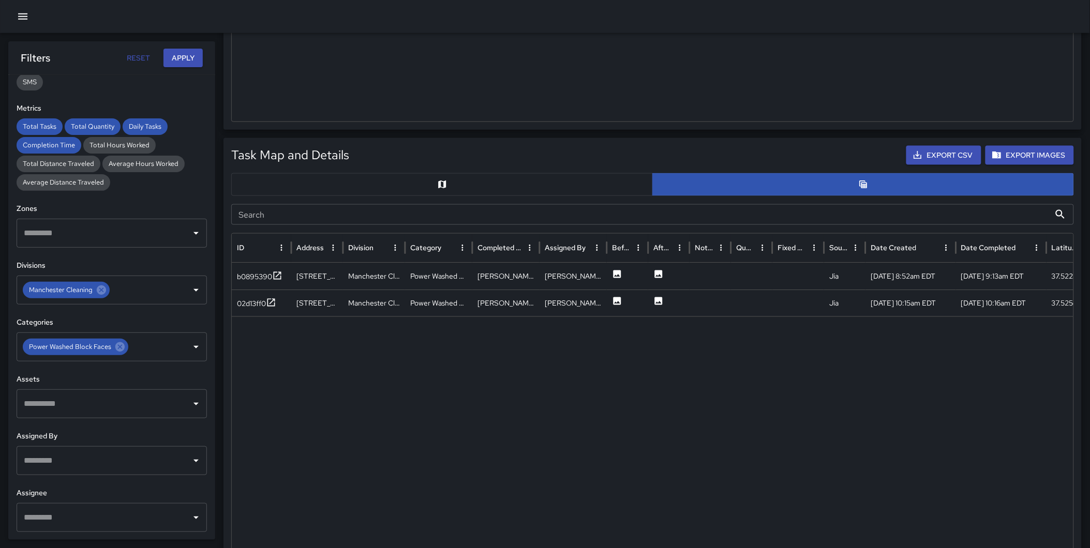
scroll to position [401, 0]
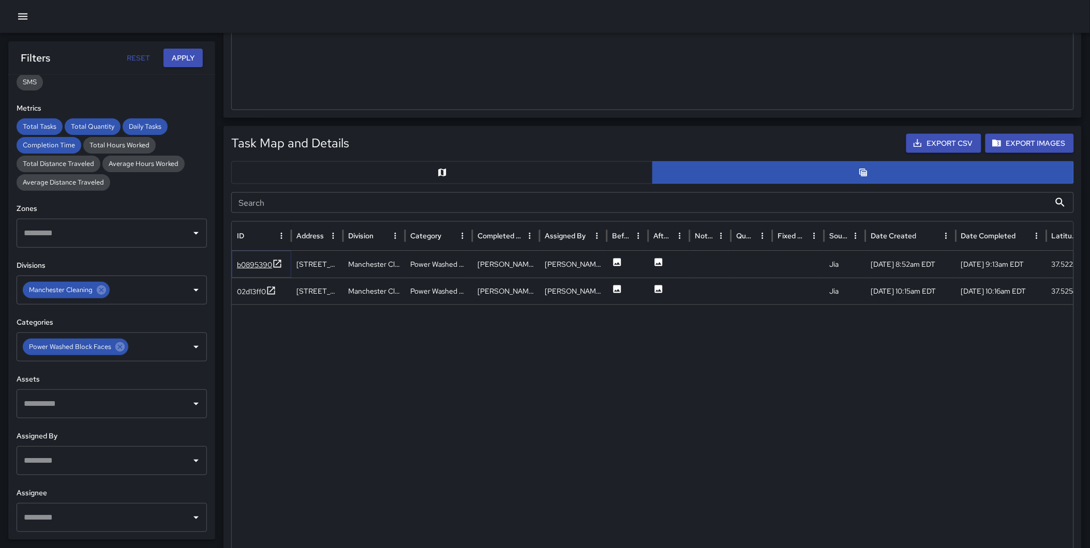
click at [278, 264] on icon at bounding box center [277, 264] width 10 height 10
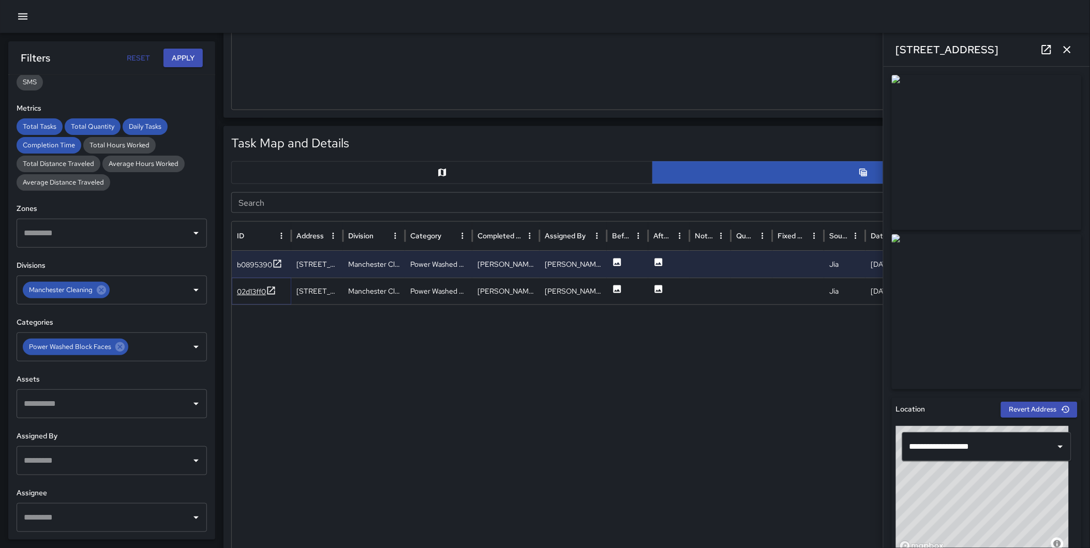
drag, startPoint x: 271, startPoint y: 290, endPoint x: 277, endPoint y: 290, distance: 6.2
click at [271, 290] on icon at bounding box center [271, 291] width 10 height 10
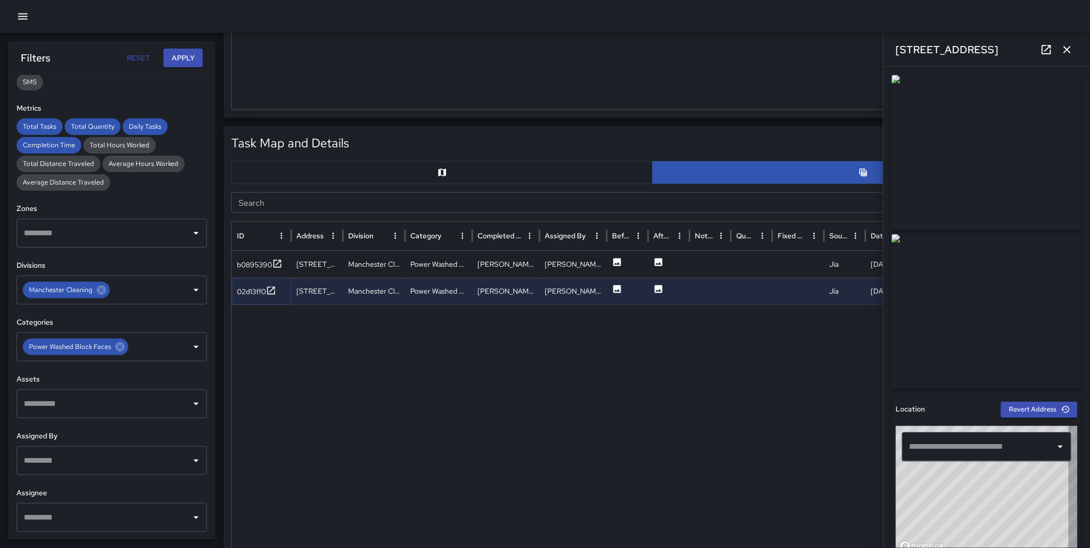
type input "**********"
click at [278, 262] on icon at bounding box center [277, 264] width 10 height 10
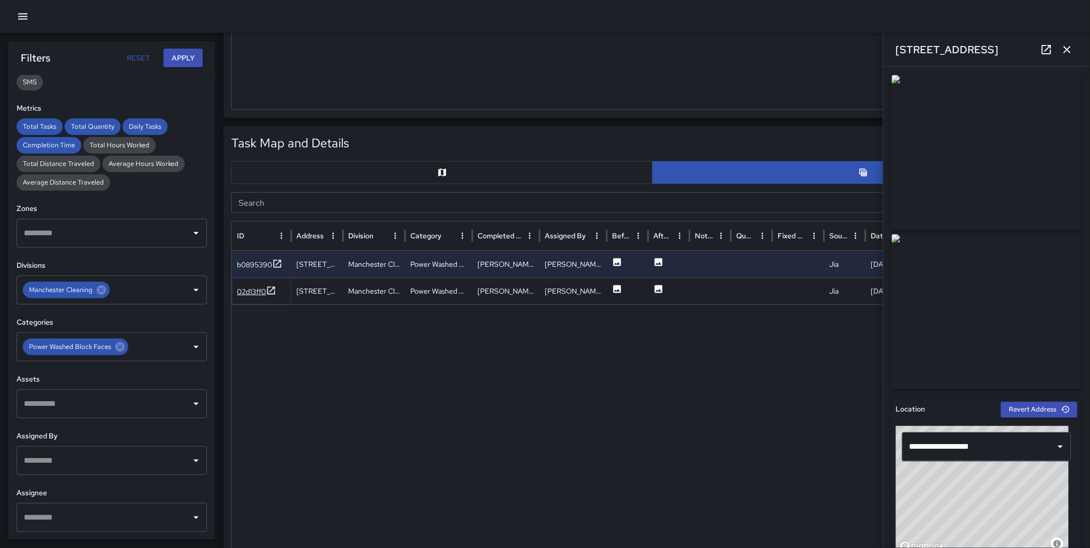
click at [275, 288] on icon at bounding box center [271, 291] width 10 height 10
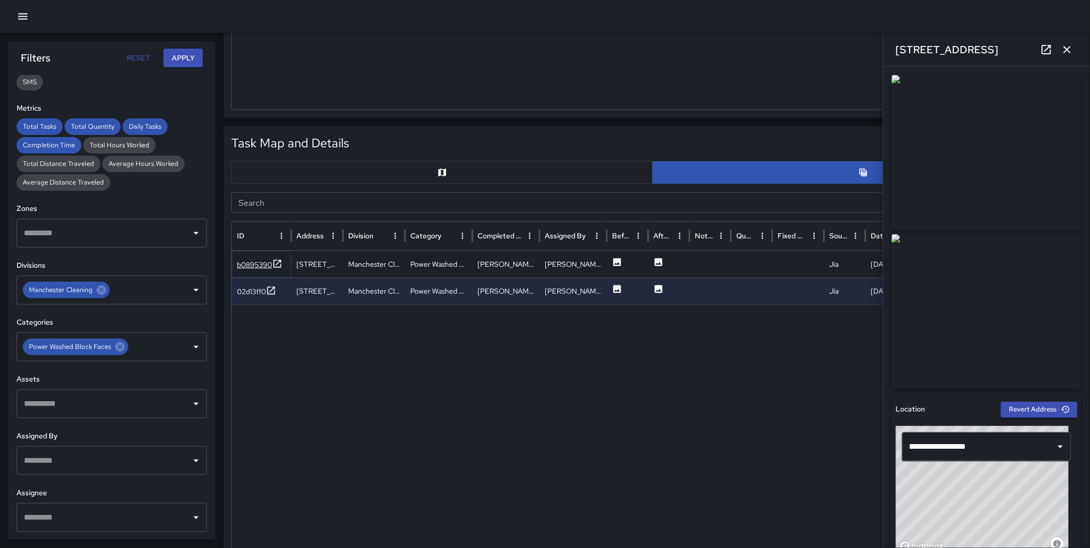
click at [277, 263] on icon at bounding box center [277, 264] width 10 height 10
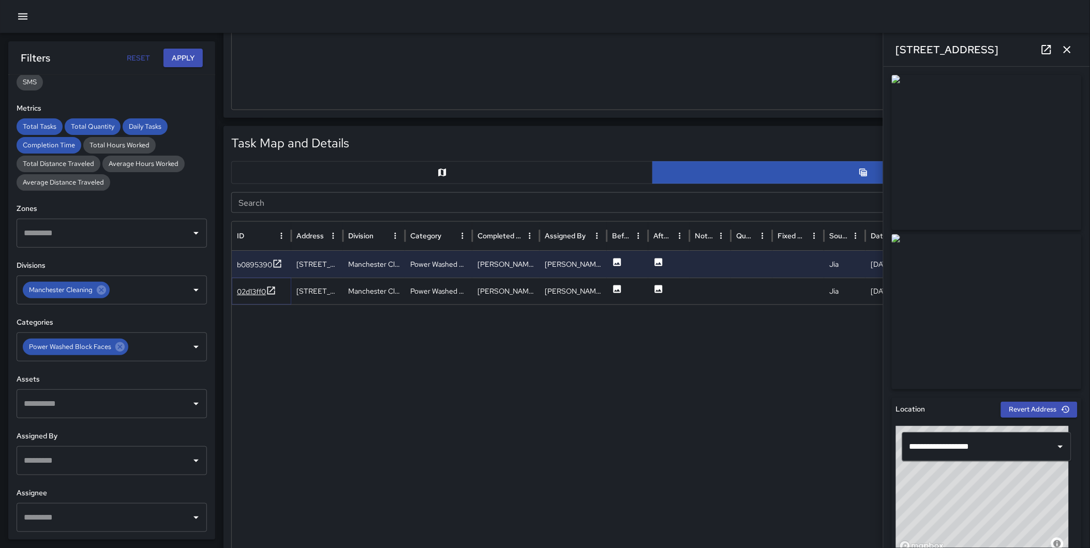
click at [276, 290] on icon at bounding box center [271, 291] width 10 height 10
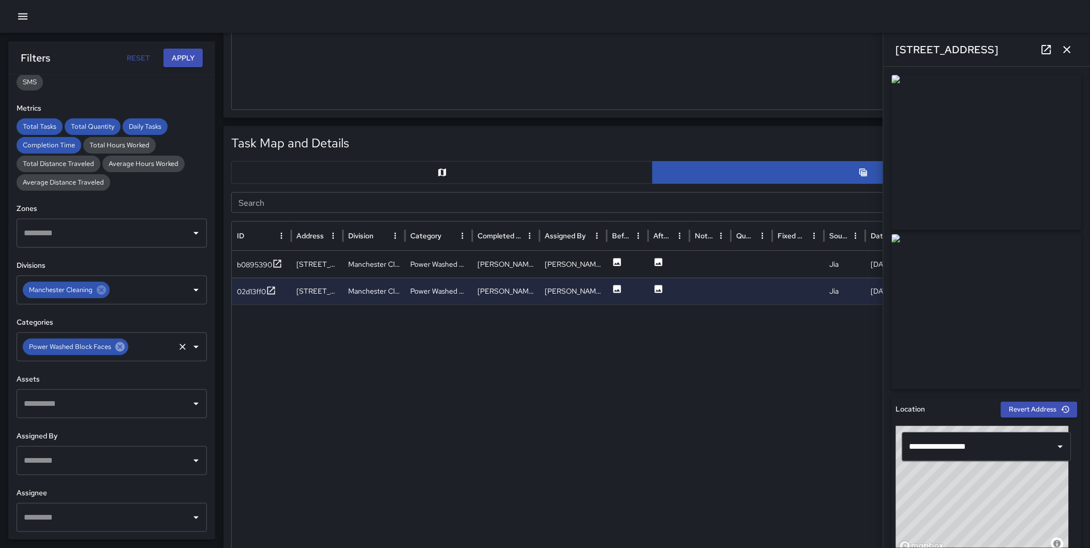
click at [122, 343] on icon at bounding box center [119, 346] width 11 height 11
click at [88, 344] on input "text" at bounding box center [104, 347] width 166 height 20
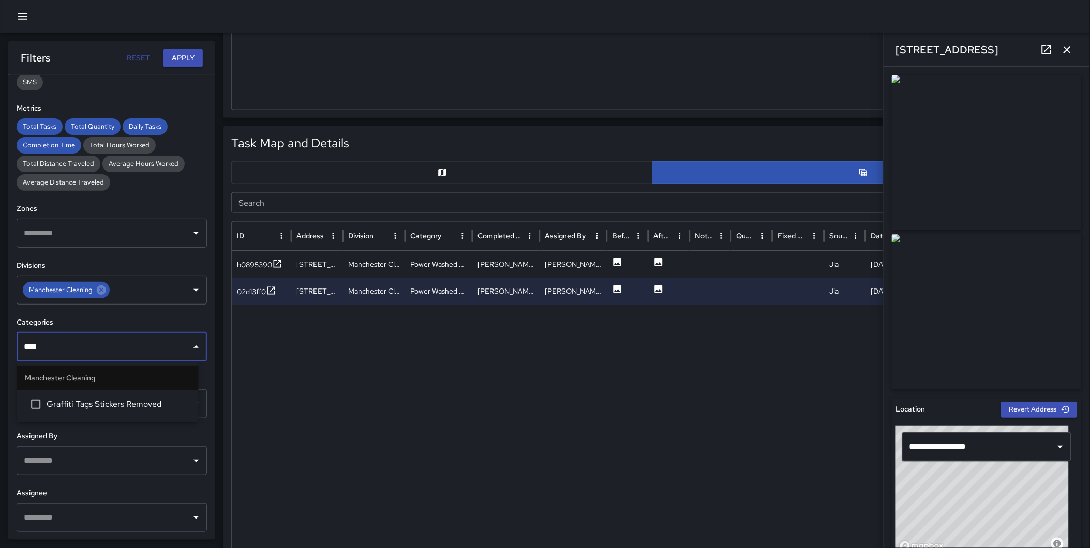
type input "*****"
click at [111, 398] on span "Graffiti Tags Stickers Removed" at bounding box center [118, 404] width 143 height 12
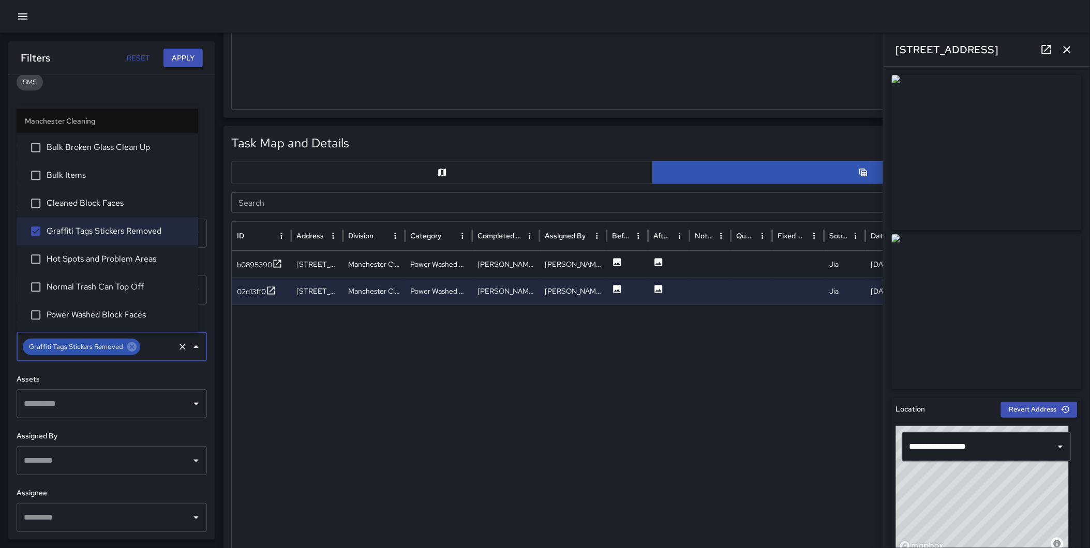
drag, startPoint x: 178, startPoint y: 57, endPoint x: 253, endPoint y: 57, distance: 75.0
click at [178, 57] on button "Apply" at bounding box center [182, 58] width 39 height 19
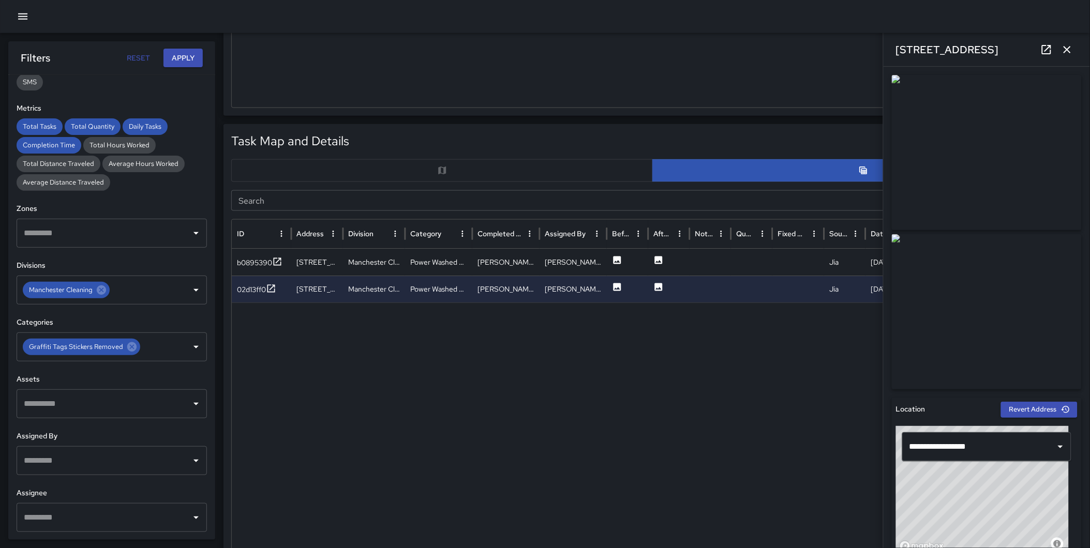
scroll to position [399, 0]
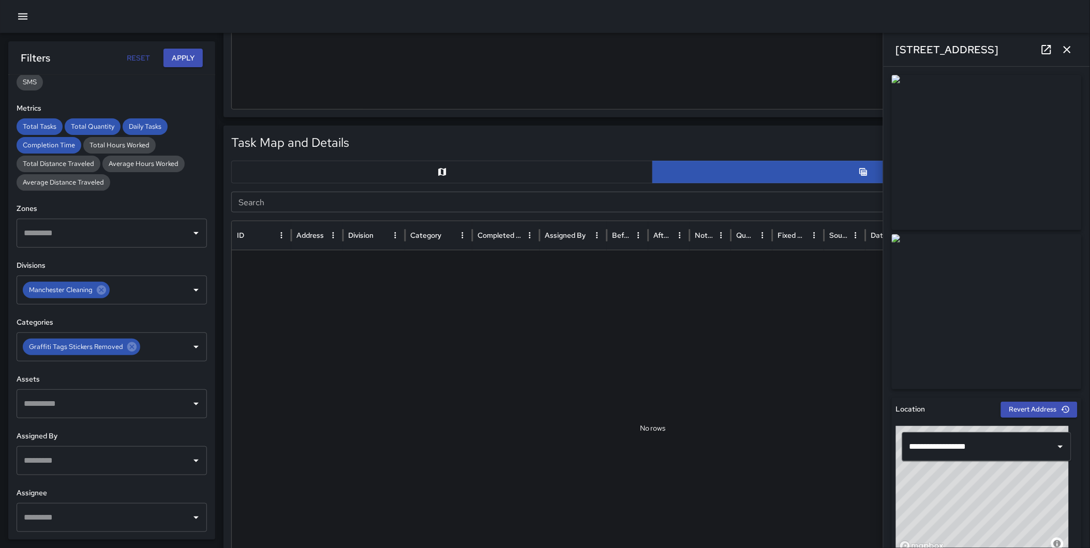
click at [1069, 53] on icon "button" at bounding box center [1067, 49] width 12 height 12
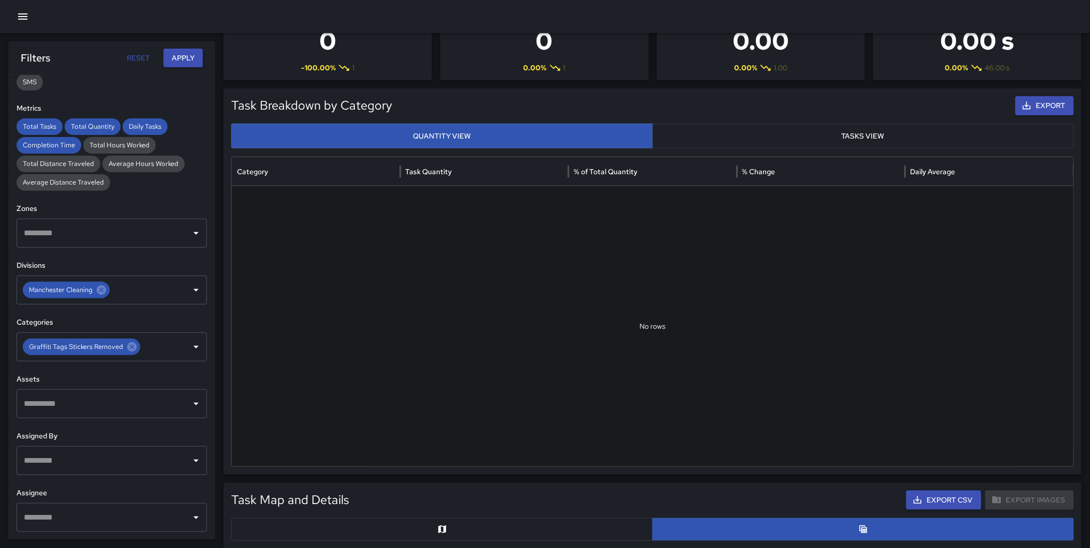
scroll to position [0, 0]
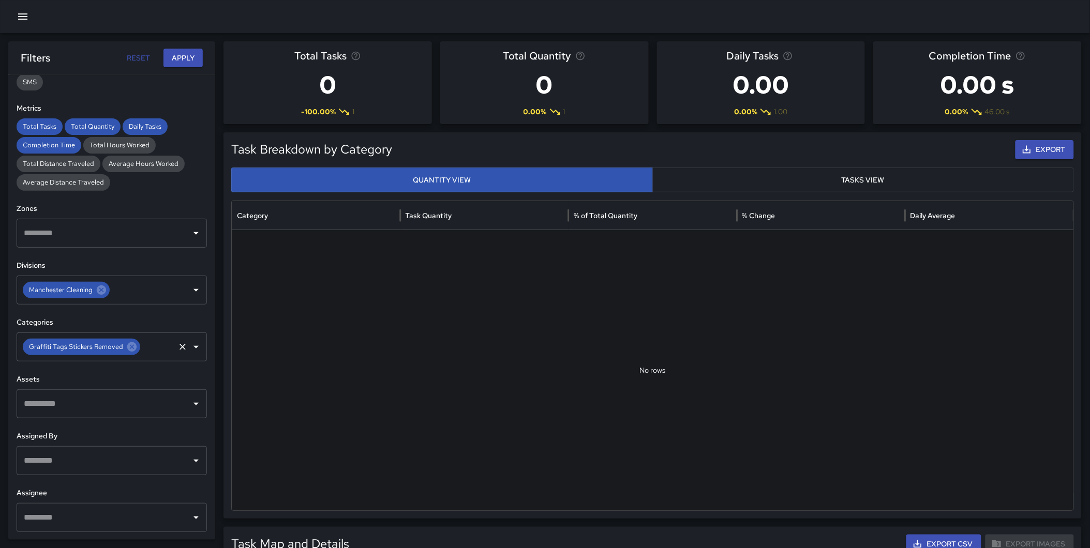
click at [129, 344] on icon at bounding box center [131, 346] width 9 height 9
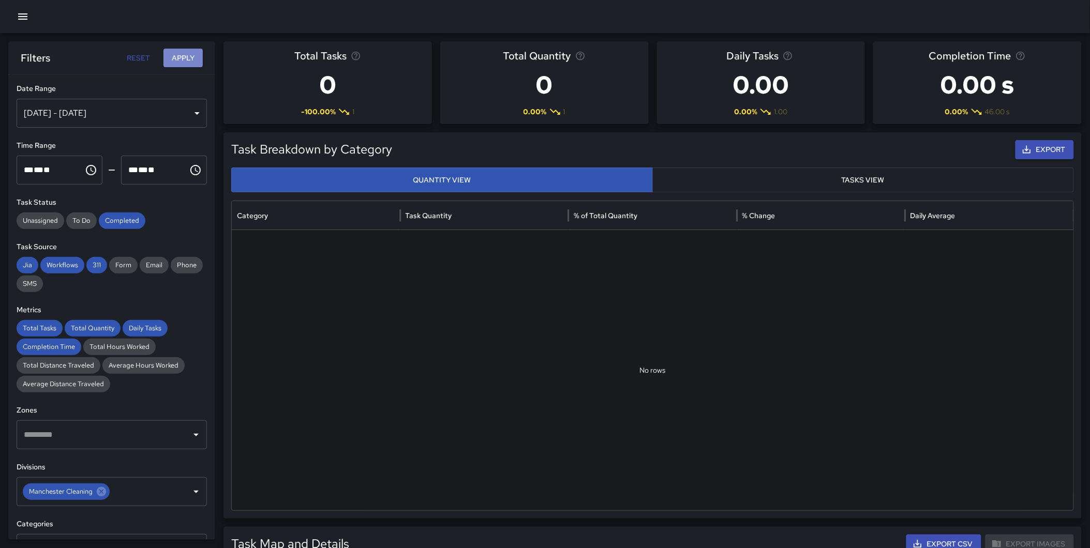
click at [181, 54] on button "Apply" at bounding box center [182, 58] width 39 height 19
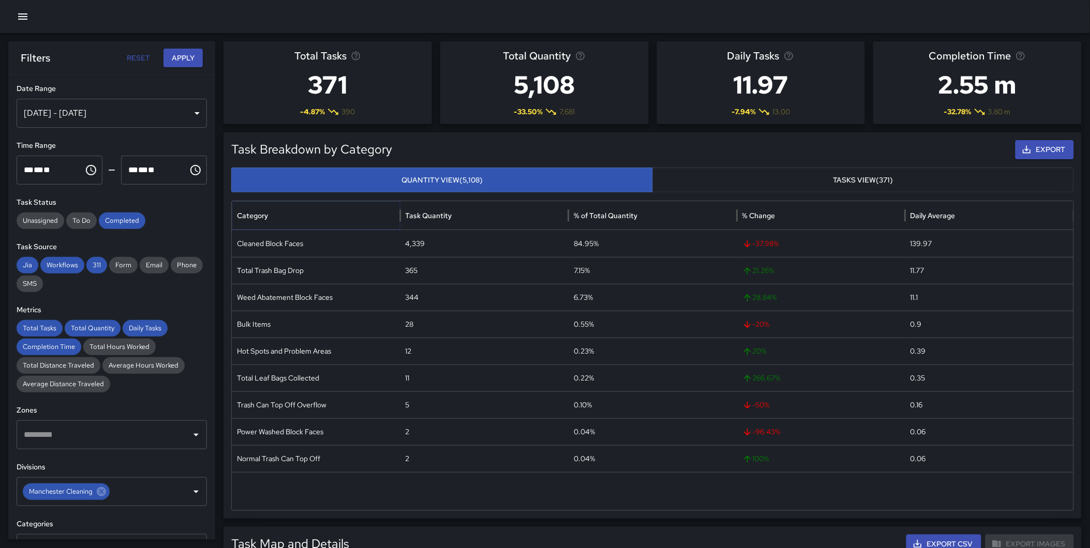
click at [278, 216] on icon "Sort" at bounding box center [276, 215] width 9 height 9
click at [103, 492] on icon at bounding box center [101, 491] width 9 height 9
click at [92, 492] on input "text" at bounding box center [104, 492] width 166 height 20
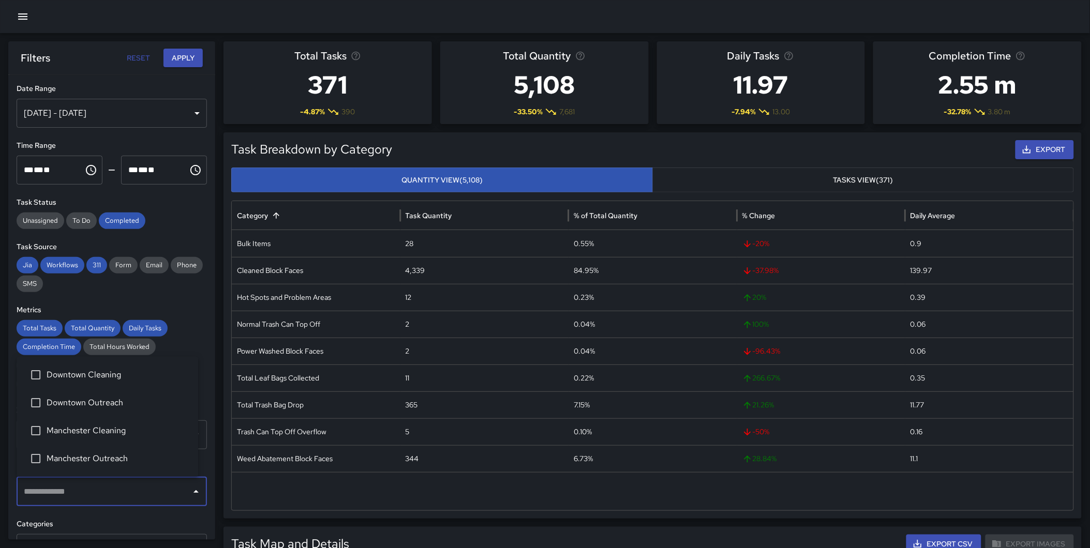
click at [115, 406] on span "Downtown Outreach" at bounding box center [118, 403] width 143 height 12
click at [189, 52] on button "Apply" at bounding box center [182, 58] width 39 height 19
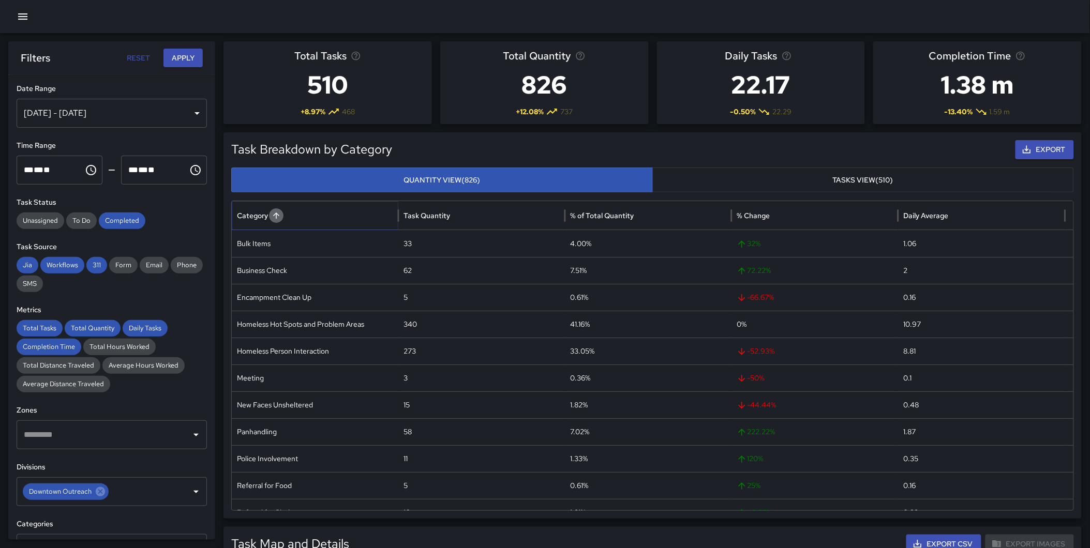
click at [278, 213] on icon "Sort" at bounding box center [276, 215] width 9 height 9
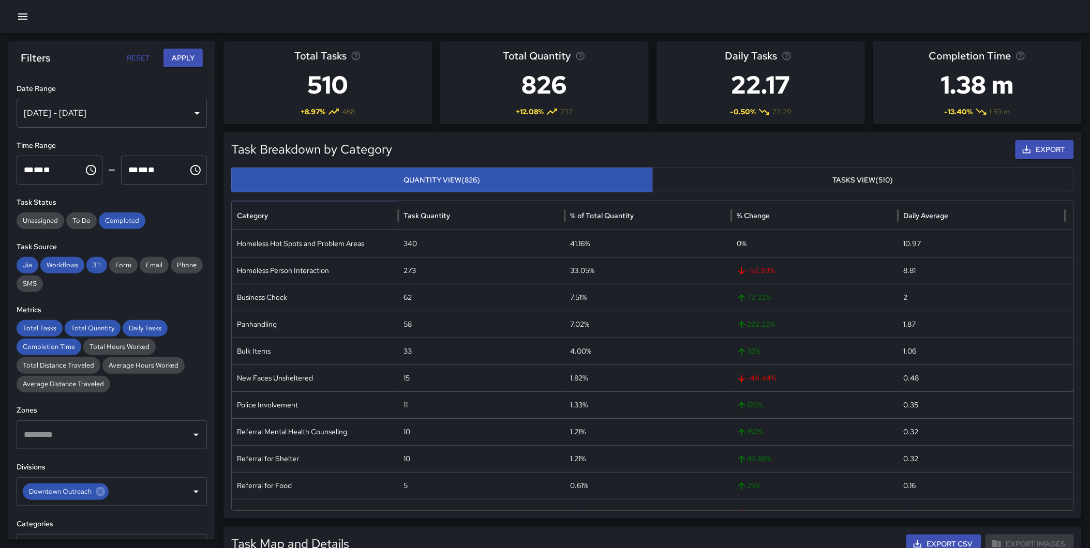
click at [275, 215] on icon "Sort" at bounding box center [276, 216] width 6 height 6
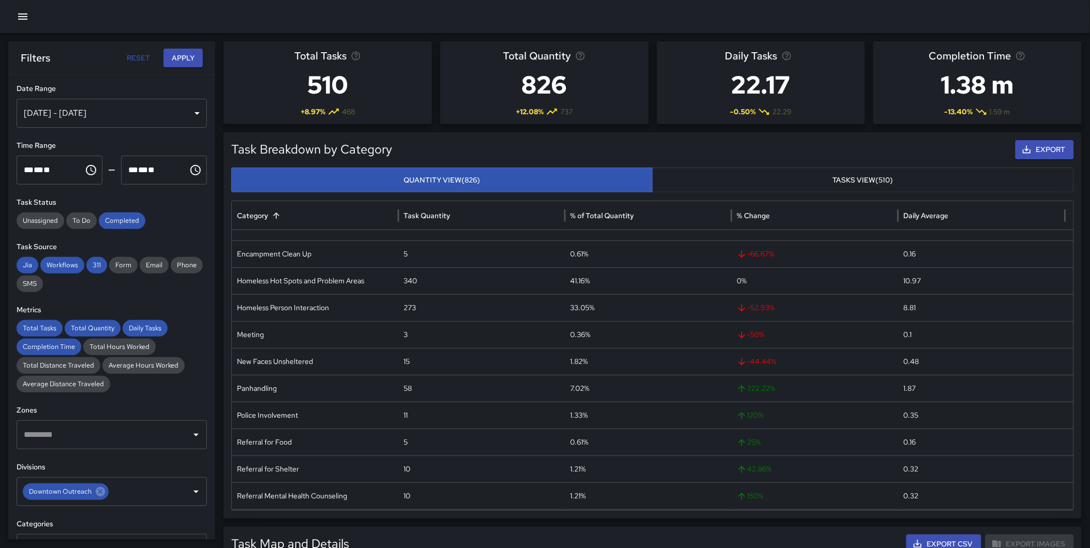
scroll to position [69, 0]
